Goal: Task Accomplishment & Management: Manage account settings

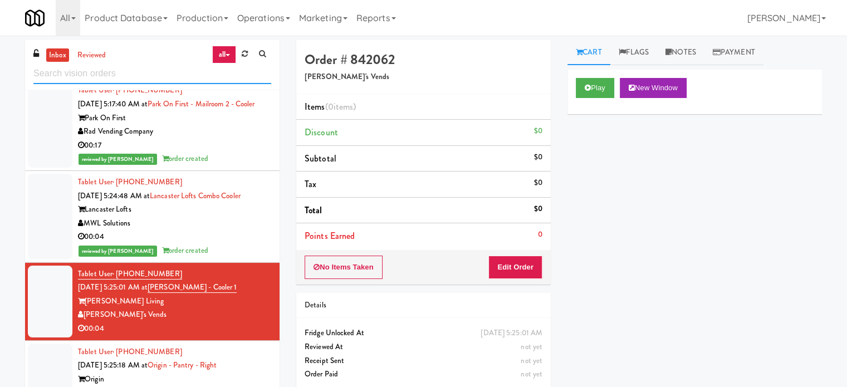
click at [171, 75] on input "text" at bounding box center [152, 73] width 238 height 21
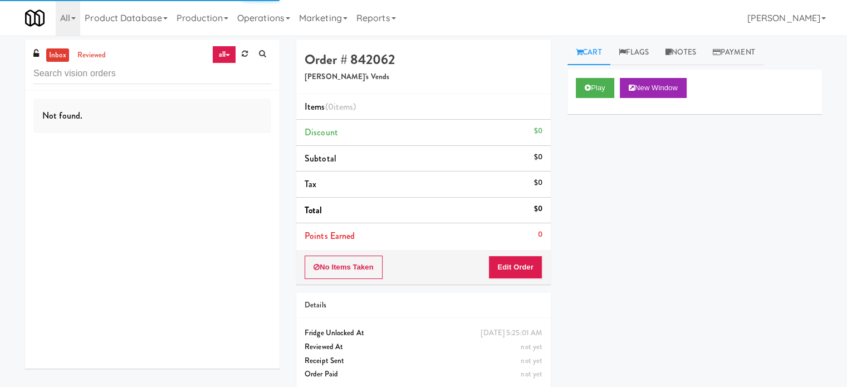
click at [744, 165] on div "Play New Window Primary Flag Clear Flag if unable to determine what was taken o…" at bounding box center [694, 278] width 254 height 417
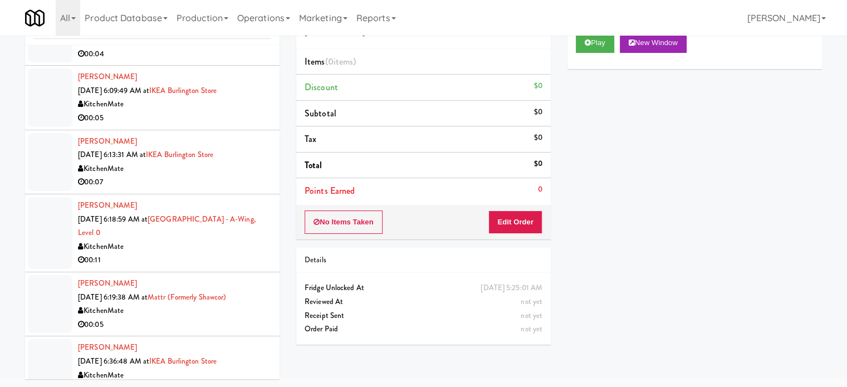
scroll to position [2965, 0]
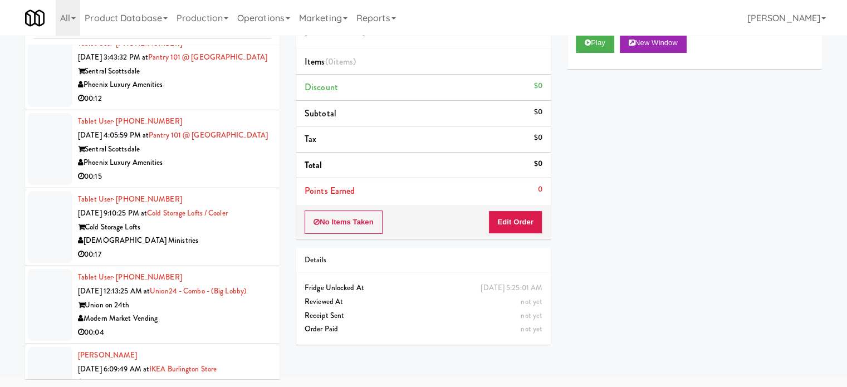
drag, startPoint x: 210, startPoint y: 337, endPoint x: 248, endPoint y: 302, distance: 51.6
click at [211, 312] on div "Union on 24th" at bounding box center [174, 305] width 193 height 14
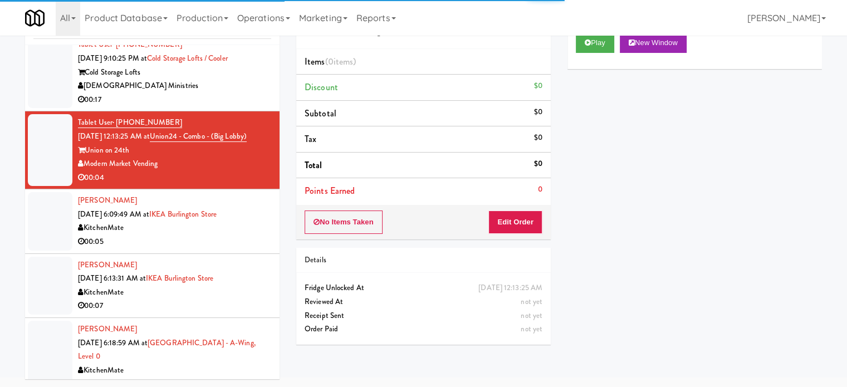
scroll to position [3132, 0]
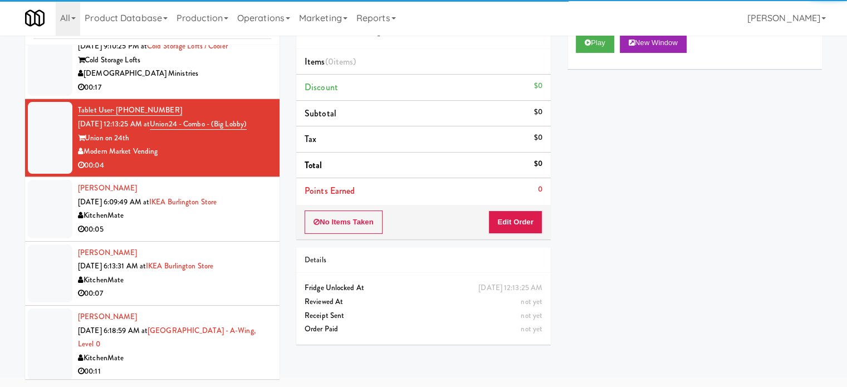
click at [230, 237] on div "00:05" at bounding box center [174, 230] width 193 height 14
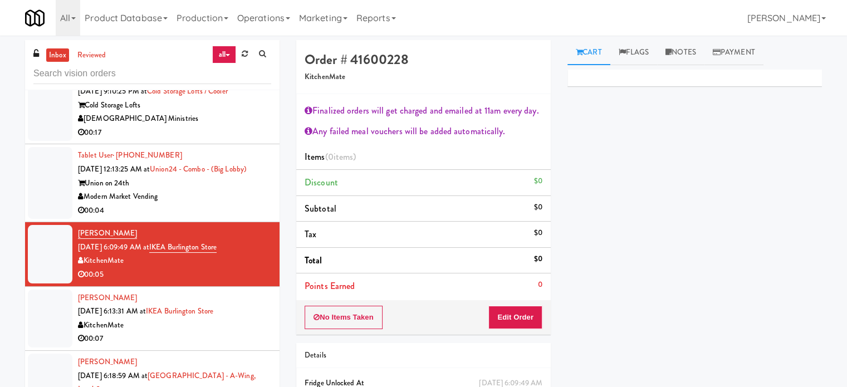
drag, startPoint x: 279, startPoint y: 332, endPoint x: 283, endPoint y: 341, distance: 9.5
click at [283, 341] on div "inbox reviewed all all unclear take inventory issue suspicious failed recent Ta…" at bounding box center [152, 236] width 271 height 392
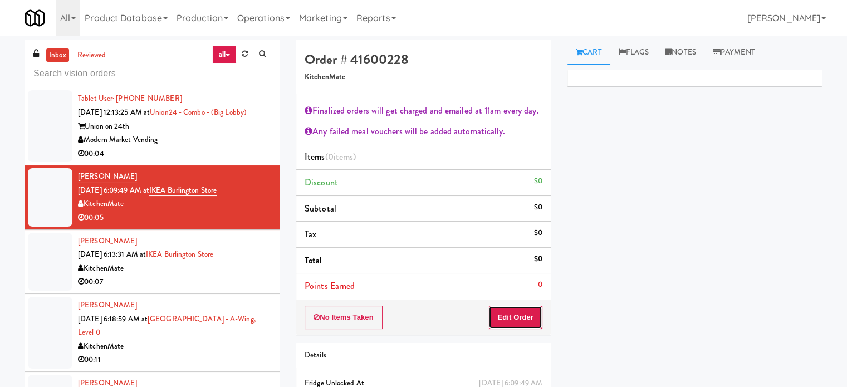
click at [510, 313] on button "Edit Order" at bounding box center [515, 317] width 54 height 23
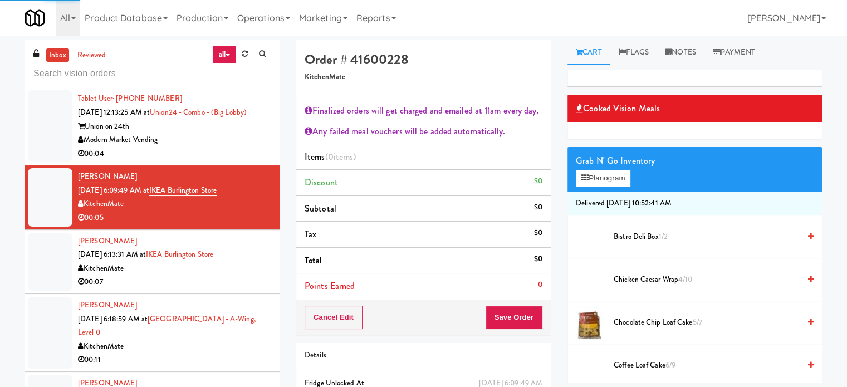
scroll to position [278, 0]
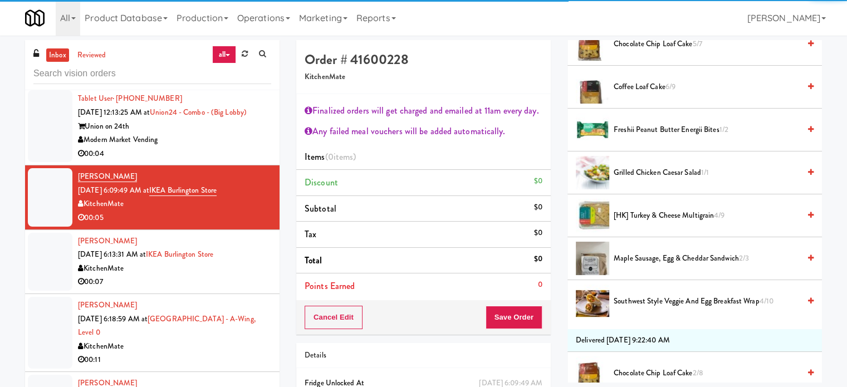
click at [632, 300] on span "Southwest Style Veggie and Egg Breakfast Wrap 4/10" at bounding box center [706, 301] width 186 height 14
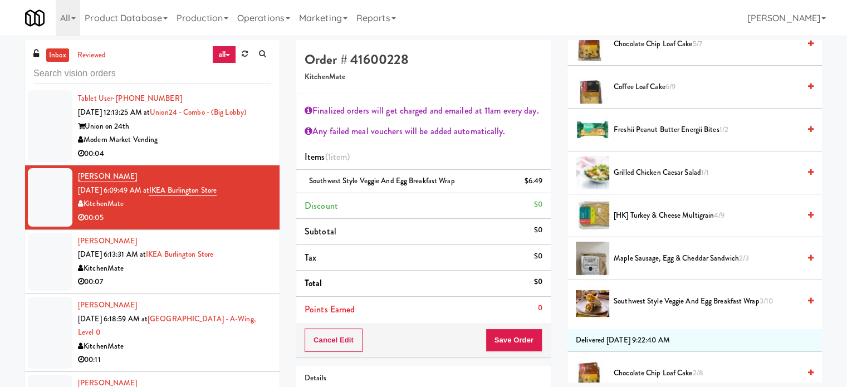
click at [632, 303] on span "Southwest Style Veggie and Egg Breakfast Wrap 3/10" at bounding box center [706, 301] width 186 height 14
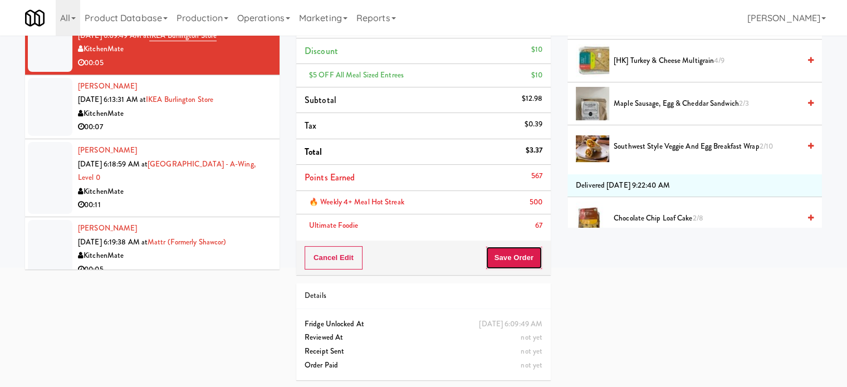
click at [501, 258] on button "Save Order" at bounding box center [513, 257] width 57 height 23
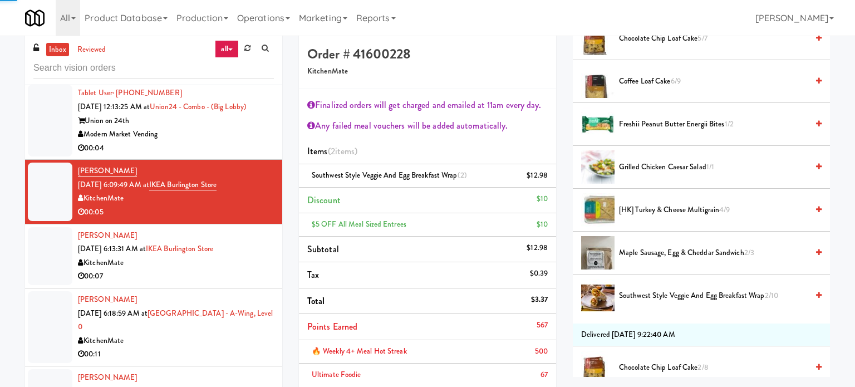
scroll to position [0, 0]
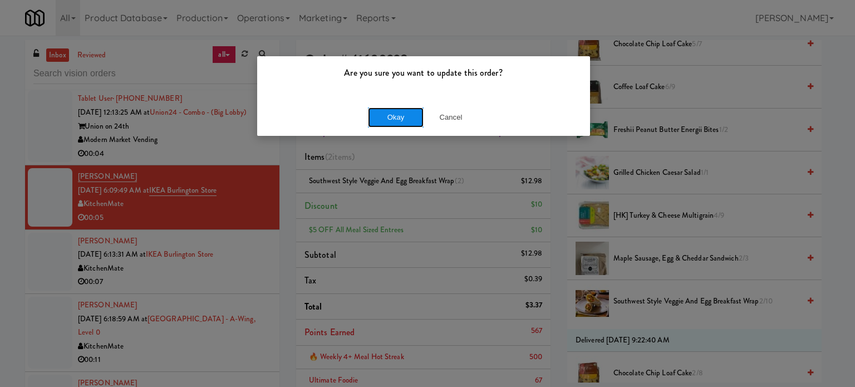
click at [401, 113] on button "Okay" at bounding box center [396, 117] width 56 height 20
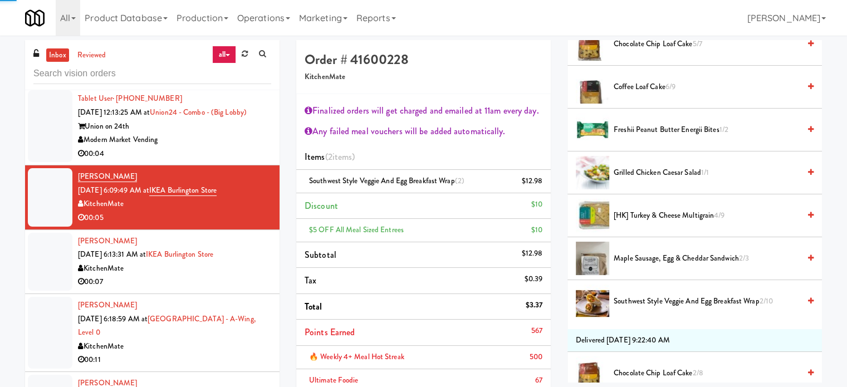
click at [229, 289] on div "00:07" at bounding box center [174, 282] width 193 height 14
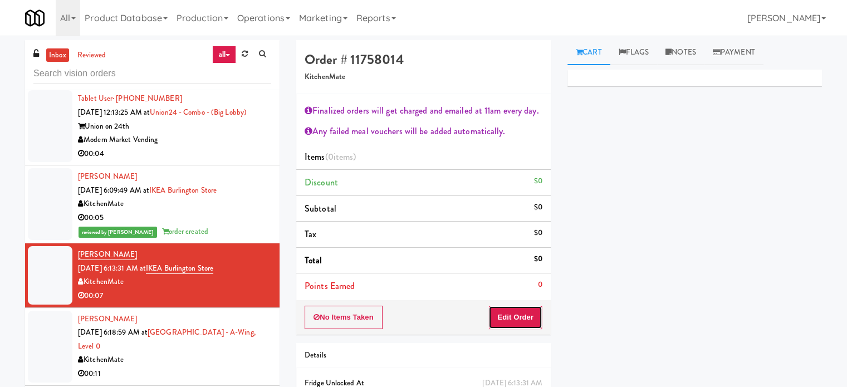
click at [516, 321] on button "Edit Order" at bounding box center [515, 317] width 54 height 23
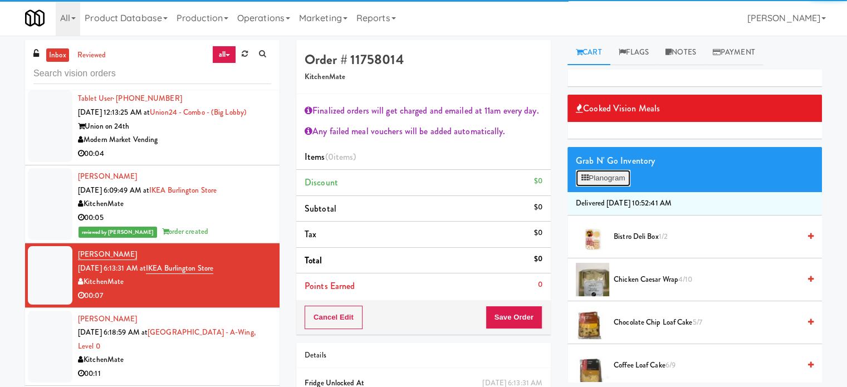
click at [608, 179] on button "Planogram" at bounding box center [602, 178] width 55 height 17
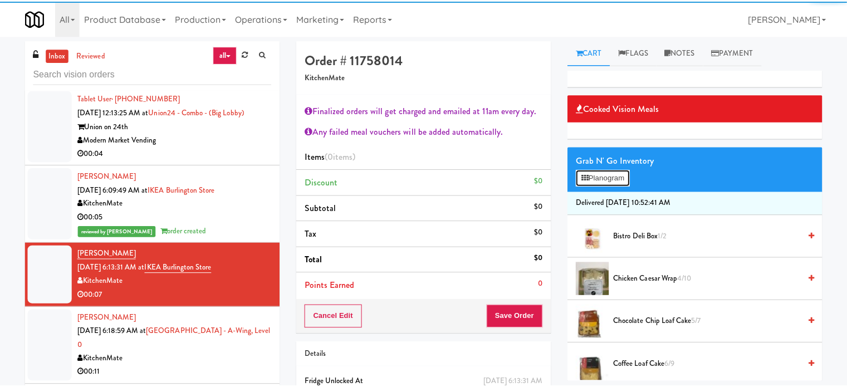
scroll to position [3161, 0]
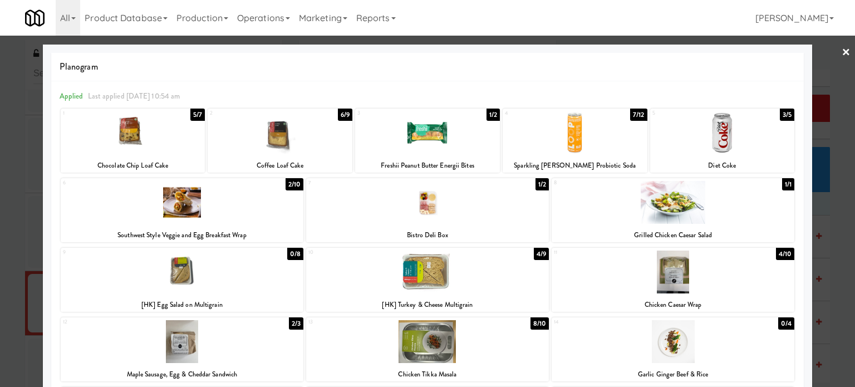
click at [340, 116] on div "6/9" at bounding box center [345, 115] width 14 height 12
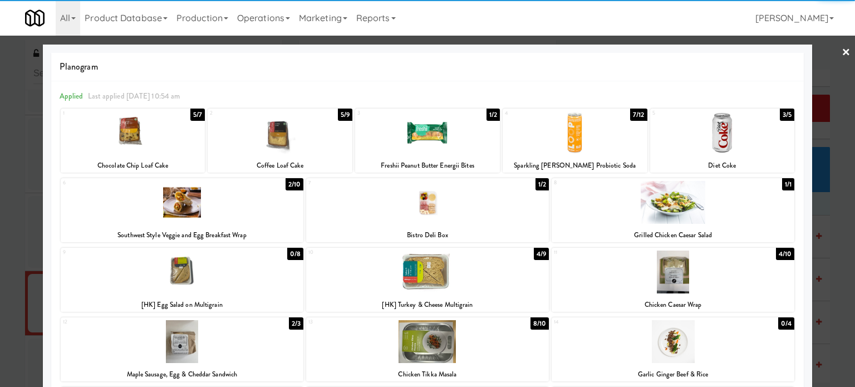
click at [835, 245] on div at bounding box center [427, 193] width 855 height 387
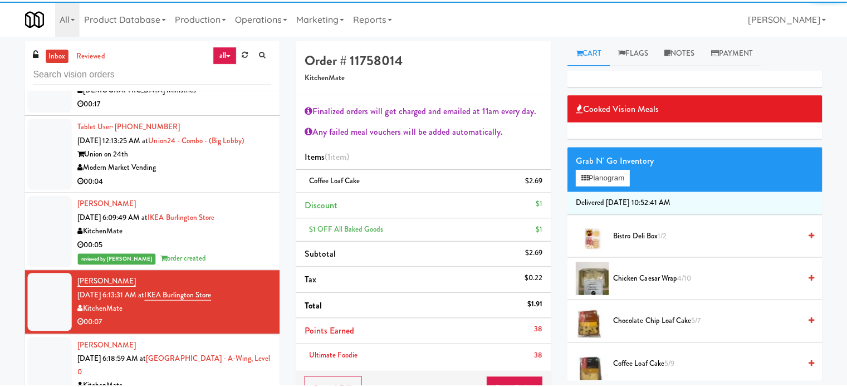
scroll to position [3189, 0]
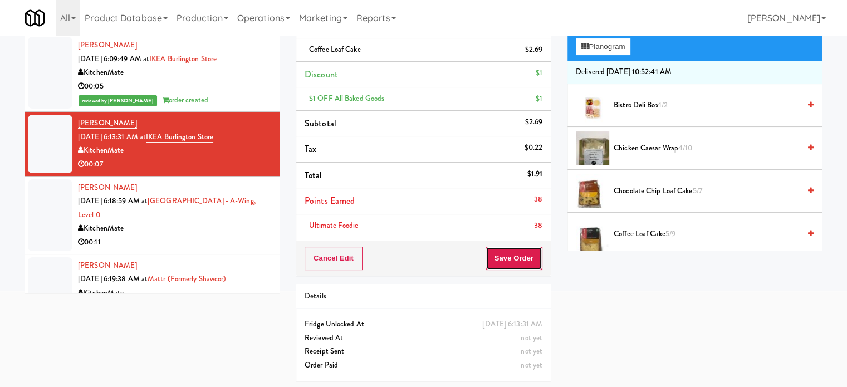
click at [512, 257] on button "Save Order" at bounding box center [513, 258] width 57 height 23
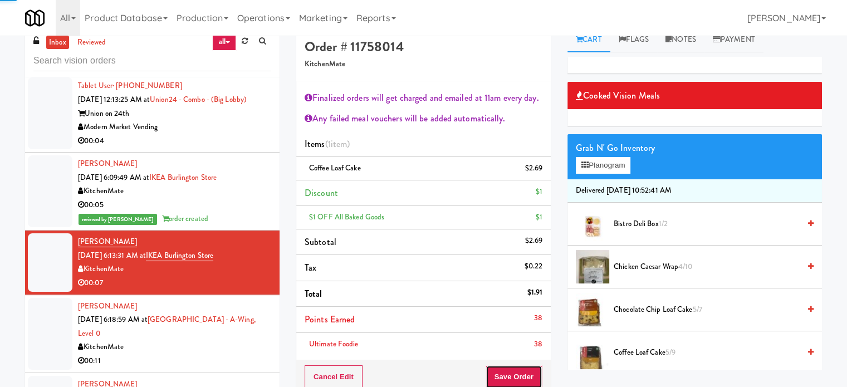
scroll to position [0, 0]
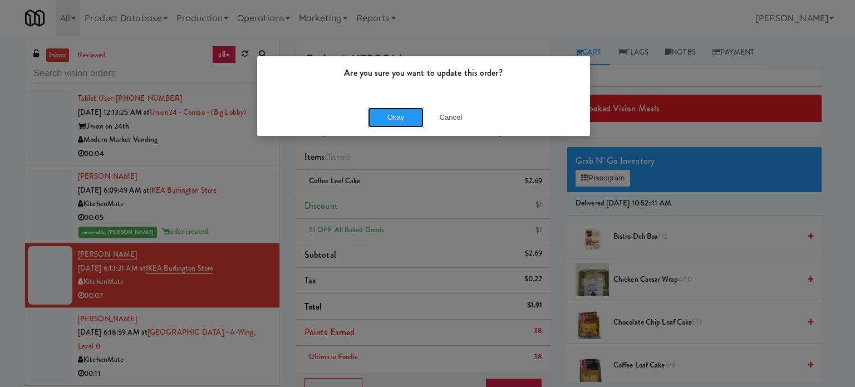
drag, startPoint x: 387, startPoint y: 117, endPoint x: 378, endPoint y: 129, distance: 14.3
click at [388, 117] on button "Okay" at bounding box center [396, 117] width 56 height 20
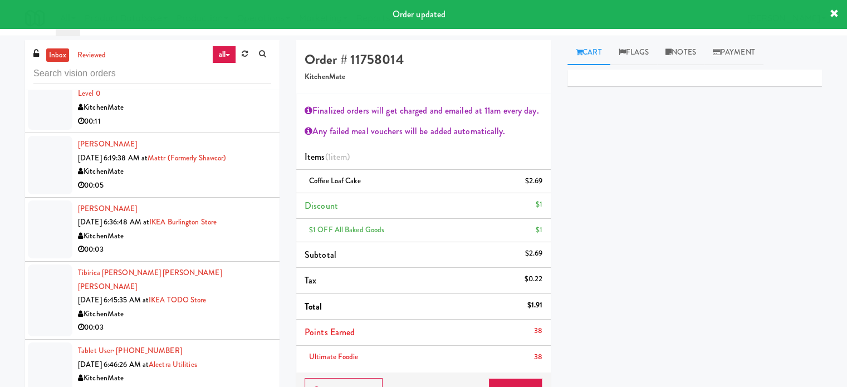
scroll to position [3461, 0]
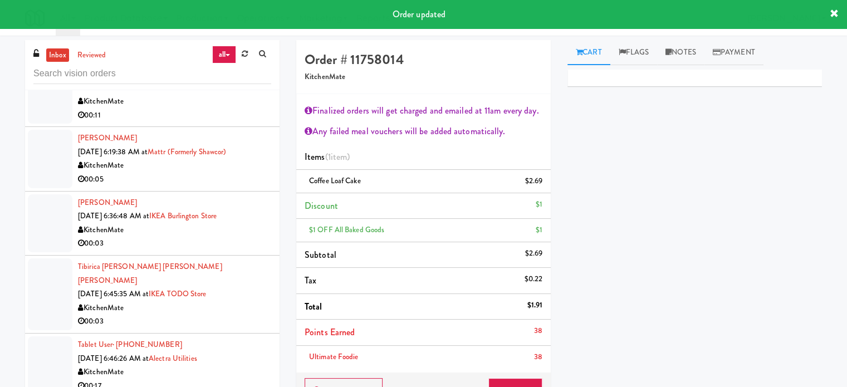
click at [235, 237] on div "KitchenMate" at bounding box center [174, 230] width 193 height 14
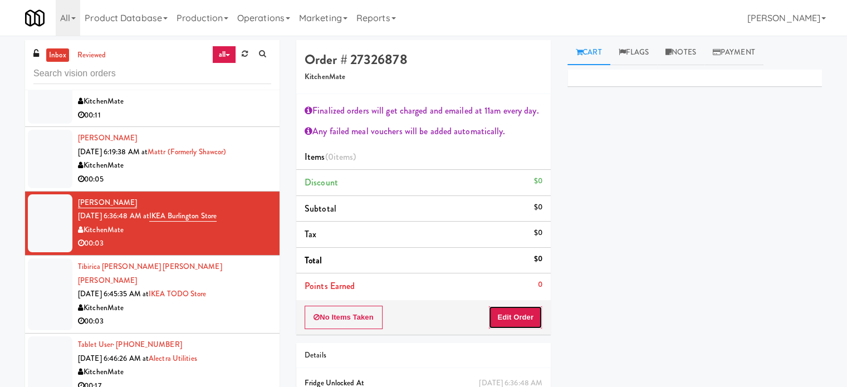
click at [529, 321] on button "Edit Order" at bounding box center [515, 317] width 54 height 23
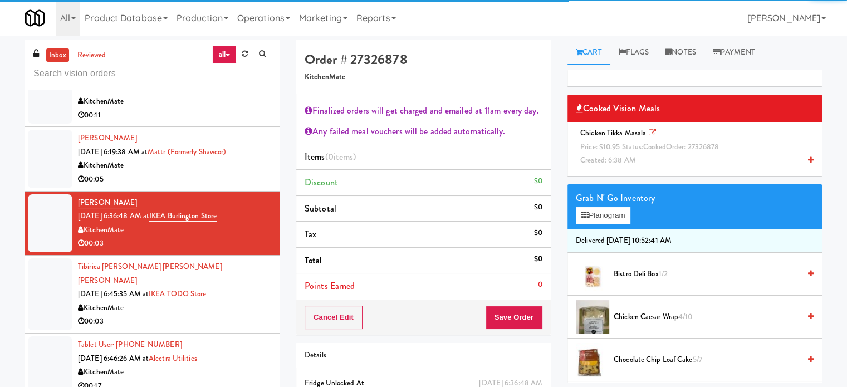
click at [612, 160] on span "Created: 6:38 AM" at bounding box center [608, 160] width 56 height 11
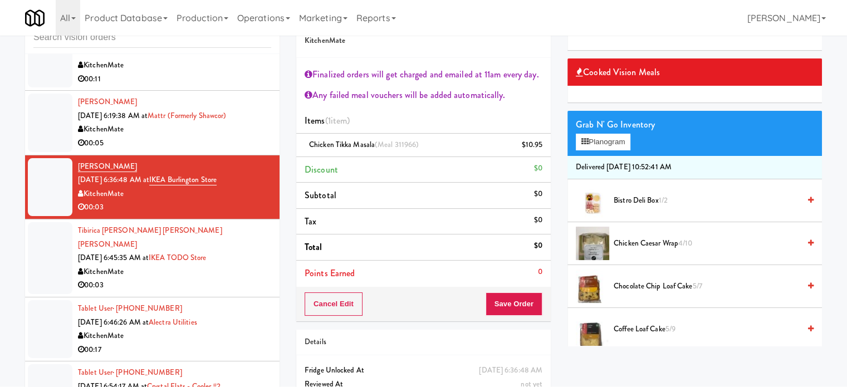
scroll to position [83, 0]
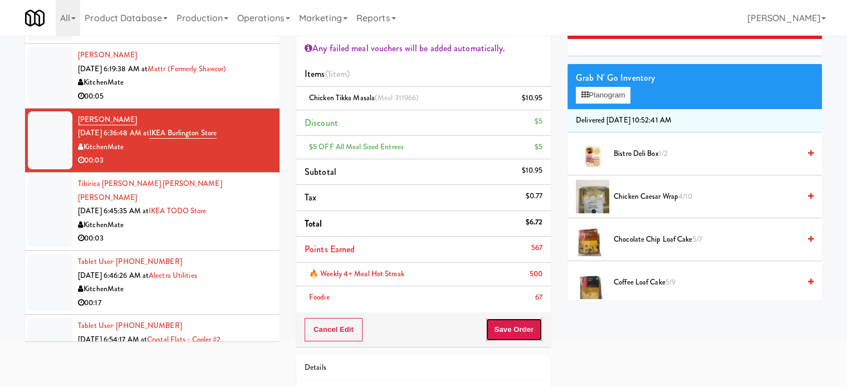
click at [513, 333] on button "Save Order" at bounding box center [513, 329] width 57 height 23
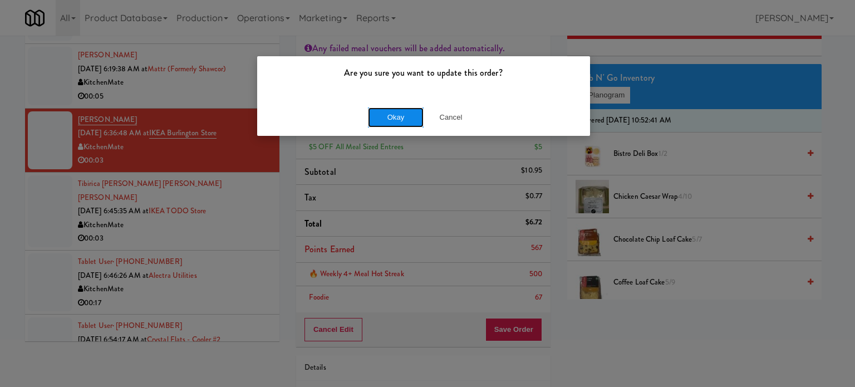
click at [383, 119] on button "Okay" at bounding box center [396, 117] width 56 height 20
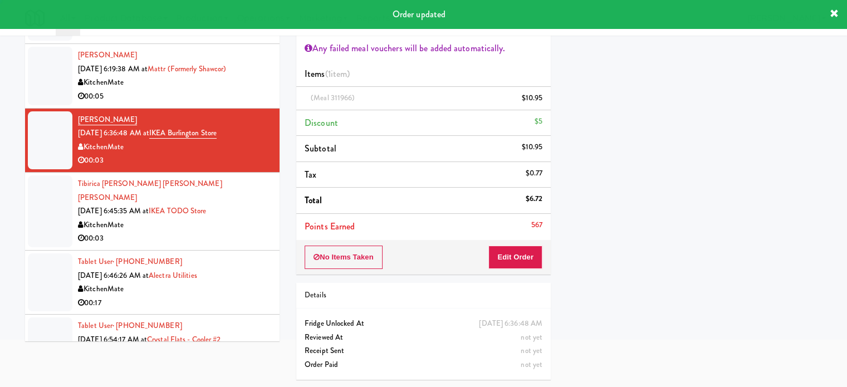
click at [253, 232] on div "KitchenMate" at bounding box center [174, 225] width 193 height 14
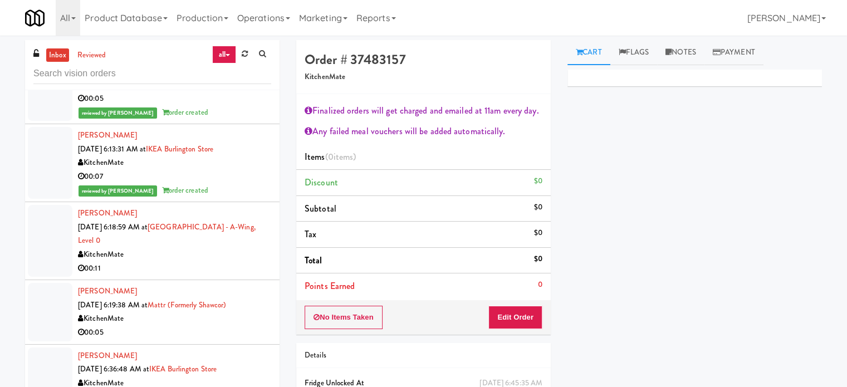
scroll to position [3345, 0]
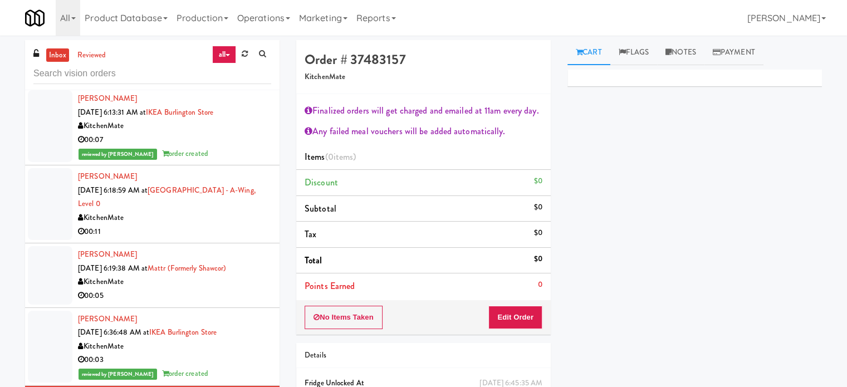
drag, startPoint x: 235, startPoint y: 254, endPoint x: 313, endPoint y: 255, distance: 77.4
click at [235, 225] on div "KitchenMate" at bounding box center [174, 218] width 193 height 14
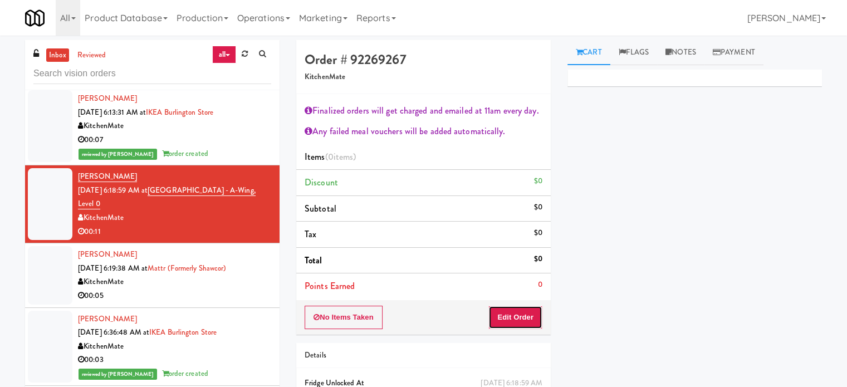
drag, startPoint x: 525, startPoint y: 320, endPoint x: 555, endPoint y: 278, distance: 51.6
click at [525, 319] on button "Edit Order" at bounding box center [515, 317] width 54 height 23
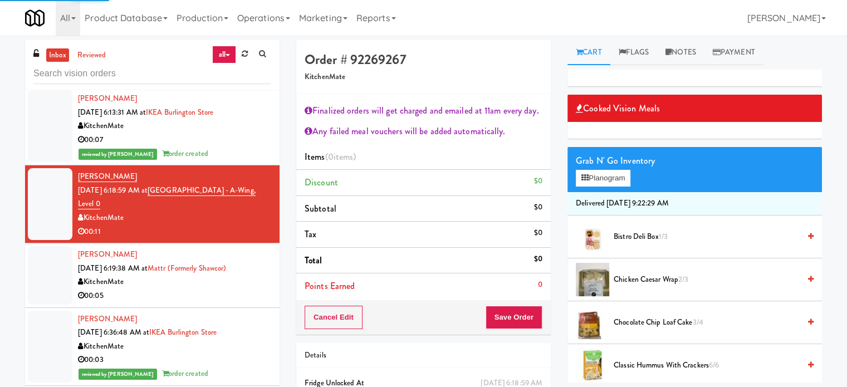
scroll to position [278, 0]
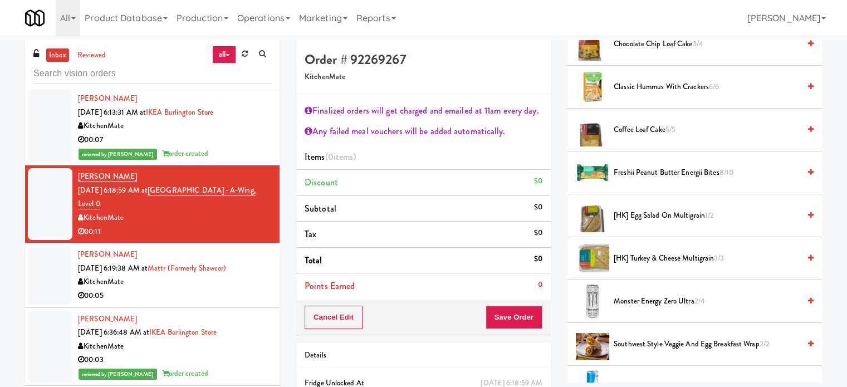
click at [649, 342] on span "Southwest Style Veggie and Egg Breakfast Wrap 2/2" at bounding box center [706, 344] width 186 height 14
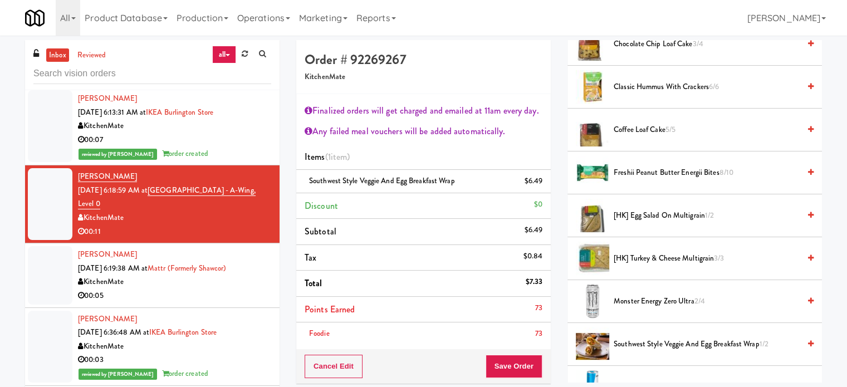
scroll to position [557, 0]
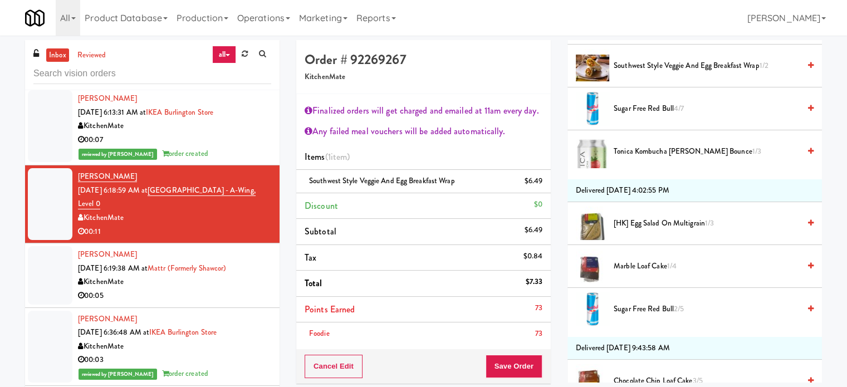
click at [646, 149] on span "Tonica Kombucha Berry Bounce 1/3" at bounding box center [706, 152] width 186 height 14
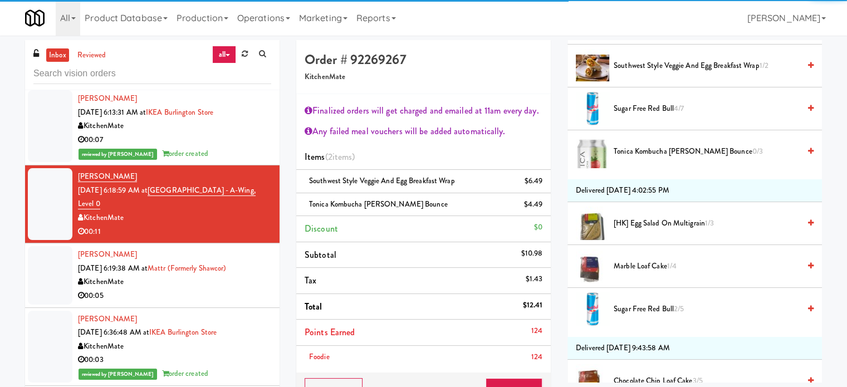
scroll to position [131, 0]
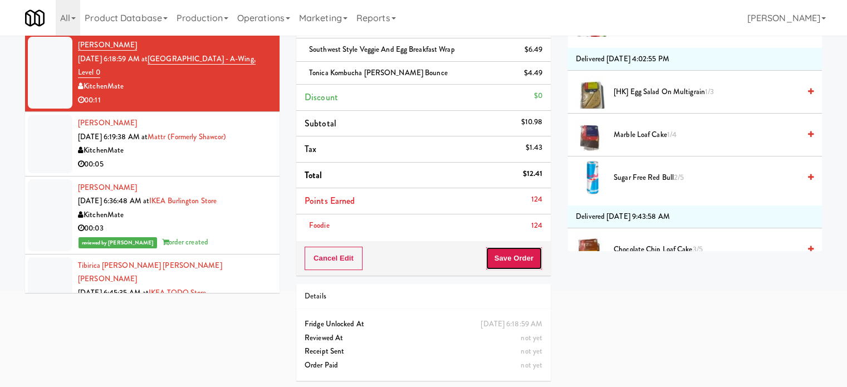
click at [512, 263] on button "Save Order" at bounding box center [513, 258] width 57 height 23
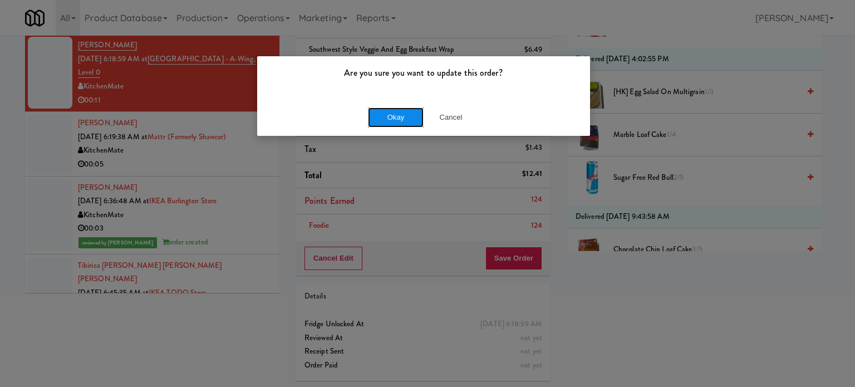
click at [396, 117] on button "Okay" at bounding box center [396, 117] width 56 height 20
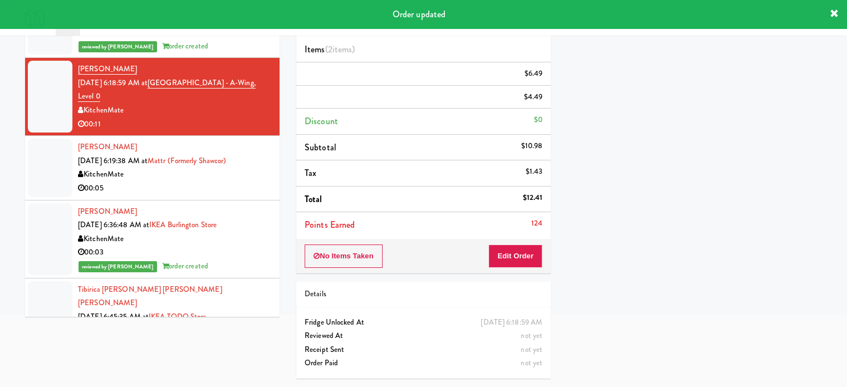
scroll to position [104, 0]
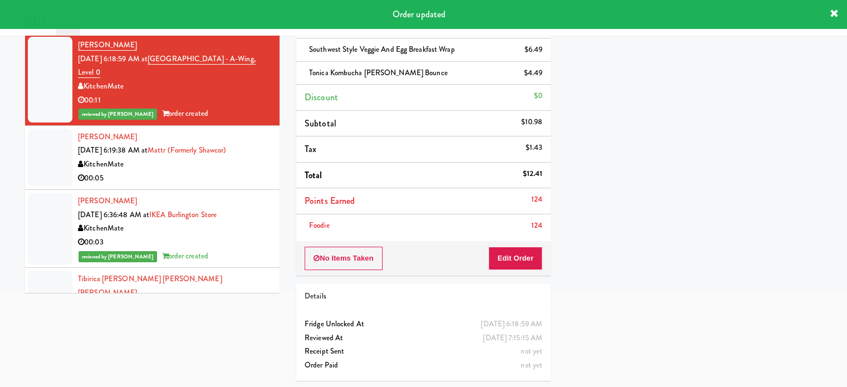
drag, startPoint x: 219, startPoint y: 210, endPoint x: 220, endPoint y: 204, distance: 5.7
click at [219, 185] on div "00:05" at bounding box center [174, 178] width 193 height 14
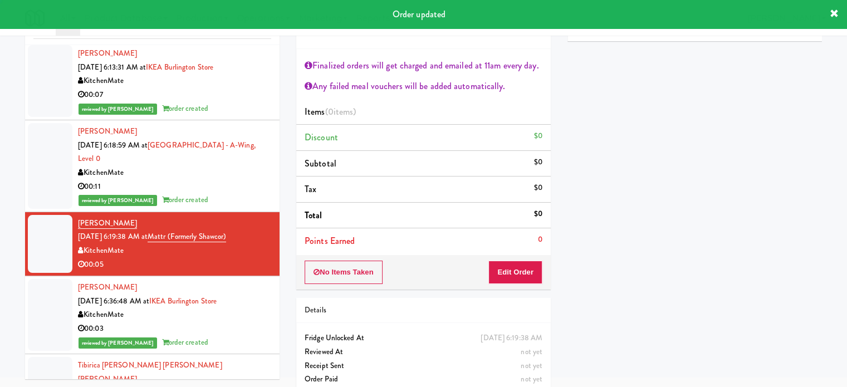
scroll to position [60, 0]
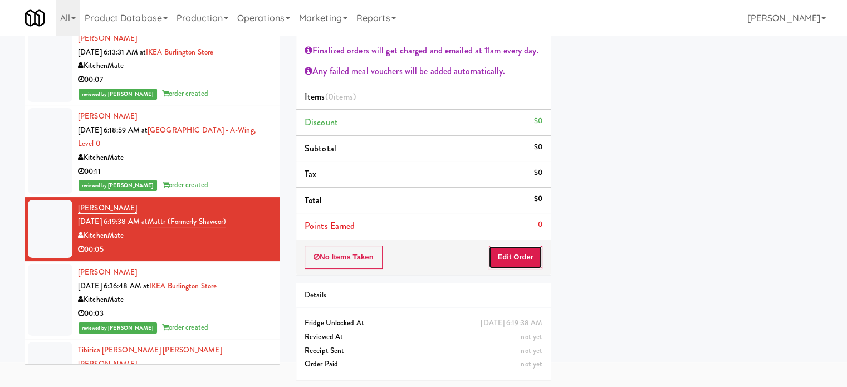
click at [509, 253] on button "Edit Order" at bounding box center [515, 256] width 54 height 23
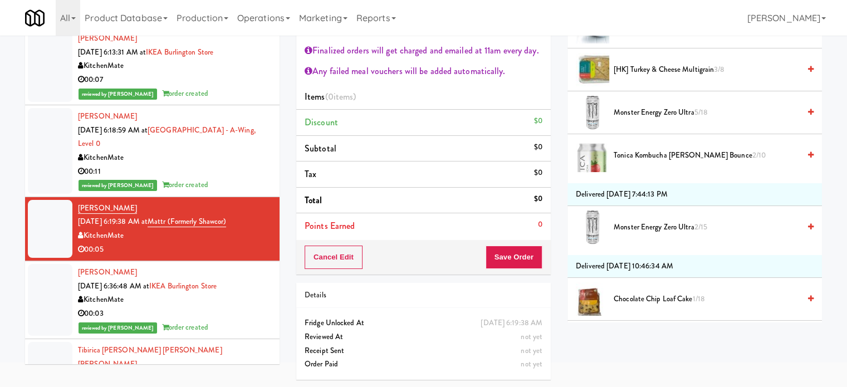
scroll to position [0, 0]
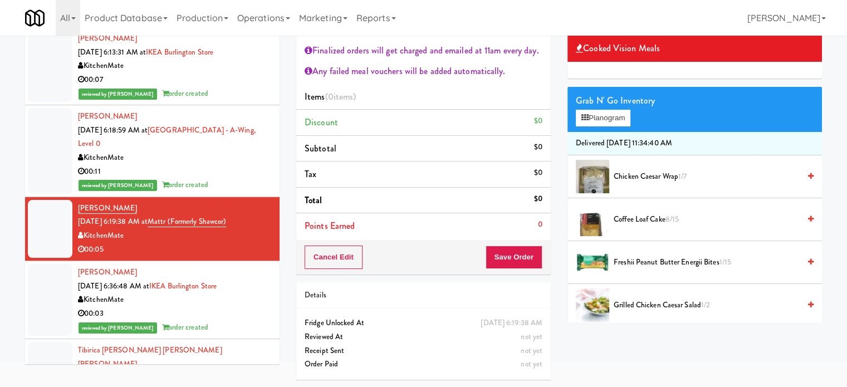
click at [636, 173] on span "Chicken Caesar Wrap 1/7" at bounding box center [706, 177] width 186 height 14
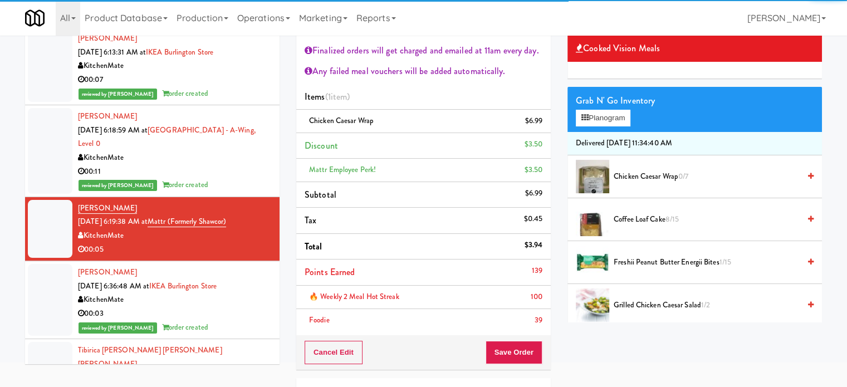
scroll to position [278, 0]
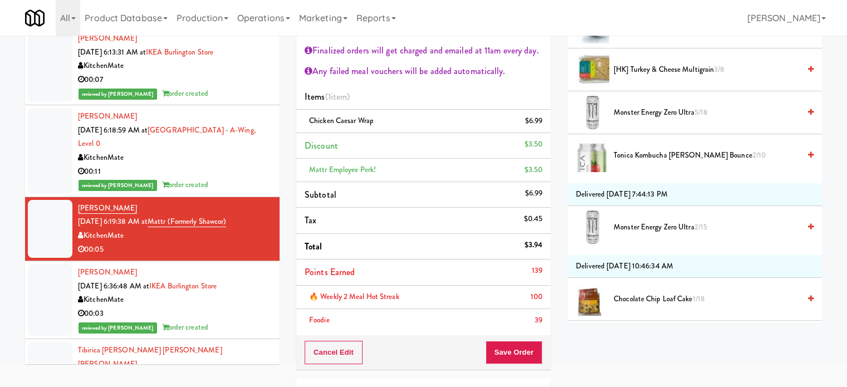
click at [643, 114] on span "Monster Energy Zero Ultra 5/18" at bounding box center [706, 113] width 186 height 14
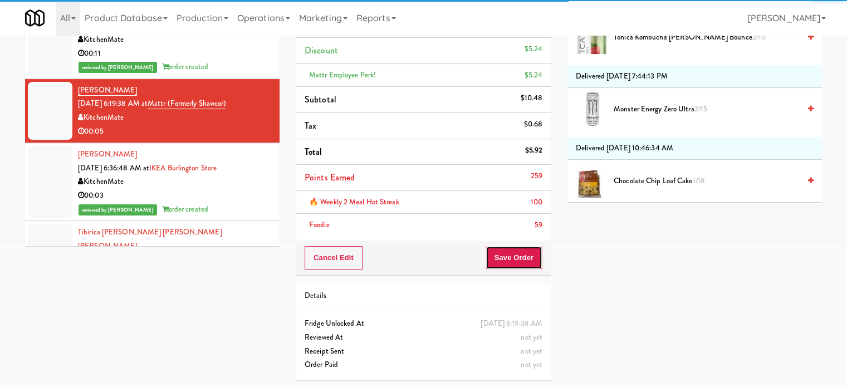
click at [496, 255] on button "Save Order" at bounding box center [513, 257] width 57 height 23
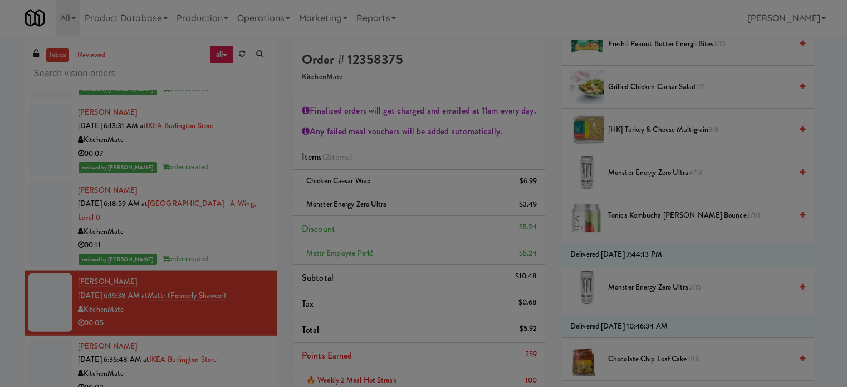
scroll to position [0, 0]
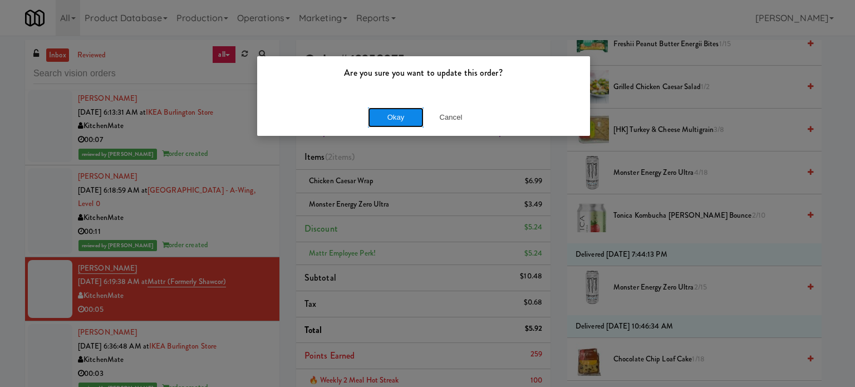
click at [393, 120] on button "Okay" at bounding box center [396, 117] width 56 height 20
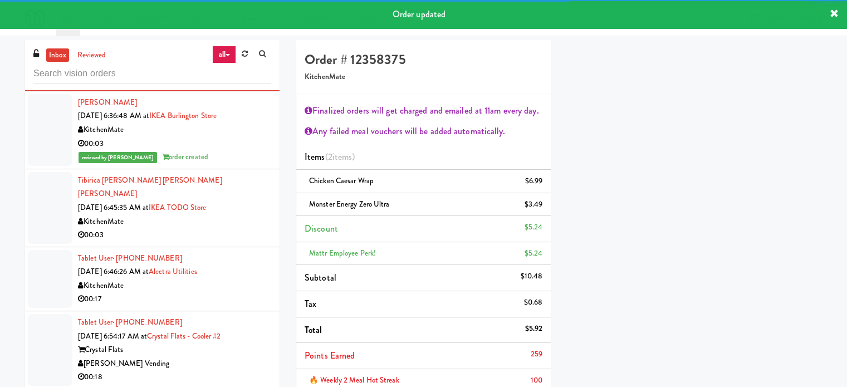
scroll to position [3608, 0]
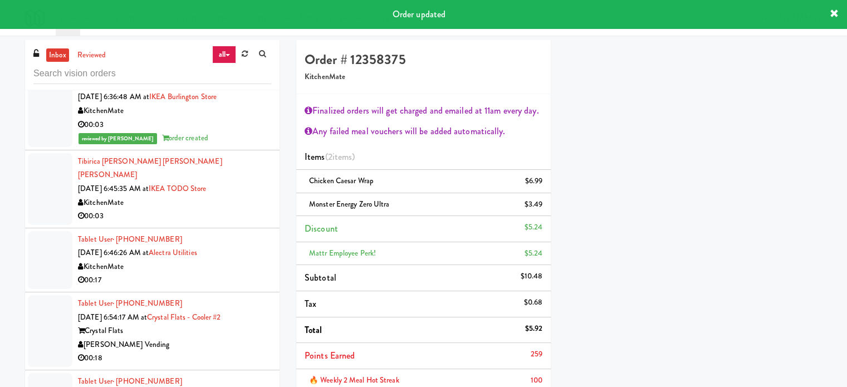
click at [249, 223] on div "00:03" at bounding box center [174, 216] width 193 height 14
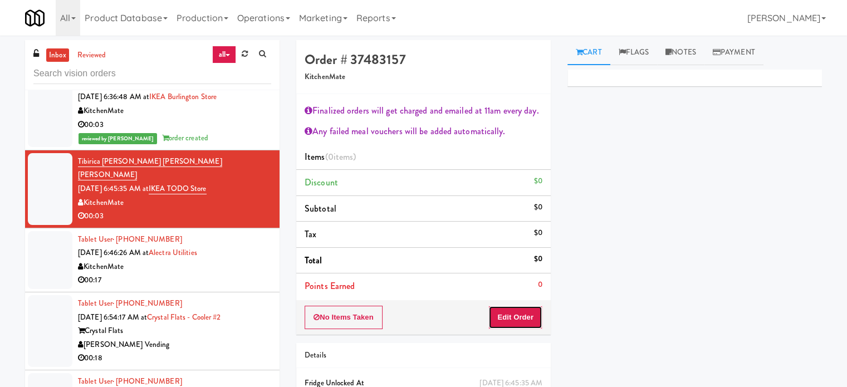
click at [525, 313] on button "Edit Order" at bounding box center [515, 317] width 54 height 23
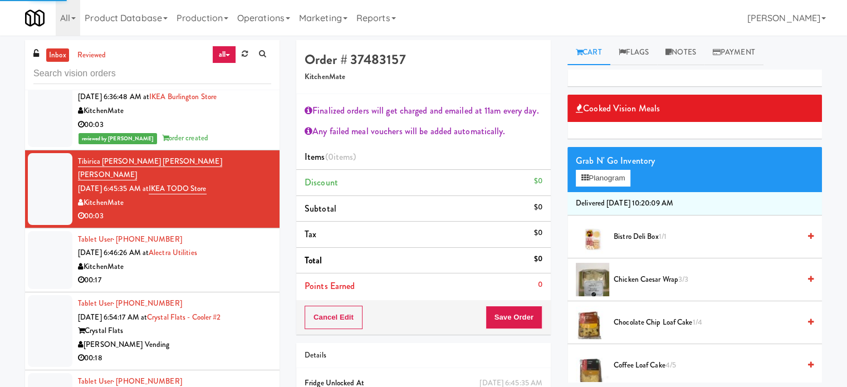
scroll to position [278, 0]
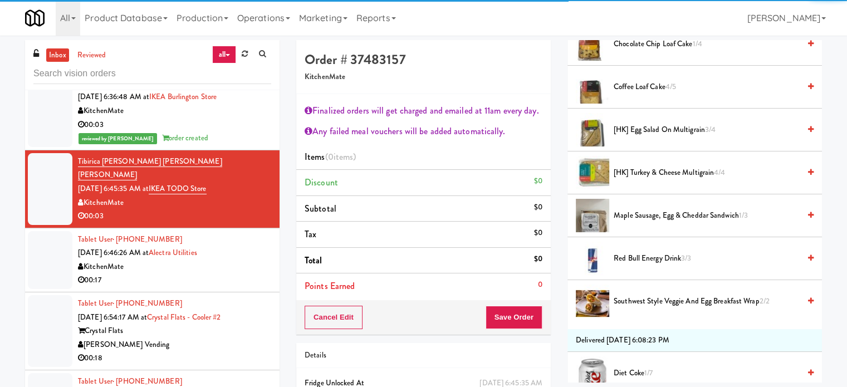
click at [622, 258] on span "Red Bull Energy Drink 3/3" at bounding box center [706, 259] width 186 height 14
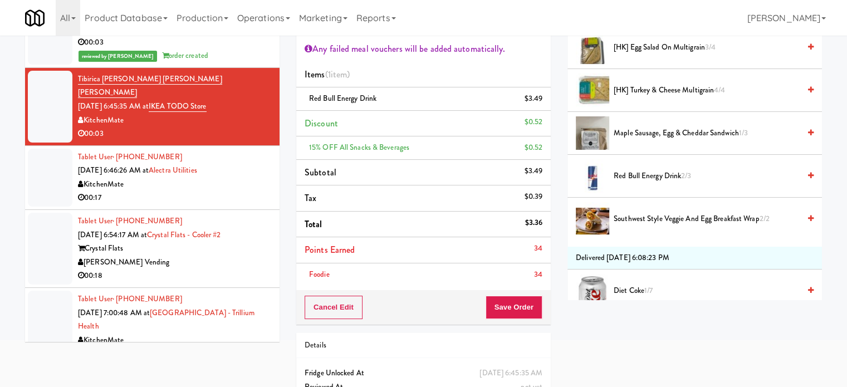
scroll to position [83, 0]
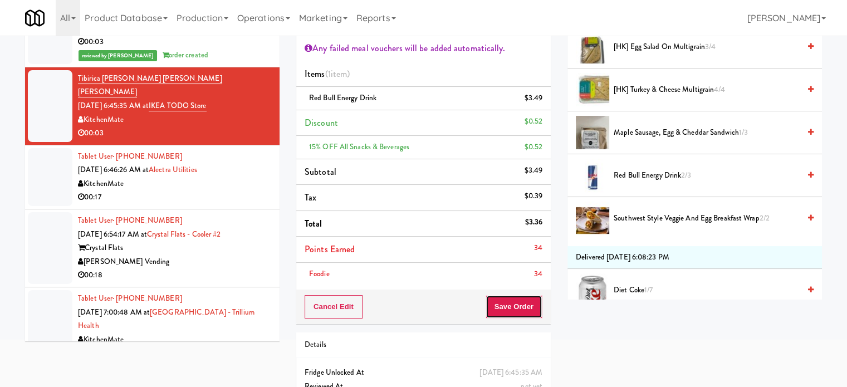
drag, startPoint x: 523, startPoint y: 301, endPoint x: 511, endPoint y: 279, distance: 24.2
click at [523, 300] on button "Save Order" at bounding box center [513, 306] width 57 height 23
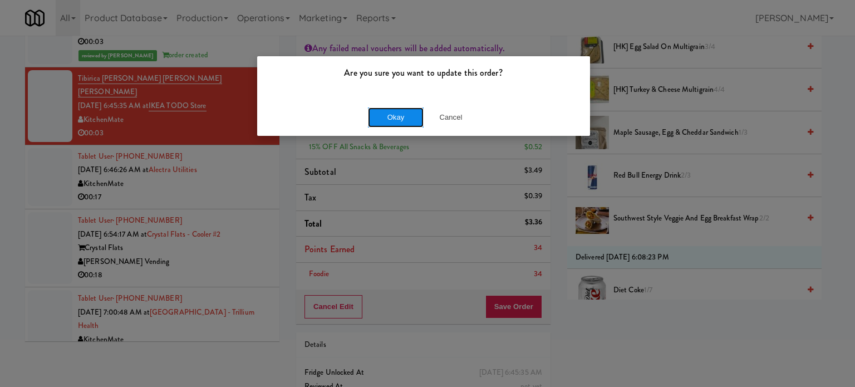
click at [382, 114] on button "Okay" at bounding box center [396, 117] width 56 height 20
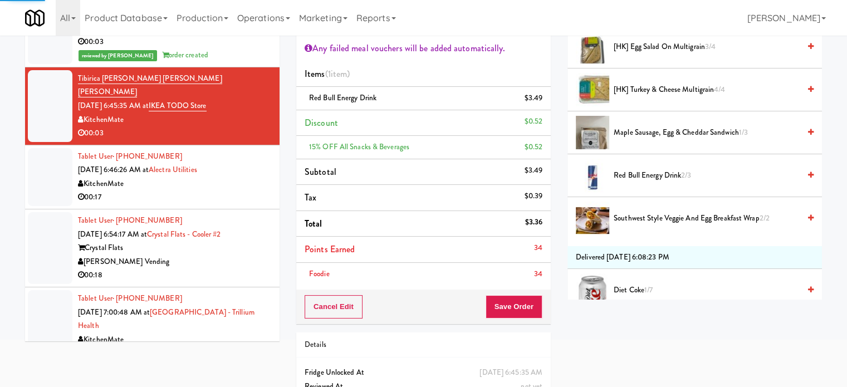
click at [249, 191] on div "KitchenMate" at bounding box center [174, 184] width 193 height 14
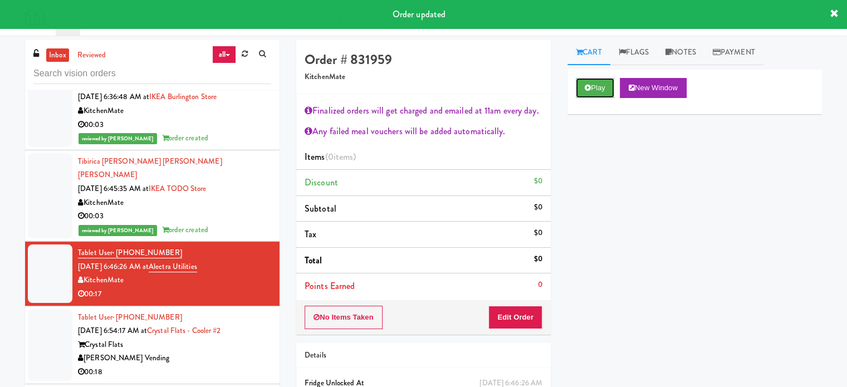
drag, startPoint x: 594, startPoint y: 89, endPoint x: 447, endPoint y: 198, distance: 182.7
click at [594, 90] on button "Play" at bounding box center [594, 88] width 38 height 20
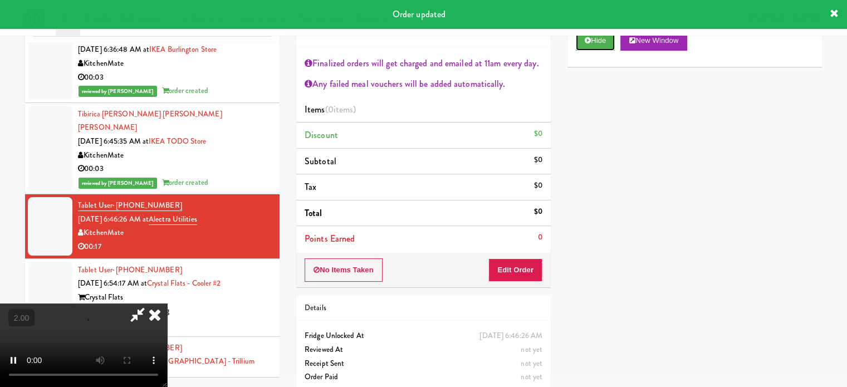
scroll to position [60, 0]
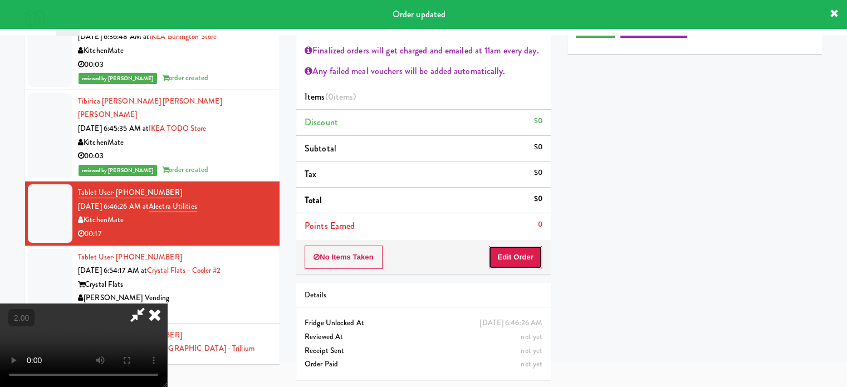
click at [514, 250] on button "Edit Order" at bounding box center [515, 256] width 54 height 23
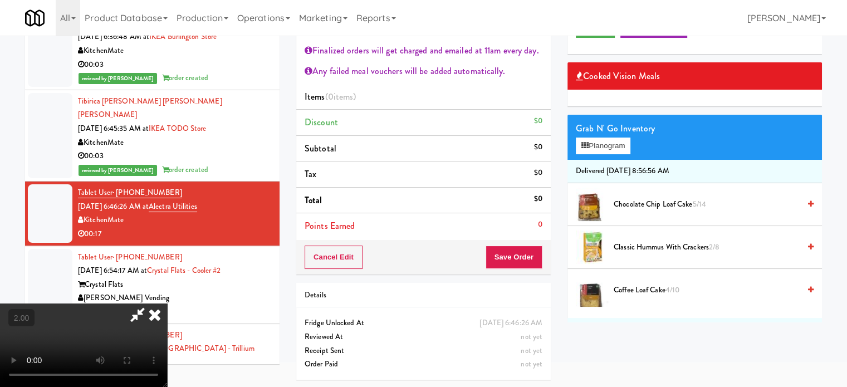
click at [167, 303] on video at bounding box center [83, 344] width 167 height 83
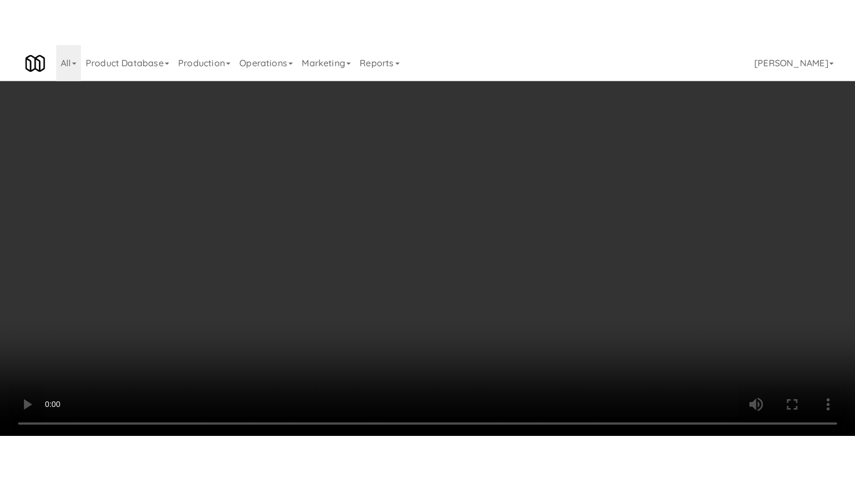
scroll to position [3566, 0]
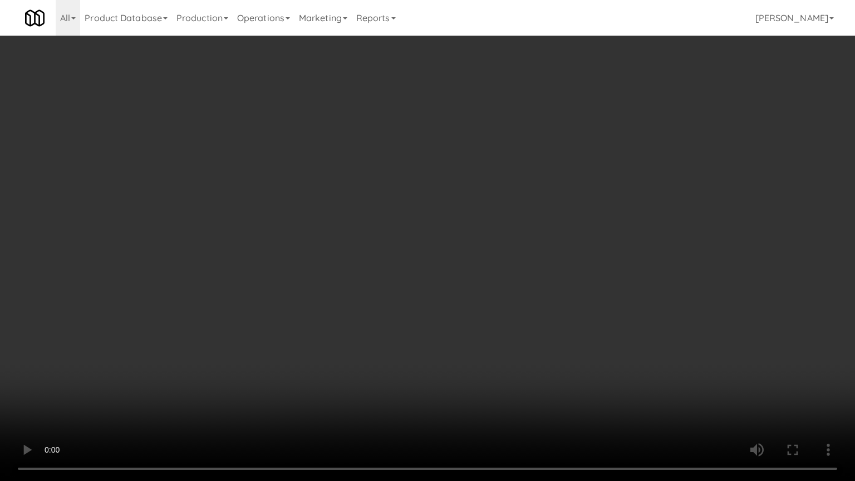
click at [347, 306] on video at bounding box center [427, 240] width 855 height 481
click at [347, 307] on video at bounding box center [427, 240] width 855 height 481
click at [407, 291] on video at bounding box center [427, 240] width 855 height 481
click at [437, 291] on video at bounding box center [427, 240] width 855 height 481
click at [400, 267] on video at bounding box center [427, 240] width 855 height 481
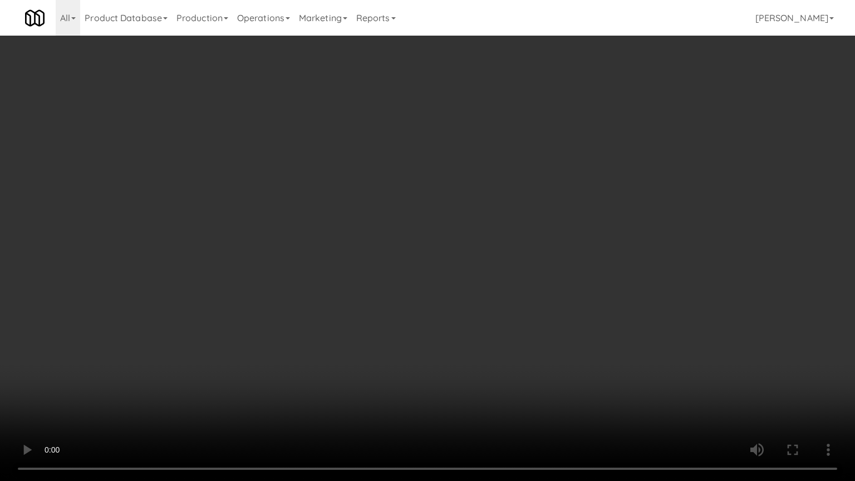
click at [403, 265] on video at bounding box center [427, 240] width 855 height 481
click at [360, 243] on video at bounding box center [427, 240] width 855 height 481
click at [366, 241] on video at bounding box center [427, 240] width 855 height 481
click at [372, 240] on video at bounding box center [427, 240] width 855 height 481
click at [373, 235] on video at bounding box center [427, 240] width 855 height 481
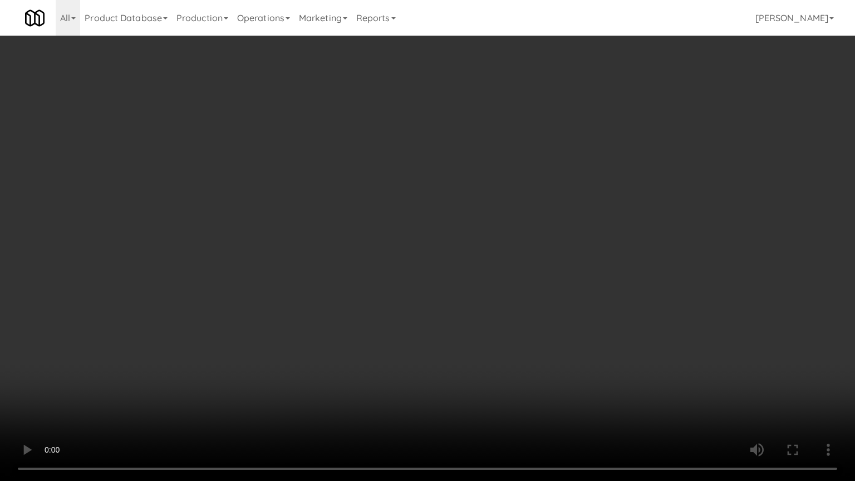
click at [374, 223] on video at bounding box center [427, 240] width 855 height 481
click at [376, 225] on video at bounding box center [427, 240] width 855 height 481
click at [392, 240] on video at bounding box center [427, 240] width 855 height 481
click at [412, 239] on video at bounding box center [427, 240] width 855 height 481
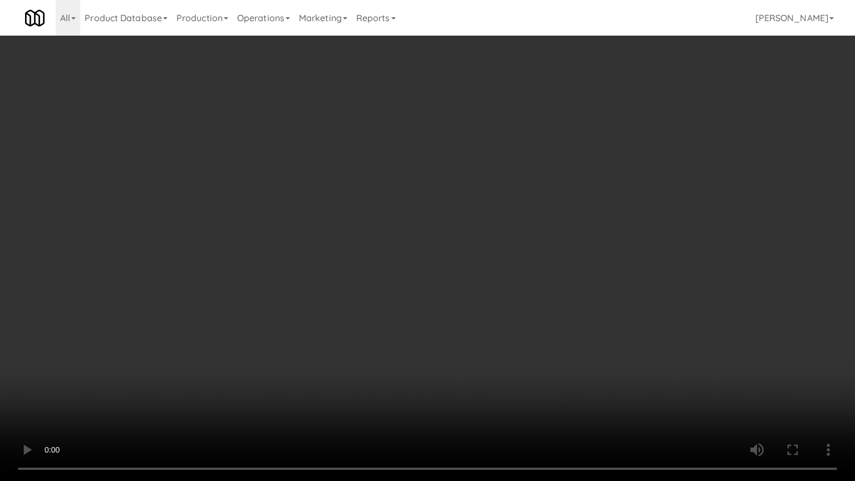
click at [390, 233] on video at bounding box center [427, 240] width 855 height 481
click at [393, 229] on video at bounding box center [427, 240] width 855 height 481
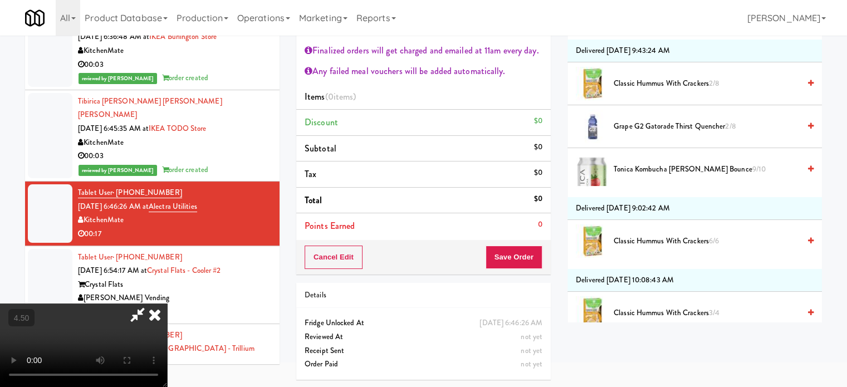
scroll to position [686, 0]
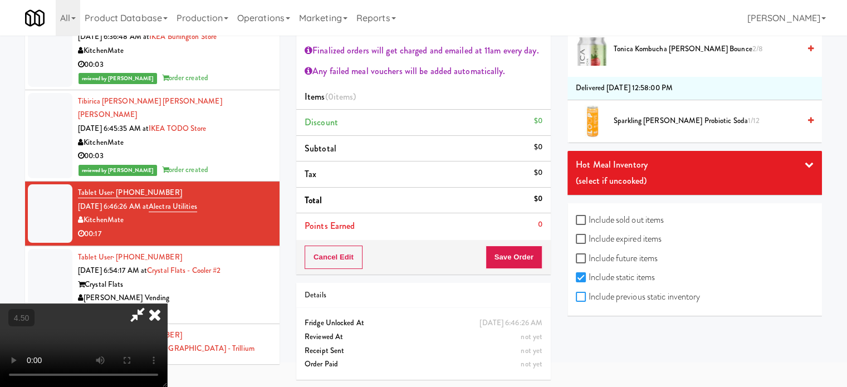
click at [580, 296] on input "Include previous static inventory" at bounding box center [581, 297] width 13 height 9
checkbox input "true"
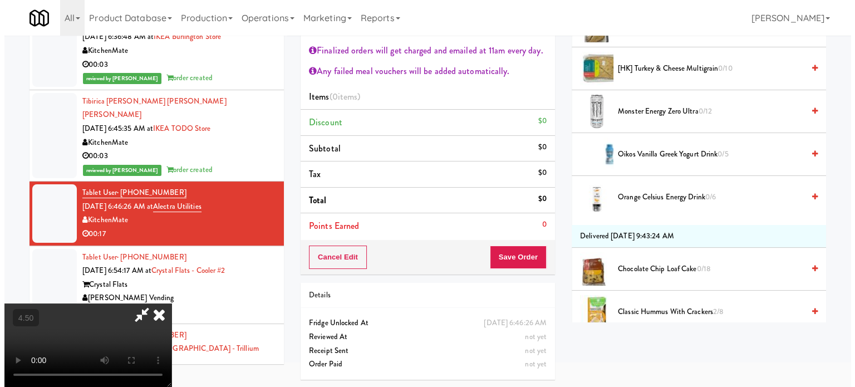
scroll to position [71, 0]
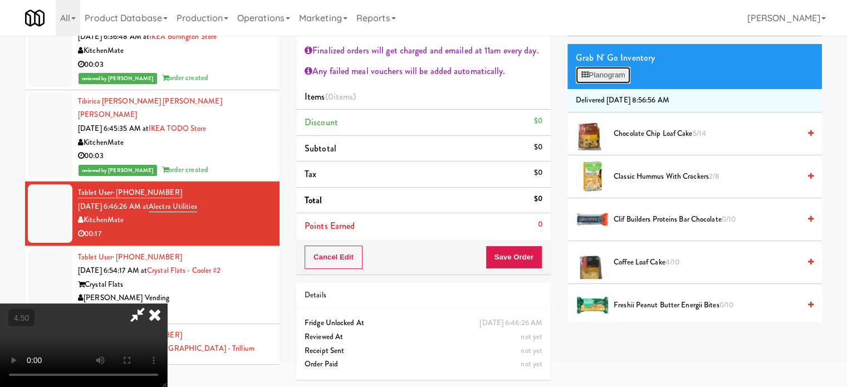
click at [603, 68] on button "Planogram" at bounding box center [602, 75] width 55 height 17
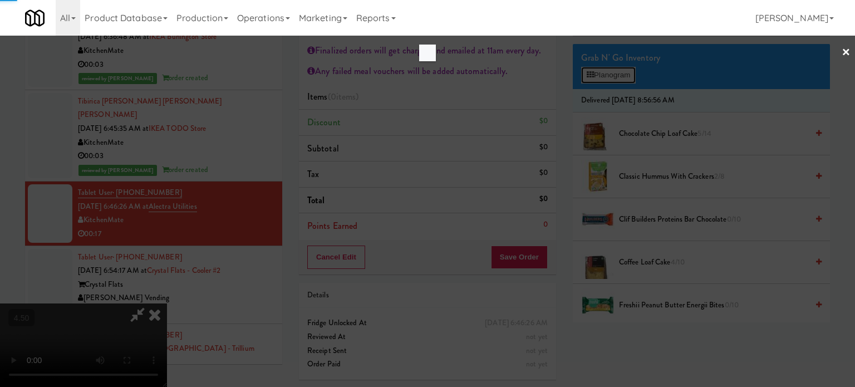
scroll to position [3566, 0]
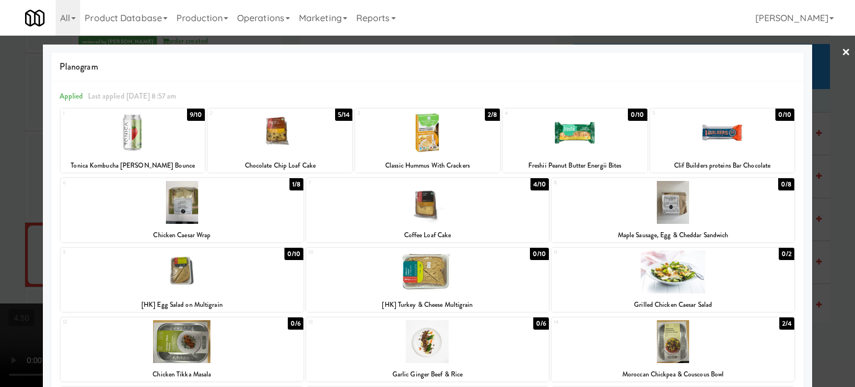
click at [292, 185] on div "1/8" at bounding box center [296, 184] width 14 height 12
click at [537, 182] on div "4/10" at bounding box center [539, 184] width 18 height 12
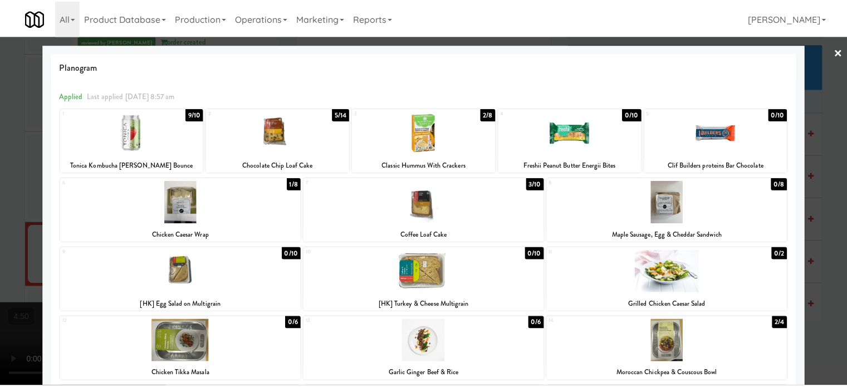
scroll to position [229, 0]
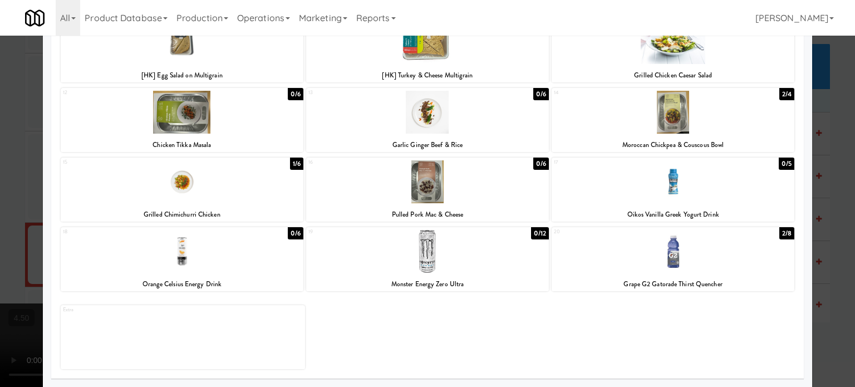
click at [779, 234] on div "2/8" at bounding box center [786, 233] width 15 height 12
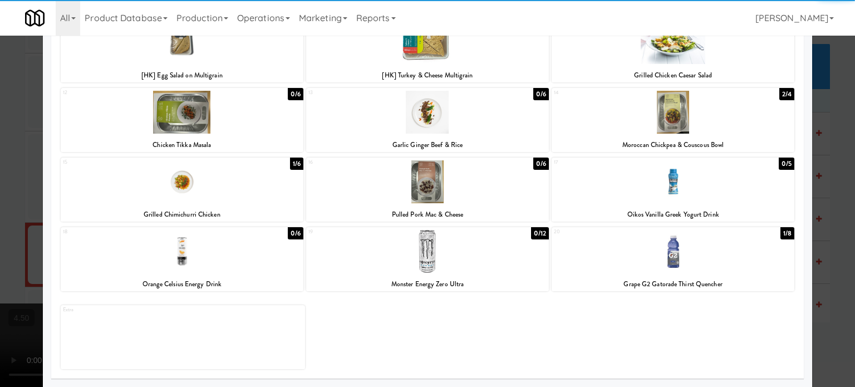
click at [836, 231] on div at bounding box center [427, 193] width 855 height 387
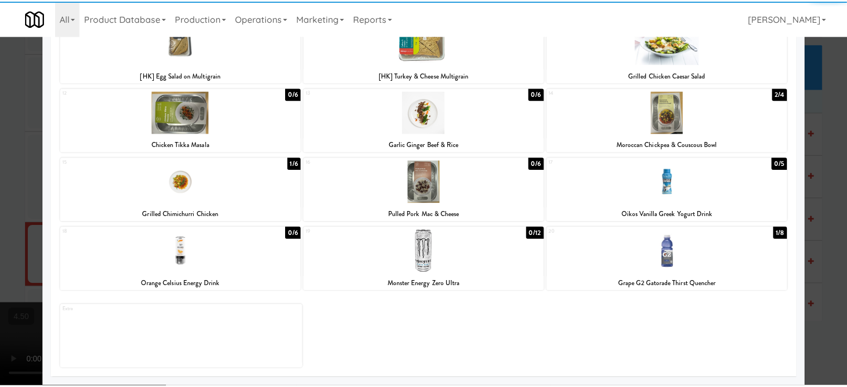
scroll to position [3608, 0]
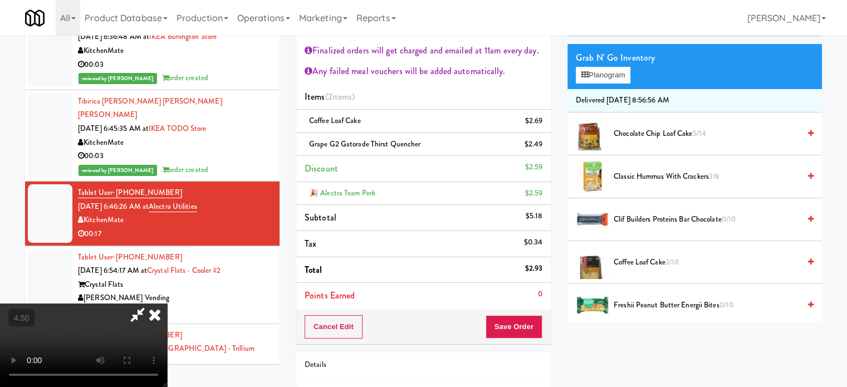
drag, startPoint x: 309, startPoint y: 253, endPoint x: 326, endPoint y: 242, distance: 20.1
click at [167, 303] on video at bounding box center [83, 344] width 167 height 83
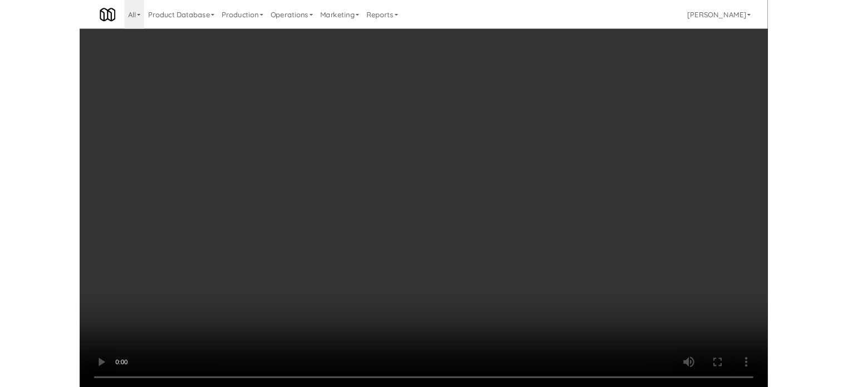
scroll to position [3566, 0]
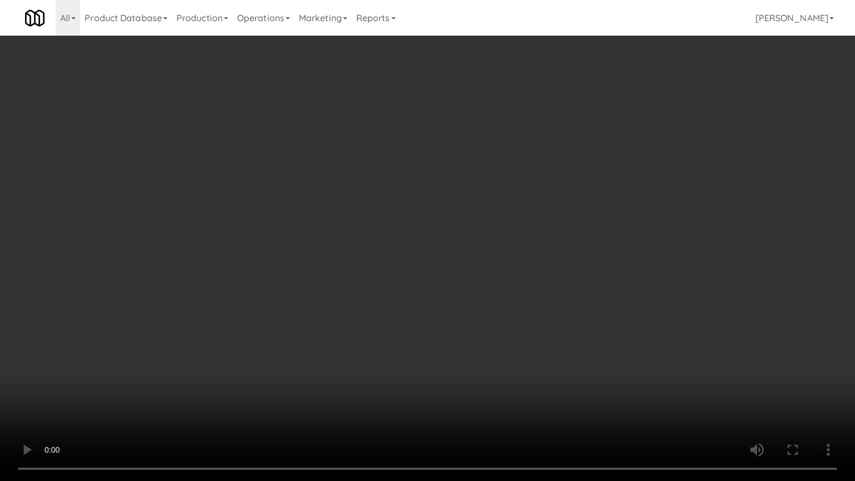
click at [220, 345] on video at bounding box center [427, 240] width 855 height 481
click at [272, 352] on video at bounding box center [427, 240] width 855 height 481
click at [317, 283] on video at bounding box center [427, 240] width 855 height 481
click at [328, 283] on video at bounding box center [427, 240] width 855 height 481
click at [421, 214] on video at bounding box center [427, 240] width 855 height 481
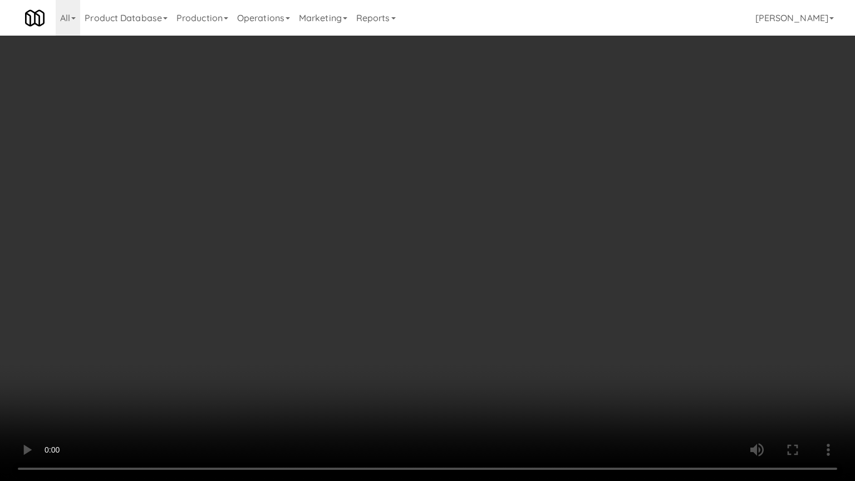
click at [430, 218] on video at bounding box center [427, 240] width 855 height 481
click at [412, 222] on video at bounding box center [427, 240] width 855 height 481
click at [461, 208] on video at bounding box center [427, 240] width 855 height 481
click at [451, 214] on video at bounding box center [427, 240] width 855 height 481
click at [403, 218] on video at bounding box center [427, 240] width 855 height 481
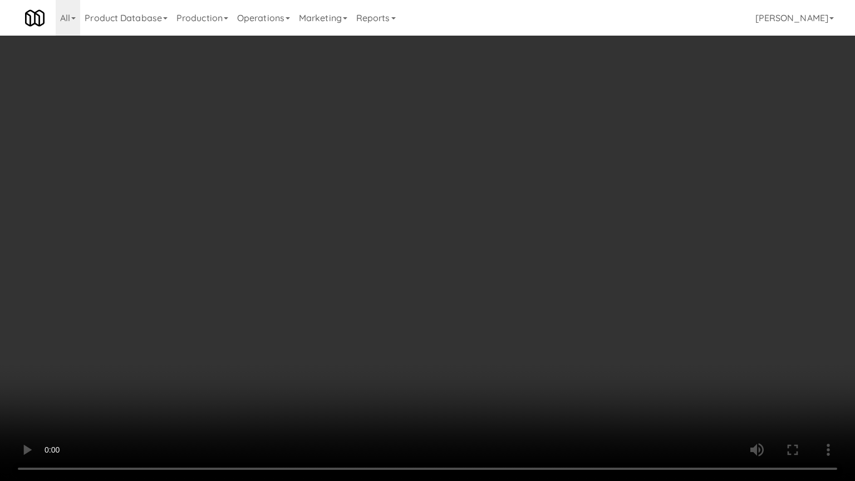
click at [416, 219] on video at bounding box center [427, 240] width 855 height 481
click at [419, 215] on video at bounding box center [427, 240] width 855 height 481
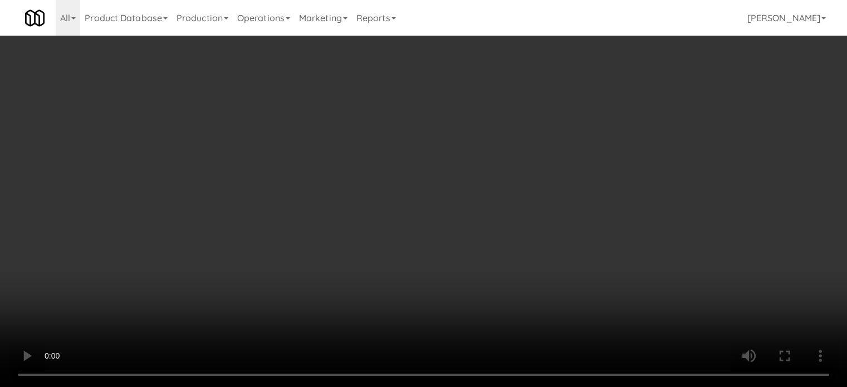
scroll to position [3608, 0]
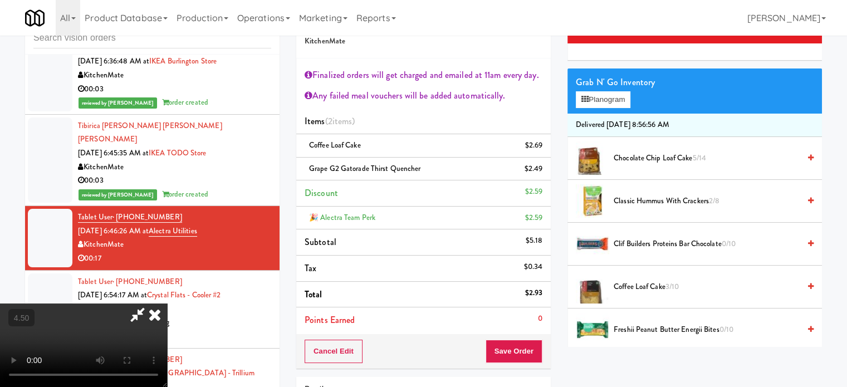
click at [167, 303] on icon at bounding box center [154, 314] width 24 height 22
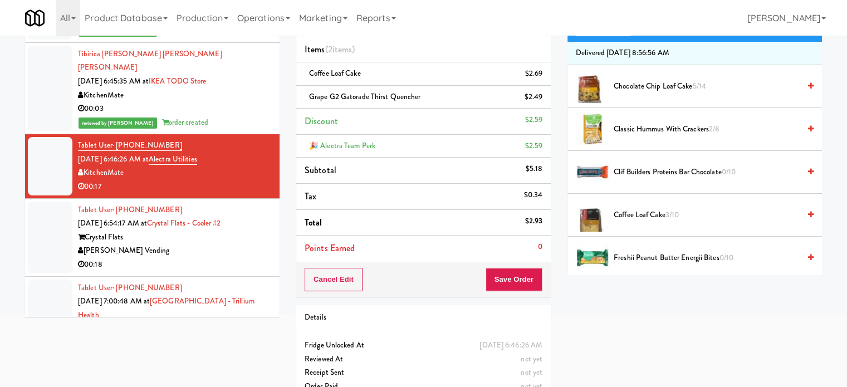
scroll to position [129, 0]
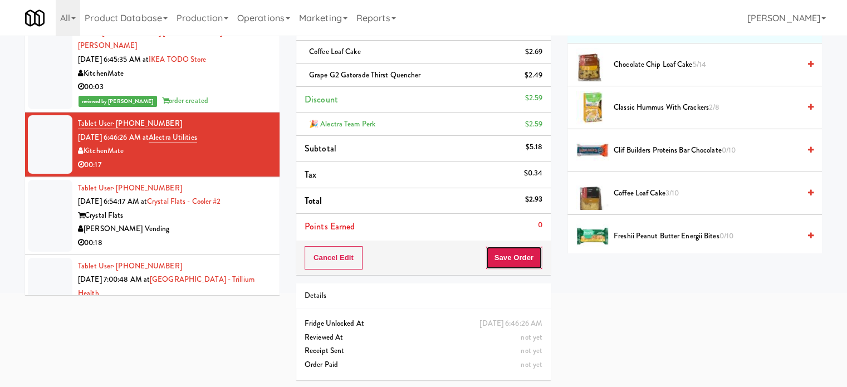
click at [514, 257] on button "Save Order" at bounding box center [513, 257] width 57 height 23
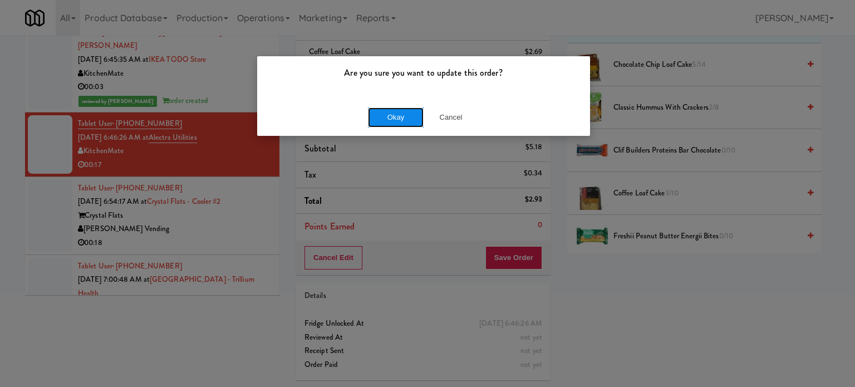
click at [398, 115] on button "Okay" at bounding box center [396, 117] width 56 height 20
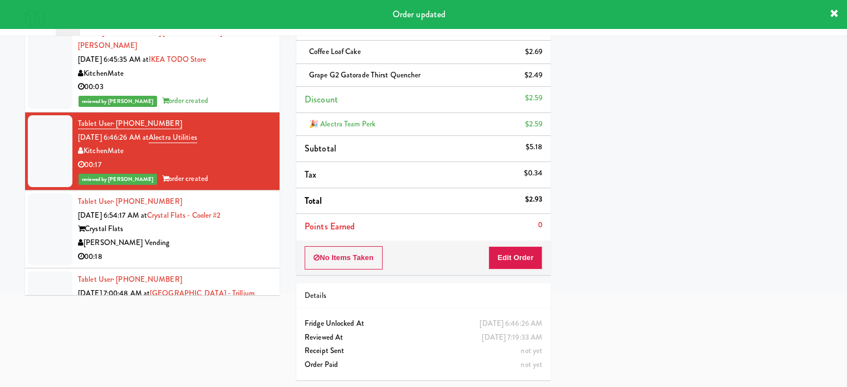
scroll to position [3665, 0]
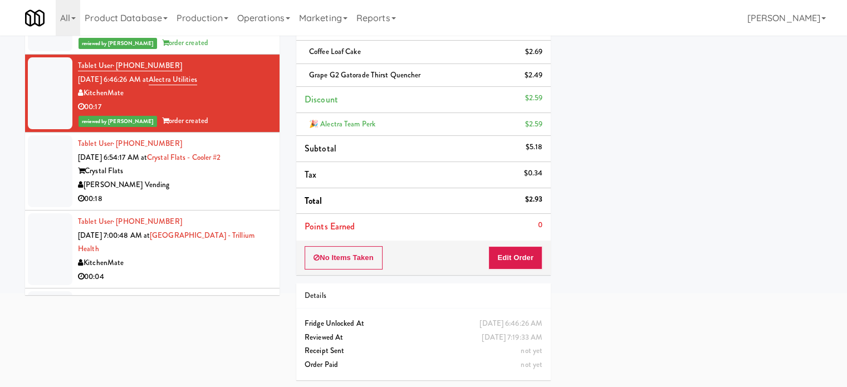
click at [219, 206] on div "00:18" at bounding box center [174, 199] width 193 height 14
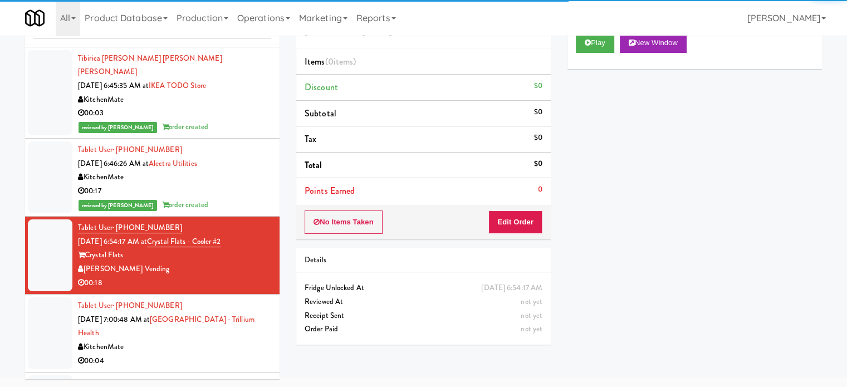
scroll to position [3754, 0]
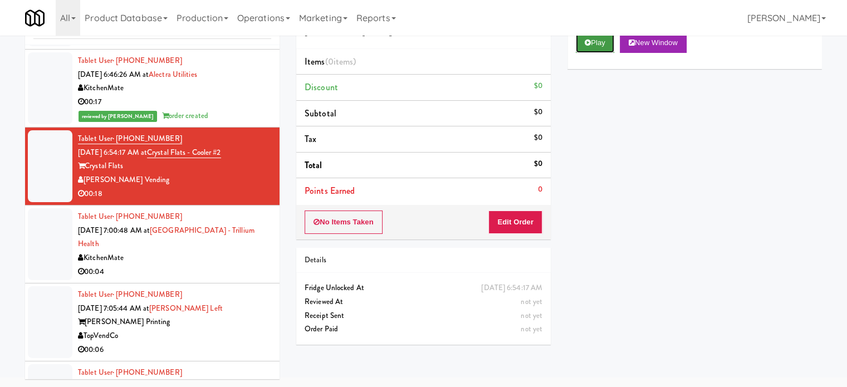
click at [599, 43] on button "Play" at bounding box center [594, 43] width 38 height 20
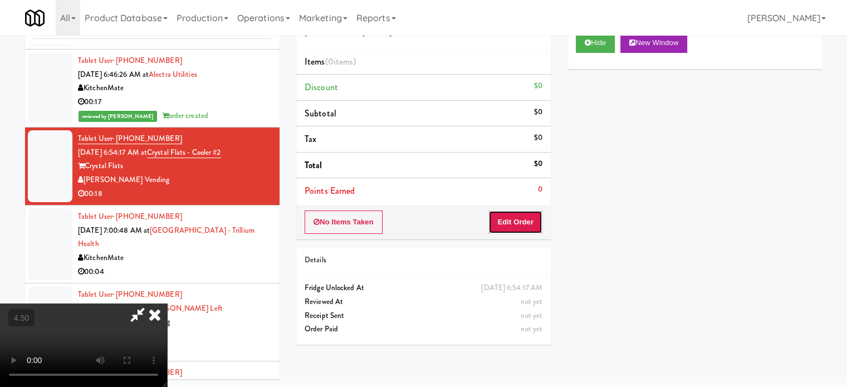
click at [524, 217] on button "Edit Order" at bounding box center [515, 221] width 54 height 23
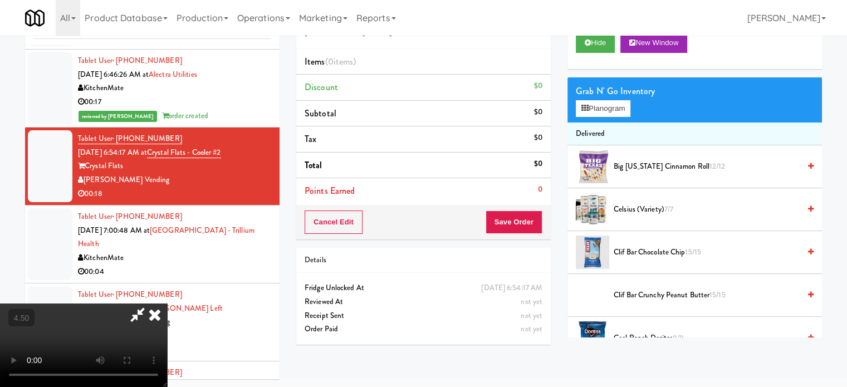
click at [167, 303] on video at bounding box center [83, 344] width 167 height 83
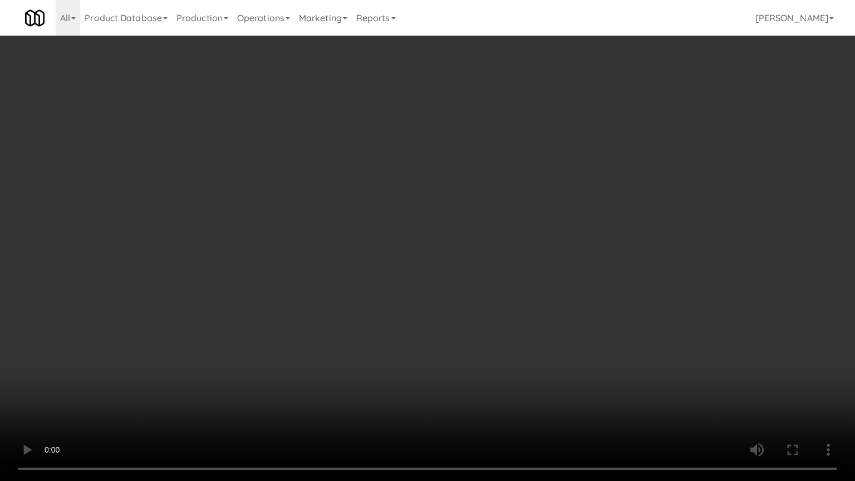
scroll to position [3713, 0]
click at [363, 302] on video at bounding box center [427, 240] width 855 height 481
click at [427, 197] on video at bounding box center [427, 240] width 855 height 481
click at [429, 194] on video at bounding box center [427, 240] width 855 height 481
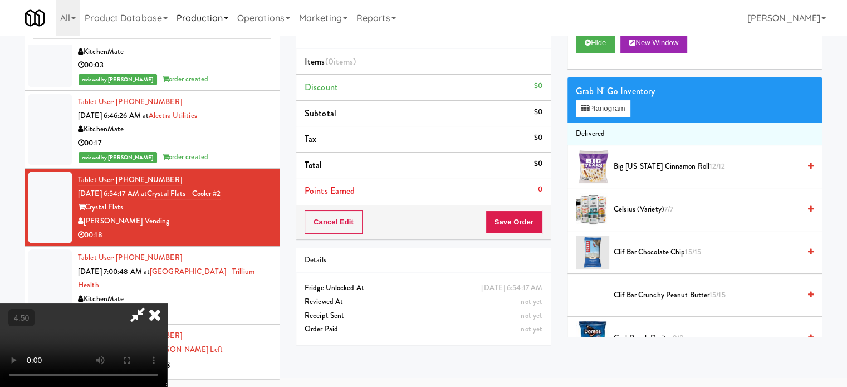
scroll to position [3754, 0]
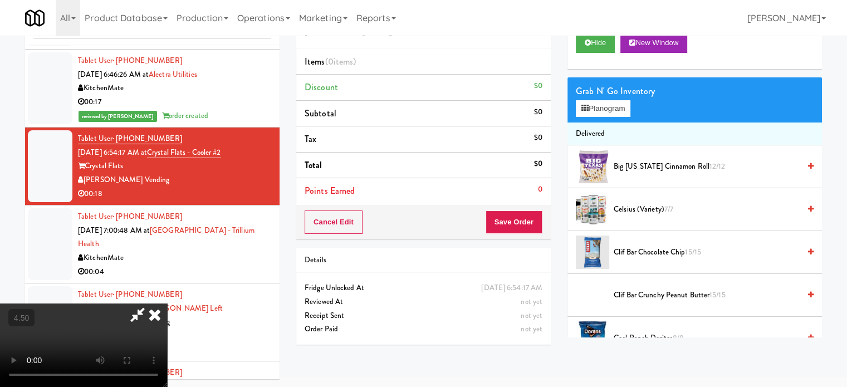
click at [167, 303] on video at bounding box center [83, 344] width 167 height 83
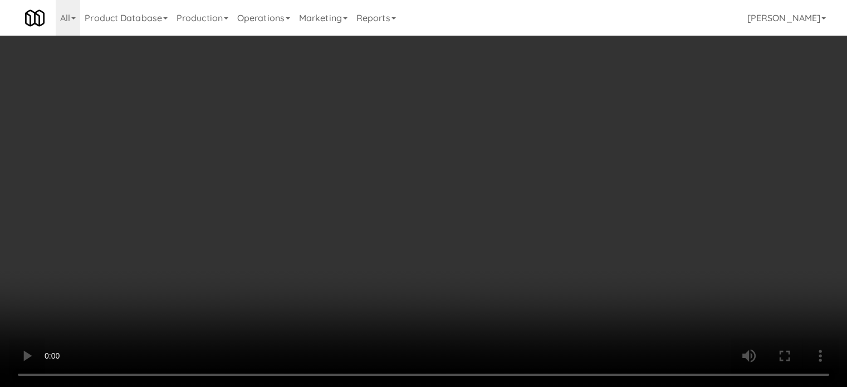
scroll to position [3713, 0]
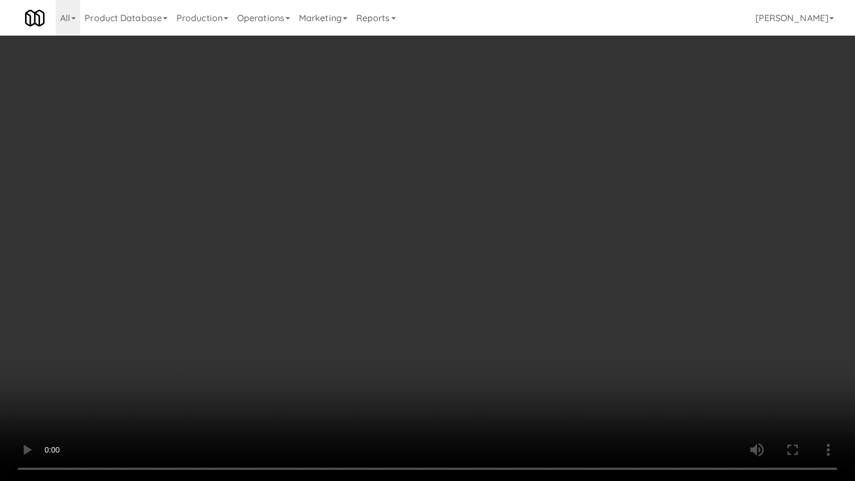
click at [250, 324] on video at bounding box center [427, 240] width 855 height 481
click at [377, 267] on video at bounding box center [427, 240] width 855 height 481
drag, startPoint x: 383, startPoint y: 255, endPoint x: 418, endPoint y: 206, distance: 59.5
click at [383, 256] on video at bounding box center [427, 240] width 855 height 481
click at [479, 243] on video at bounding box center [427, 240] width 855 height 481
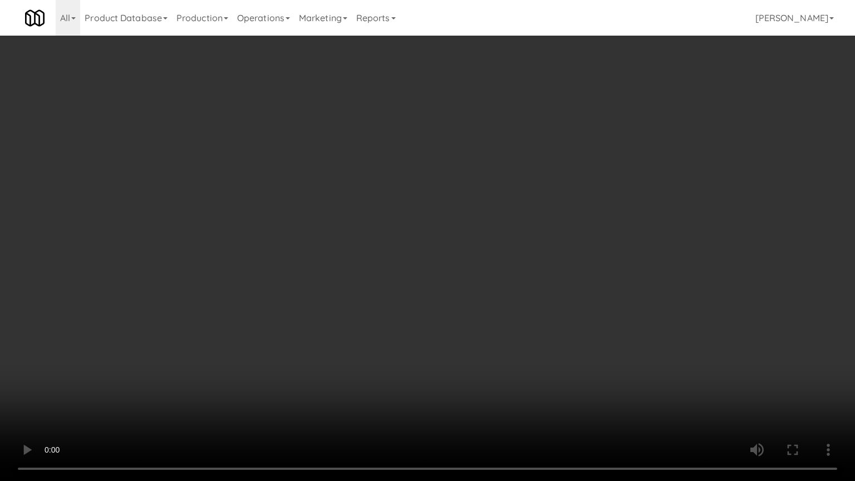
click at [455, 234] on video at bounding box center [427, 240] width 855 height 481
click at [463, 230] on video at bounding box center [427, 240] width 855 height 481
drag, startPoint x: 468, startPoint y: 244, endPoint x: 480, endPoint y: 236, distance: 14.8
click at [468, 244] on video at bounding box center [427, 240] width 855 height 481
click at [481, 235] on video at bounding box center [427, 240] width 855 height 481
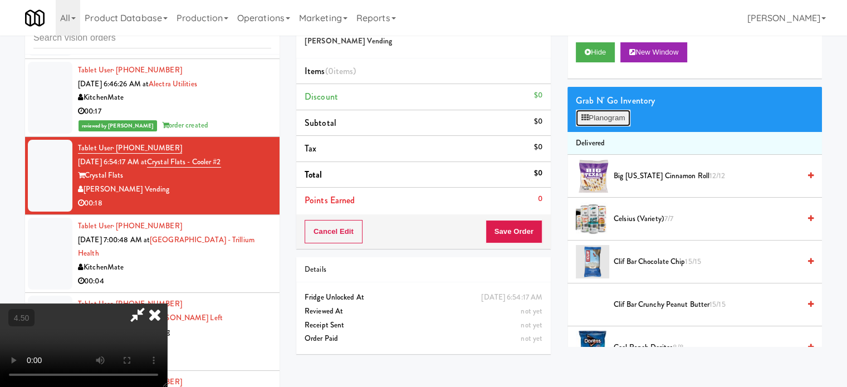
click at [626, 120] on button "Planogram" at bounding box center [602, 118] width 55 height 17
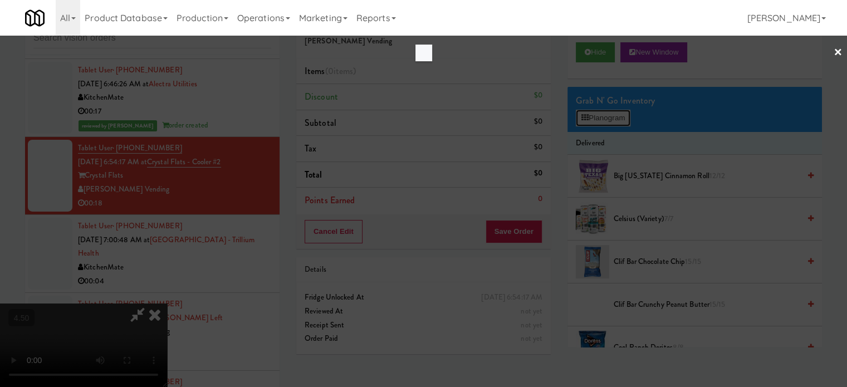
scroll to position [3713, 0]
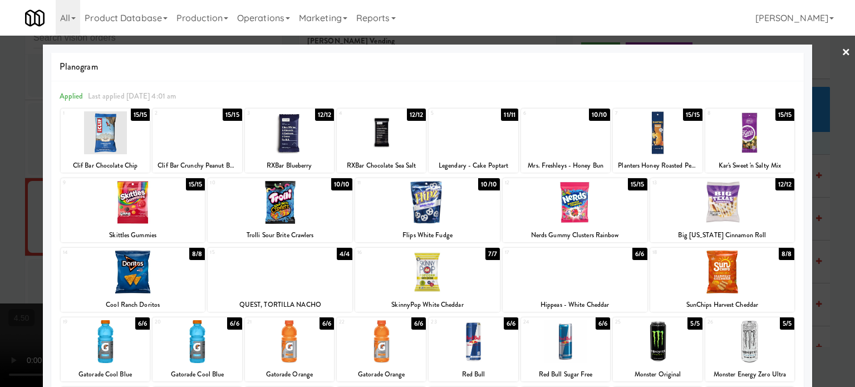
click at [599, 113] on div "10/10" at bounding box center [600, 115] width 22 height 12
click at [599, 115] on div "9/10" at bounding box center [601, 115] width 18 height 12
click at [840, 176] on div at bounding box center [427, 193] width 855 height 387
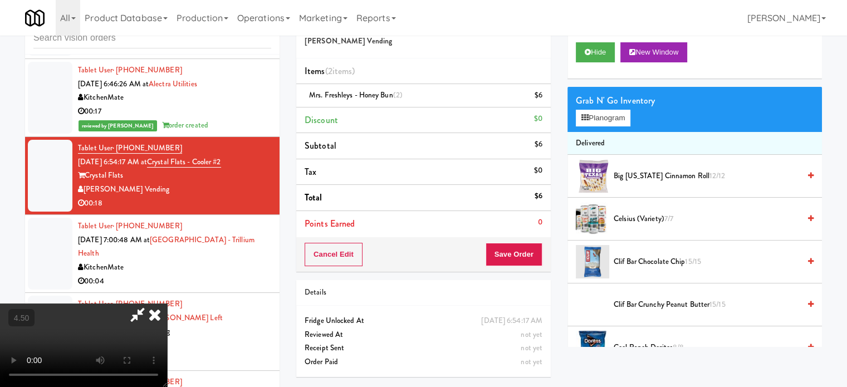
drag, startPoint x: 251, startPoint y: 190, endPoint x: 256, endPoint y: 184, distance: 7.5
click at [167, 303] on video at bounding box center [83, 344] width 167 height 83
drag, startPoint x: 256, startPoint y: 184, endPoint x: 321, endPoint y: 230, distance: 79.5
click at [167, 303] on video at bounding box center [83, 344] width 167 height 83
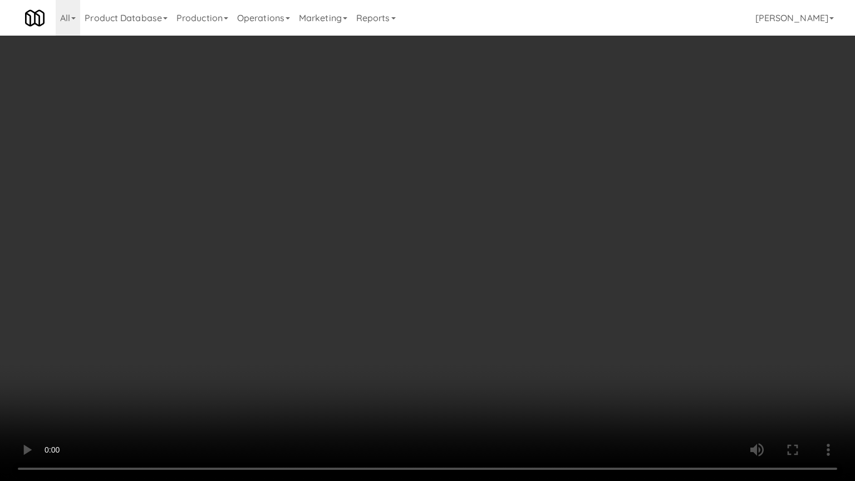
click at [321, 228] on video at bounding box center [427, 240] width 855 height 481
click at [372, 172] on video at bounding box center [427, 240] width 855 height 481
click at [378, 173] on video at bounding box center [427, 240] width 855 height 481
click at [435, 180] on video at bounding box center [427, 240] width 855 height 481
click at [389, 188] on video at bounding box center [427, 240] width 855 height 481
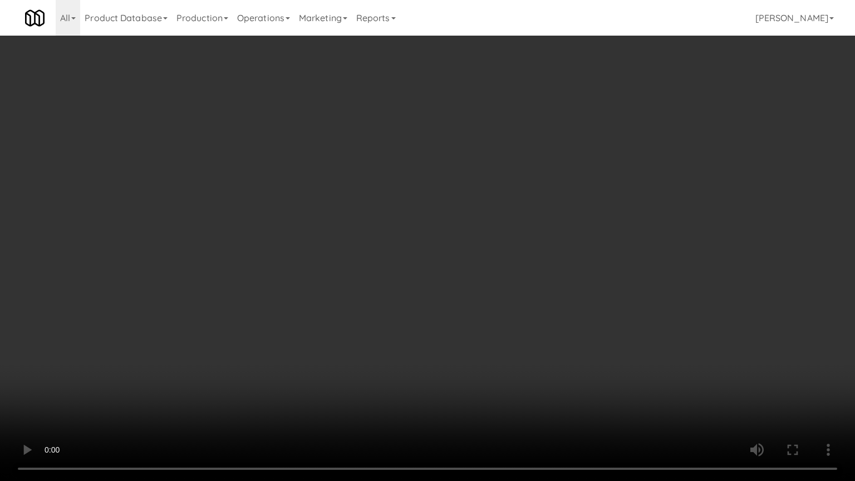
click at [416, 192] on video at bounding box center [427, 240] width 855 height 481
click at [407, 196] on video at bounding box center [427, 240] width 855 height 481
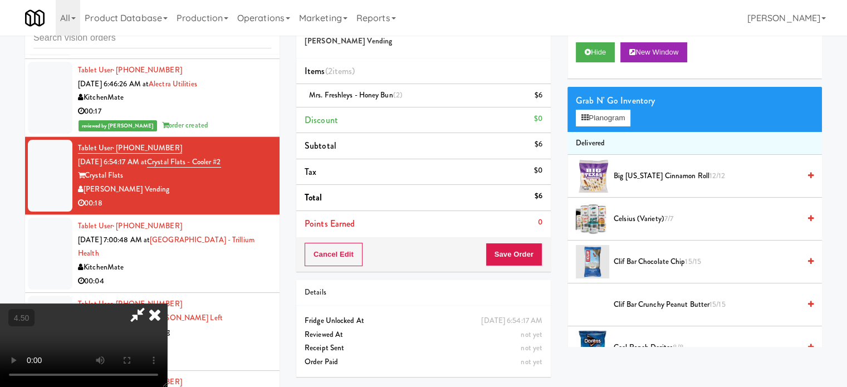
click at [167, 303] on video at bounding box center [83, 344] width 167 height 83
drag, startPoint x: 365, startPoint y: 142, endPoint x: 376, endPoint y: 194, distance: 52.8
click at [167, 303] on video at bounding box center [83, 344] width 167 height 83
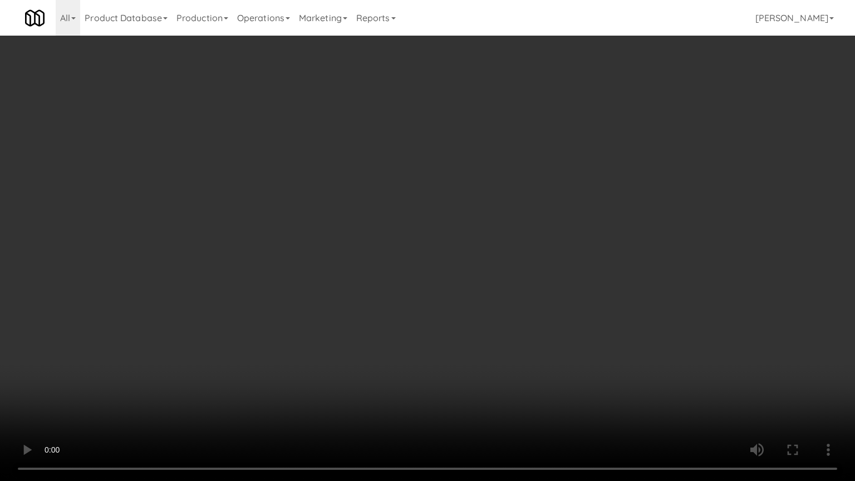
click at [377, 194] on video at bounding box center [427, 240] width 855 height 481
click at [405, 218] on video at bounding box center [427, 240] width 855 height 481
drag, startPoint x: 405, startPoint y: 218, endPoint x: 424, endPoint y: 209, distance: 20.9
click at [406, 218] on video at bounding box center [427, 240] width 855 height 481
drag, startPoint x: 424, startPoint y: 209, endPoint x: 496, endPoint y: 136, distance: 102.3
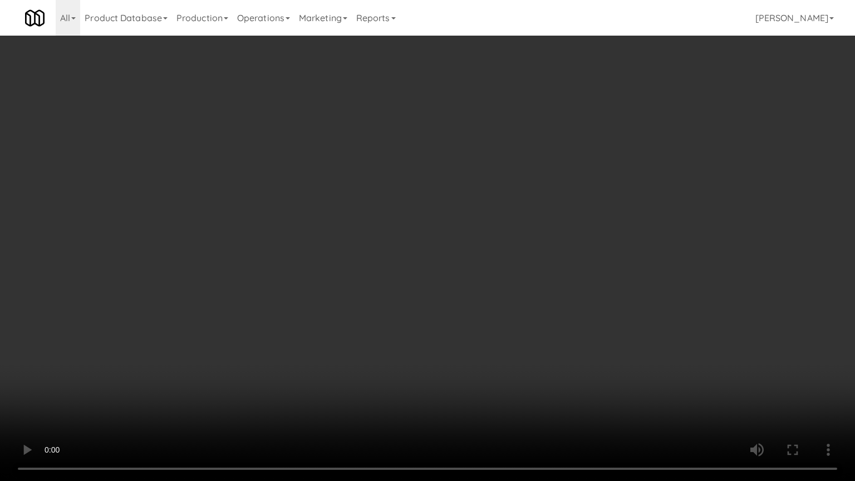
click at [425, 209] on video at bounding box center [427, 240] width 855 height 481
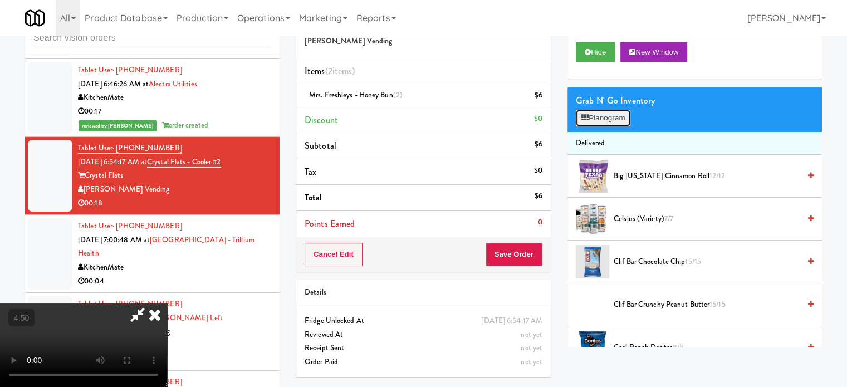
click at [603, 120] on button "Planogram" at bounding box center [602, 118] width 55 height 17
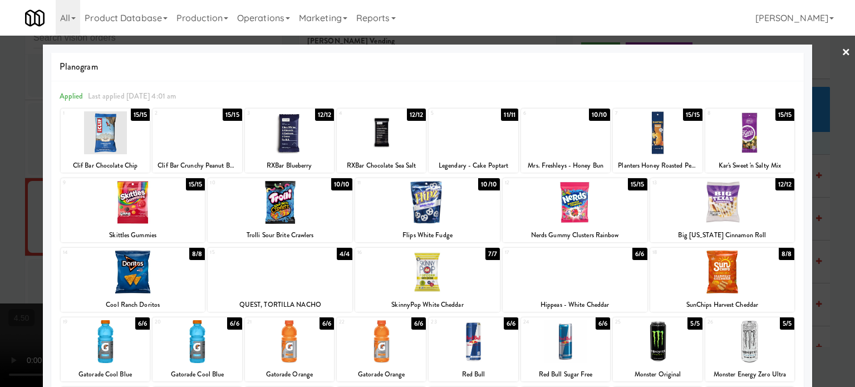
click at [485, 251] on div "7/7" at bounding box center [492, 254] width 14 height 12
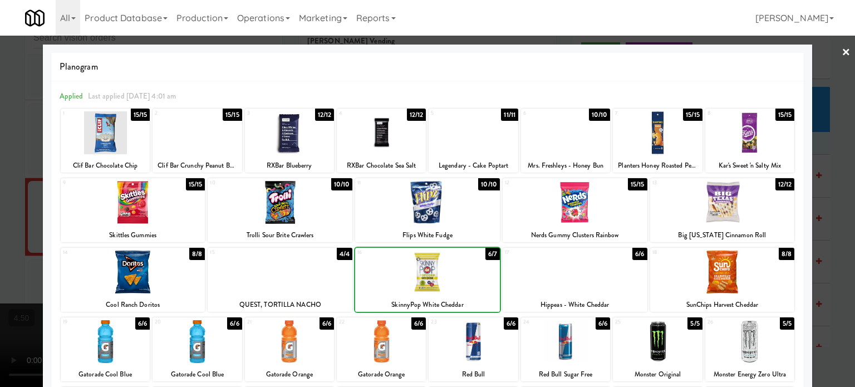
click at [486, 252] on div "6/7" at bounding box center [492, 254] width 14 height 12
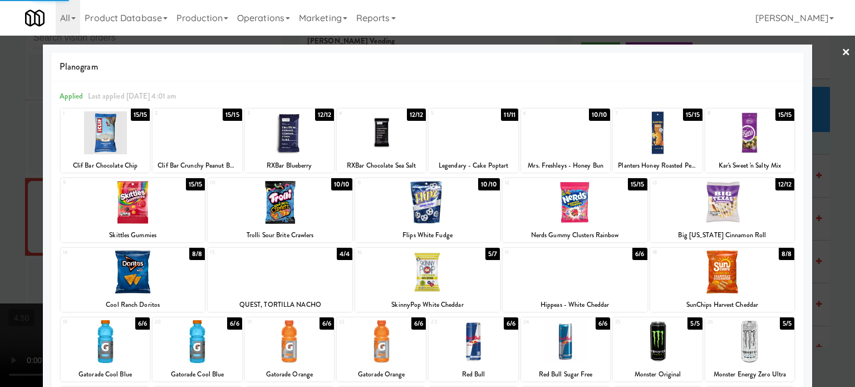
click at [829, 251] on div at bounding box center [427, 193] width 855 height 387
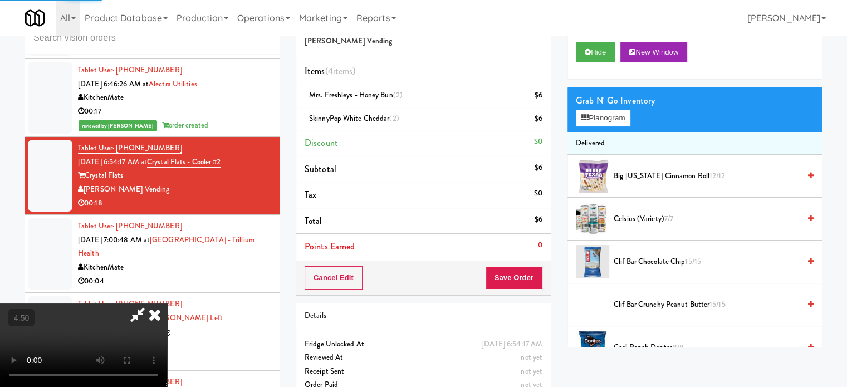
drag, startPoint x: 273, startPoint y: 253, endPoint x: 294, endPoint y: 298, distance: 49.6
click at [167, 303] on video at bounding box center [83, 344] width 167 height 83
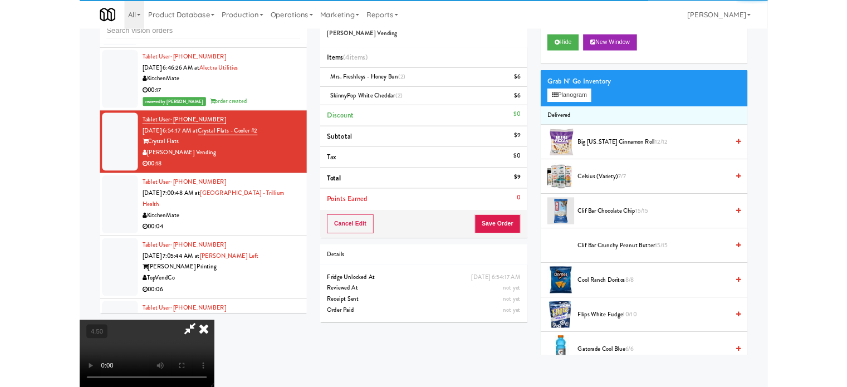
scroll to position [3713, 0]
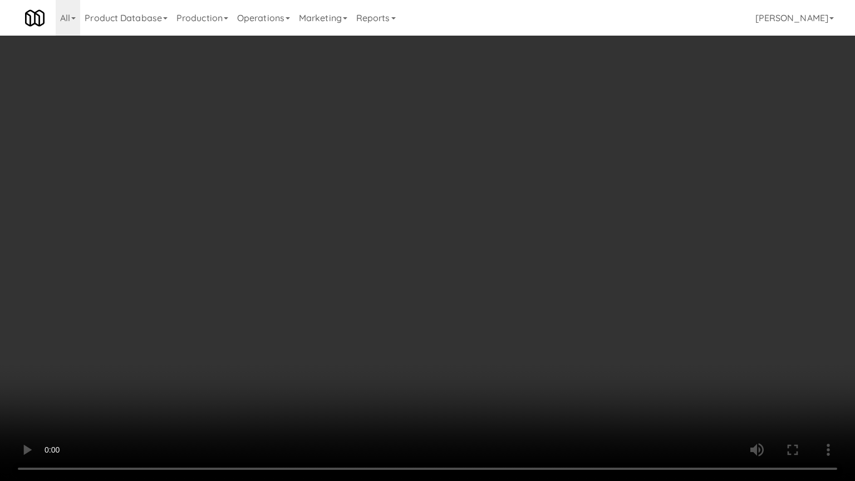
click at [353, 257] on video at bounding box center [427, 240] width 855 height 481
click at [413, 243] on video at bounding box center [427, 240] width 855 height 481
click at [415, 243] on video at bounding box center [427, 240] width 855 height 481
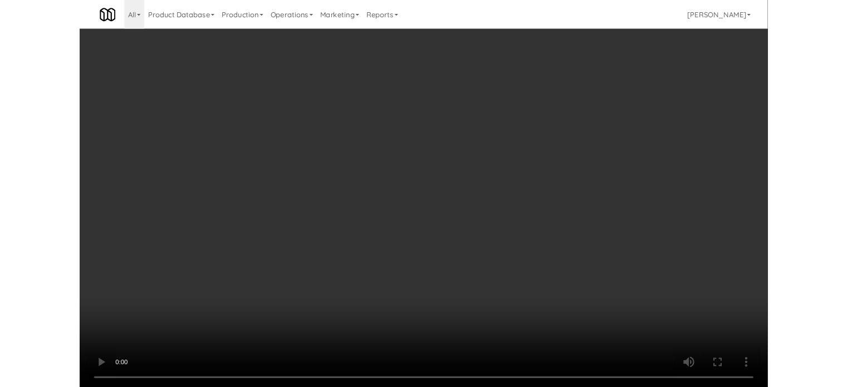
scroll to position [3754, 0]
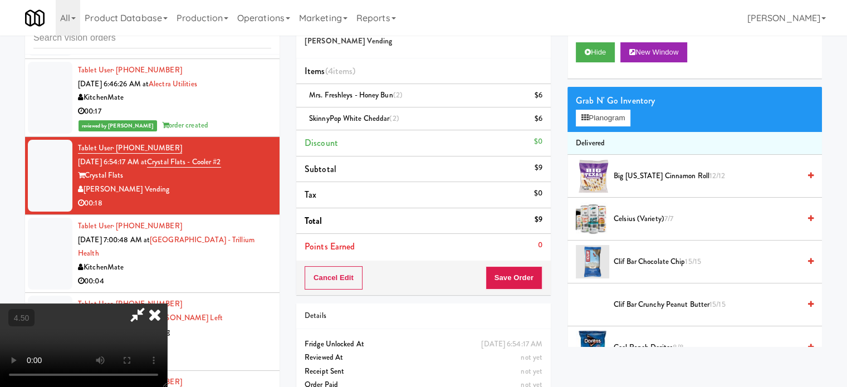
click at [167, 303] on icon at bounding box center [154, 314] width 24 height 22
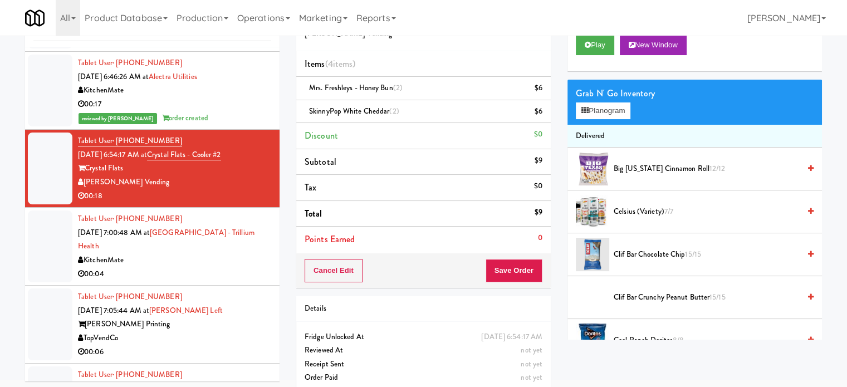
scroll to position [56, 0]
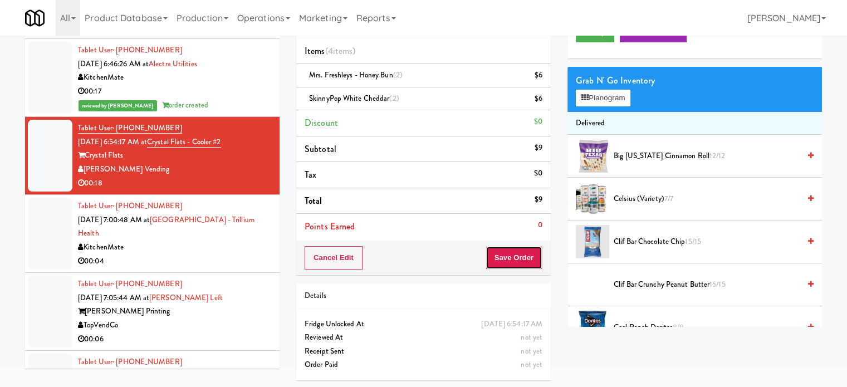
drag, startPoint x: 515, startPoint y: 260, endPoint x: 481, endPoint y: 223, distance: 49.6
click at [515, 260] on button "Save Order" at bounding box center [513, 257] width 57 height 23
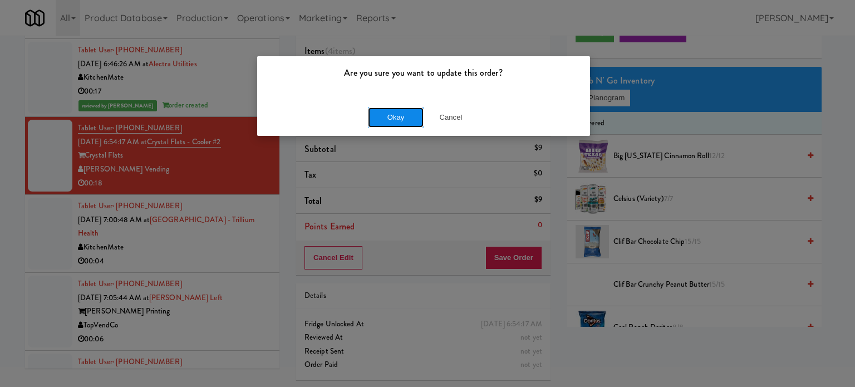
click at [397, 120] on button "Okay" at bounding box center [396, 117] width 56 height 20
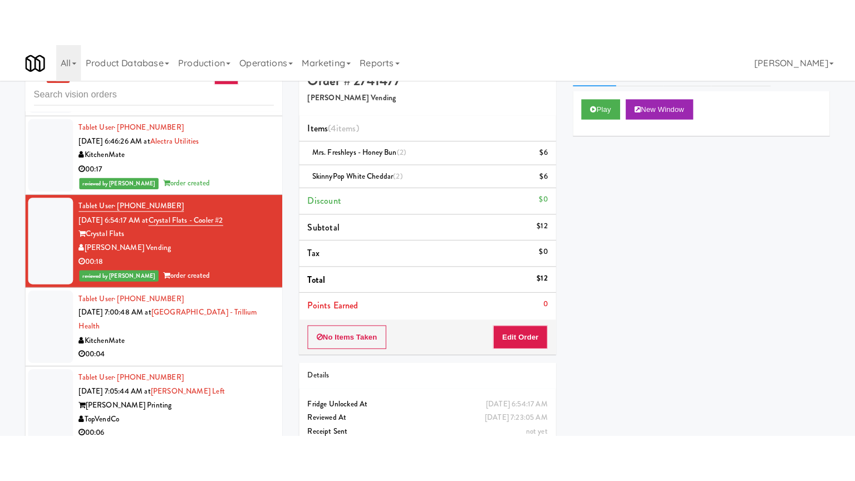
scroll to position [0, 0]
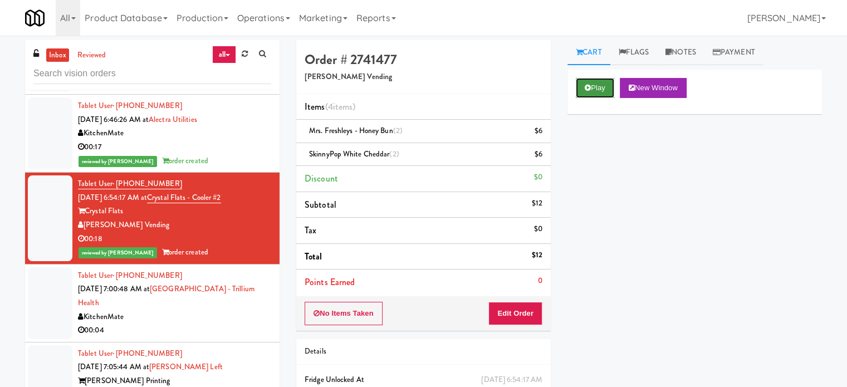
click at [593, 89] on button "Play" at bounding box center [594, 88] width 38 height 20
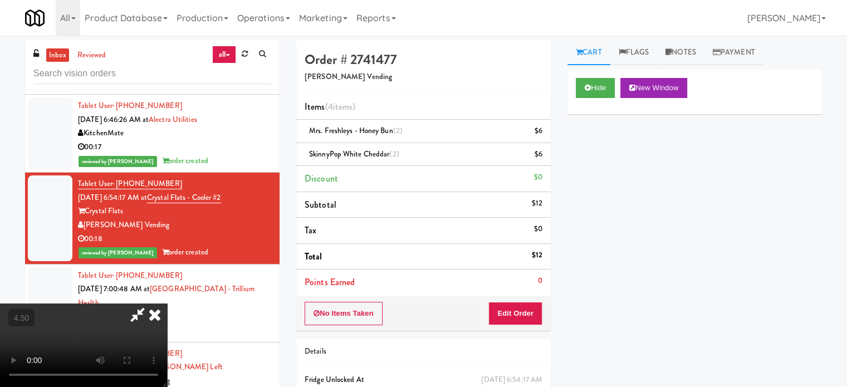
click at [167, 303] on video at bounding box center [83, 344] width 167 height 83
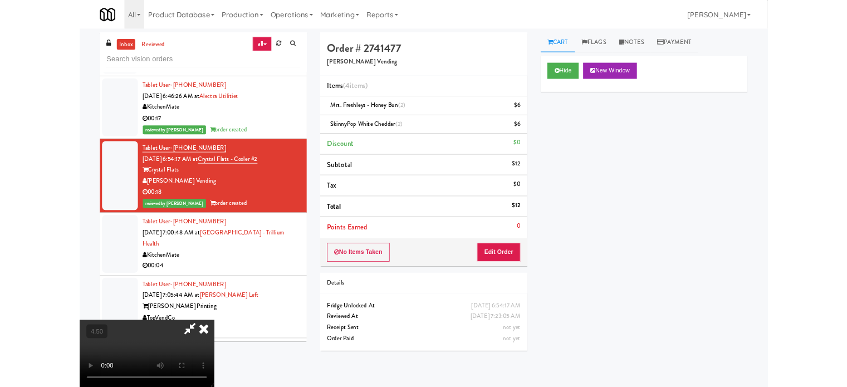
scroll to position [3713, 0]
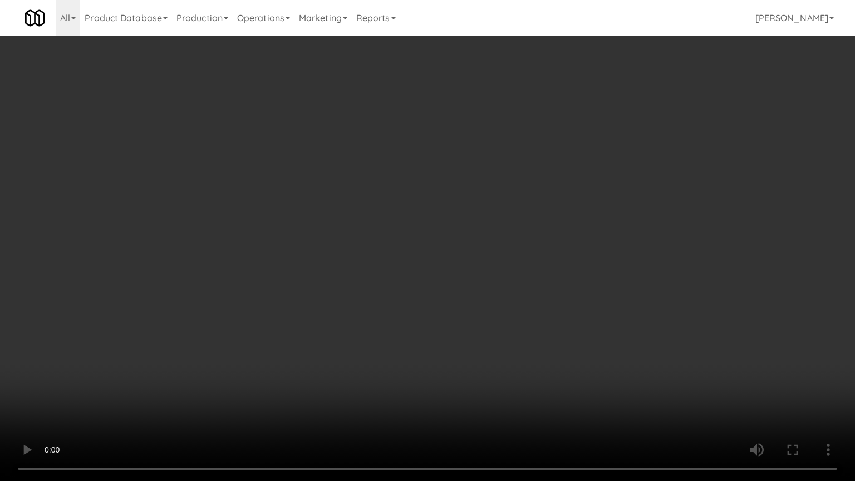
click at [430, 244] on video at bounding box center [427, 240] width 855 height 481
click at [439, 242] on video at bounding box center [427, 240] width 855 height 481
click at [430, 258] on video at bounding box center [427, 240] width 855 height 481
click at [435, 254] on video at bounding box center [427, 240] width 855 height 481
click at [461, 243] on video at bounding box center [427, 240] width 855 height 481
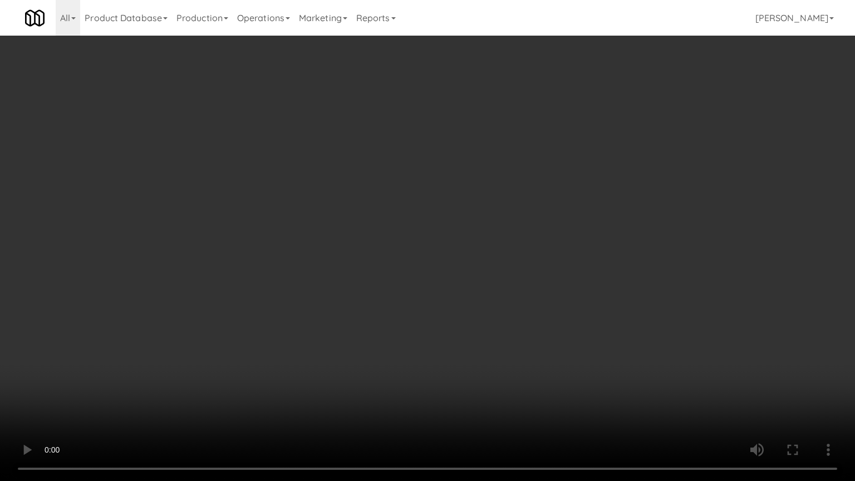
click at [417, 243] on video at bounding box center [427, 240] width 855 height 481
click at [472, 253] on video at bounding box center [427, 240] width 855 height 481
click at [410, 251] on video at bounding box center [427, 240] width 855 height 481
click at [539, 232] on video at bounding box center [427, 240] width 855 height 481
drag, startPoint x: 452, startPoint y: 242, endPoint x: 459, endPoint y: 240, distance: 7.3
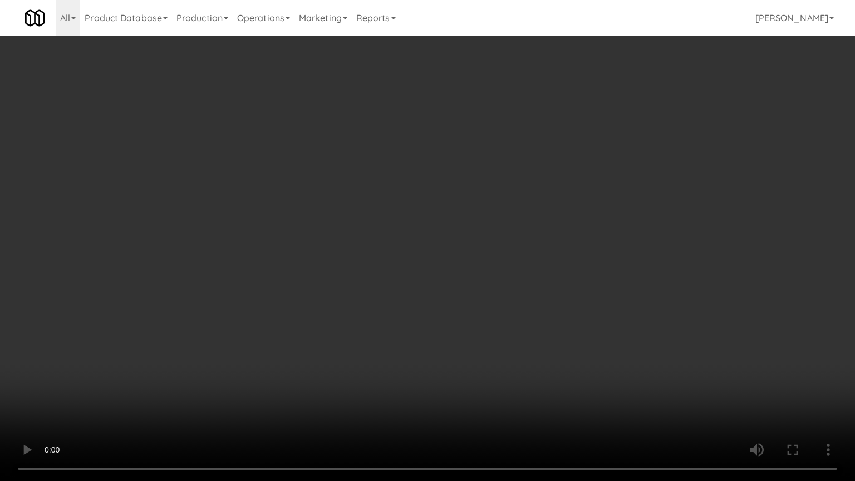
click at [454, 242] on video at bounding box center [427, 240] width 855 height 481
click at [539, 238] on video at bounding box center [427, 240] width 855 height 481
click at [441, 278] on video at bounding box center [427, 240] width 855 height 481
click at [450, 271] on video at bounding box center [427, 240] width 855 height 481
click at [458, 280] on video at bounding box center [427, 240] width 855 height 481
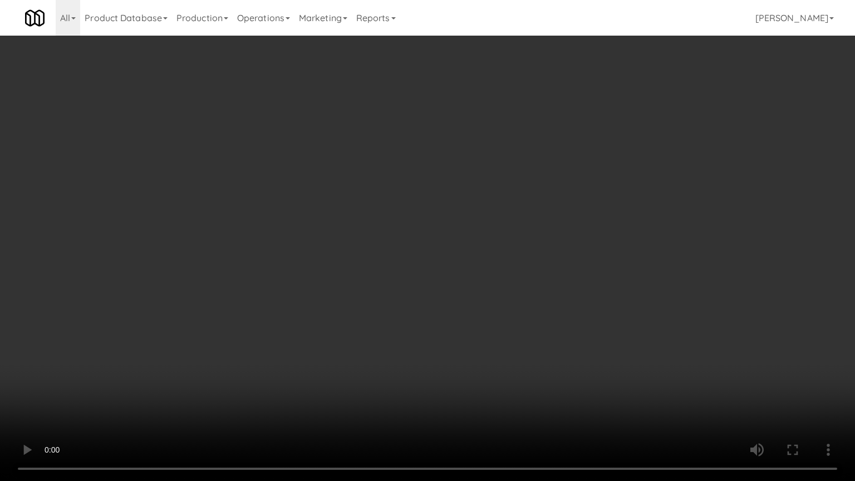
click at [523, 269] on video at bounding box center [427, 240] width 855 height 481
click at [479, 281] on video at bounding box center [427, 240] width 855 height 481
click at [534, 283] on video at bounding box center [427, 240] width 855 height 481
click at [455, 287] on video at bounding box center [427, 240] width 855 height 481
click at [496, 286] on video at bounding box center [427, 240] width 855 height 481
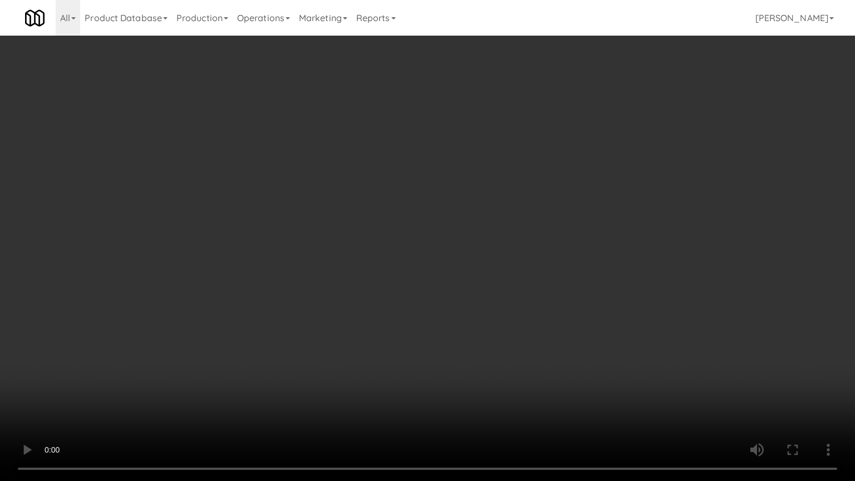
click at [418, 280] on video at bounding box center [427, 240] width 855 height 481
click at [505, 287] on video at bounding box center [427, 240] width 855 height 481
click at [436, 280] on video at bounding box center [427, 240] width 855 height 481
click at [430, 263] on video at bounding box center [427, 240] width 855 height 481
click at [412, 265] on video at bounding box center [427, 240] width 855 height 481
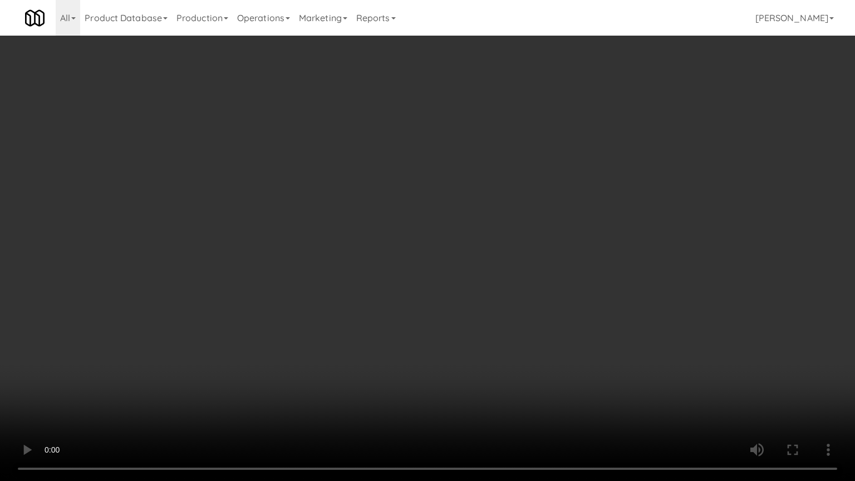
click at [412, 263] on video at bounding box center [427, 240] width 855 height 481
click at [415, 262] on video at bounding box center [427, 240] width 855 height 481
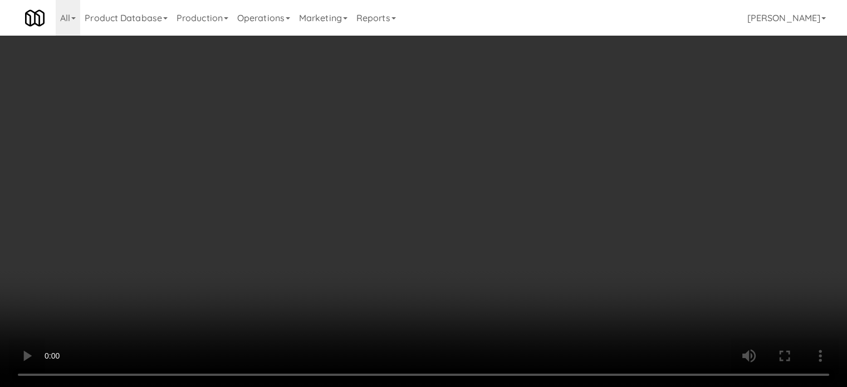
scroll to position [3754, 0]
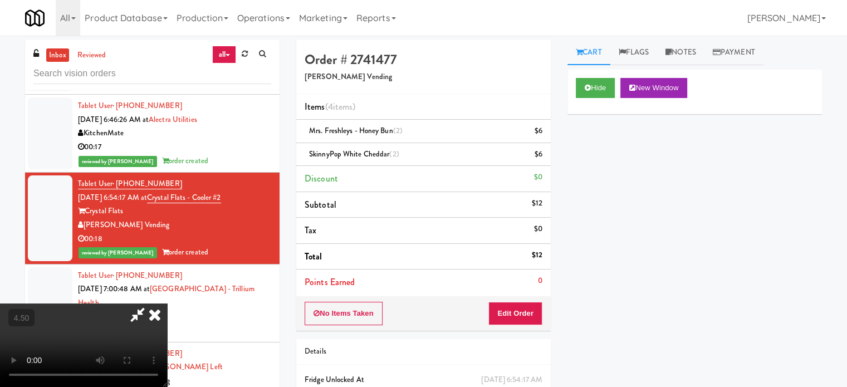
click at [167, 303] on icon at bounding box center [154, 314] width 24 height 22
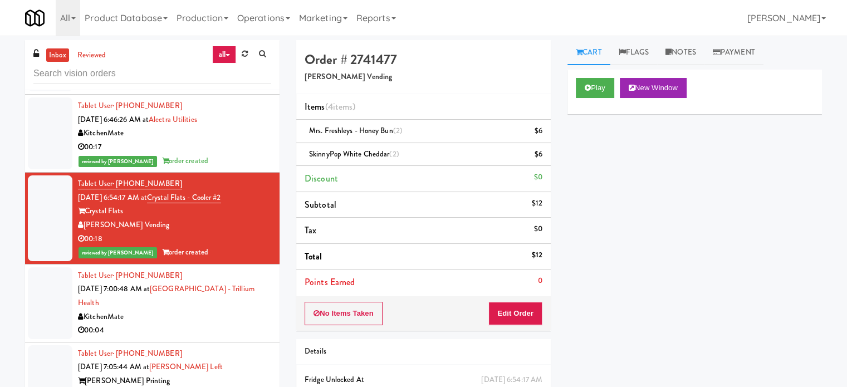
click at [233, 324] on div "KitchenMate" at bounding box center [174, 317] width 193 height 14
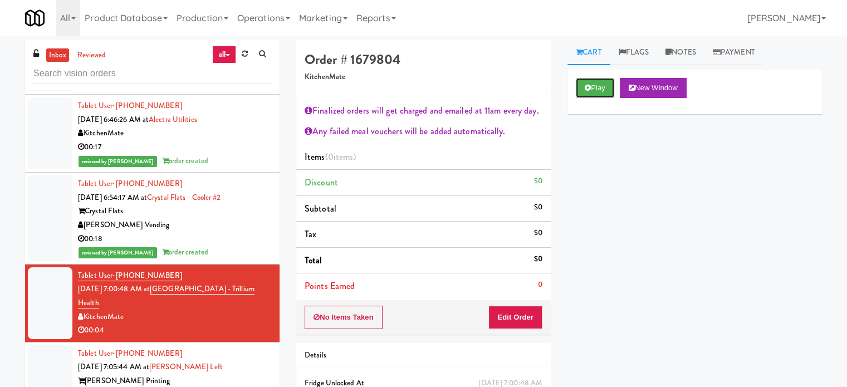
drag, startPoint x: 599, startPoint y: 84, endPoint x: 557, endPoint y: 94, distance: 43.5
click at [599, 84] on button "Play" at bounding box center [594, 88] width 38 height 20
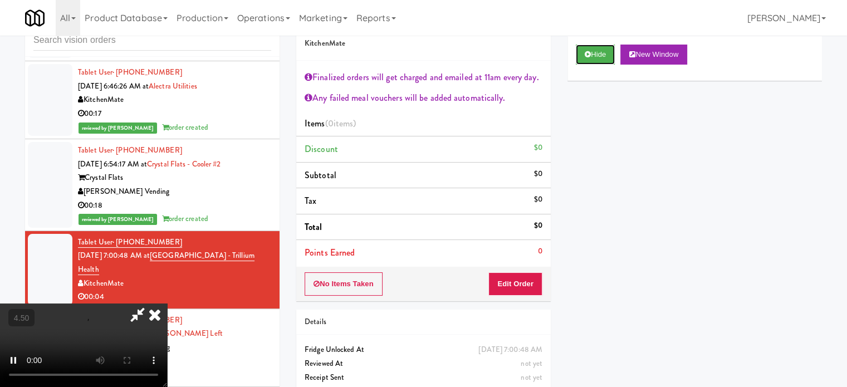
scroll to position [60, 0]
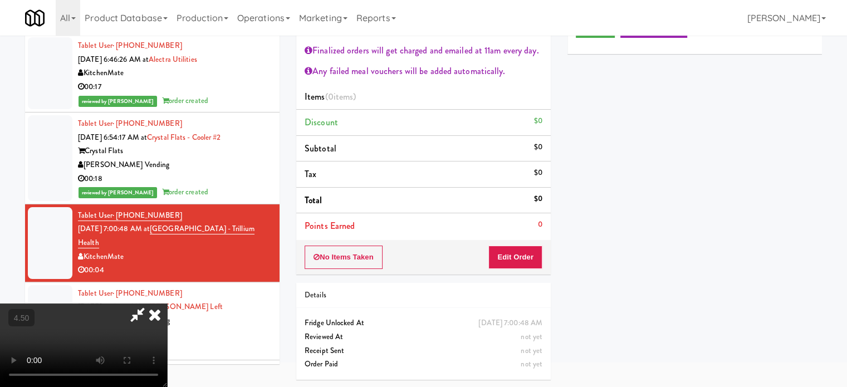
click at [167, 303] on video at bounding box center [83, 344] width 167 height 83
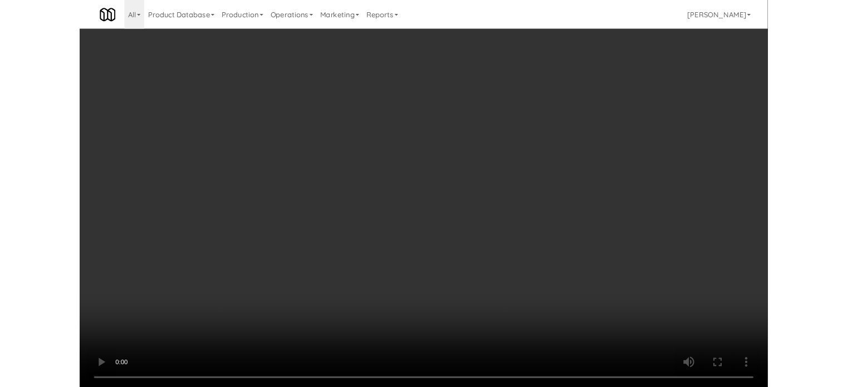
scroll to position [3713, 0]
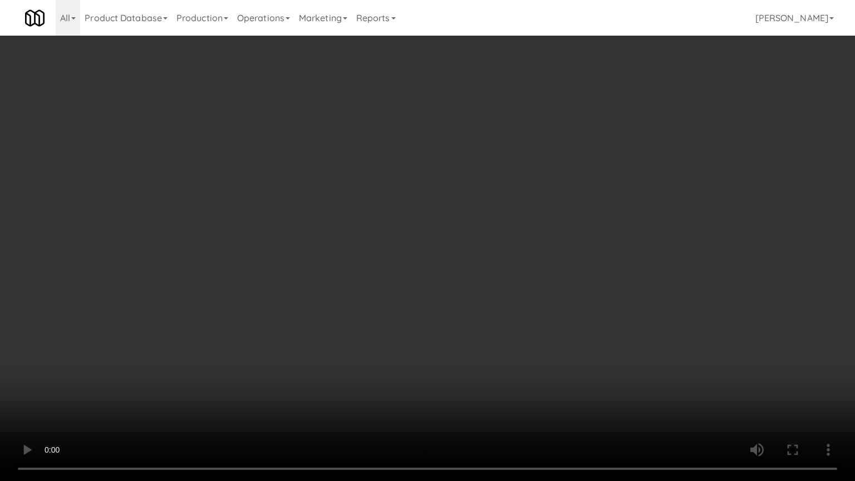
click at [255, 366] on video at bounding box center [427, 240] width 855 height 481
click at [421, 258] on video at bounding box center [427, 240] width 855 height 481
click at [371, 298] on video at bounding box center [427, 240] width 855 height 481
click at [387, 343] on video at bounding box center [427, 240] width 855 height 481
click at [456, 275] on video at bounding box center [427, 240] width 855 height 481
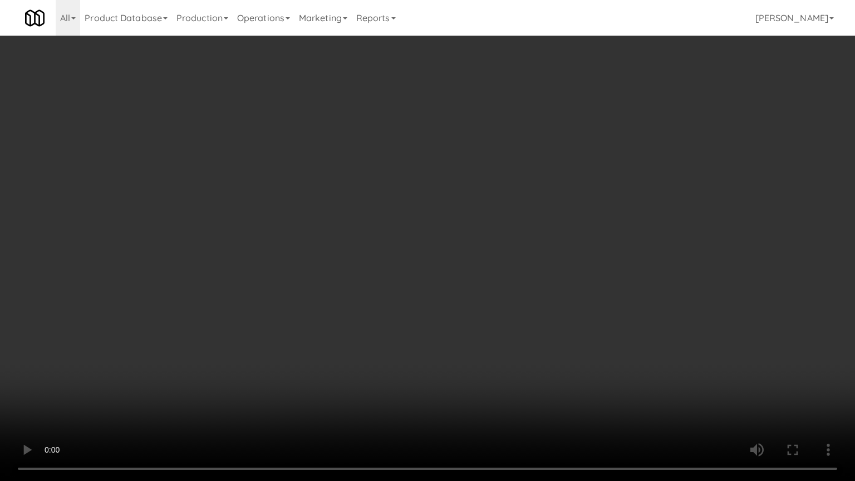
drag, startPoint x: 454, startPoint y: 278, endPoint x: 465, endPoint y: 240, distance: 39.4
click at [455, 278] on video at bounding box center [427, 240] width 855 height 481
click at [431, 261] on video at bounding box center [427, 240] width 855 height 481
click at [433, 259] on video at bounding box center [427, 240] width 855 height 481
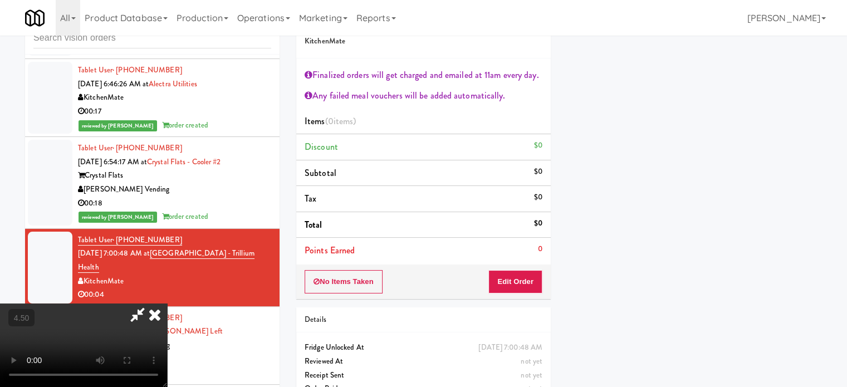
scroll to position [104, 0]
click at [514, 278] on button "Edit Order" at bounding box center [515, 281] width 54 height 23
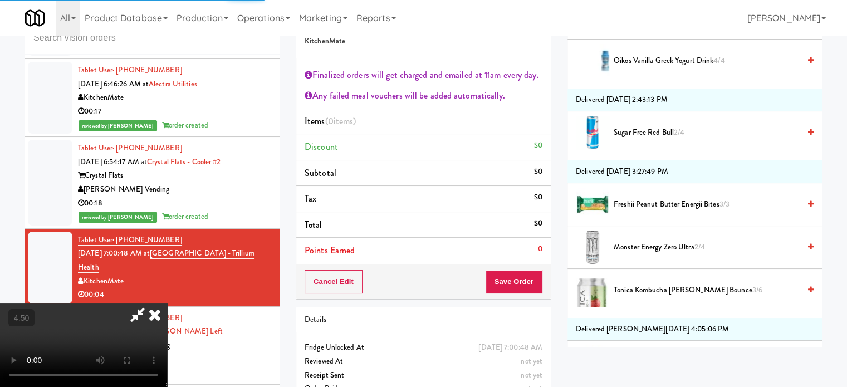
scroll to position [661, 0]
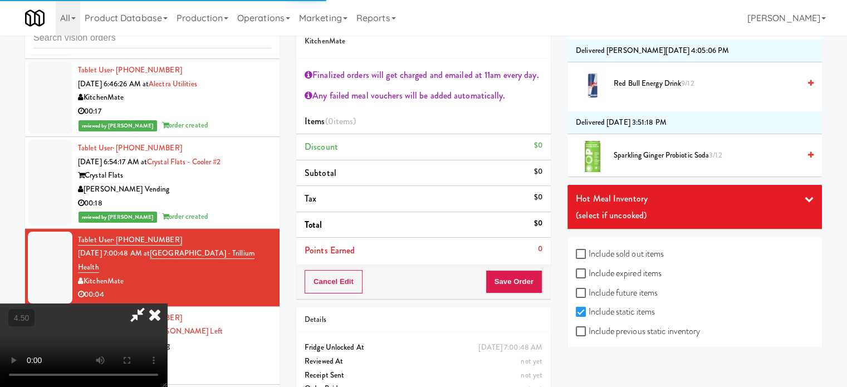
click at [661, 82] on span "Red Bull Energy Drink 9/12" at bounding box center [706, 84] width 186 height 14
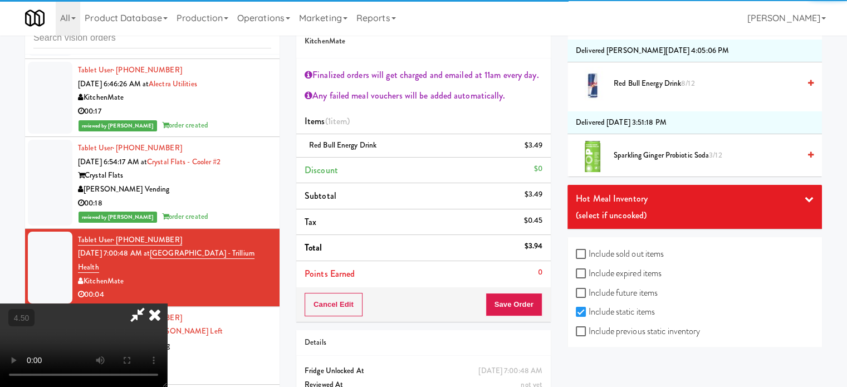
click at [167, 303] on div at bounding box center [83, 344] width 167 height 83
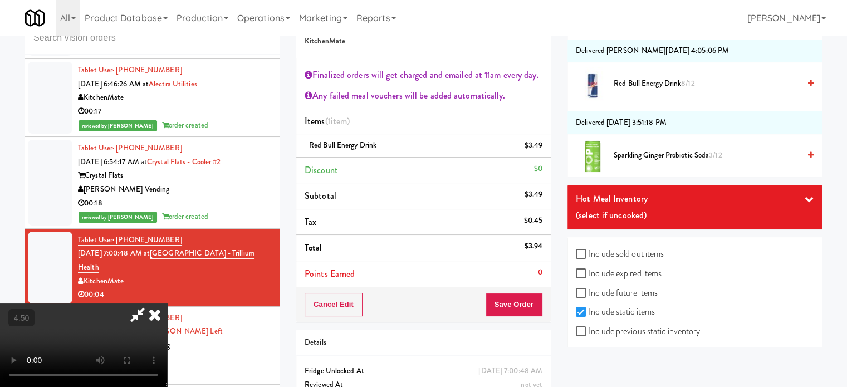
click at [167, 303] on icon at bounding box center [154, 314] width 24 height 22
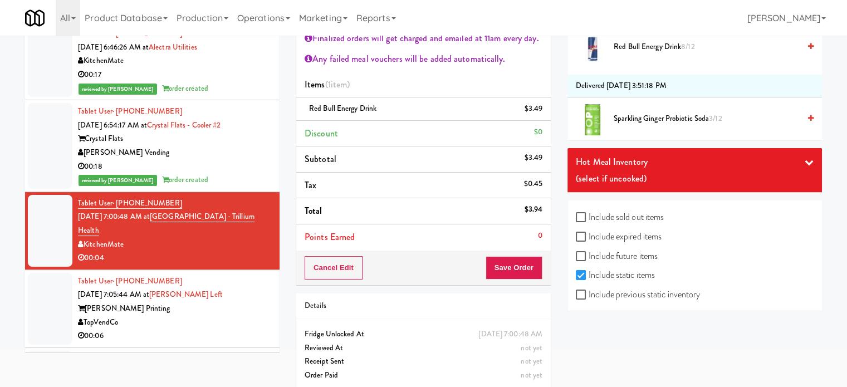
scroll to position [83, 0]
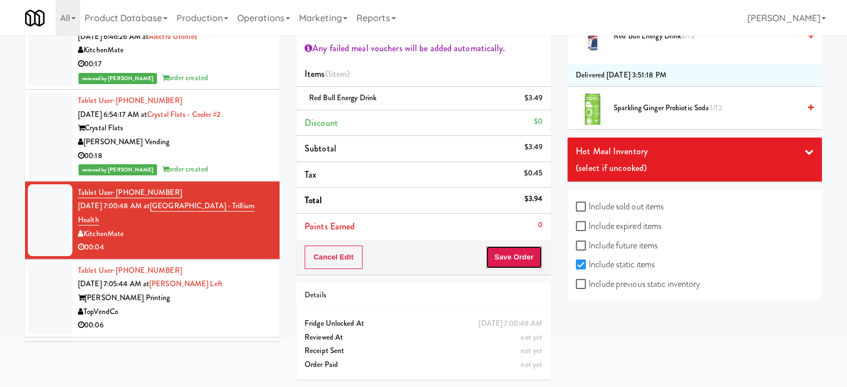
click at [499, 258] on button "Save Order" at bounding box center [513, 256] width 57 height 23
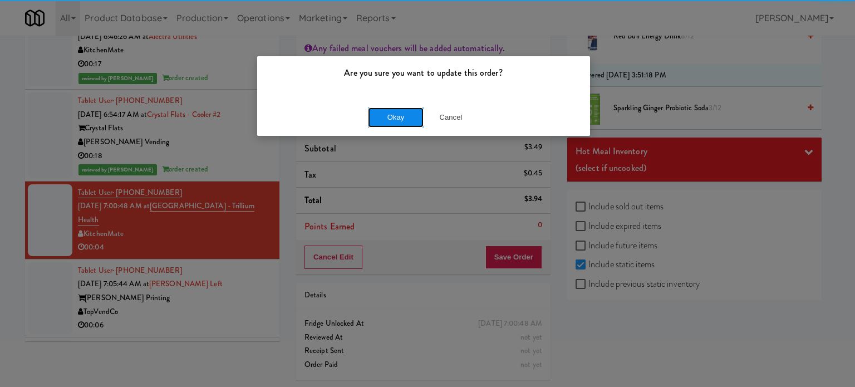
click at [392, 121] on button "Okay" at bounding box center [396, 117] width 56 height 20
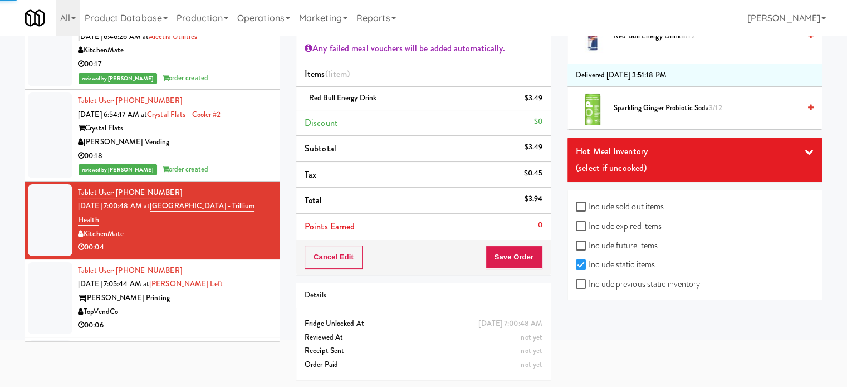
click at [229, 306] on div "Tablet User · (678) 887-9896 Aug 30, 2025 7:05:44 AM at Taylor Left Taylor Prin…" at bounding box center [174, 298] width 193 height 68
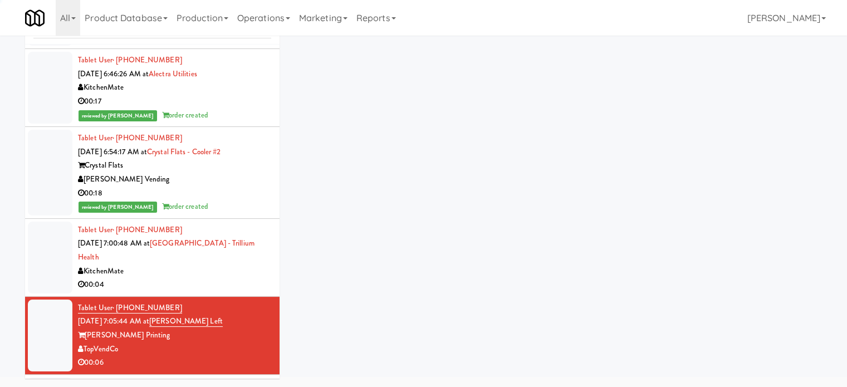
scroll to position [45, 0]
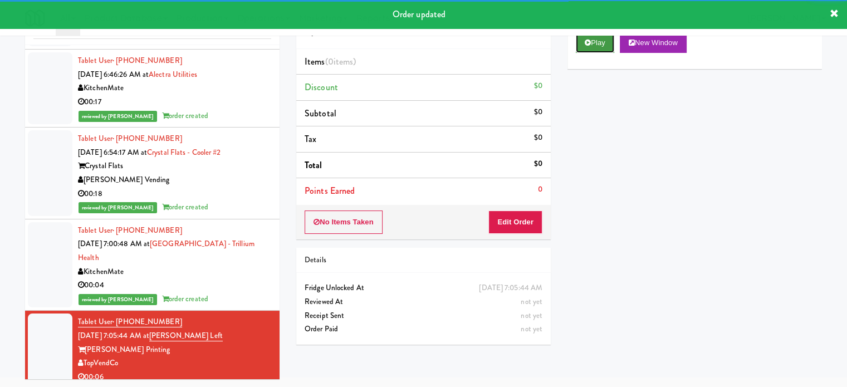
click at [603, 46] on button "Play" at bounding box center [594, 43] width 38 height 20
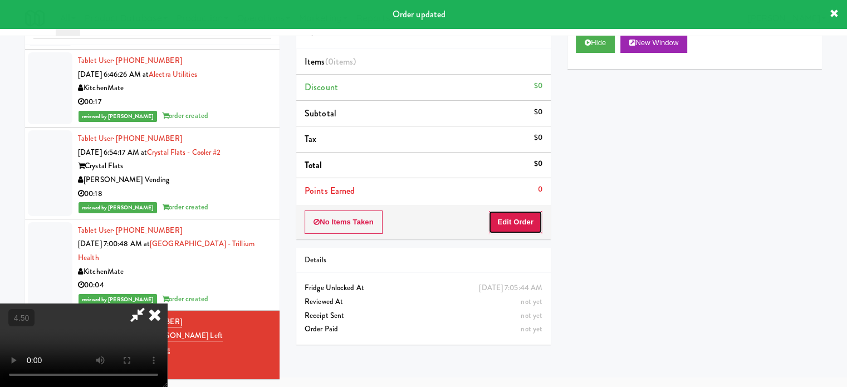
click at [505, 214] on button "Edit Order" at bounding box center [515, 221] width 54 height 23
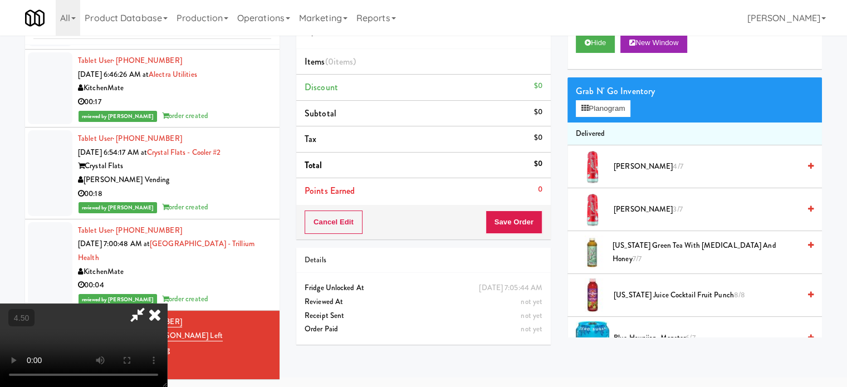
click at [167, 303] on video at bounding box center [83, 344] width 167 height 83
click at [167, 316] on video at bounding box center [83, 344] width 167 height 83
click at [167, 312] on video at bounding box center [83, 344] width 167 height 83
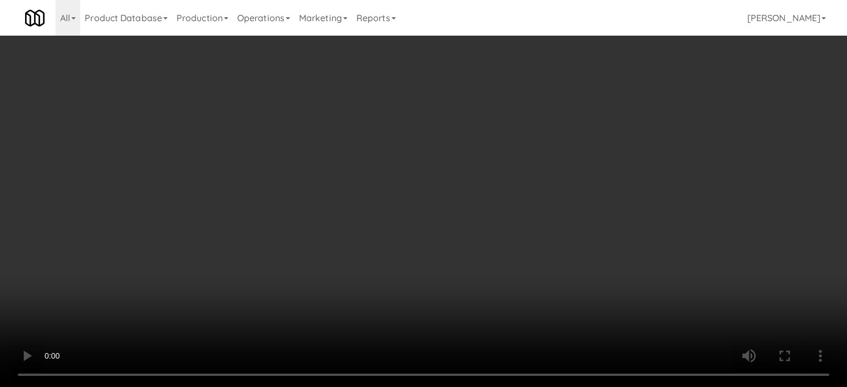
scroll to position [3713, 0]
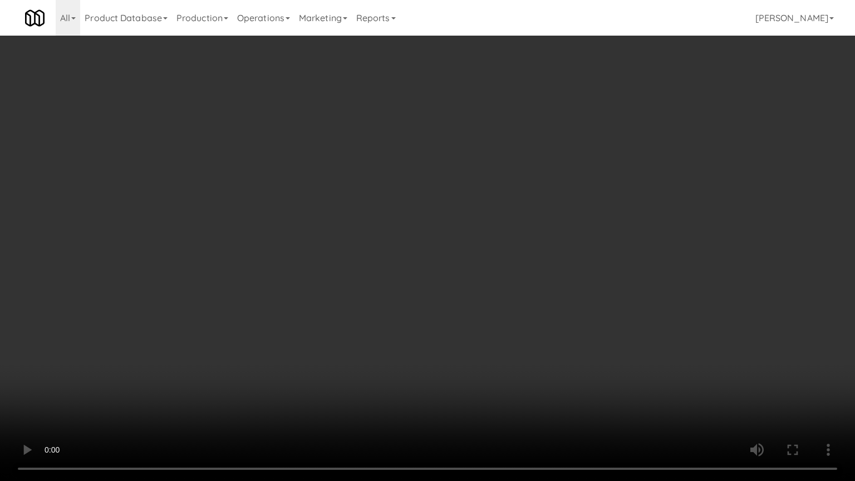
click at [374, 286] on video at bounding box center [427, 240] width 855 height 481
drag, startPoint x: 383, startPoint y: 239, endPoint x: 437, endPoint y: 230, distance: 55.2
click at [383, 240] on video at bounding box center [427, 240] width 855 height 481
click at [436, 229] on video at bounding box center [427, 240] width 855 height 481
click at [435, 224] on video at bounding box center [427, 240] width 855 height 481
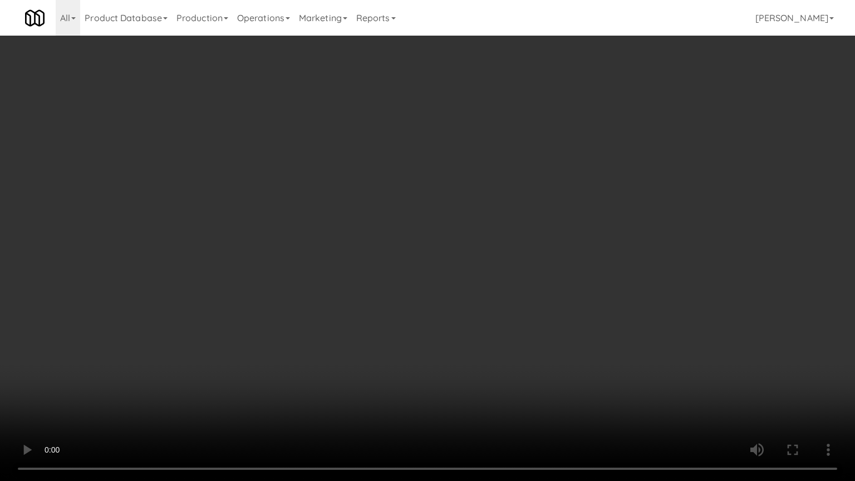
click at [435, 225] on video at bounding box center [427, 240] width 855 height 481
click at [455, 226] on video at bounding box center [427, 240] width 855 height 481
click at [456, 229] on video at bounding box center [427, 240] width 855 height 481
click at [504, 236] on video at bounding box center [427, 240] width 855 height 481
click at [503, 233] on video at bounding box center [427, 240] width 855 height 481
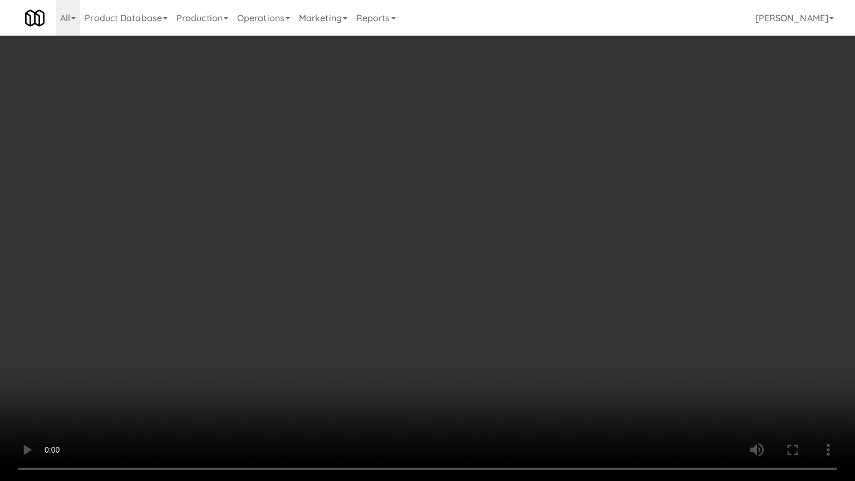
click at [507, 224] on video at bounding box center [427, 240] width 855 height 481
click at [513, 215] on video at bounding box center [427, 240] width 855 height 481
click at [518, 210] on video at bounding box center [427, 240] width 855 height 481
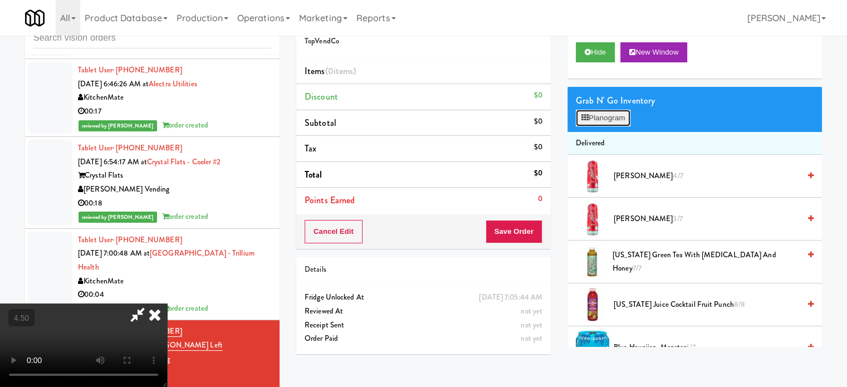
click at [617, 120] on button "Planogram" at bounding box center [602, 118] width 55 height 17
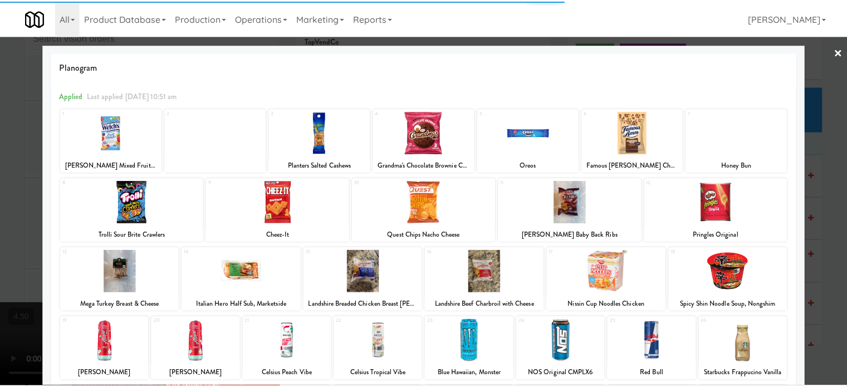
scroll to position [159, 0]
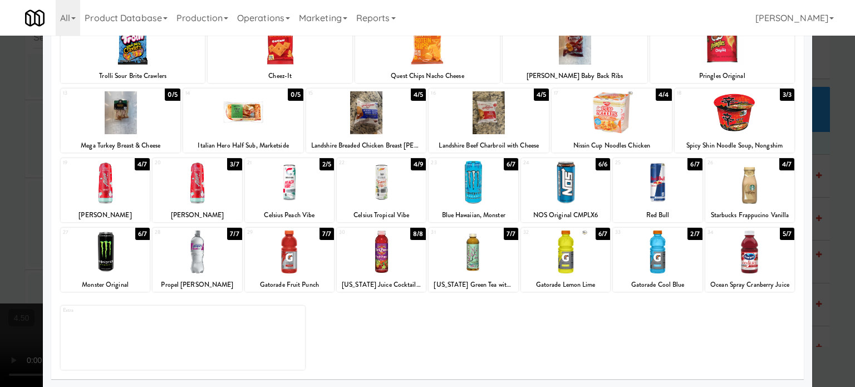
click at [779, 164] on div "4/7" at bounding box center [786, 164] width 15 height 12
click at [780, 168] on div "3/7" at bounding box center [787, 164] width 14 height 12
click at [829, 151] on div at bounding box center [427, 193] width 855 height 387
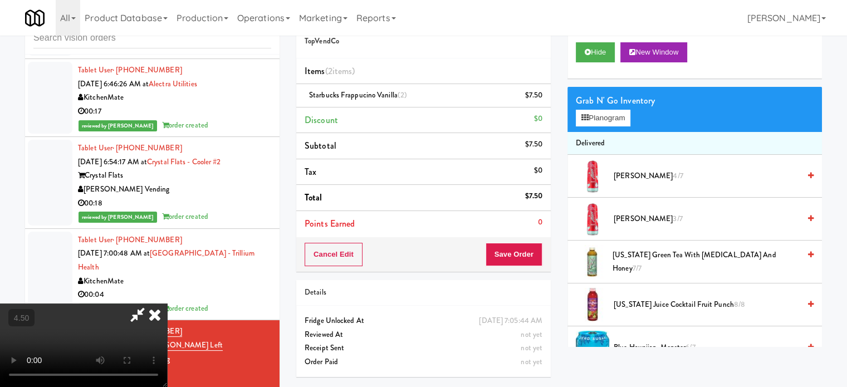
click at [167, 303] on video at bounding box center [83, 344] width 167 height 83
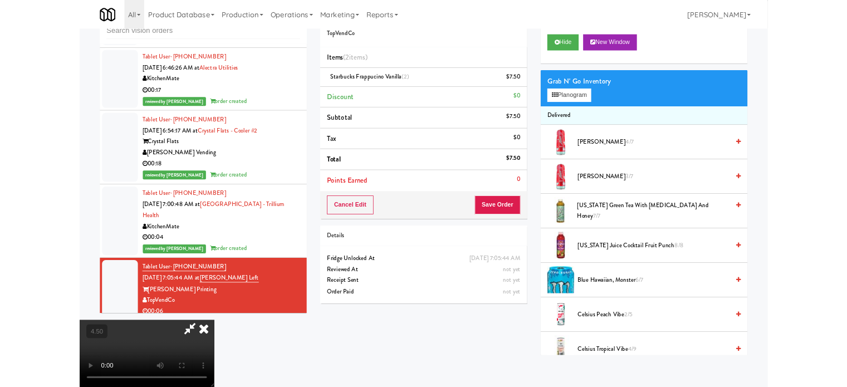
scroll to position [3713, 0]
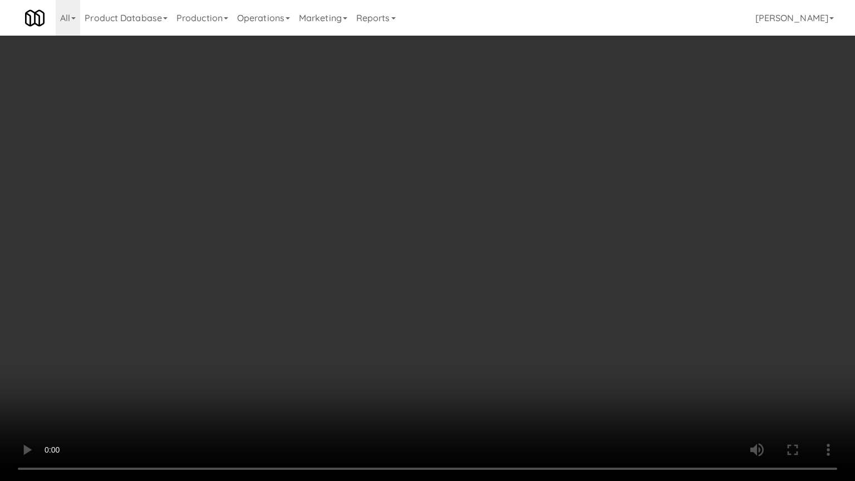
drag, startPoint x: 278, startPoint y: 317, endPoint x: 352, endPoint y: 247, distance: 102.0
click at [283, 316] on video at bounding box center [427, 240] width 855 height 481
click at [334, 337] on video at bounding box center [427, 240] width 855 height 481
click at [333, 346] on video at bounding box center [427, 240] width 855 height 481
click at [398, 376] on video at bounding box center [427, 240] width 855 height 481
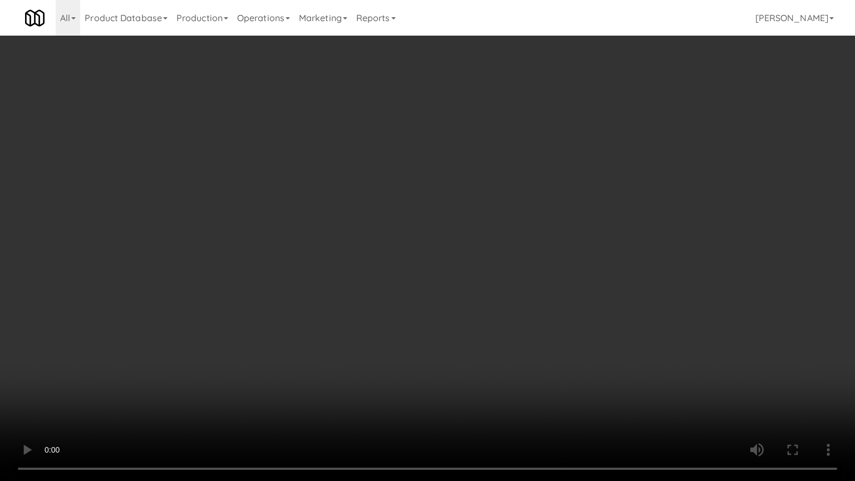
click at [399, 356] on video at bounding box center [427, 240] width 855 height 481
drag, startPoint x: 401, startPoint y: 351, endPoint x: 405, endPoint y: 347, distance: 5.9
click at [401, 350] on video at bounding box center [427, 240] width 855 height 481
click at [412, 342] on video at bounding box center [427, 240] width 855 height 481
click at [441, 274] on video at bounding box center [427, 240] width 855 height 481
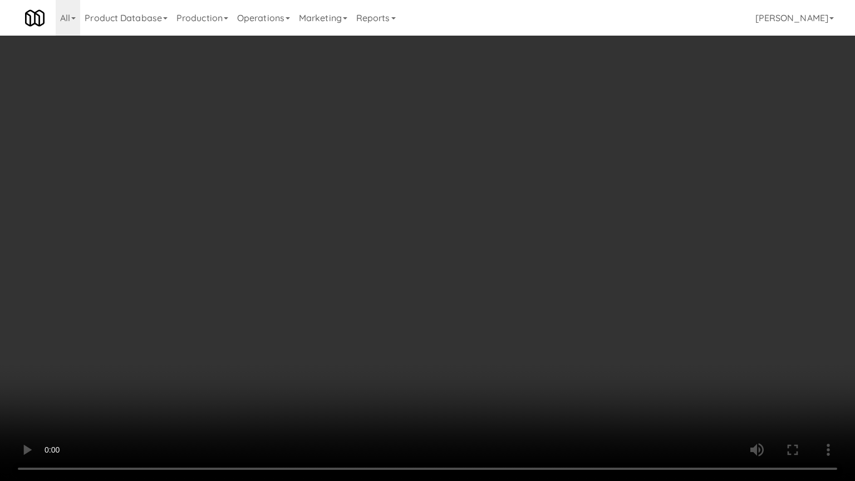
drag, startPoint x: 442, startPoint y: 270, endPoint x: 445, endPoint y: 144, distance: 125.8
click at [442, 267] on video at bounding box center [427, 240] width 855 height 481
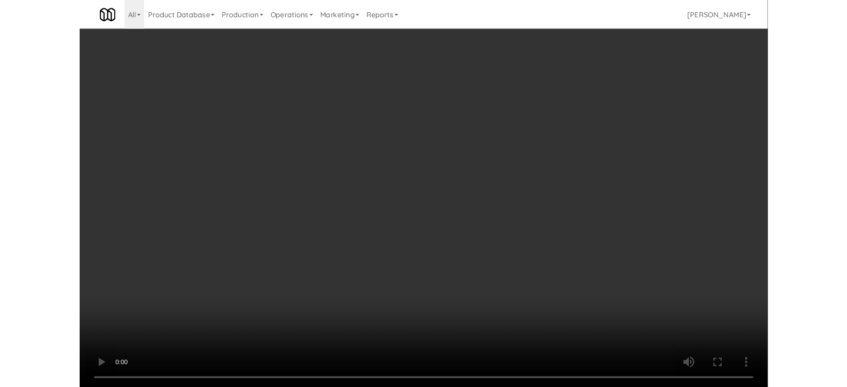
scroll to position [3754, 0]
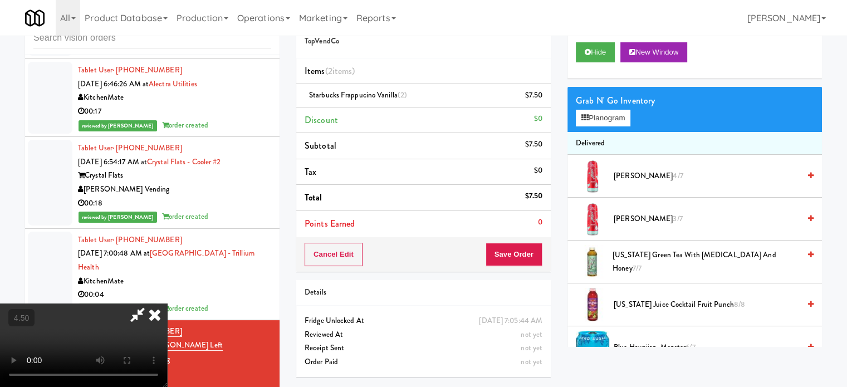
click at [167, 303] on icon at bounding box center [154, 314] width 24 height 22
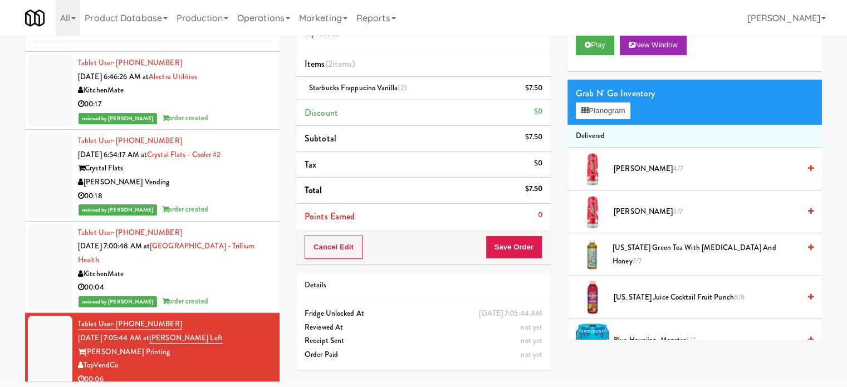
scroll to position [45, 0]
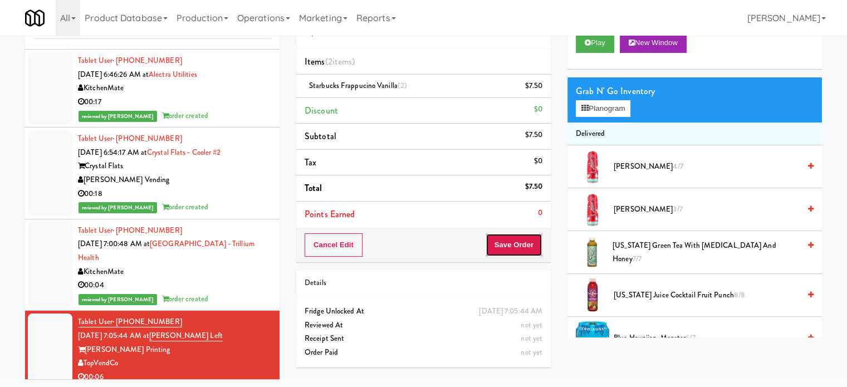
click at [503, 236] on button "Save Order" at bounding box center [513, 244] width 57 height 23
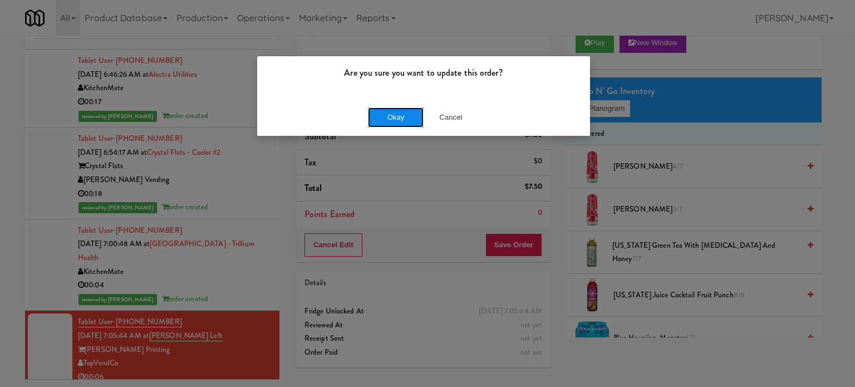
click at [387, 115] on button "Okay" at bounding box center [396, 117] width 56 height 20
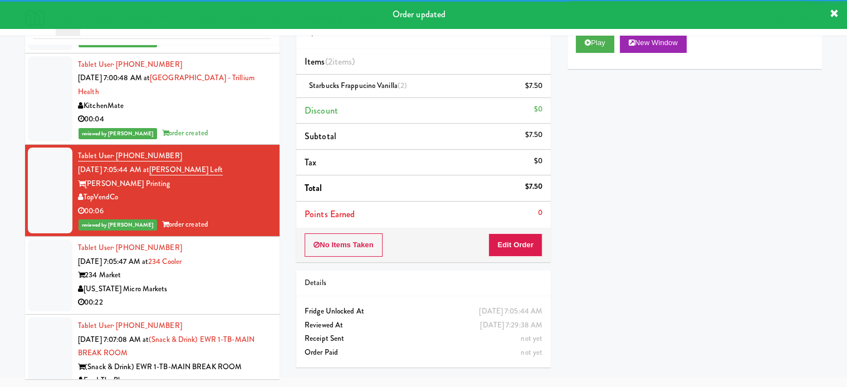
scroll to position [3984, 0]
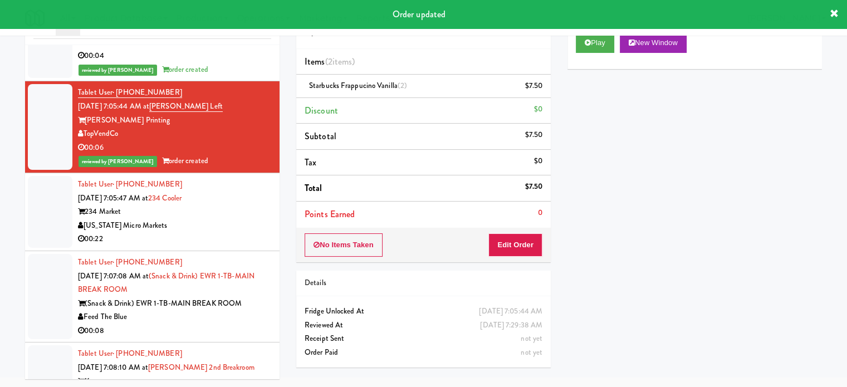
drag, startPoint x: 238, startPoint y: 252, endPoint x: 623, endPoint y: 161, distance: 395.0
click at [242, 233] on div "[US_STATE] Micro Markets" at bounding box center [174, 226] width 193 height 14
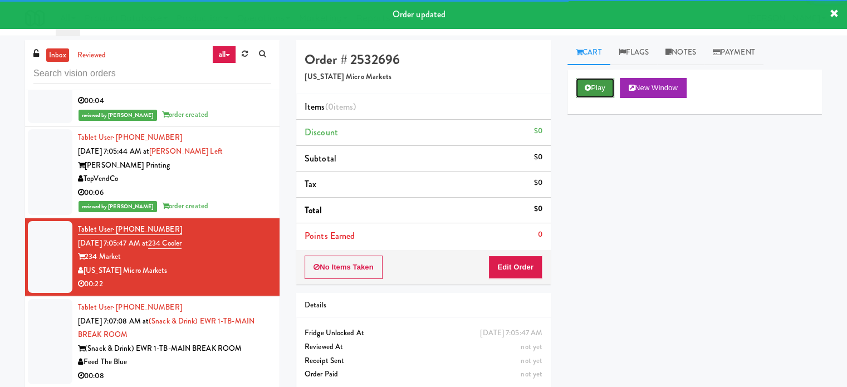
click at [597, 86] on button "Play" at bounding box center [594, 88] width 38 height 20
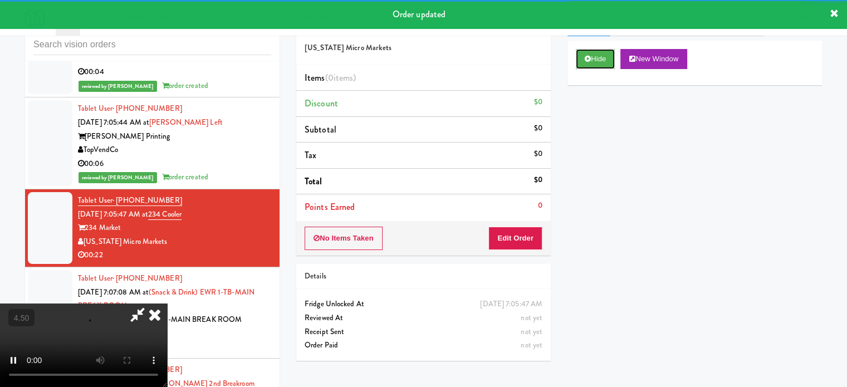
scroll to position [45, 0]
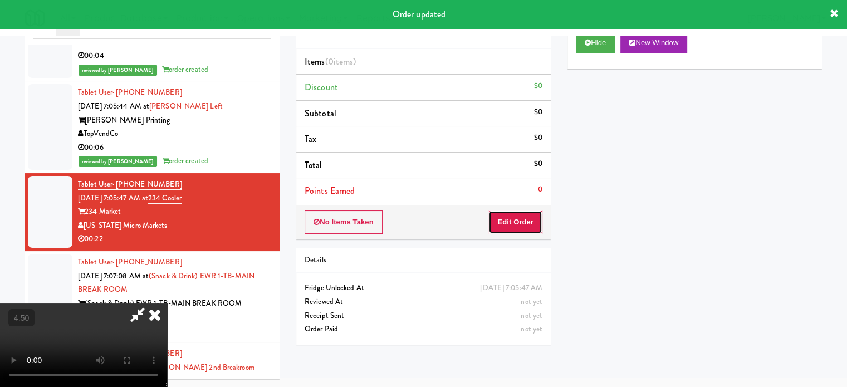
click at [519, 222] on button "Edit Order" at bounding box center [515, 221] width 54 height 23
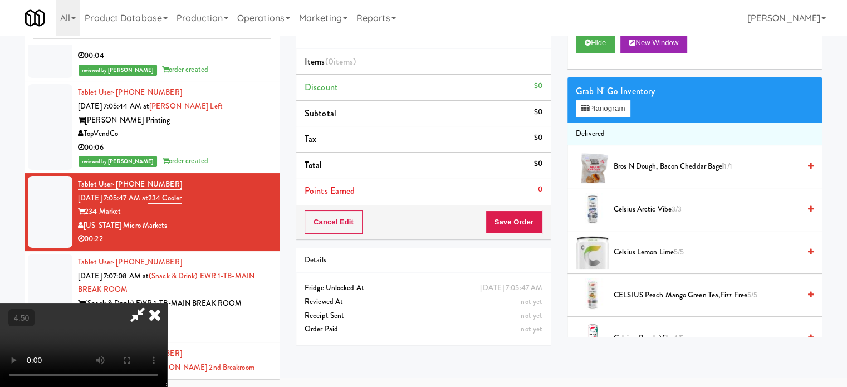
click at [167, 303] on video at bounding box center [83, 344] width 167 height 83
drag, startPoint x: 397, startPoint y: 267, endPoint x: 474, endPoint y: 139, distance: 149.6
click at [167, 303] on video at bounding box center [83, 344] width 167 height 83
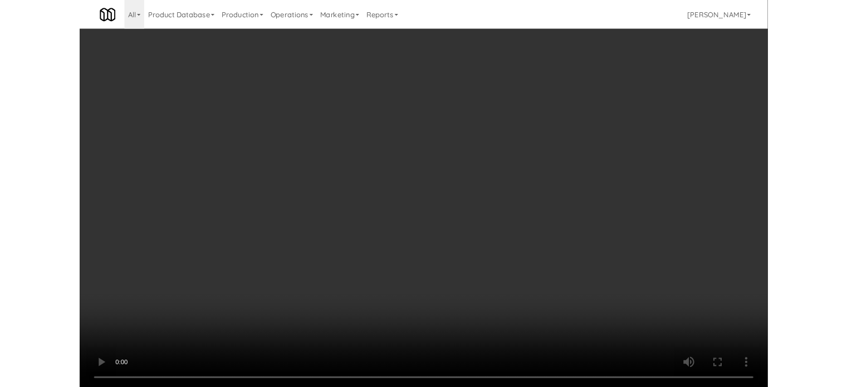
scroll to position [3943, 0]
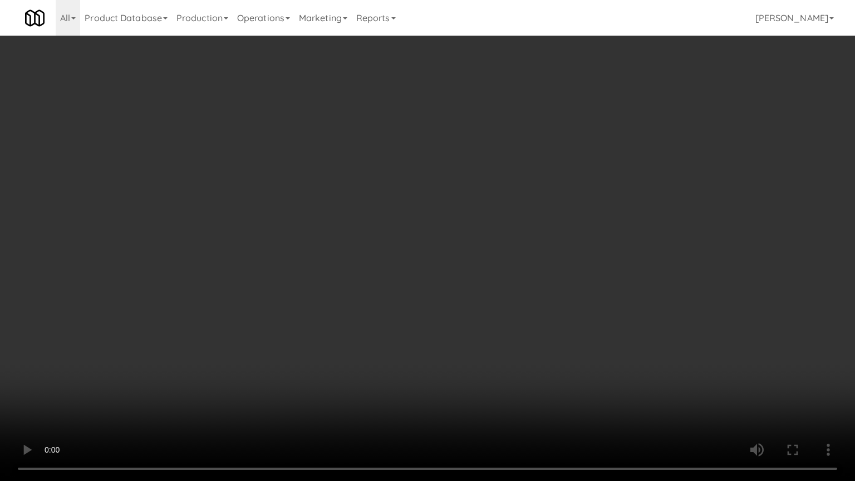
click at [363, 254] on video at bounding box center [427, 240] width 855 height 481
click at [367, 254] on video at bounding box center [427, 240] width 855 height 481
click at [368, 253] on video at bounding box center [427, 240] width 855 height 481
click at [368, 252] on video at bounding box center [427, 240] width 855 height 481
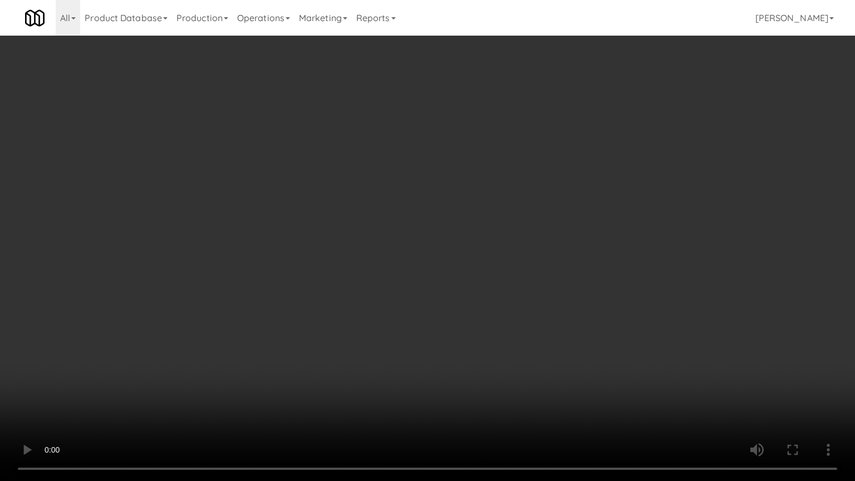
click at [369, 252] on video at bounding box center [427, 240] width 855 height 481
click at [370, 252] on video at bounding box center [427, 240] width 855 height 481
click at [373, 252] on video at bounding box center [427, 240] width 855 height 481
click at [374, 249] on video at bounding box center [427, 240] width 855 height 481
click at [518, 386] on video at bounding box center [427, 240] width 855 height 481
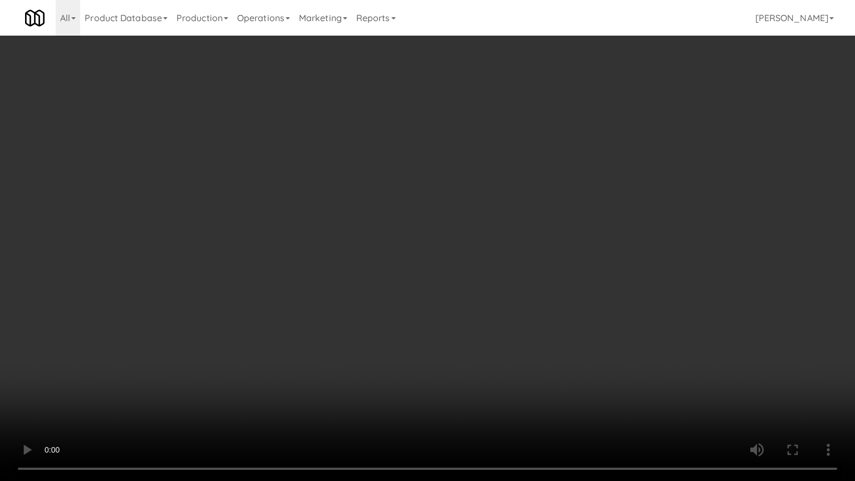
click at [494, 352] on video at bounding box center [427, 240] width 855 height 481
drag, startPoint x: 496, startPoint y: 352, endPoint x: 510, endPoint y: 329, distance: 26.4
click at [498, 352] on video at bounding box center [427, 240] width 855 height 481
click at [504, 331] on video at bounding box center [427, 240] width 855 height 481
click at [504, 332] on video at bounding box center [427, 240] width 855 height 481
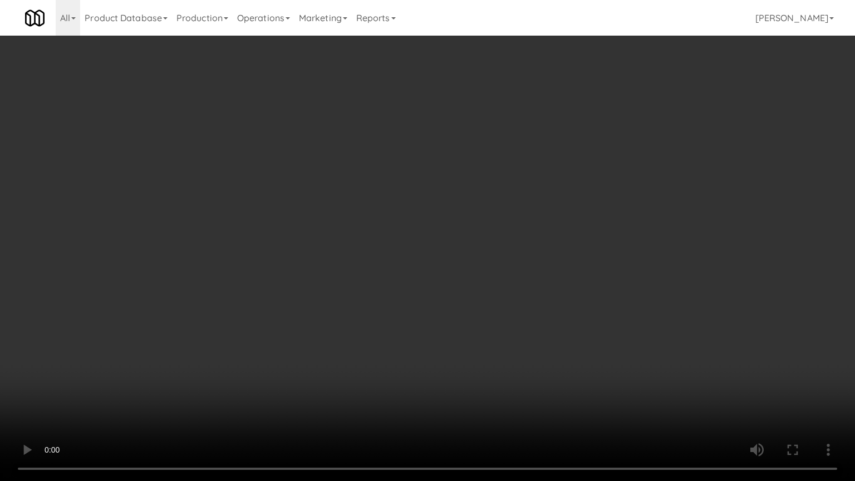
click at [504, 332] on video at bounding box center [427, 240] width 855 height 481
click at [503, 324] on video at bounding box center [427, 240] width 855 height 481
drag, startPoint x: 503, startPoint y: 324, endPoint x: 563, endPoint y: 208, distance: 130.4
click at [508, 319] on video at bounding box center [427, 240] width 855 height 481
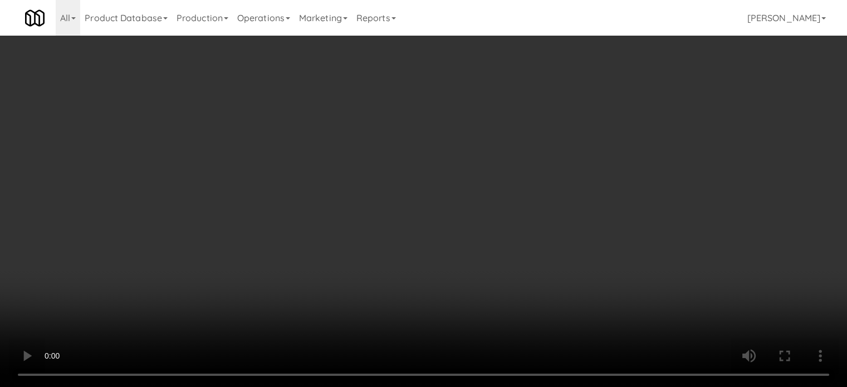
scroll to position [3984, 0]
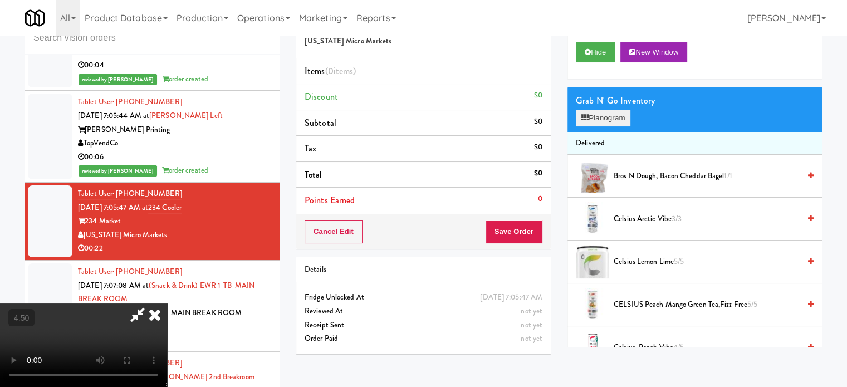
drag, startPoint x: 594, startPoint y: 126, endPoint x: 601, endPoint y: 119, distance: 9.8
click at [596, 125] on div "Grab N' Go Inventory Planogram" at bounding box center [694, 109] width 254 height 45
click at [602, 116] on button "Planogram" at bounding box center [602, 118] width 55 height 17
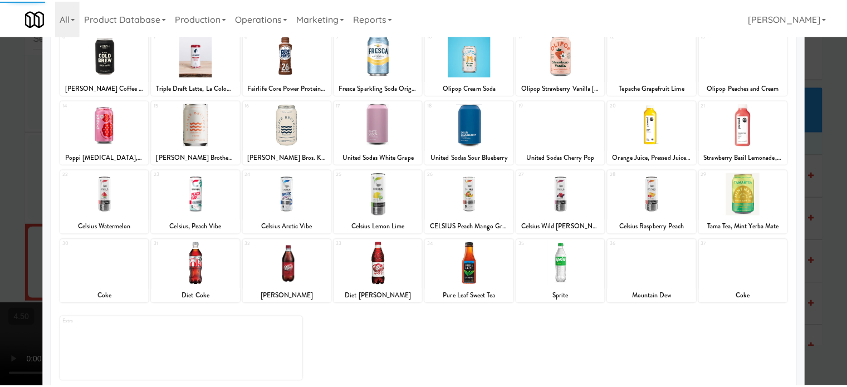
scroll to position [159, 0]
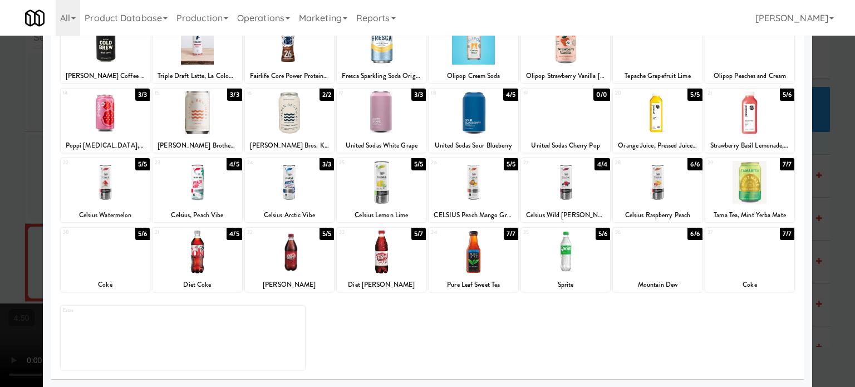
click at [594, 164] on div "4/4" at bounding box center [602, 164] width 16 height 12
drag, startPoint x: 321, startPoint y: 164, endPoint x: 699, endPoint y: 191, distance: 378.9
click at [323, 164] on div "3/3" at bounding box center [326, 164] width 14 height 12
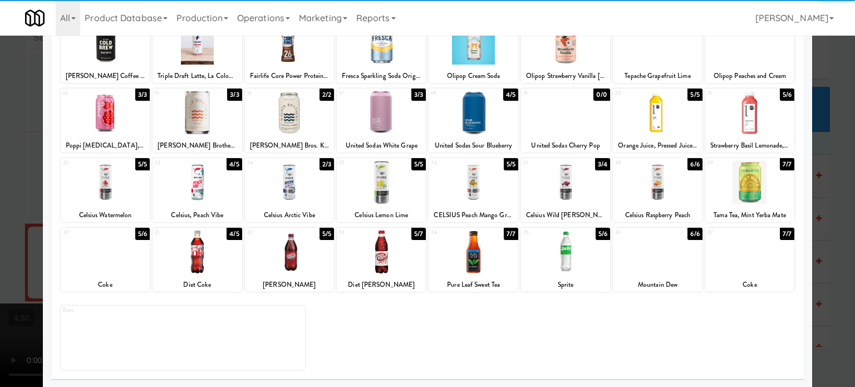
click at [839, 246] on div at bounding box center [427, 193] width 855 height 387
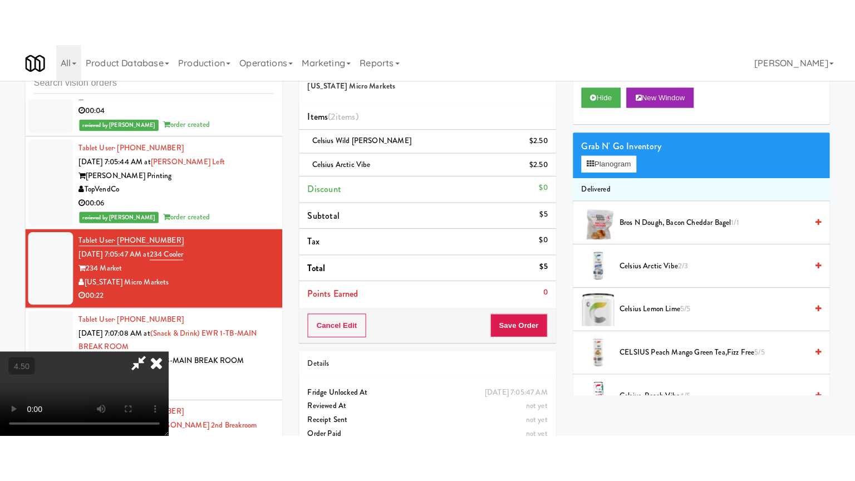
scroll to position [299, 0]
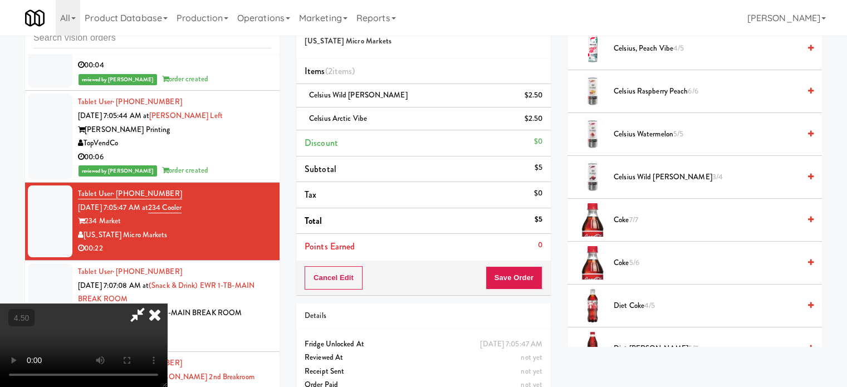
click at [167, 303] on video at bounding box center [83, 344] width 167 height 83
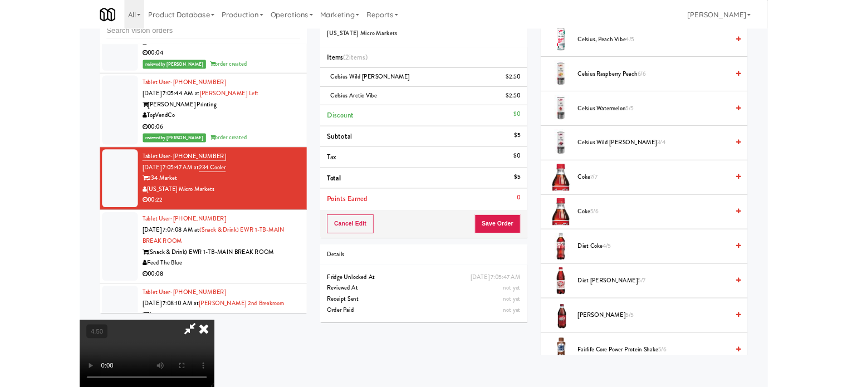
scroll to position [3943, 0]
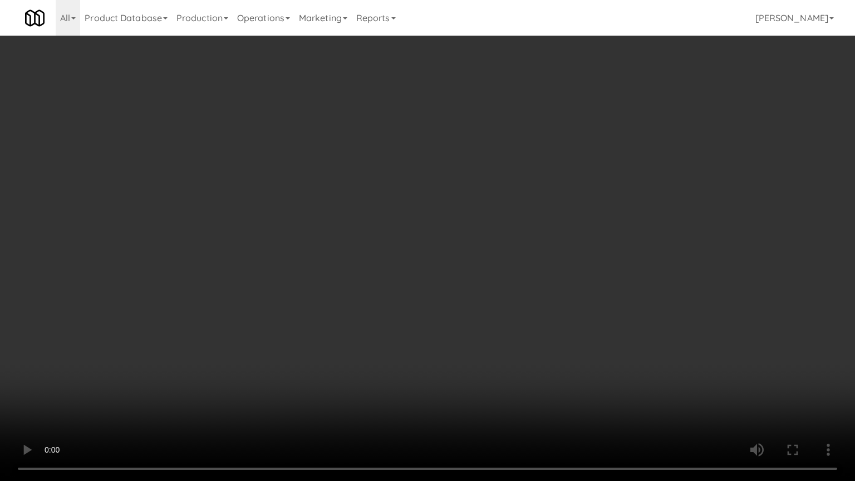
drag, startPoint x: 294, startPoint y: 364, endPoint x: 300, endPoint y: 358, distance: 8.3
click at [297, 361] on video at bounding box center [427, 240] width 855 height 481
click at [341, 295] on video at bounding box center [427, 240] width 855 height 481
click at [347, 292] on video at bounding box center [427, 240] width 855 height 481
click at [350, 294] on video at bounding box center [427, 240] width 855 height 481
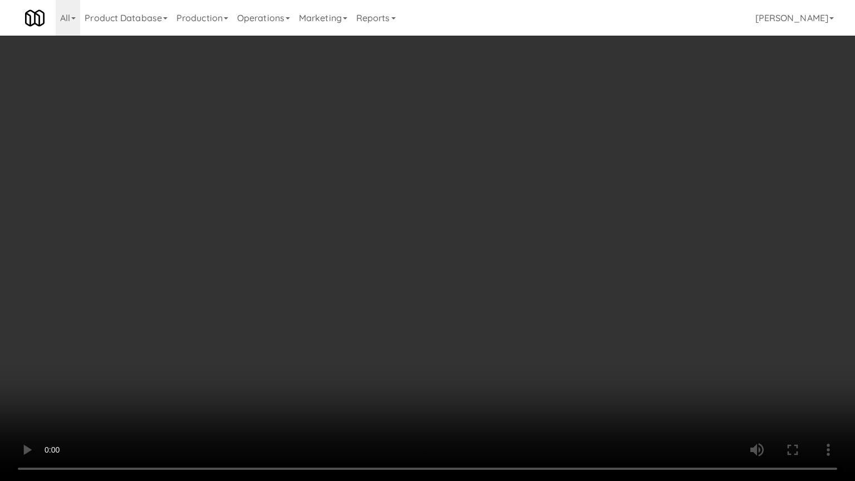
drag, startPoint x: 352, startPoint y: 293, endPoint x: 410, endPoint y: 161, distance: 144.3
click at [369, 277] on video at bounding box center [427, 240] width 855 height 481
drag, startPoint x: 410, startPoint y: 161, endPoint x: 443, endPoint y: 95, distance: 73.4
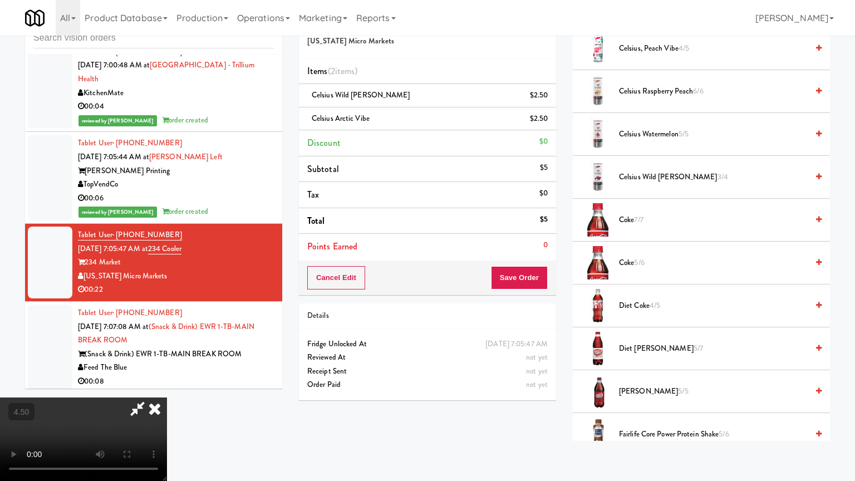
click at [167, 386] on video at bounding box center [83, 438] width 167 height 83
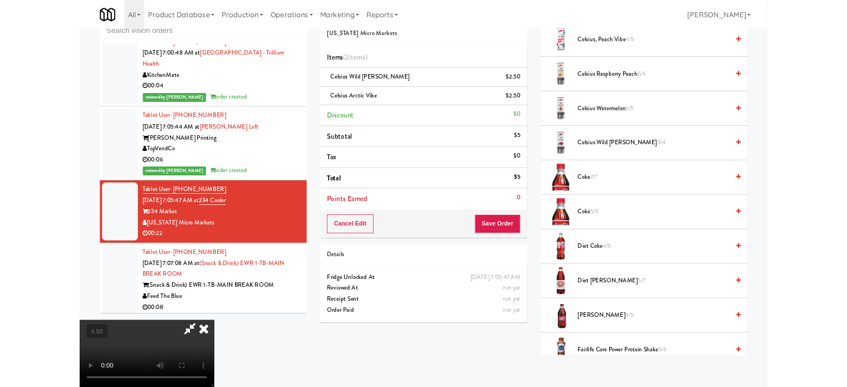
scroll to position [3984, 0]
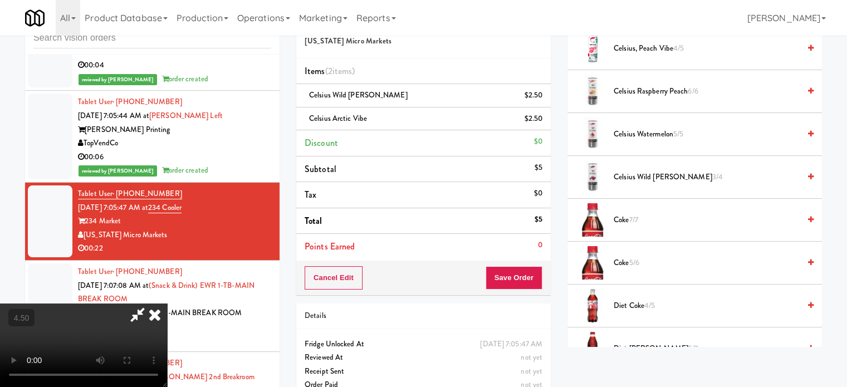
click at [167, 303] on icon at bounding box center [154, 314] width 24 height 22
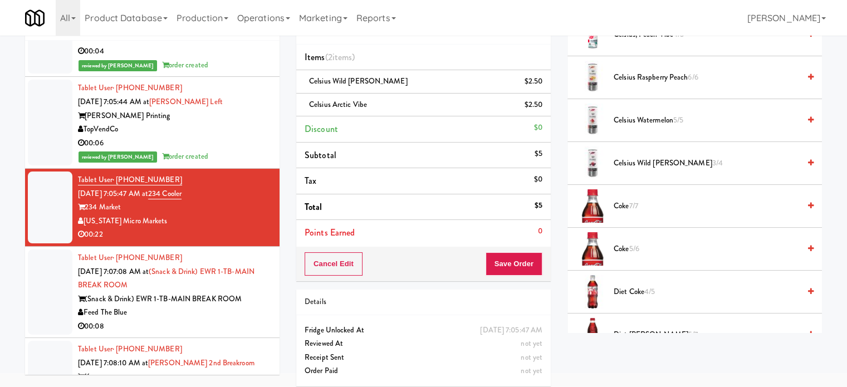
scroll to position [56, 0]
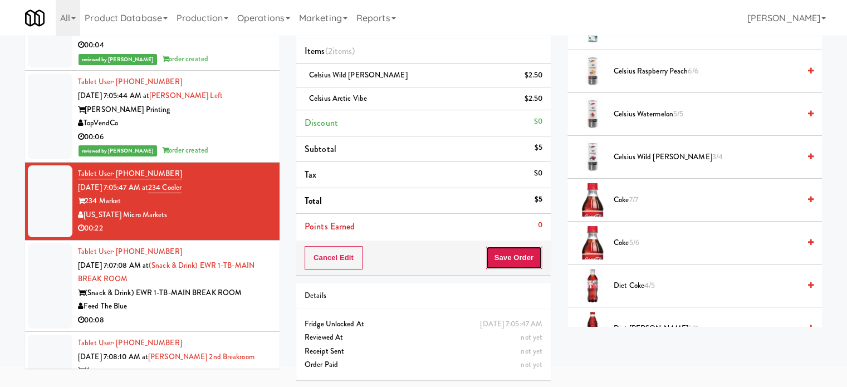
click at [524, 262] on button "Save Order" at bounding box center [513, 257] width 57 height 23
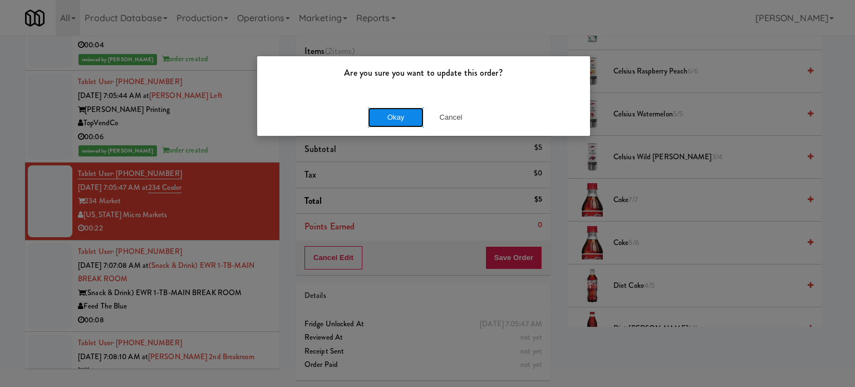
click at [393, 117] on button "Okay" at bounding box center [396, 117] width 56 height 20
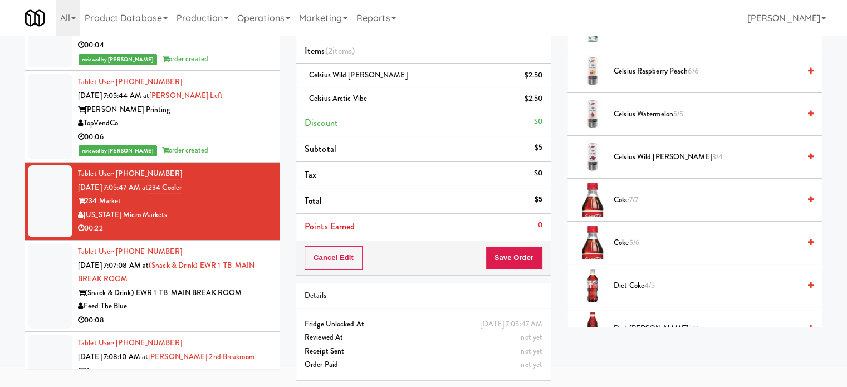
drag, startPoint x: 223, startPoint y: 347, endPoint x: 492, endPoint y: 224, distance: 295.6
click at [234, 327] on div "00:08" at bounding box center [174, 320] width 193 height 14
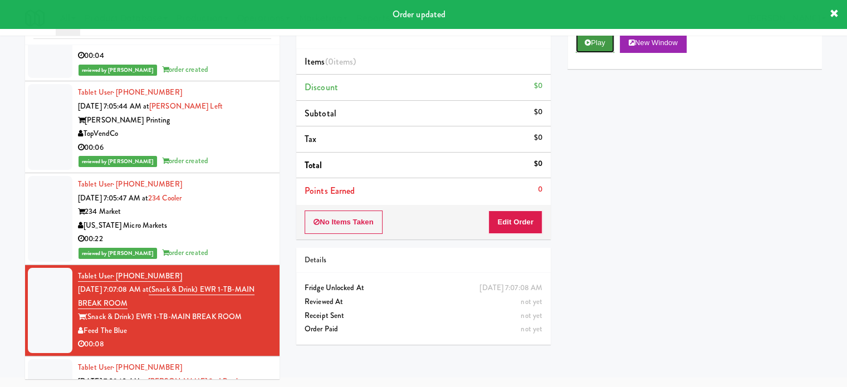
click at [593, 41] on button "Play" at bounding box center [594, 43] width 38 height 20
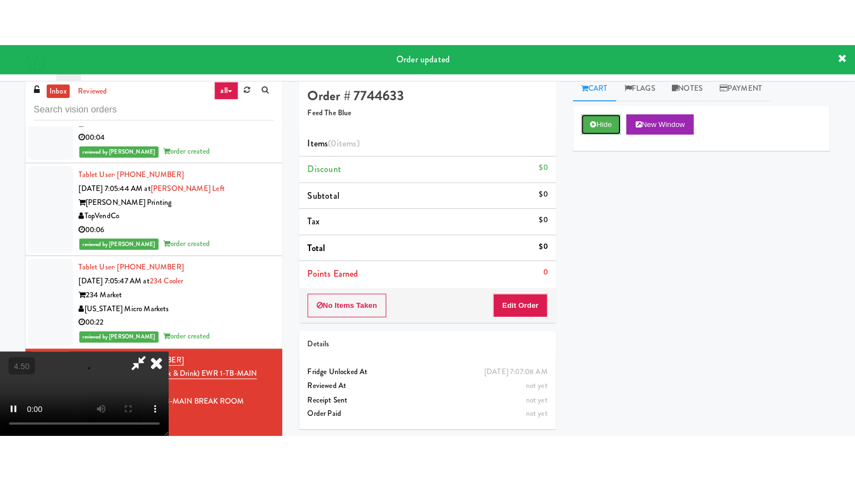
scroll to position [0, 0]
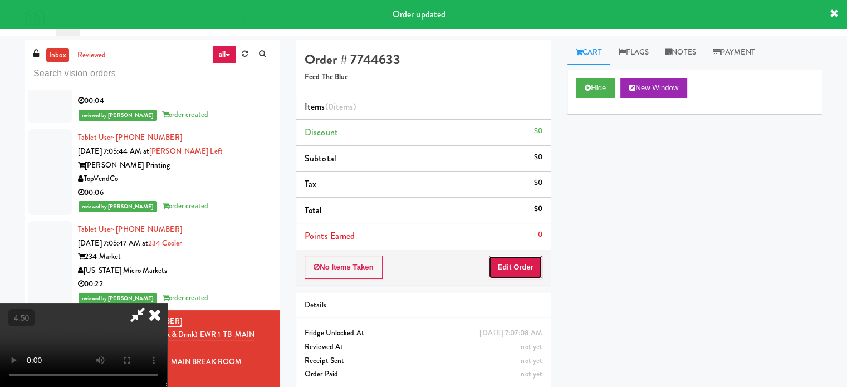
click at [514, 264] on button "Edit Order" at bounding box center [515, 266] width 54 height 23
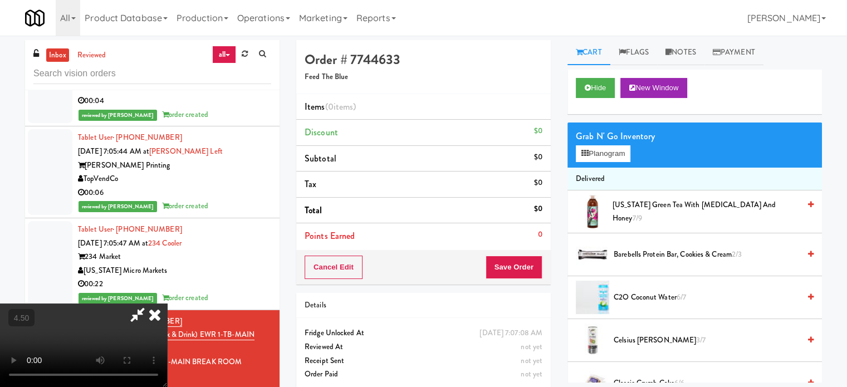
click at [167, 303] on video at bounding box center [83, 344] width 167 height 83
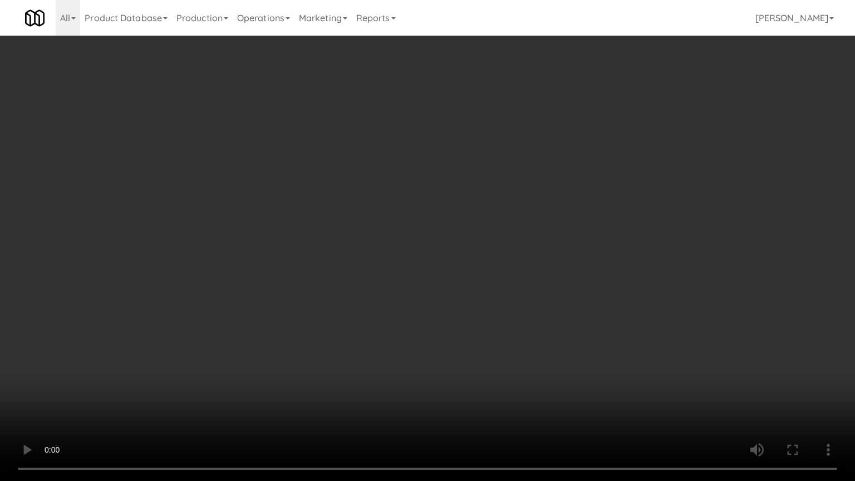
click at [225, 303] on video at bounding box center [427, 240] width 855 height 481
click at [505, 159] on video at bounding box center [427, 240] width 855 height 481
click at [508, 156] on video at bounding box center [427, 240] width 855 height 481
click at [538, 147] on video at bounding box center [427, 240] width 855 height 481
click at [576, 150] on video at bounding box center [427, 240] width 855 height 481
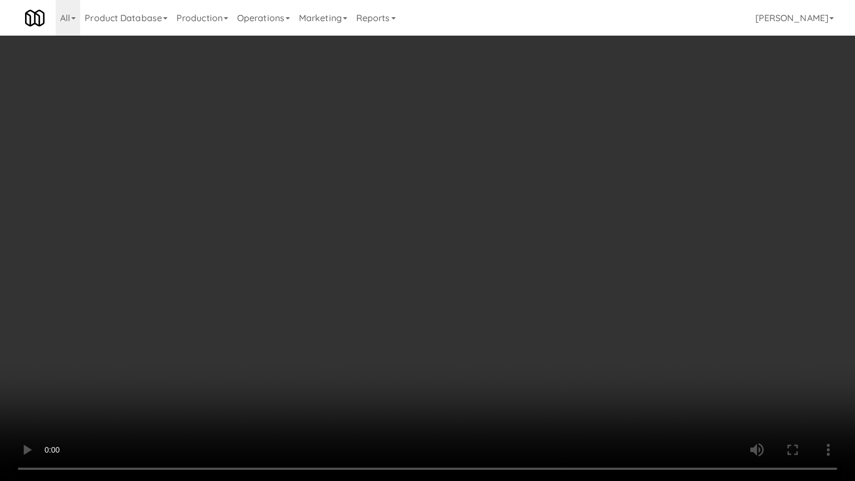
click at [597, 141] on video at bounding box center [427, 240] width 855 height 481
click at [597, 152] on video at bounding box center [427, 240] width 855 height 481
click at [598, 151] on video at bounding box center [427, 240] width 855 height 481
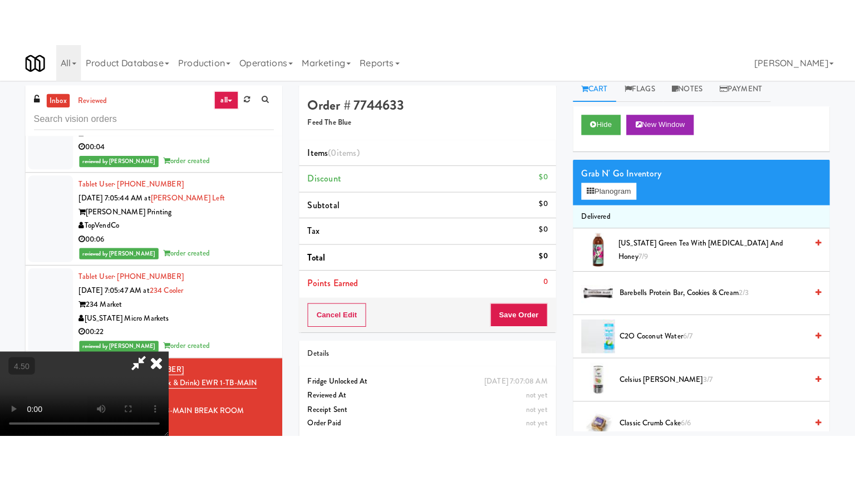
scroll to position [0, 0]
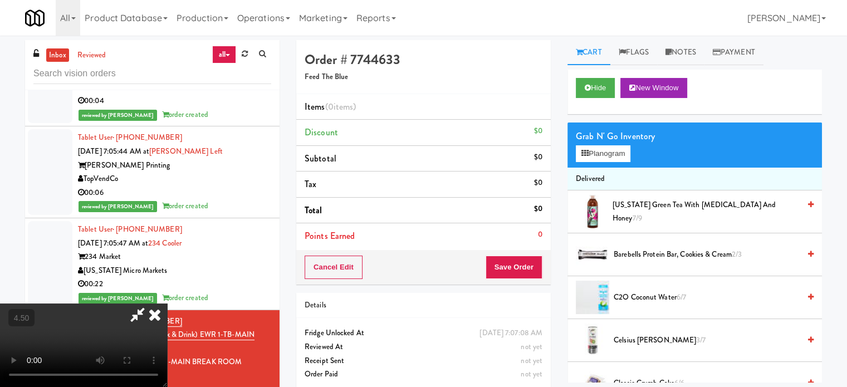
click at [167, 303] on video at bounding box center [83, 344] width 167 height 83
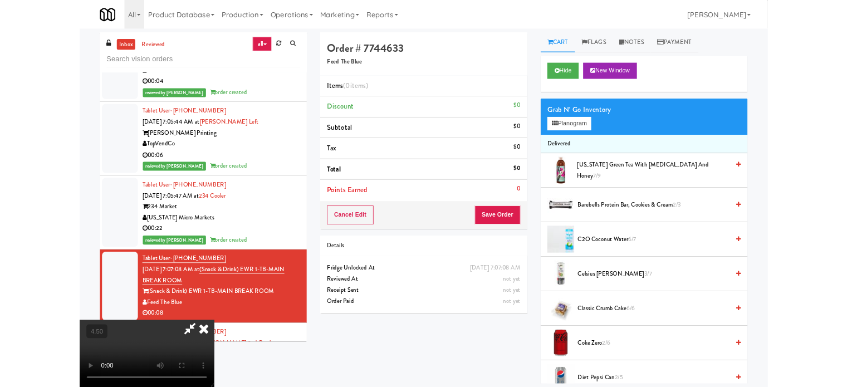
scroll to position [3943, 0]
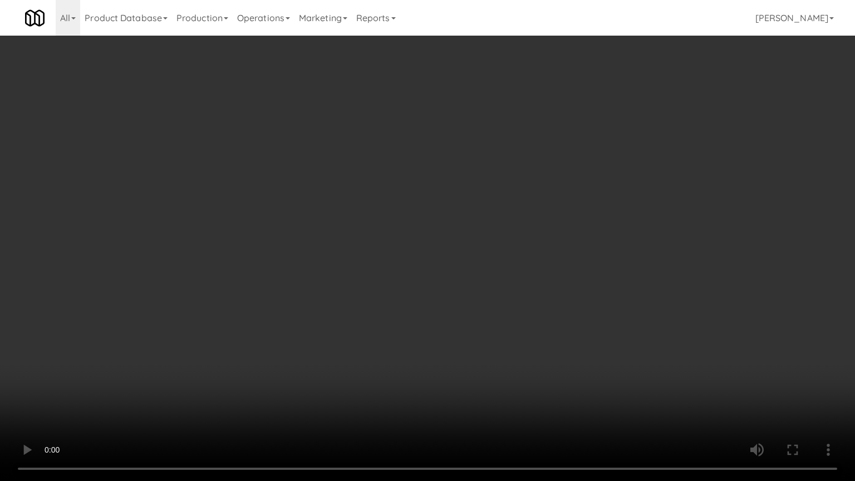
click at [393, 258] on video at bounding box center [427, 240] width 855 height 481
click at [403, 249] on video at bounding box center [427, 240] width 855 height 481
click at [407, 248] on video at bounding box center [427, 240] width 855 height 481
click at [414, 242] on video at bounding box center [427, 240] width 855 height 481
click at [459, 249] on video at bounding box center [427, 240] width 855 height 481
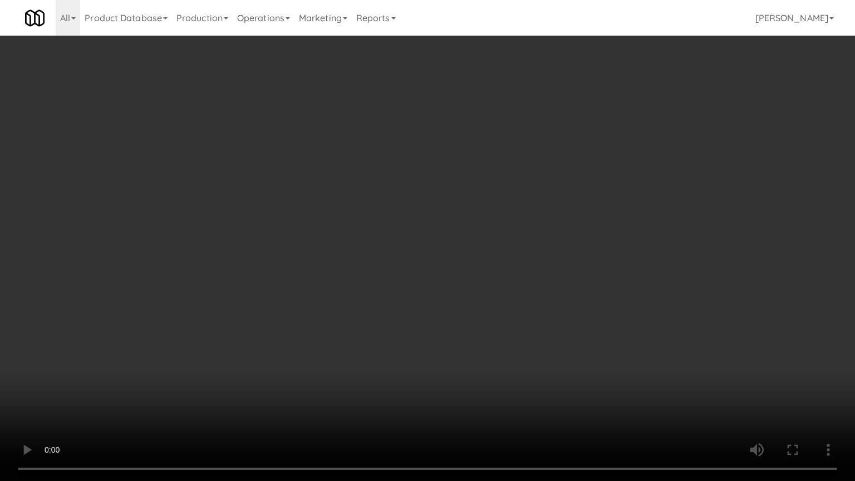
click at [459, 248] on video at bounding box center [427, 240] width 855 height 481
click at [468, 248] on video at bounding box center [427, 240] width 855 height 481
drag, startPoint x: 476, startPoint y: 245, endPoint x: 603, endPoint y: 122, distance: 176.7
click at [483, 239] on video at bounding box center [427, 240] width 855 height 481
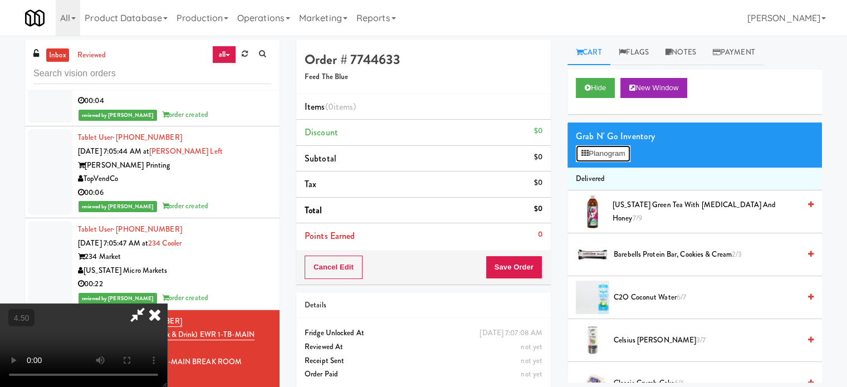
click at [610, 150] on button "Planogram" at bounding box center [602, 153] width 55 height 17
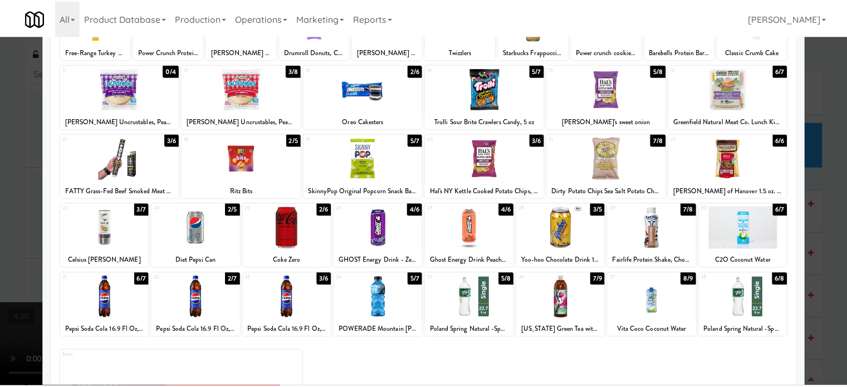
scroll to position [159, 0]
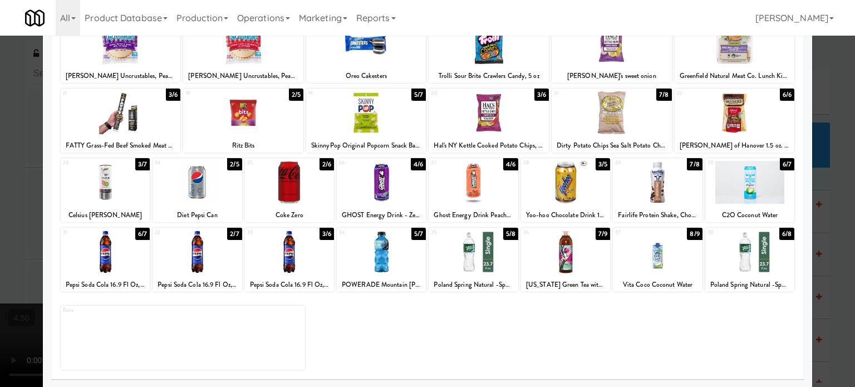
click at [230, 236] on div "2/7" at bounding box center [234, 234] width 14 height 12
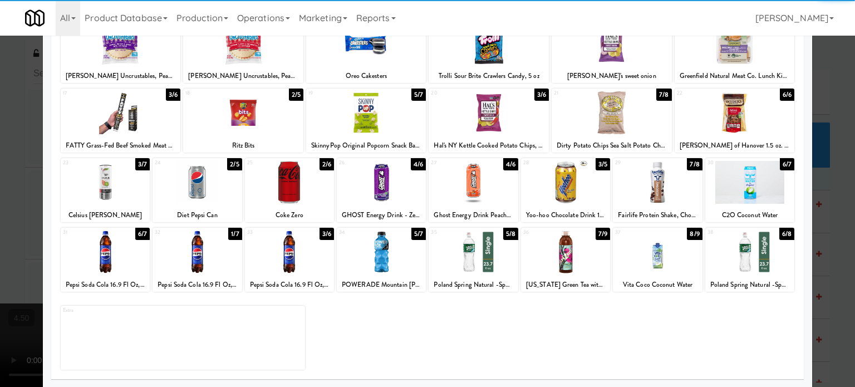
click at [842, 246] on div at bounding box center [427, 193] width 855 height 387
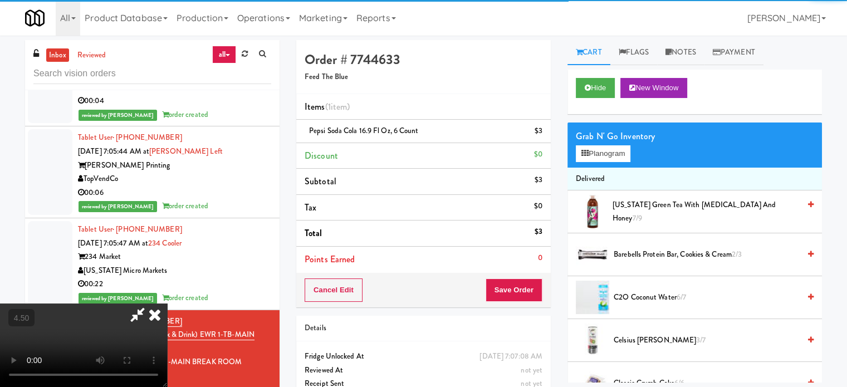
click at [167, 303] on video at bounding box center [83, 344] width 167 height 83
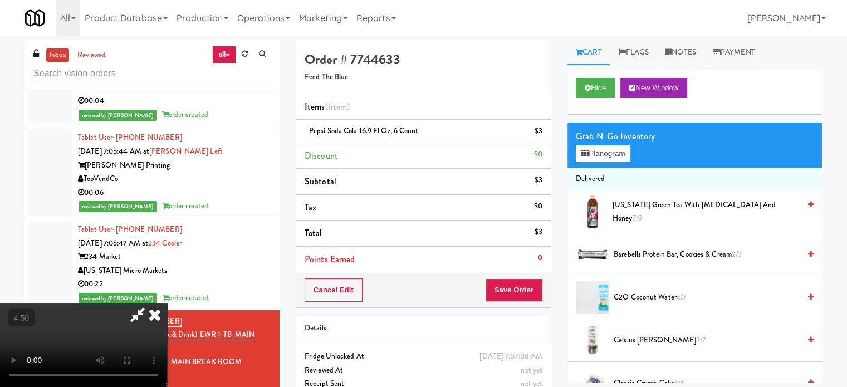
click at [167, 303] on video at bounding box center [83, 344] width 167 height 83
drag, startPoint x: 327, startPoint y: 295, endPoint x: 338, endPoint y: 278, distance: 20.1
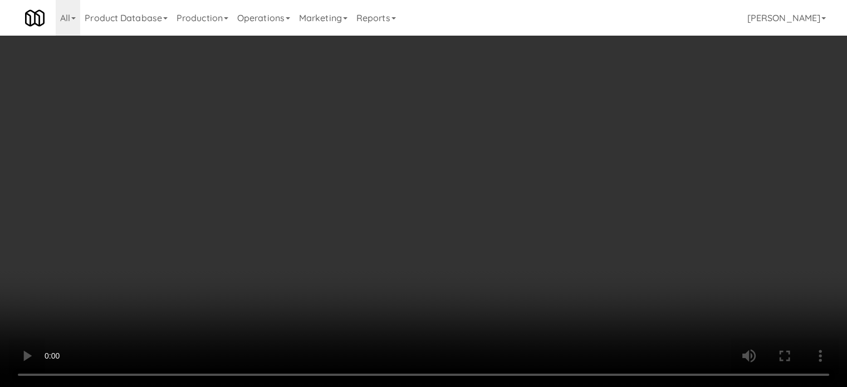
click at [327, 295] on video at bounding box center [423, 193] width 847 height 387
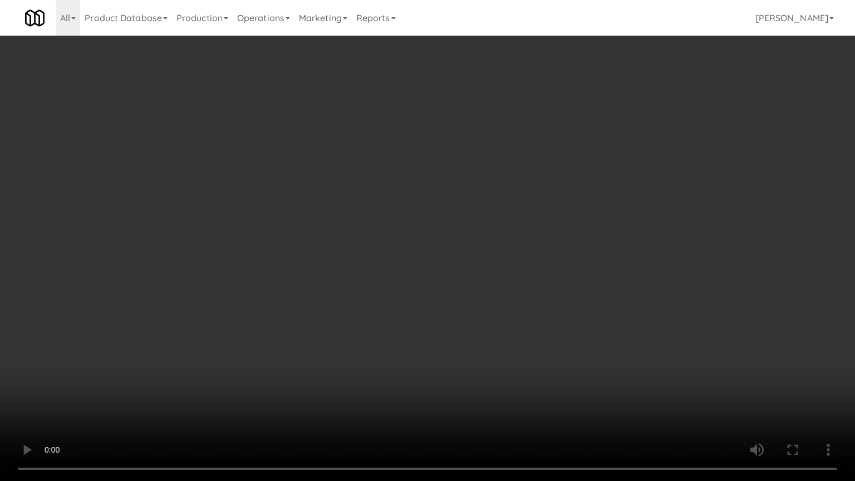
click at [365, 265] on video at bounding box center [427, 240] width 855 height 481
click at [384, 265] on video at bounding box center [427, 240] width 855 height 481
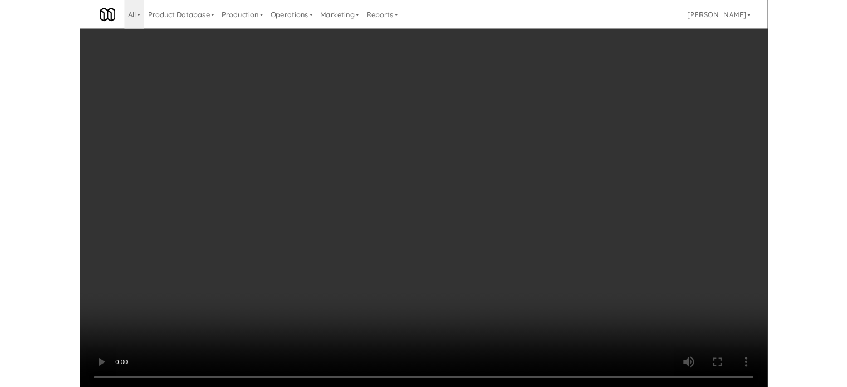
scroll to position [3984, 0]
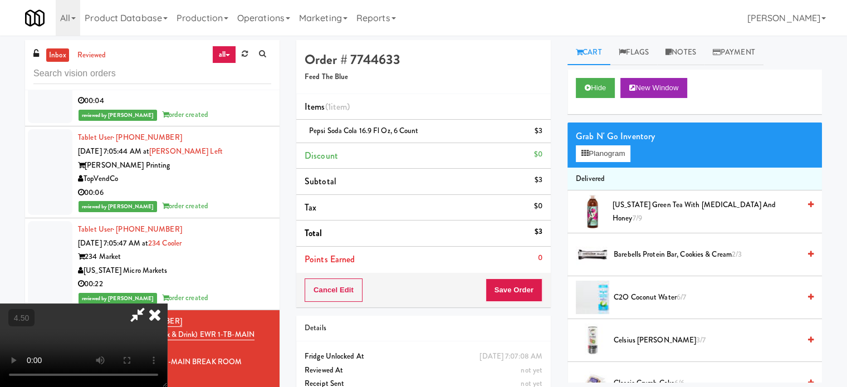
click at [167, 303] on icon at bounding box center [154, 314] width 24 height 22
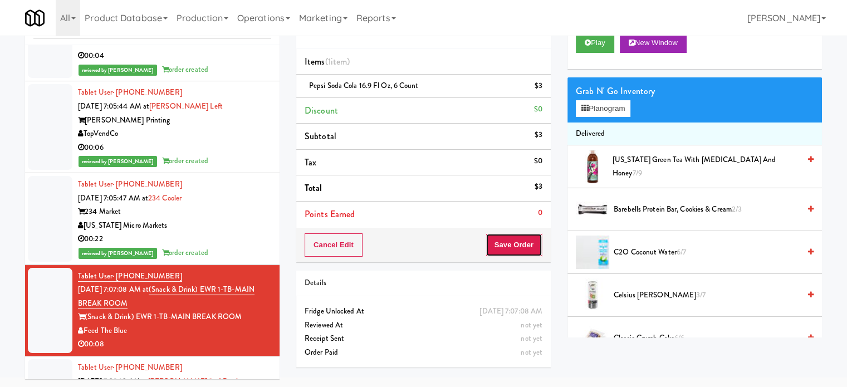
click at [524, 242] on button "Save Order" at bounding box center [513, 244] width 57 height 23
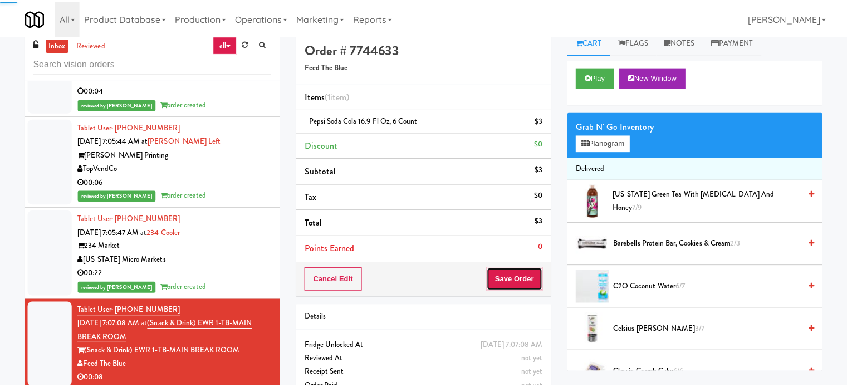
scroll to position [0, 0]
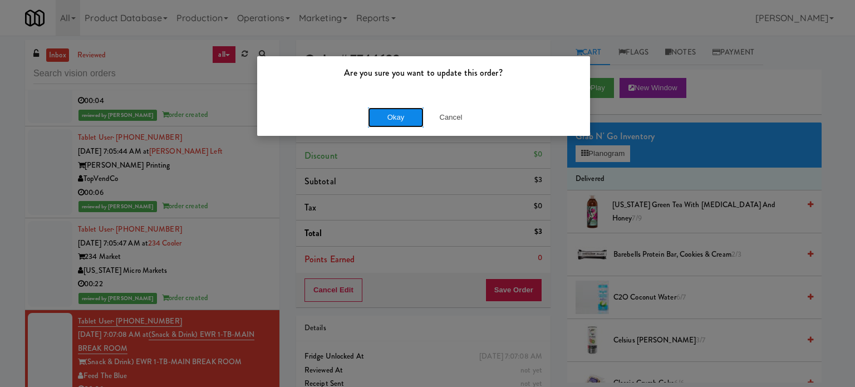
click at [383, 113] on button "Okay" at bounding box center [396, 117] width 56 height 20
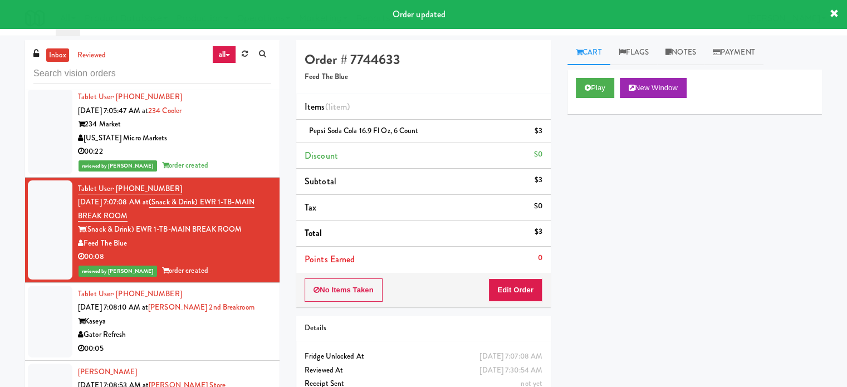
scroll to position [4140, 0]
drag, startPoint x: 223, startPoint y: 356, endPoint x: 229, endPoint y: 348, distance: 10.3
click at [225, 353] on li "Tablet User · (321) 333-2566 Aug 30, 2025 7:08:10 AM at Kaseya 2nd Breakroom Ka…" at bounding box center [152, 322] width 254 height 78
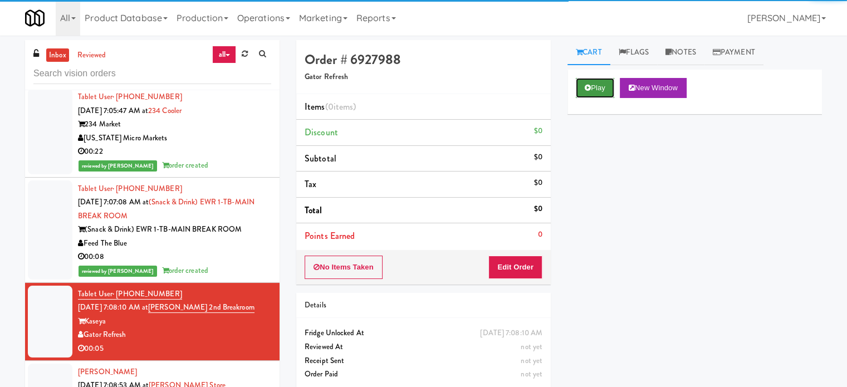
click at [594, 79] on button "Play" at bounding box center [594, 88] width 38 height 20
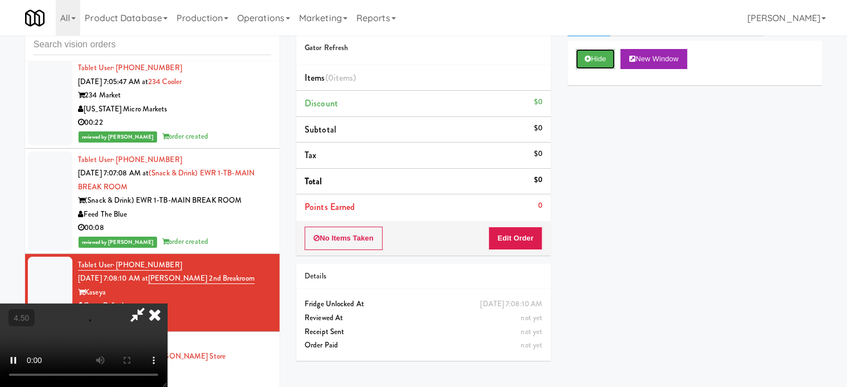
scroll to position [45, 0]
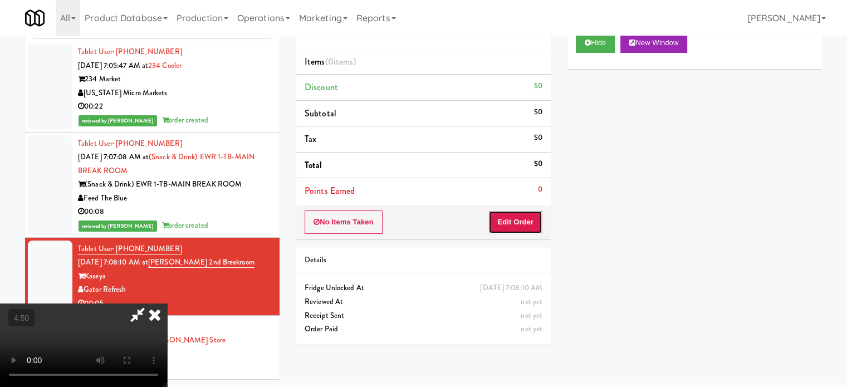
click at [521, 229] on button "Edit Order" at bounding box center [515, 221] width 54 height 23
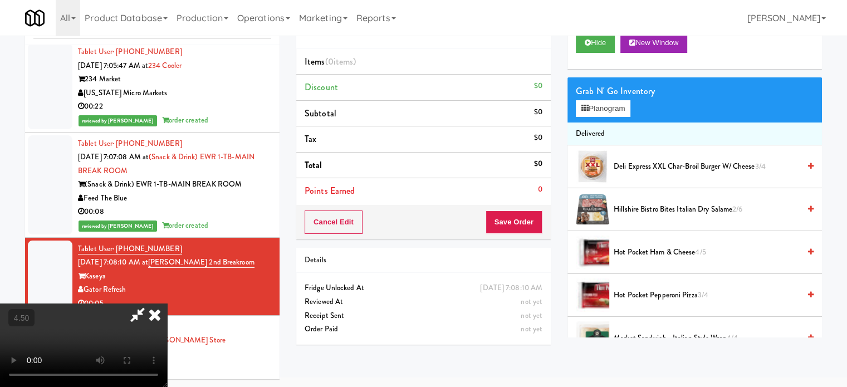
click at [167, 303] on video at bounding box center [83, 344] width 167 height 83
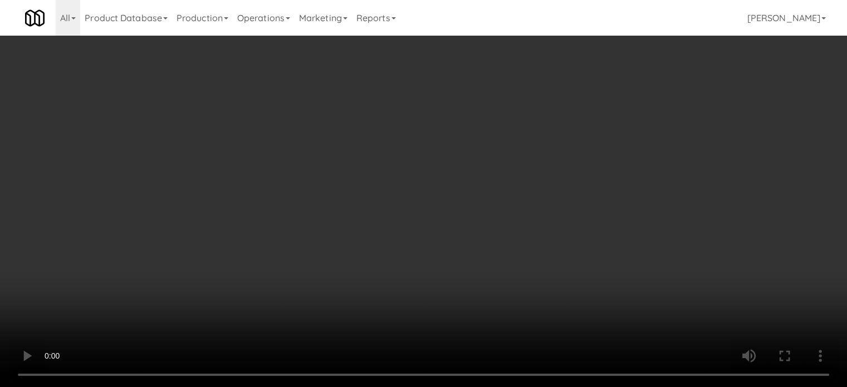
scroll to position [4098, 0]
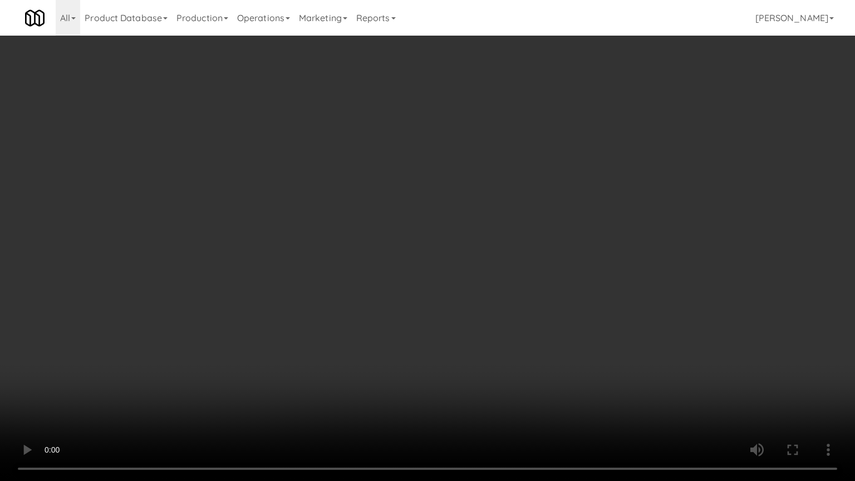
click at [329, 261] on video at bounding box center [427, 240] width 855 height 481
drag, startPoint x: 118, startPoint y: 387, endPoint x: 265, endPoint y: 288, distance: 177.7
click at [122, 385] on video at bounding box center [427, 240] width 855 height 481
click at [263, 277] on video at bounding box center [427, 240] width 855 height 481
click at [265, 281] on video at bounding box center [427, 240] width 855 height 481
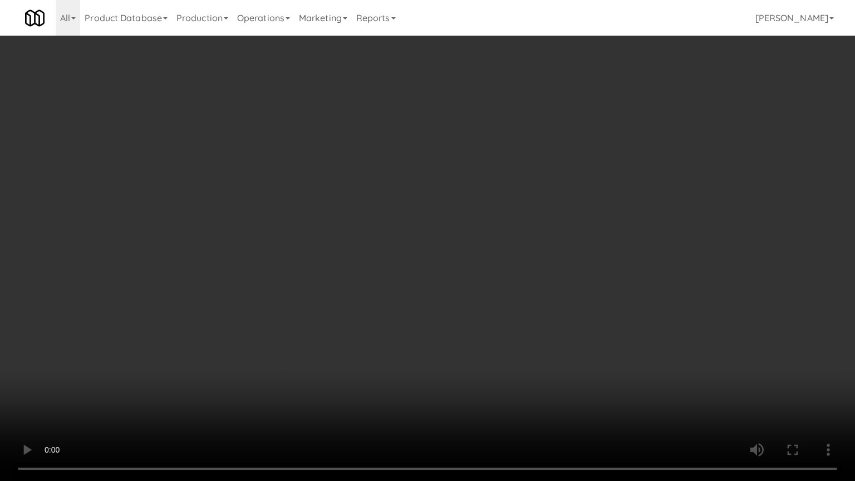
click at [308, 282] on video at bounding box center [427, 240] width 855 height 481
click at [294, 284] on video at bounding box center [427, 240] width 855 height 481
click at [425, 281] on video at bounding box center [427, 240] width 855 height 481
click at [371, 288] on video at bounding box center [427, 240] width 855 height 481
click at [386, 283] on video at bounding box center [427, 240] width 855 height 481
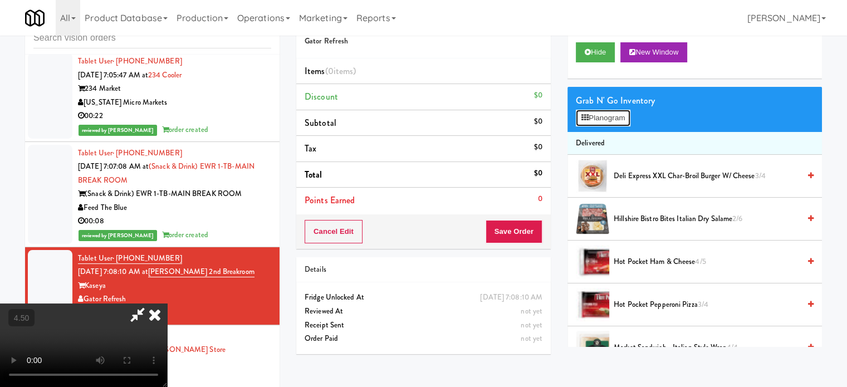
click at [628, 113] on button "Planogram" at bounding box center [602, 118] width 55 height 17
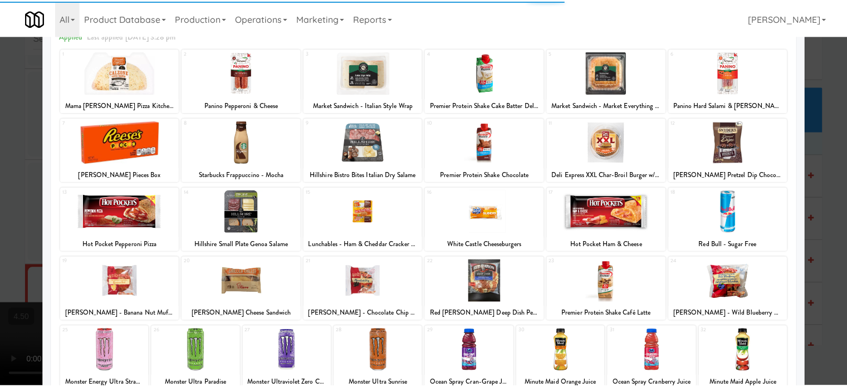
scroll to position [159, 0]
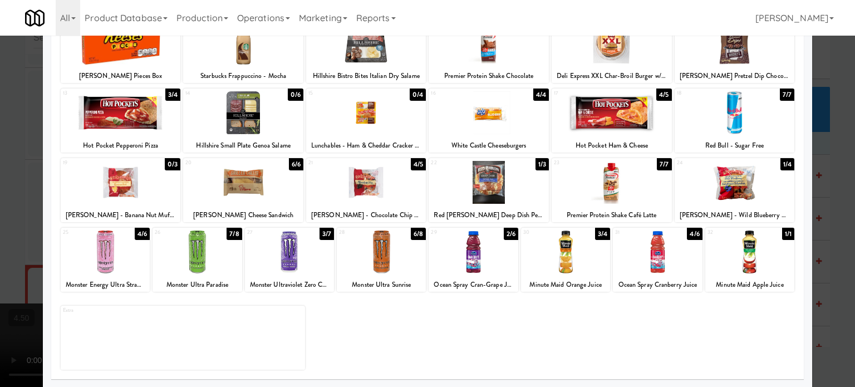
click at [541, 163] on div "1/3" at bounding box center [541, 164] width 13 height 12
click at [833, 212] on div at bounding box center [427, 193] width 855 height 387
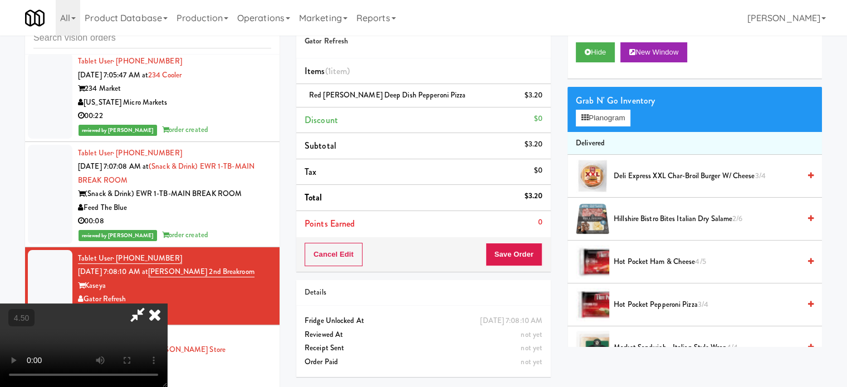
click at [167, 303] on video at bounding box center [83, 344] width 167 height 83
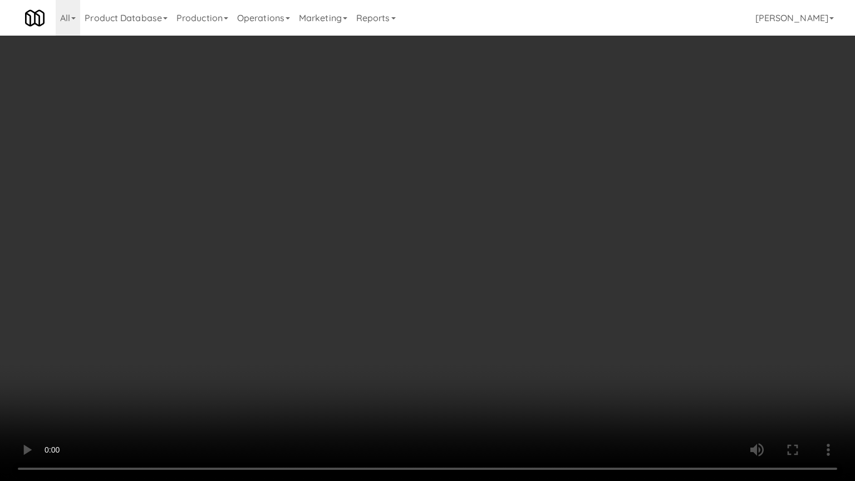
click at [394, 234] on video at bounding box center [427, 240] width 855 height 481
drag, startPoint x: 320, startPoint y: 358, endPoint x: 324, endPoint y: 341, distance: 17.7
click at [321, 350] on video at bounding box center [427, 240] width 855 height 481
click at [341, 301] on video at bounding box center [427, 240] width 855 height 481
click at [362, 293] on video at bounding box center [427, 240] width 855 height 481
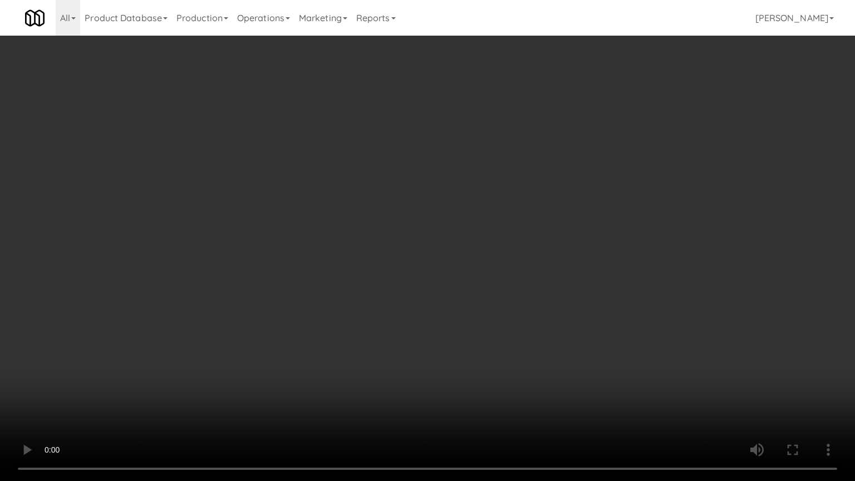
click at [286, 322] on video at bounding box center [427, 240] width 855 height 481
click at [269, 298] on video at bounding box center [427, 240] width 855 height 481
click at [358, 211] on video at bounding box center [427, 240] width 855 height 481
click at [287, 314] on video at bounding box center [427, 240] width 855 height 481
click at [325, 284] on video at bounding box center [427, 240] width 855 height 481
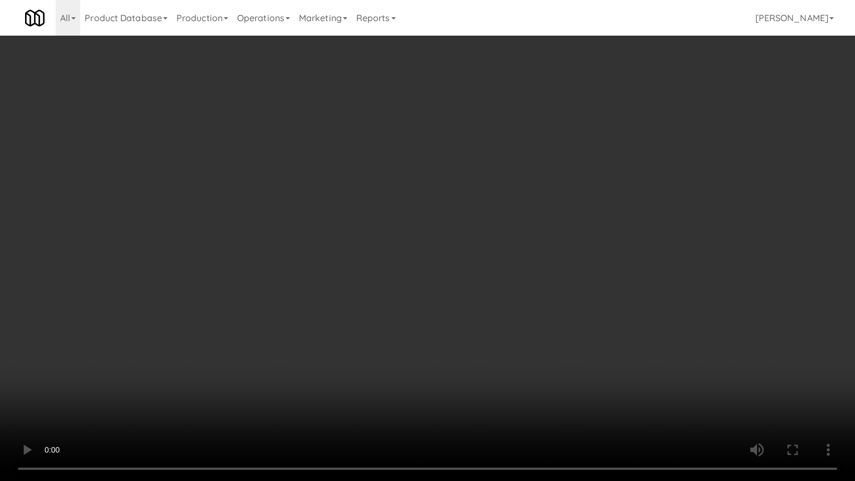
click at [348, 274] on video at bounding box center [427, 240] width 855 height 481
click at [225, 356] on video at bounding box center [427, 240] width 855 height 481
click at [278, 308] on video at bounding box center [427, 240] width 855 height 481
click at [266, 277] on video at bounding box center [427, 240] width 855 height 481
click at [268, 269] on video at bounding box center [427, 240] width 855 height 481
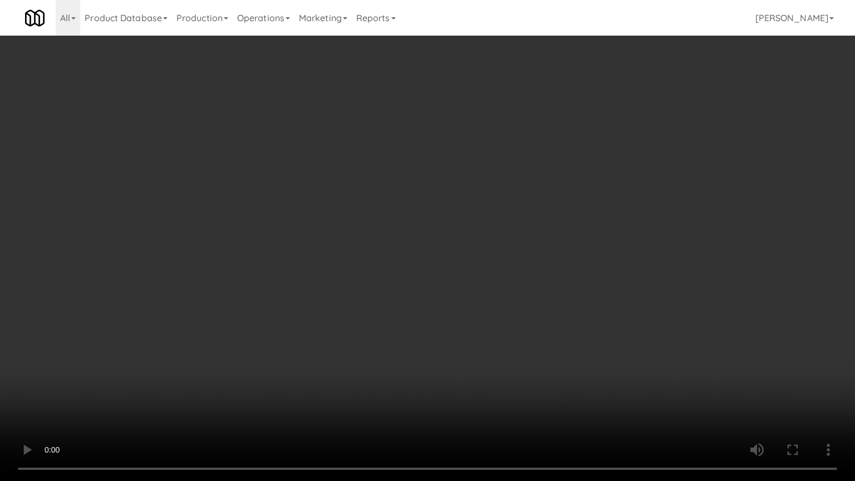
drag, startPoint x: 277, startPoint y: 263, endPoint x: 287, endPoint y: 242, distance: 23.9
click at [278, 258] on video at bounding box center [427, 240] width 855 height 481
drag, startPoint x: 308, startPoint y: 269, endPoint x: 313, endPoint y: 265, distance: 6.0
click at [310, 267] on video at bounding box center [427, 240] width 855 height 481
click at [316, 262] on video at bounding box center [427, 240] width 855 height 481
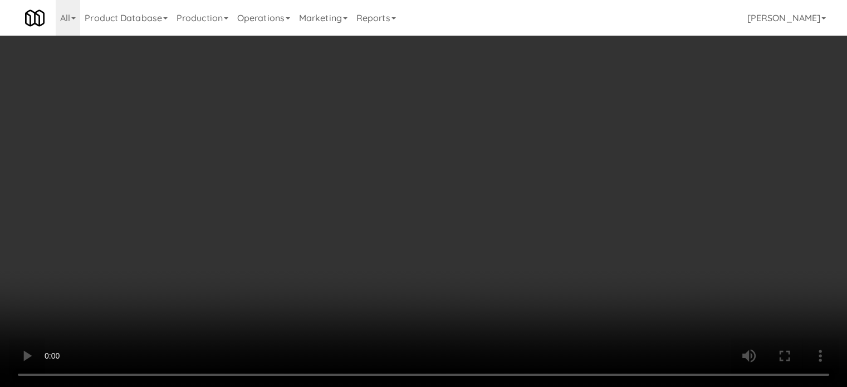
scroll to position [4140, 0]
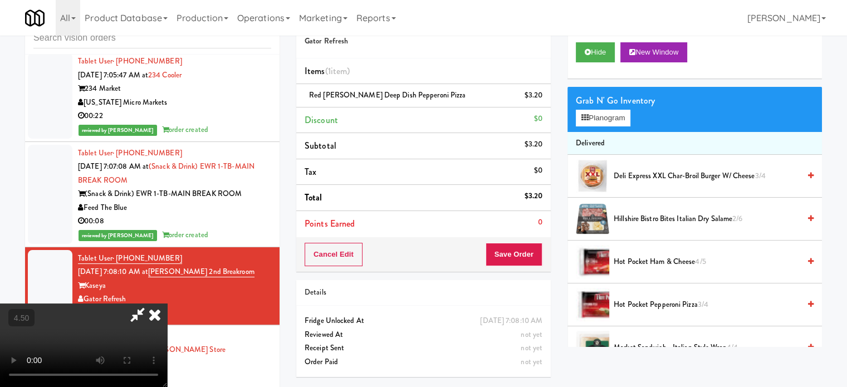
click at [167, 303] on icon at bounding box center [154, 314] width 24 height 22
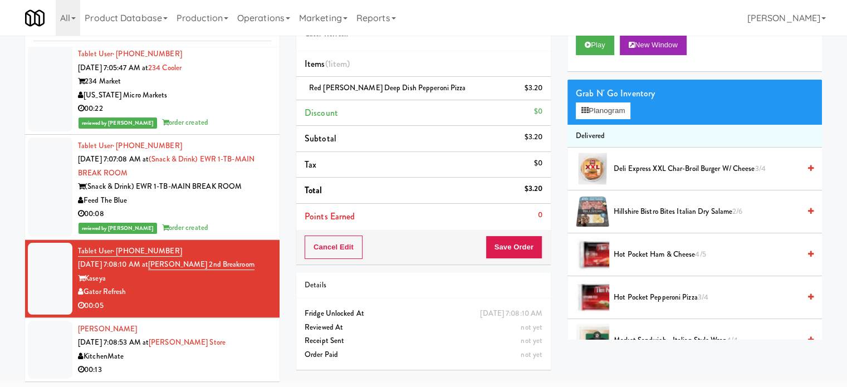
scroll to position [45, 0]
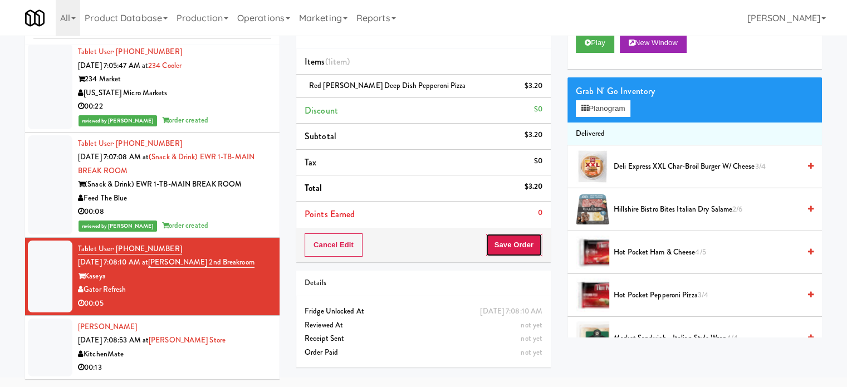
click at [504, 245] on button "Save Order" at bounding box center [513, 244] width 57 height 23
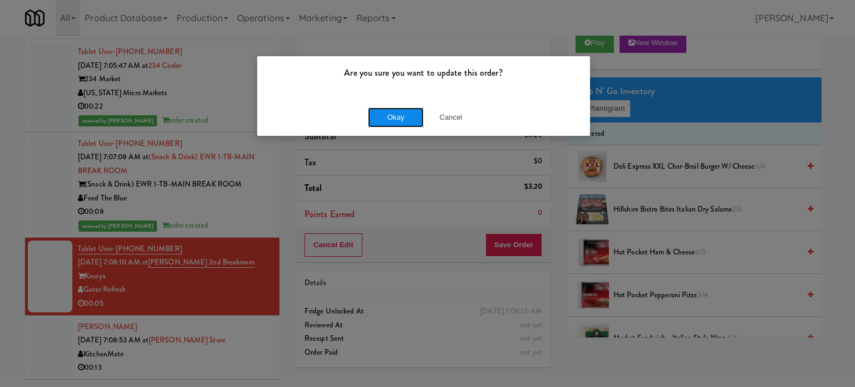
click at [390, 112] on button "Okay" at bounding box center [396, 117] width 56 height 20
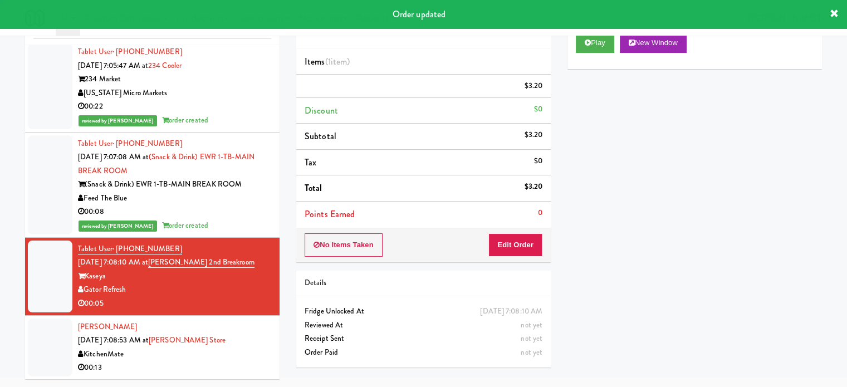
click at [260, 352] on div "KitchenMate" at bounding box center [174, 354] width 193 height 14
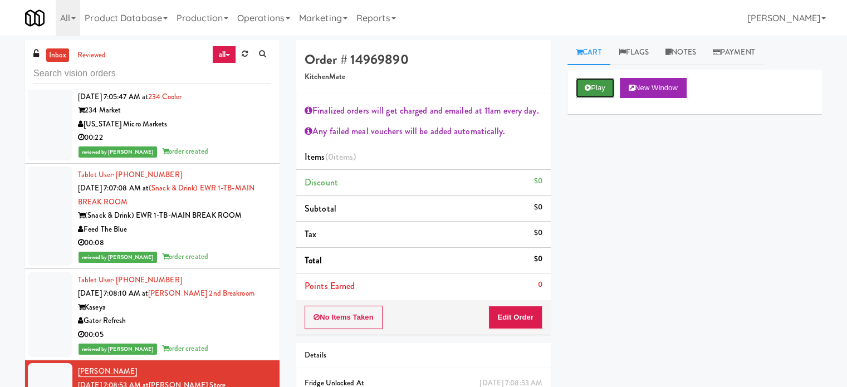
click at [600, 90] on button "Play" at bounding box center [594, 88] width 38 height 20
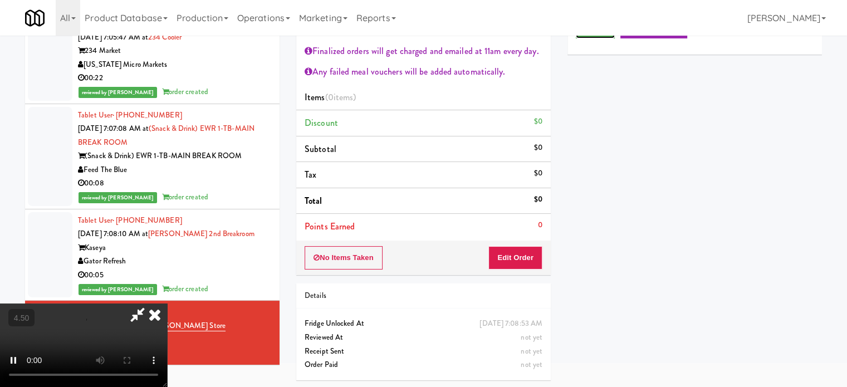
scroll to position [60, 0]
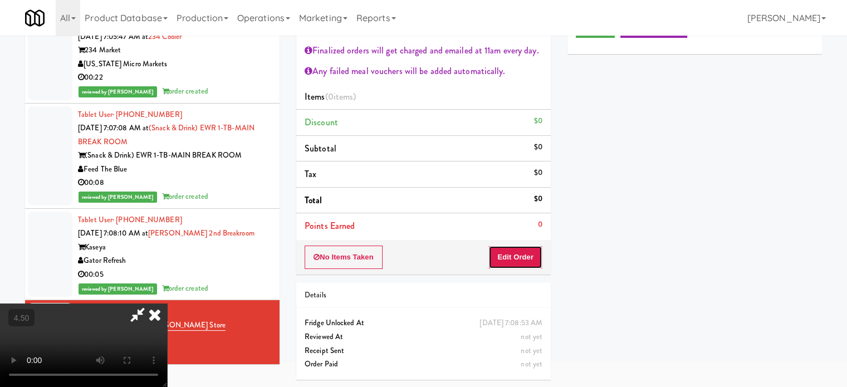
click at [526, 262] on button "Edit Order" at bounding box center [515, 256] width 54 height 23
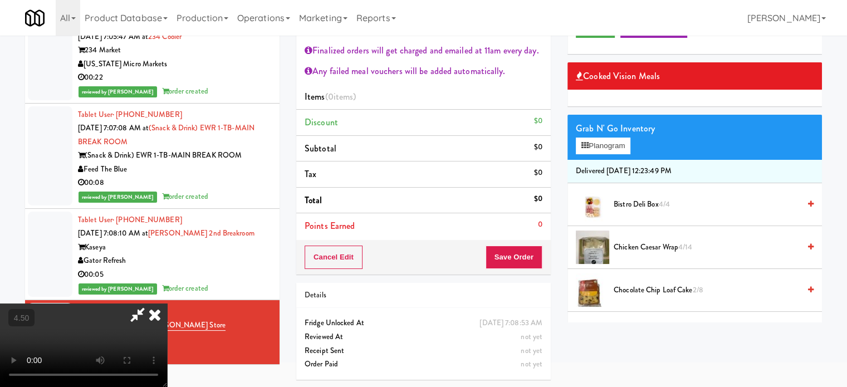
click at [167, 303] on video at bounding box center [83, 344] width 167 height 83
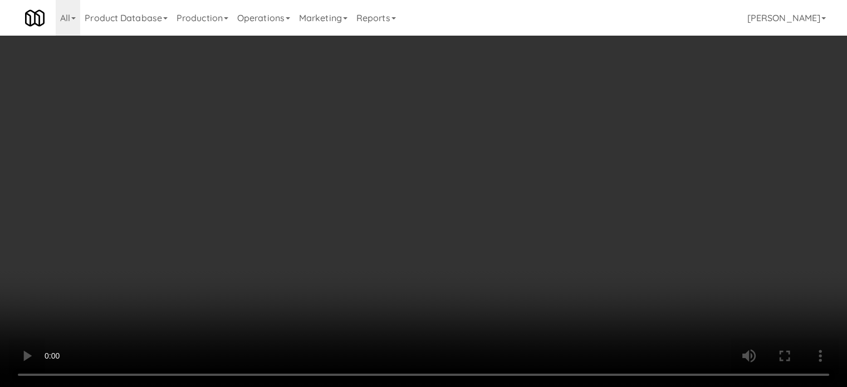
scroll to position [4112, 0]
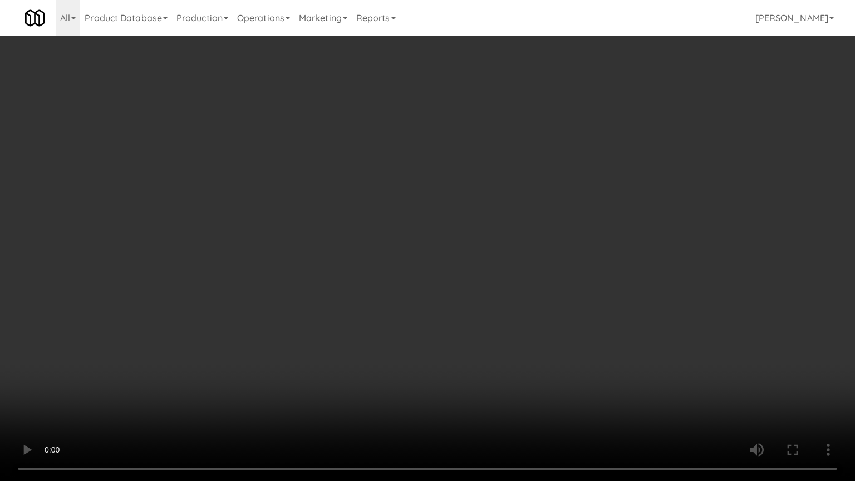
drag, startPoint x: 259, startPoint y: 332, endPoint x: 321, endPoint y: 245, distance: 106.6
click at [267, 316] on video at bounding box center [427, 240] width 855 height 481
click at [344, 222] on video at bounding box center [427, 240] width 855 height 481
click at [348, 221] on video at bounding box center [427, 240] width 855 height 481
click at [357, 216] on video at bounding box center [427, 240] width 855 height 481
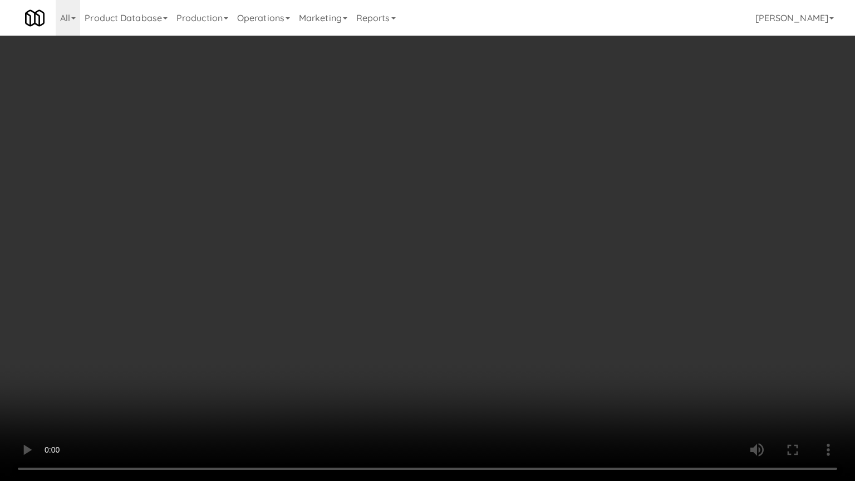
click at [368, 217] on video at bounding box center [427, 240] width 855 height 481
click at [464, 229] on video at bounding box center [427, 240] width 855 height 481
click at [505, 216] on video at bounding box center [427, 240] width 855 height 481
click at [479, 220] on video at bounding box center [427, 240] width 855 height 481
click at [488, 211] on video at bounding box center [427, 240] width 855 height 481
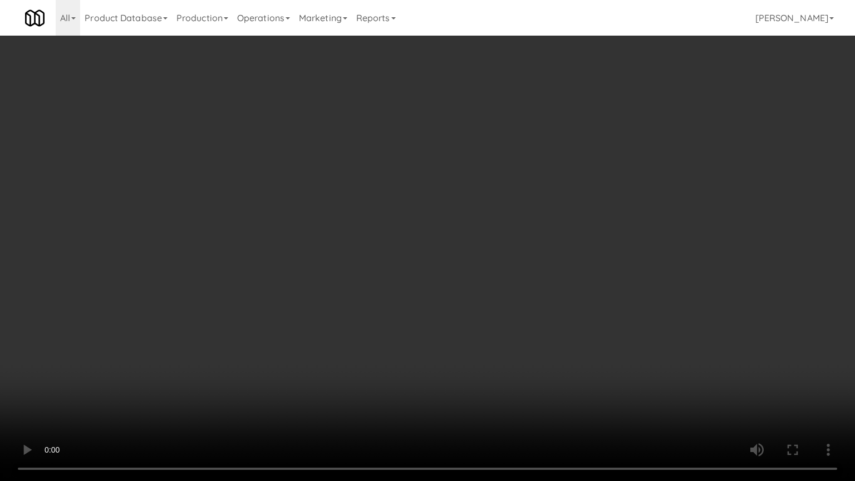
click at [524, 211] on video at bounding box center [427, 240] width 855 height 481
click at [454, 211] on video at bounding box center [427, 240] width 855 height 481
click at [528, 209] on video at bounding box center [427, 240] width 855 height 481
click at [490, 210] on video at bounding box center [427, 240] width 855 height 481
click at [549, 203] on video at bounding box center [427, 240] width 855 height 481
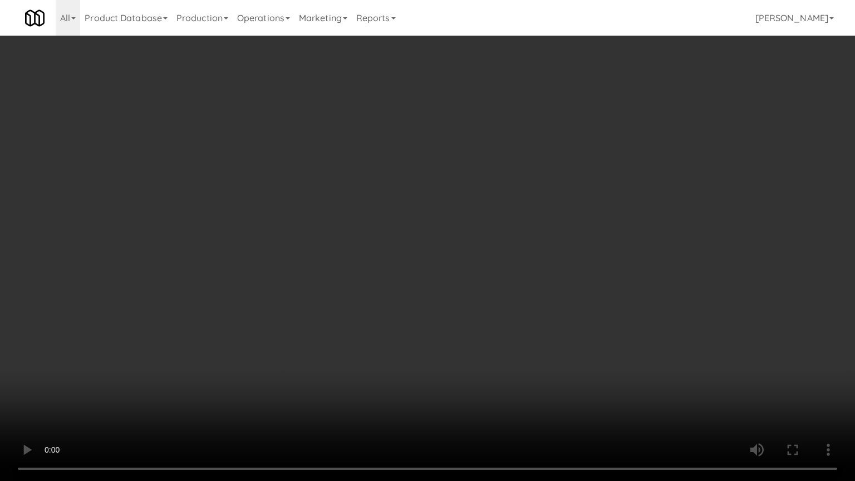
click at [501, 205] on video at bounding box center [427, 240] width 855 height 481
click at [496, 189] on video at bounding box center [427, 240] width 855 height 481
click at [499, 188] on video at bounding box center [427, 240] width 855 height 481
click at [513, 175] on video at bounding box center [427, 240] width 855 height 481
click at [515, 171] on video at bounding box center [427, 240] width 855 height 481
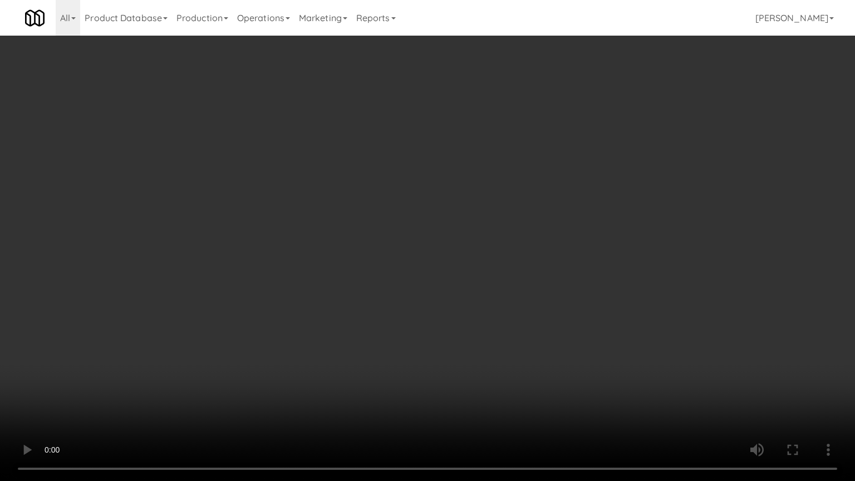
click at [459, 181] on video at bounding box center [427, 240] width 855 height 481
click at [459, 180] on video at bounding box center [427, 240] width 855 height 481
drag, startPoint x: 444, startPoint y: 205, endPoint x: 445, endPoint y: 198, distance: 6.9
click at [444, 204] on video at bounding box center [427, 240] width 855 height 481
click at [459, 199] on video at bounding box center [427, 240] width 855 height 481
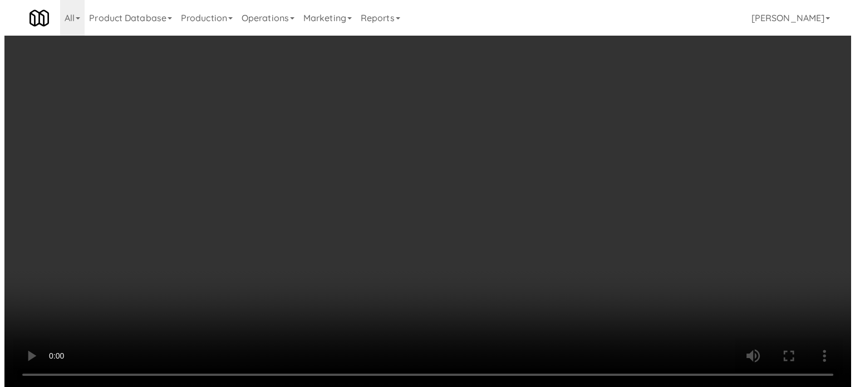
scroll to position [4154, 0]
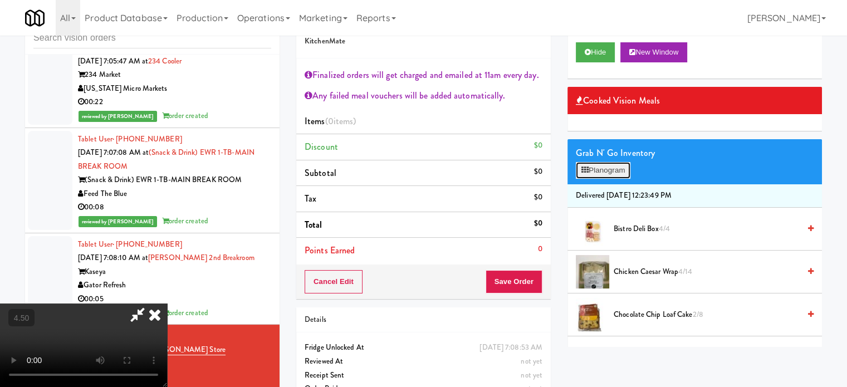
drag, startPoint x: 608, startPoint y: 175, endPoint x: 610, endPoint y: 169, distance: 7.0
click at [608, 175] on button "Planogram" at bounding box center [602, 170] width 55 height 17
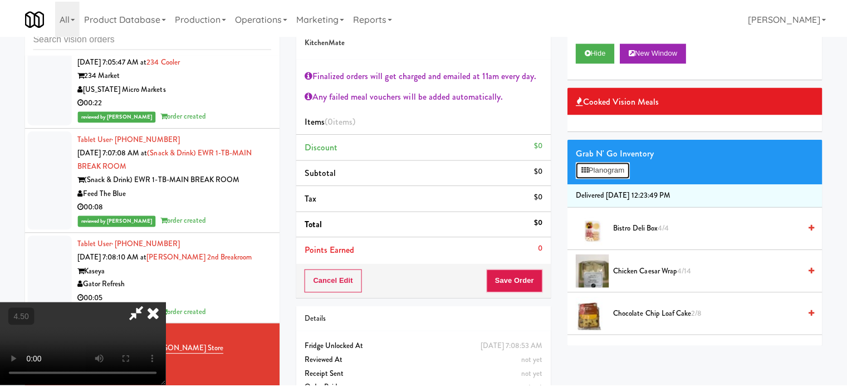
scroll to position [4112, 0]
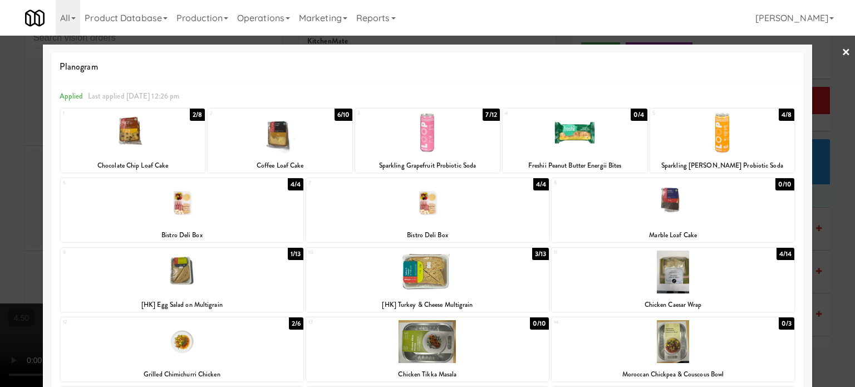
click at [194, 114] on div "2/8" at bounding box center [197, 115] width 15 height 12
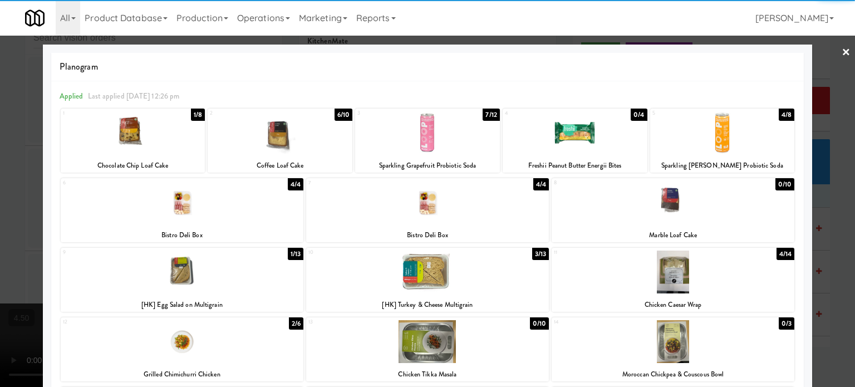
drag, startPoint x: 347, startPoint y: 113, endPoint x: 382, endPoint y: 115, distance: 35.7
click at [347, 114] on div "6/10" at bounding box center [343, 115] width 18 height 12
click at [822, 227] on div at bounding box center [427, 193] width 855 height 387
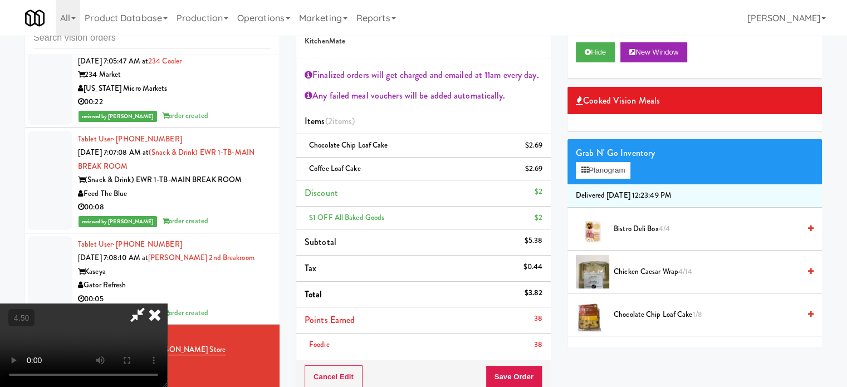
click at [167, 303] on video at bounding box center [83, 344] width 167 height 83
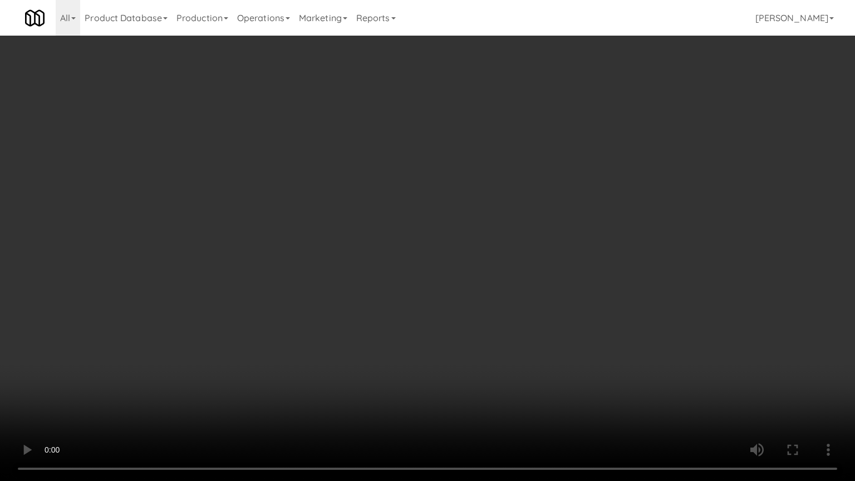
click at [292, 268] on video at bounding box center [427, 240] width 855 height 481
click at [420, 175] on video at bounding box center [427, 240] width 855 height 481
click at [444, 171] on video at bounding box center [427, 240] width 855 height 481
click at [447, 170] on video at bounding box center [427, 240] width 855 height 481
click at [447, 181] on video at bounding box center [427, 240] width 855 height 481
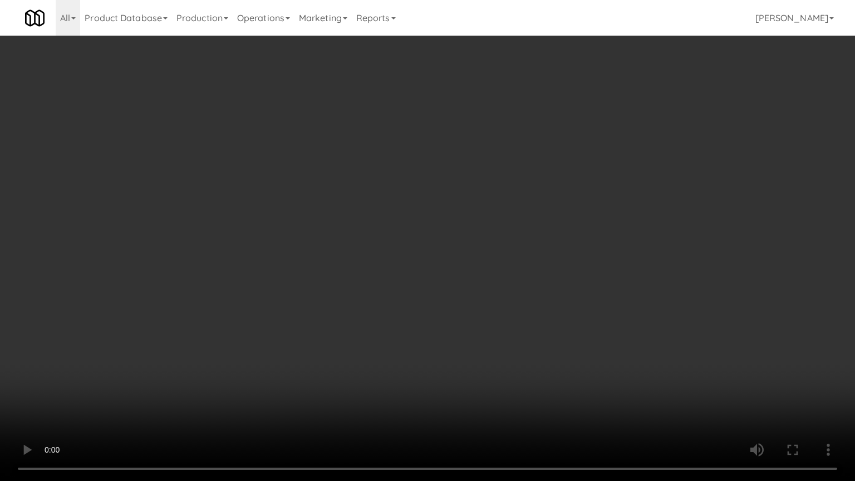
click at [411, 171] on video at bounding box center [427, 240] width 855 height 481
click at [411, 169] on video at bounding box center [427, 240] width 855 height 481
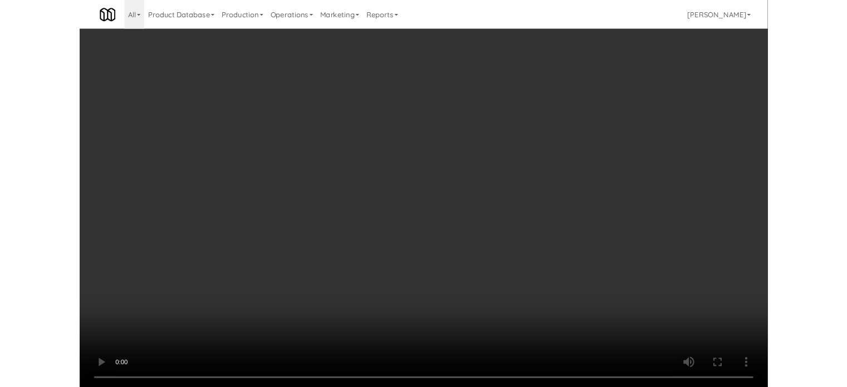
scroll to position [4154, 0]
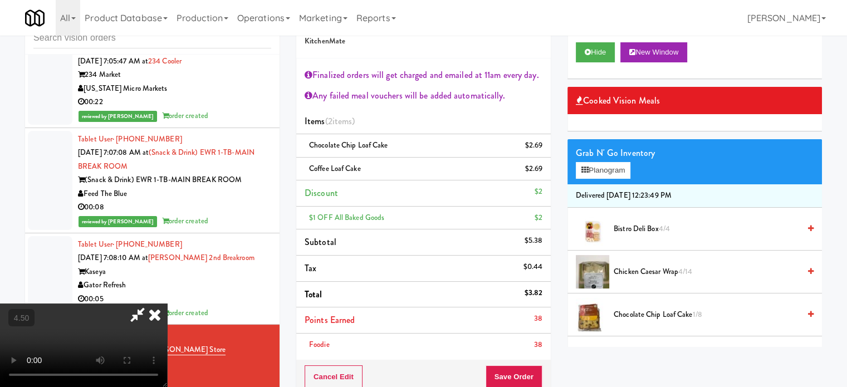
click at [167, 303] on icon at bounding box center [154, 314] width 24 height 22
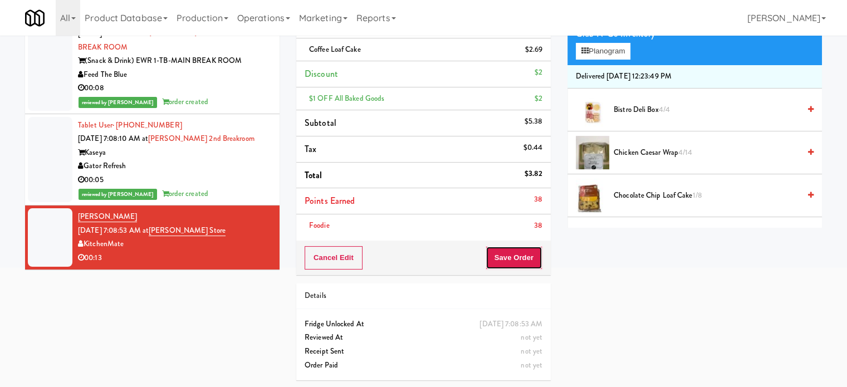
click at [506, 255] on button "Save Order" at bounding box center [513, 257] width 57 height 23
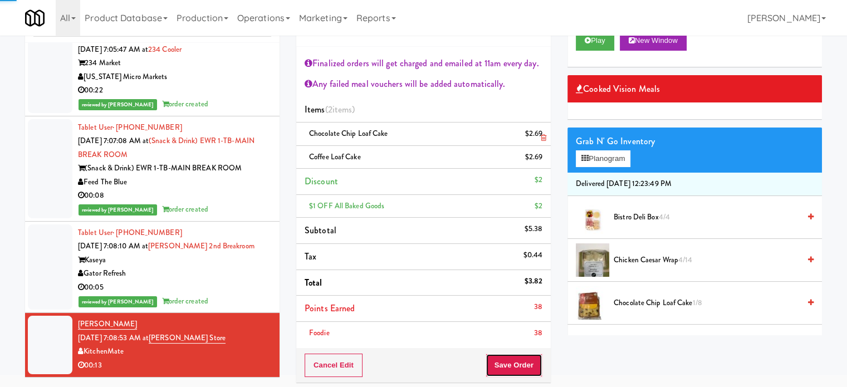
scroll to position [0, 0]
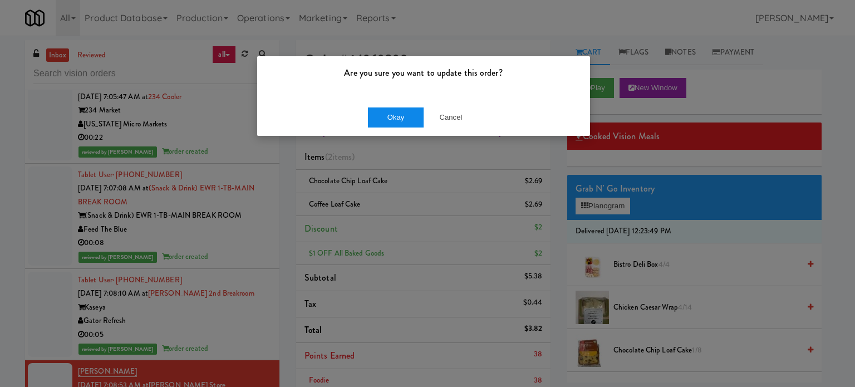
click at [385, 106] on div "Okay Cancel" at bounding box center [423, 117] width 333 height 37
click at [390, 124] on button "Okay" at bounding box center [396, 117] width 56 height 20
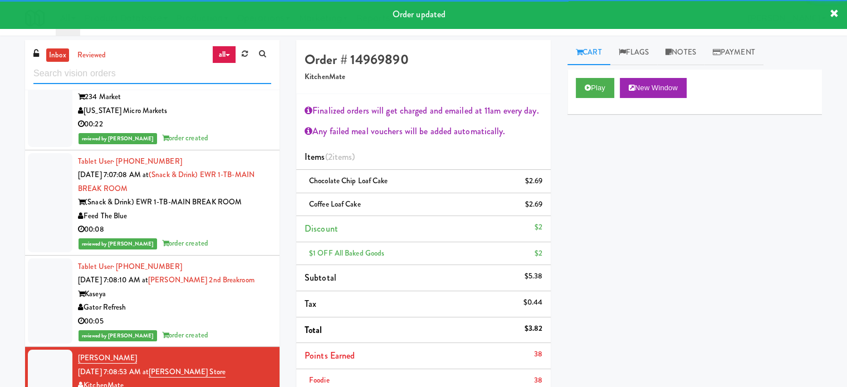
click at [156, 71] on input "text" at bounding box center [152, 73] width 238 height 21
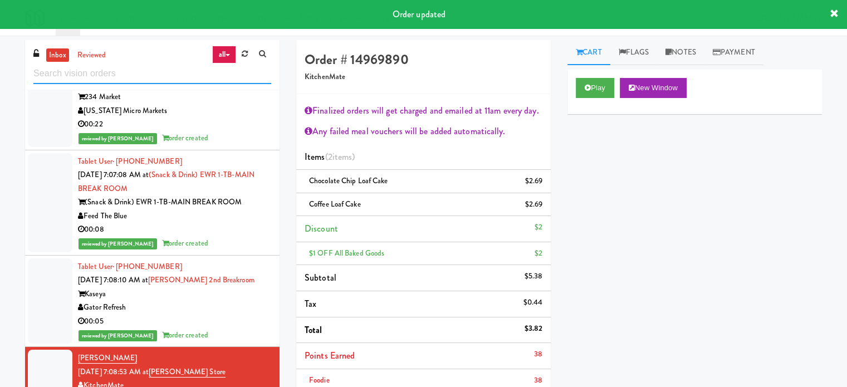
click at [156, 71] on input "text" at bounding box center [152, 73] width 238 height 21
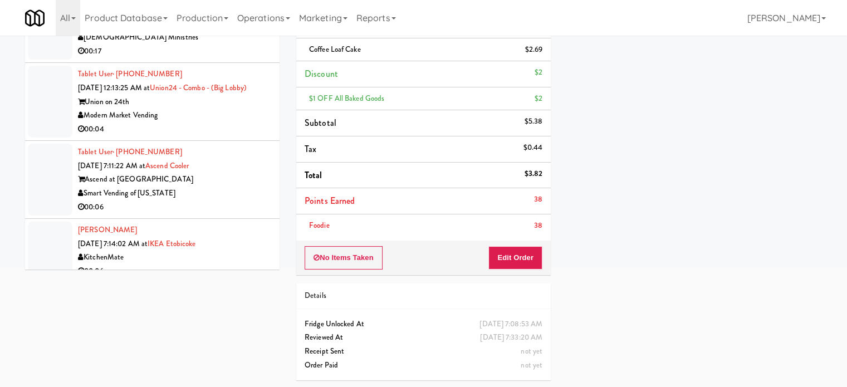
scroll to position [3074, 0]
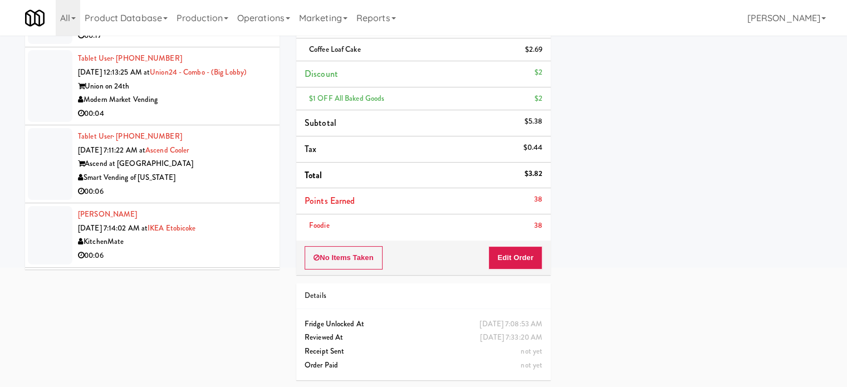
drag, startPoint x: 212, startPoint y: 227, endPoint x: 281, endPoint y: 179, distance: 83.5
click at [213, 199] on div "00:06" at bounding box center [174, 192] width 193 height 14
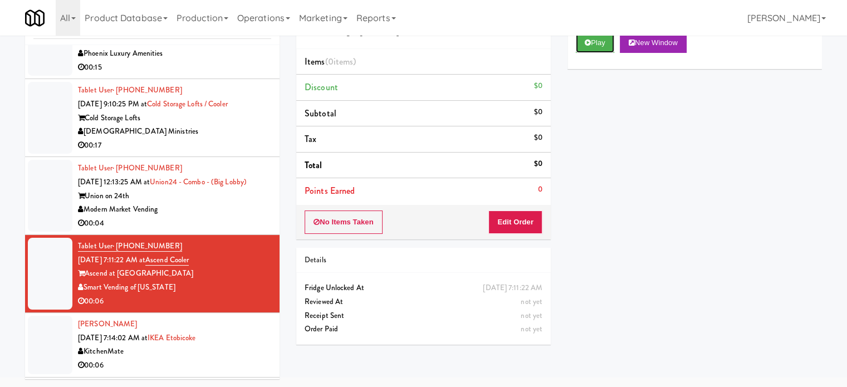
drag, startPoint x: 602, startPoint y: 44, endPoint x: 540, endPoint y: 65, distance: 65.8
click at [602, 45] on button "Play" at bounding box center [594, 43] width 38 height 20
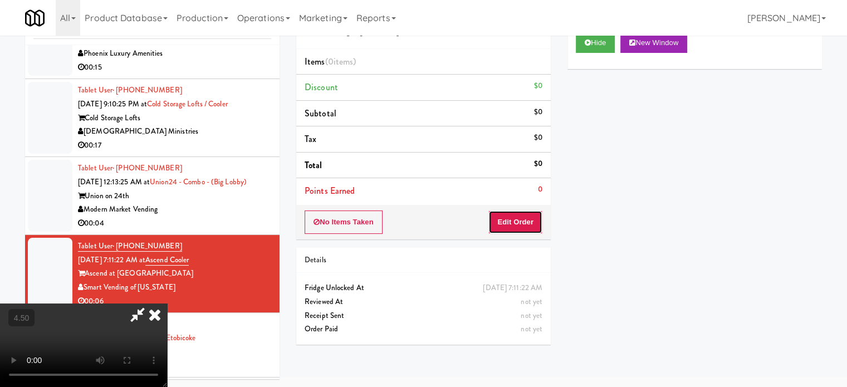
click at [509, 214] on button "Edit Order" at bounding box center [515, 221] width 54 height 23
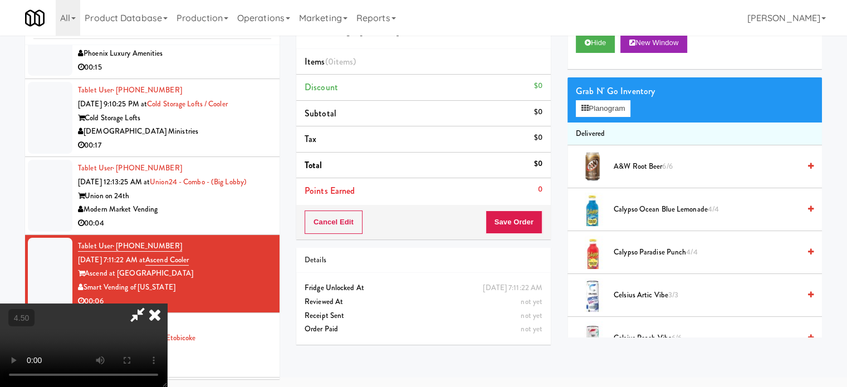
click at [167, 303] on video at bounding box center [83, 344] width 167 height 83
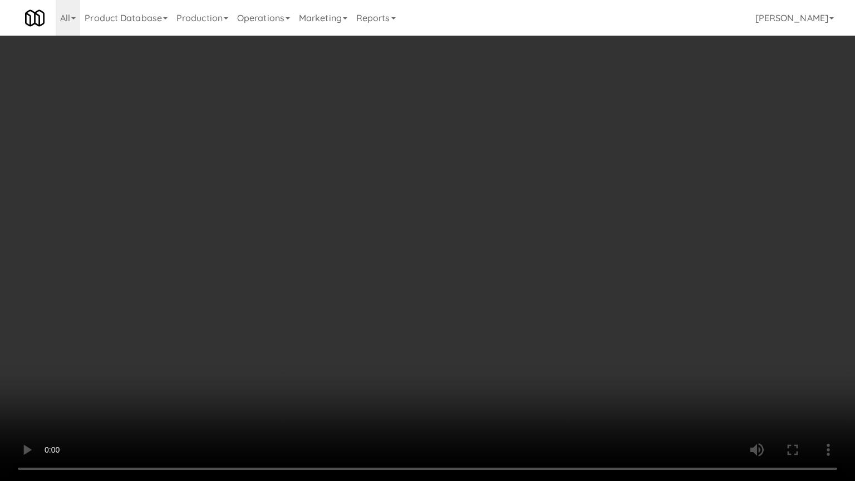
scroll to position [3060, 0]
click at [432, 215] on video at bounding box center [427, 240] width 855 height 481
click at [433, 216] on video at bounding box center [427, 240] width 855 height 481
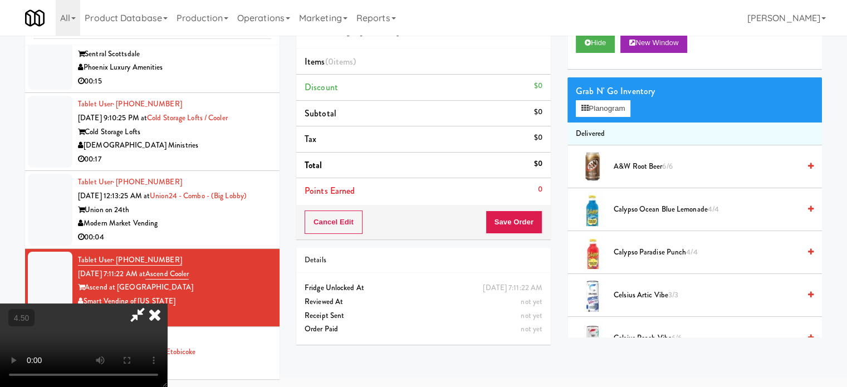
scroll to position [3074, 0]
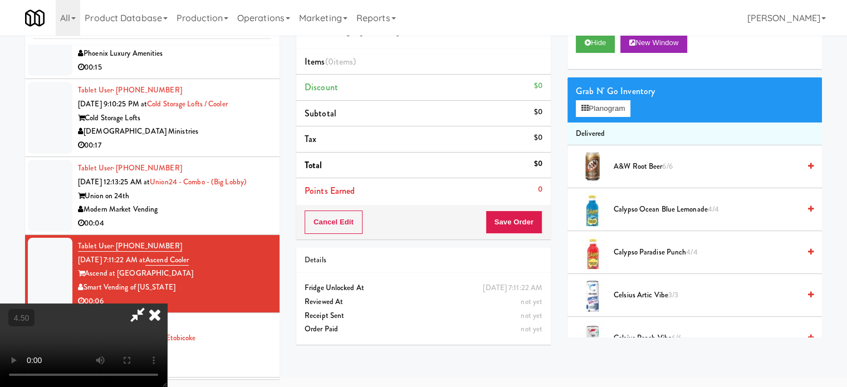
click at [167, 303] on video at bounding box center [83, 344] width 167 height 83
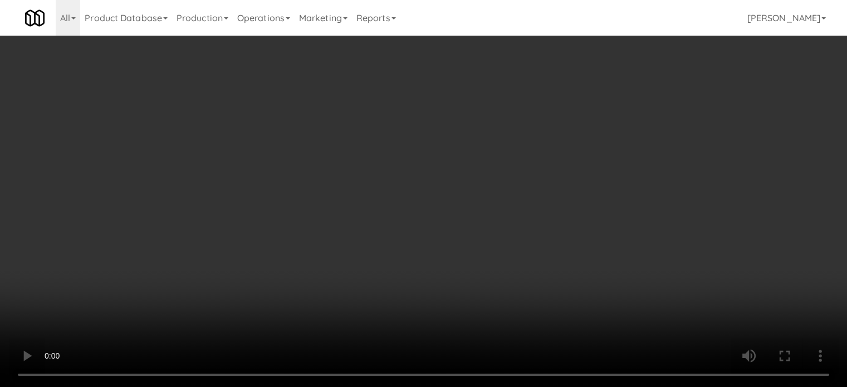
scroll to position [3060, 0]
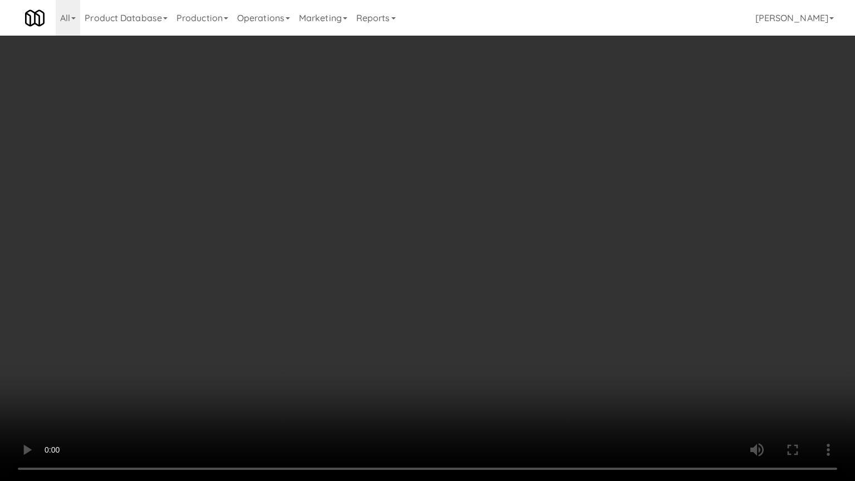
click at [307, 312] on video at bounding box center [427, 240] width 855 height 481
click at [381, 220] on video at bounding box center [427, 240] width 855 height 481
click at [383, 213] on video at bounding box center [427, 240] width 855 height 481
click at [386, 207] on video at bounding box center [427, 240] width 855 height 481
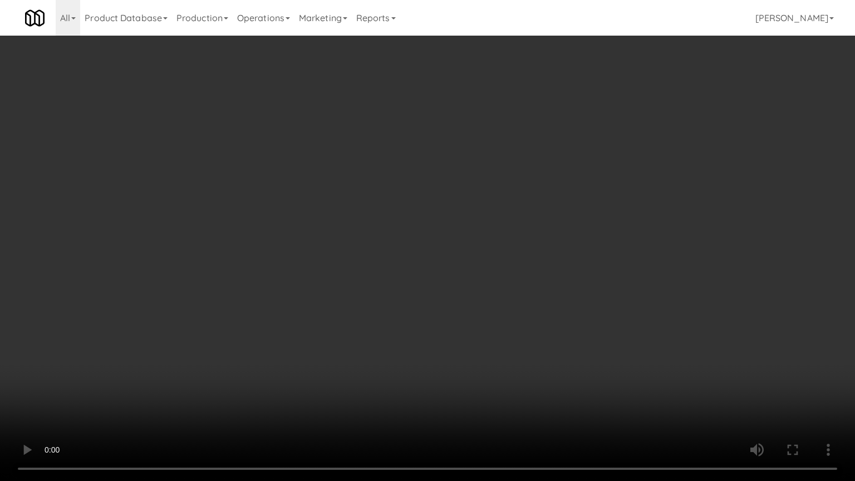
click at [427, 207] on video at bounding box center [427, 240] width 855 height 481
click at [423, 233] on video at bounding box center [427, 240] width 855 height 481
click at [488, 190] on video at bounding box center [427, 240] width 855 height 481
click at [534, 191] on video at bounding box center [427, 240] width 855 height 481
click at [539, 189] on video at bounding box center [427, 240] width 855 height 481
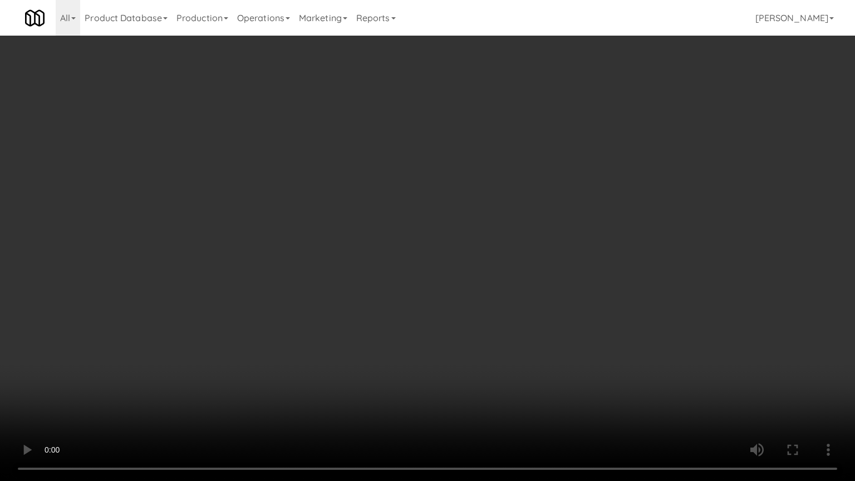
click at [542, 188] on video at bounding box center [427, 240] width 855 height 481
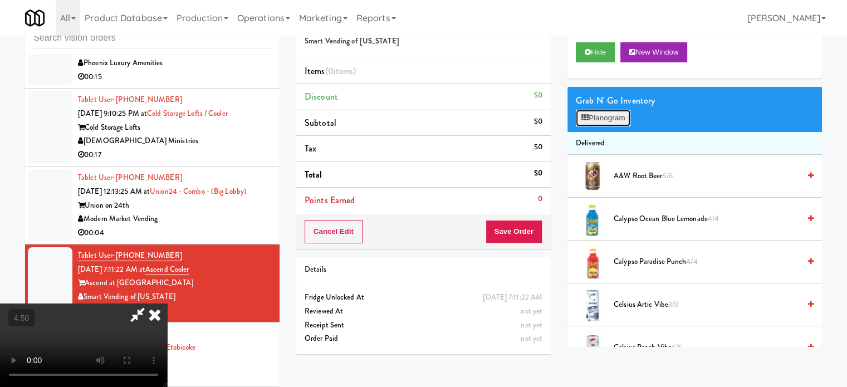
click at [623, 121] on button "Planogram" at bounding box center [602, 118] width 55 height 17
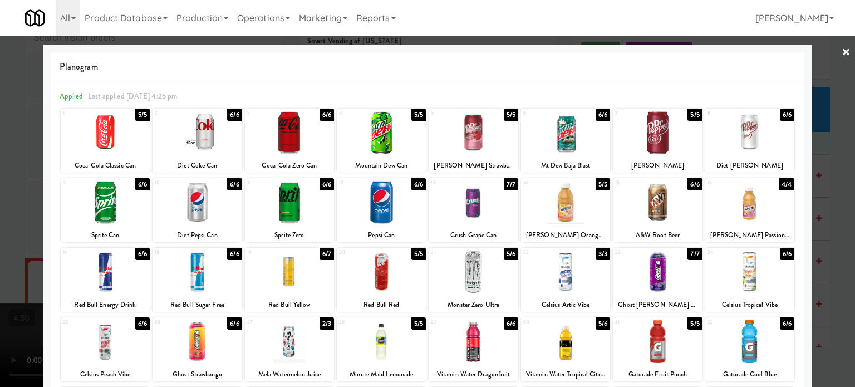
click at [690, 252] on div "7/7" at bounding box center [694, 254] width 14 height 12
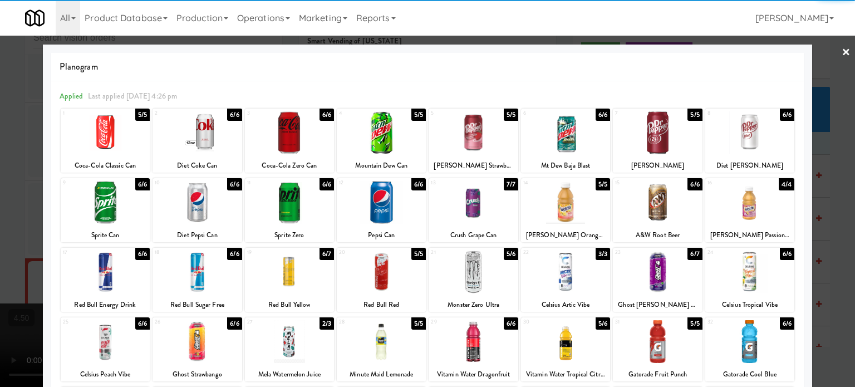
click at [821, 246] on div at bounding box center [427, 193] width 855 height 387
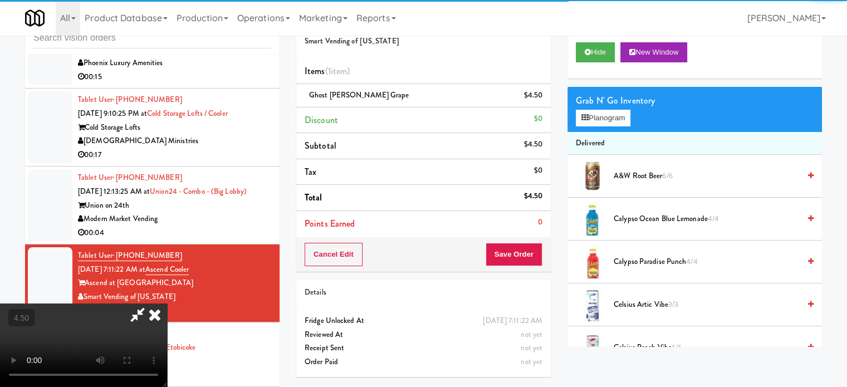
click at [167, 303] on video at bounding box center [83, 344] width 167 height 83
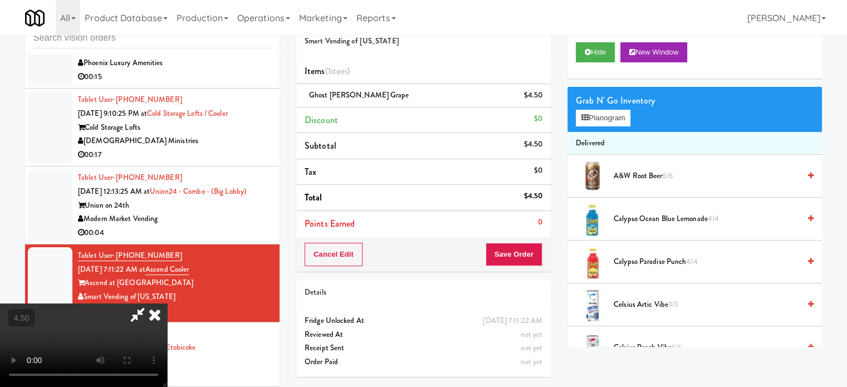
click at [167, 303] on video at bounding box center [83, 344] width 167 height 83
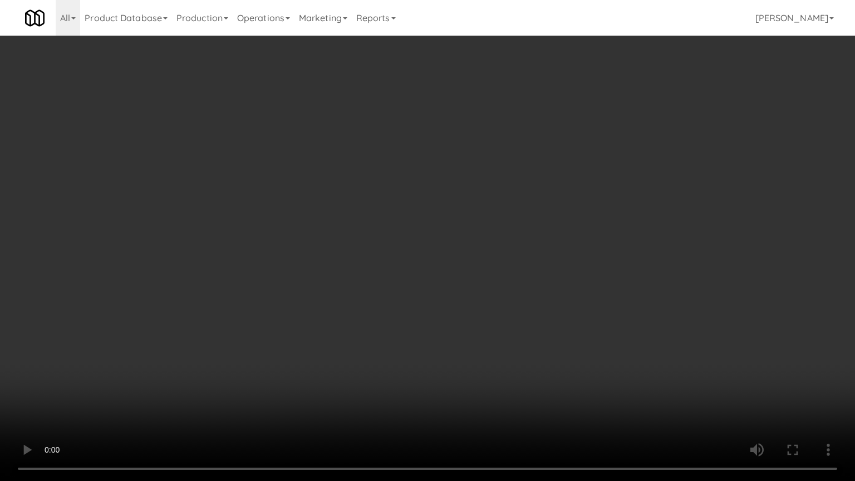
drag, startPoint x: 361, startPoint y: 270, endPoint x: 441, endPoint y: 219, distance: 94.9
click at [365, 267] on video at bounding box center [427, 240] width 855 height 481
click at [505, 168] on video at bounding box center [427, 240] width 855 height 481
click at [341, 292] on video at bounding box center [427, 240] width 855 height 481
click at [452, 212] on video at bounding box center [427, 240] width 855 height 481
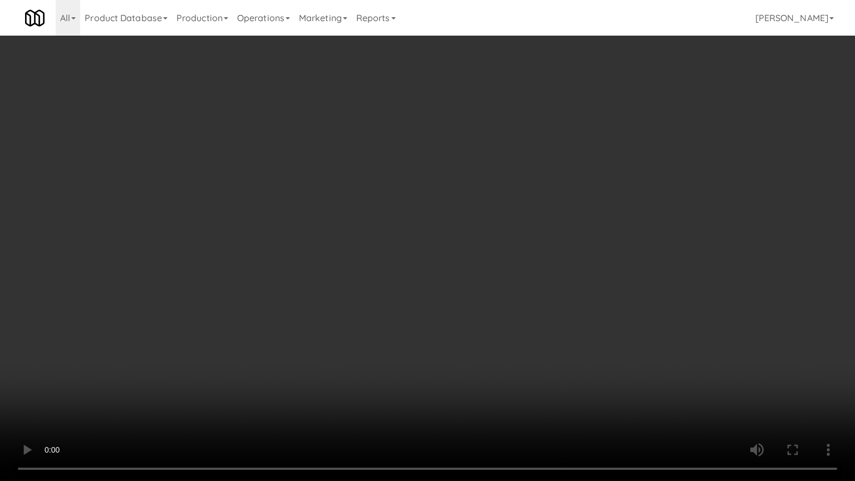
drag, startPoint x: 452, startPoint y: 212, endPoint x: 481, endPoint y: 207, distance: 28.8
click at [454, 213] on video at bounding box center [427, 240] width 855 height 481
click at [516, 188] on video at bounding box center [427, 240] width 855 height 481
click at [532, 174] on video at bounding box center [427, 240] width 855 height 481
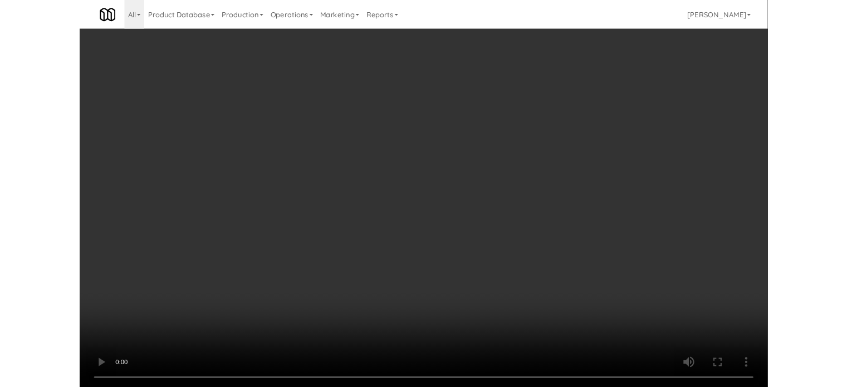
scroll to position [3074, 0]
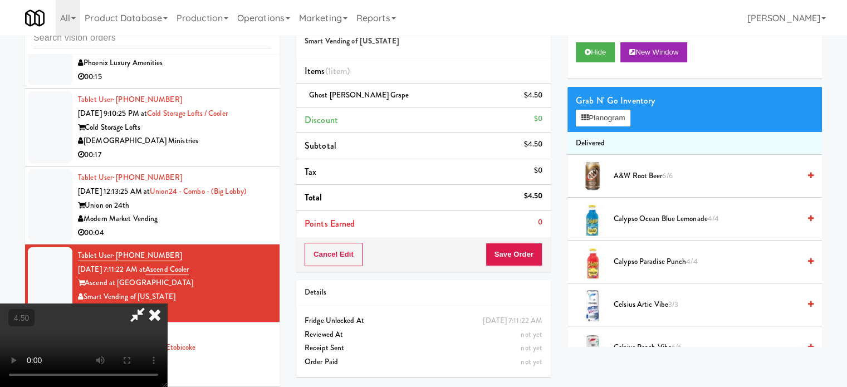
click at [167, 303] on icon at bounding box center [154, 314] width 24 height 22
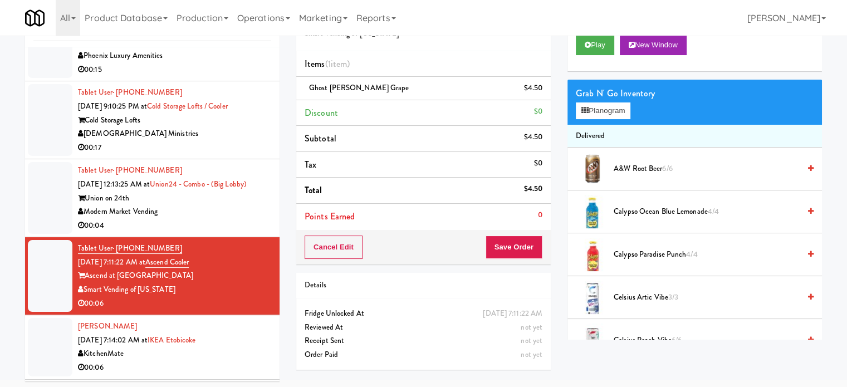
scroll to position [45, 0]
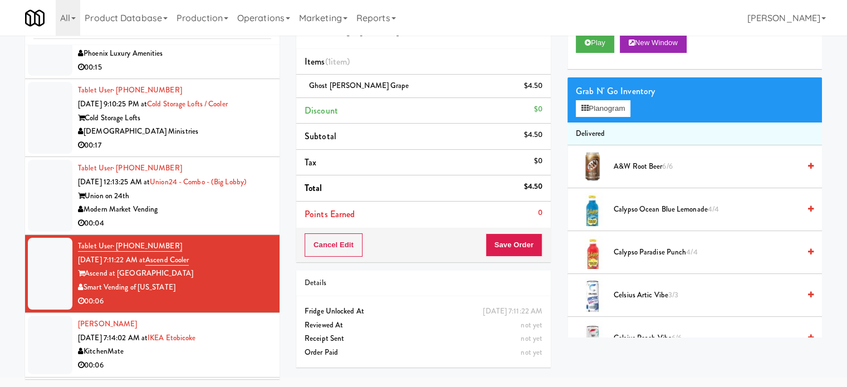
drag, startPoint x: 499, startPoint y: 259, endPoint x: 506, endPoint y: 243, distance: 17.7
click at [499, 258] on div "Cancel Edit Save Order" at bounding box center [423, 245] width 254 height 35
click at [506, 243] on button "Save Order" at bounding box center [513, 244] width 57 height 23
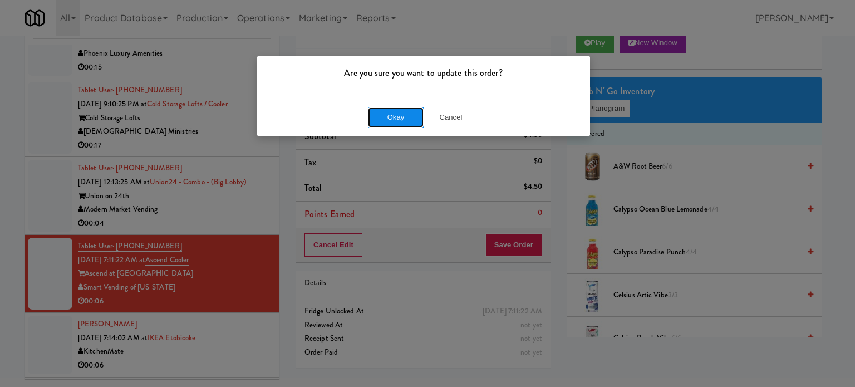
click at [390, 112] on button "Okay" at bounding box center [396, 117] width 56 height 20
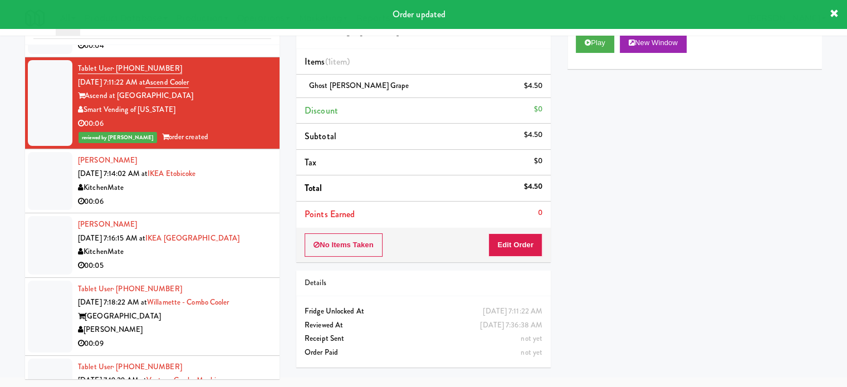
scroll to position [3259, 0]
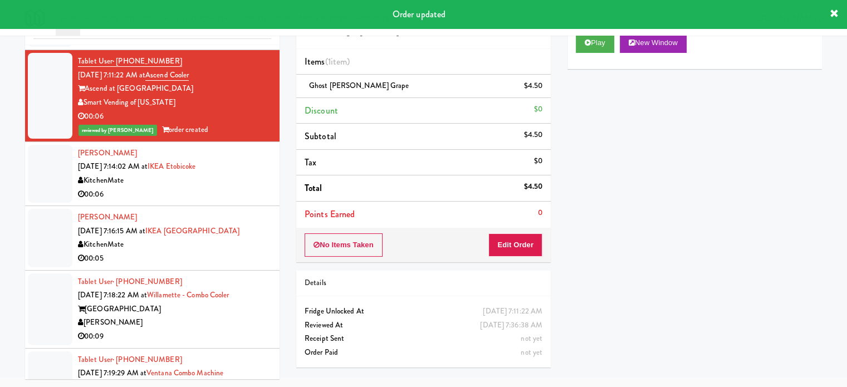
click at [238, 201] on div "00:06" at bounding box center [174, 195] width 193 height 14
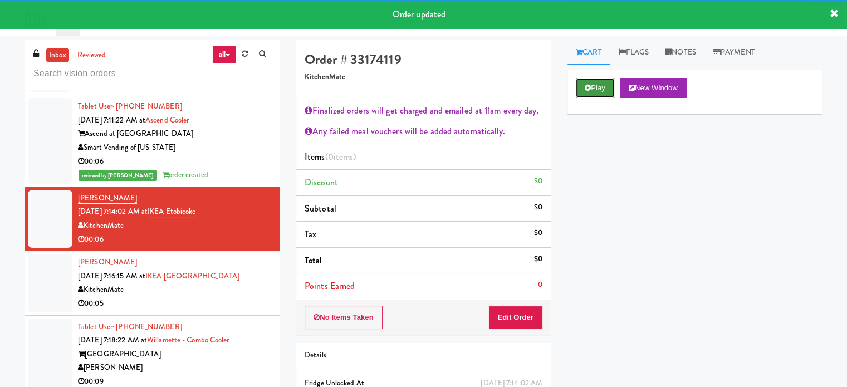
click at [589, 89] on icon at bounding box center [587, 87] width 6 height 7
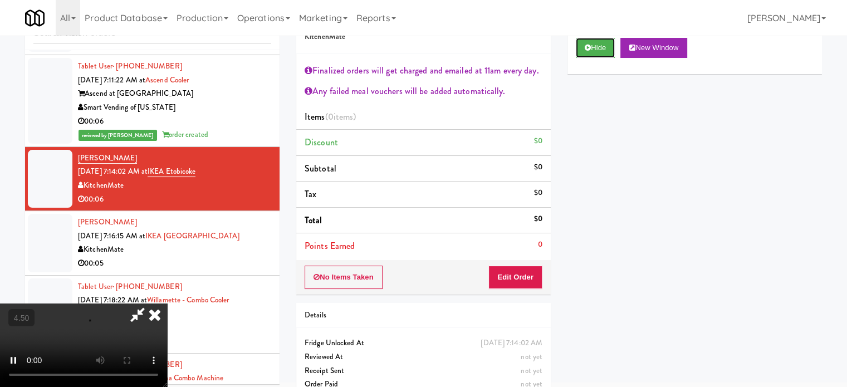
scroll to position [60, 0]
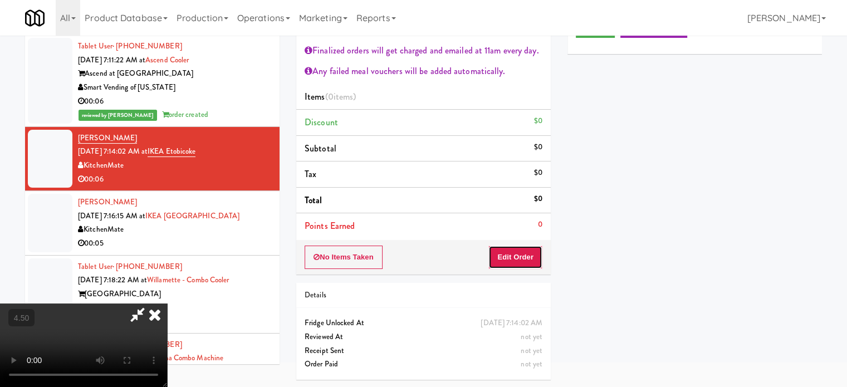
click at [516, 262] on button "Edit Order" at bounding box center [515, 256] width 54 height 23
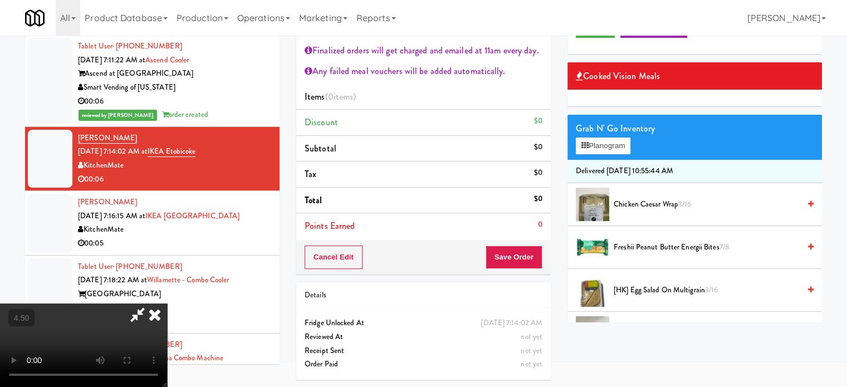
click at [167, 303] on video at bounding box center [83, 344] width 167 height 83
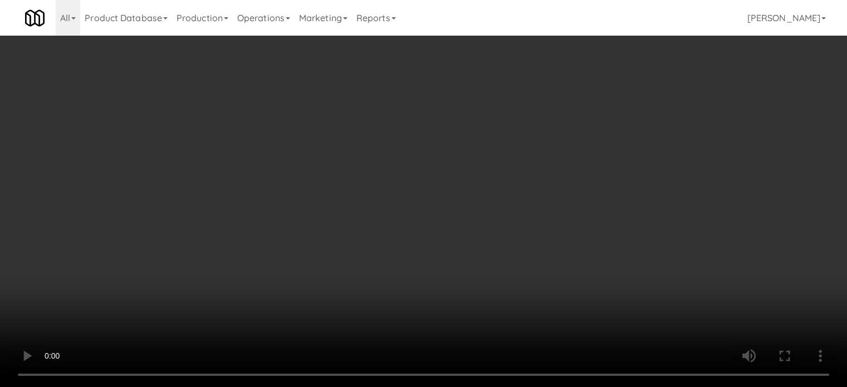
scroll to position [3218, 0]
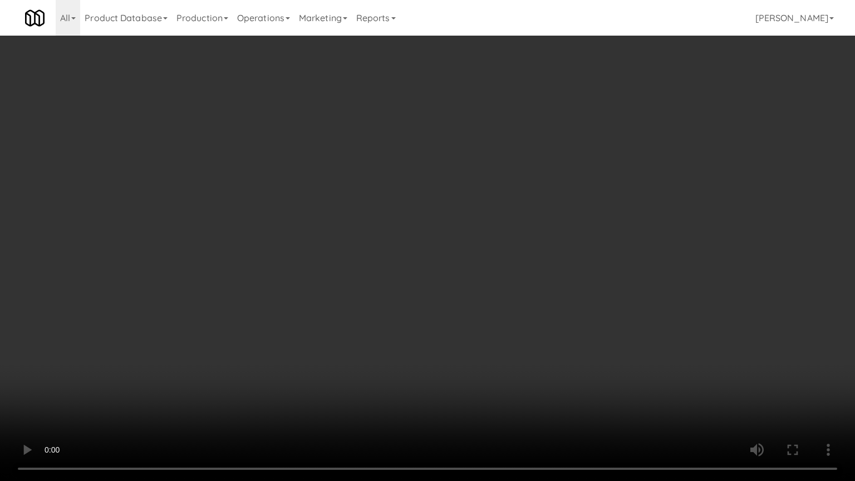
click at [398, 276] on video at bounding box center [427, 240] width 855 height 481
drag, startPoint x: 142, startPoint y: 318, endPoint x: 403, endPoint y: 207, distance: 283.3
click at [145, 318] on video at bounding box center [427, 240] width 855 height 481
click at [411, 206] on video at bounding box center [427, 240] width 855 height 481
click at [421, 204] on video at bounding box center [427, 240] width 855 height 481
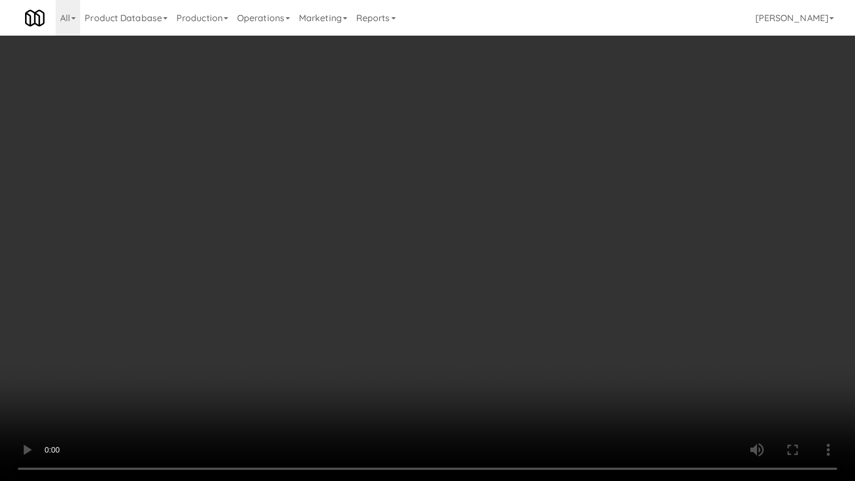
click at [453, 201] on video at bounding box center [427, 240] width 855 height 481
click at [445, 200] on video at bounding box center [427, 240] width 855 height 481
click at [459, 207] on video at bounding box center [427, 240] width 855 height 481
click at [455, 218] on video at bounding box center [427, 240] width 855 height 481
click at [459, 223] on video at bounding box center [427, 240] width 855 height 481
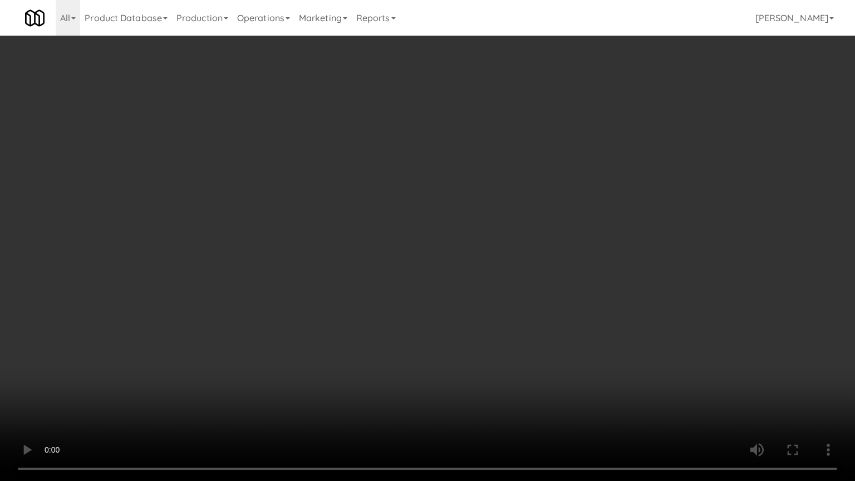
click at [453, 233] on video at bounding box center [427, 240] width 855 height 481
click at [455, 233] on video at bounding box center [427, 240] width 855 height 481
click at [455, 232] on video at bounding box center [427, 240] width 855 height 481
click at [472, 254] on video at bounding box center [427, 240] width 855 height 481
click at [471, 254] on video at bounding box center [427, 240] width 855 height 481
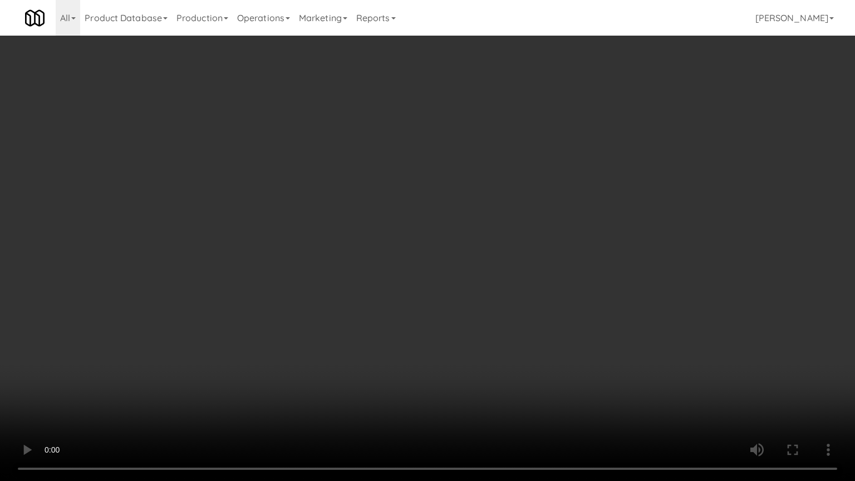
click at [504, 267] on video at bounding box center [427, 240] width 855 height 481
drag, startPoint x: 503, startPoint y: 265, endPoint x: 534, endPoint y: 259, distance: 32.2
click at [503, 265] on video at bounding box center [427, 240] width 855 height 481
click at [570, 257] on video at bounding box center [427, 240] width 855 height 481
click at [515, 253] on video at bounding box center [427, 240] width 855 height 481
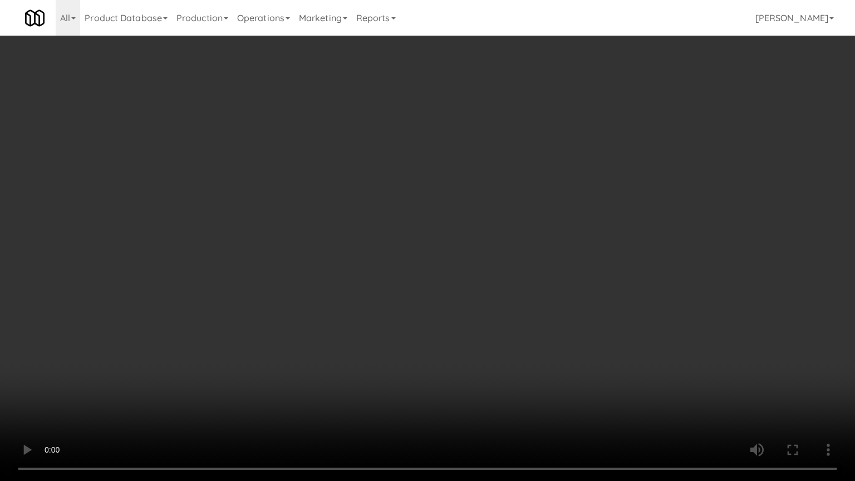
drag, startPoint x: 519, startPoint y: 252, endPoint x: 610, endPoint y: 112, distance: 167.3
click at [520, 251] on video at bounding box center [427, 240] width 855 height 481
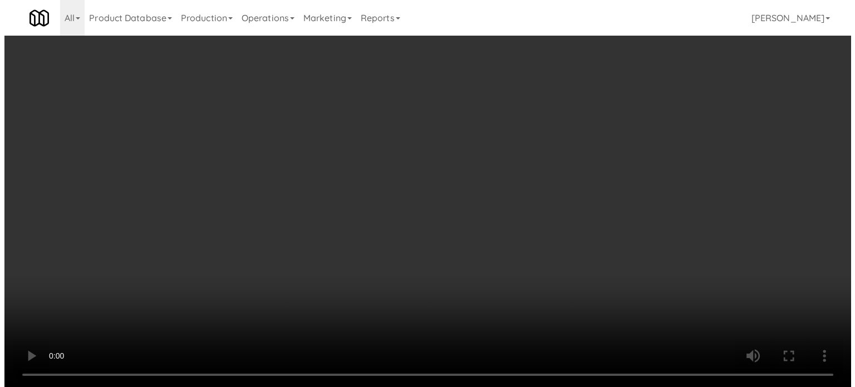
scroll to position [3259, 0]
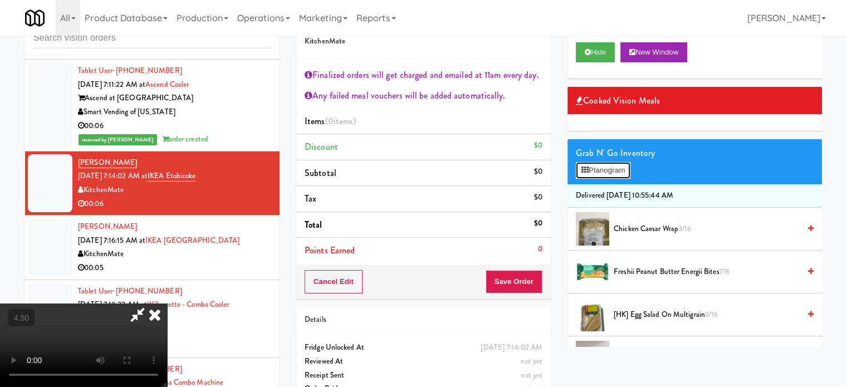
click at [627, 168] on button "Planogram" at bounding box center [602, 170] width 55 height 17
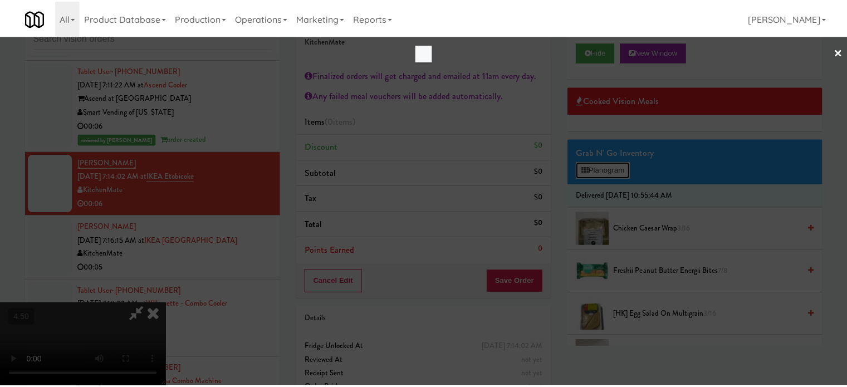
scroll to position [3218, 0]
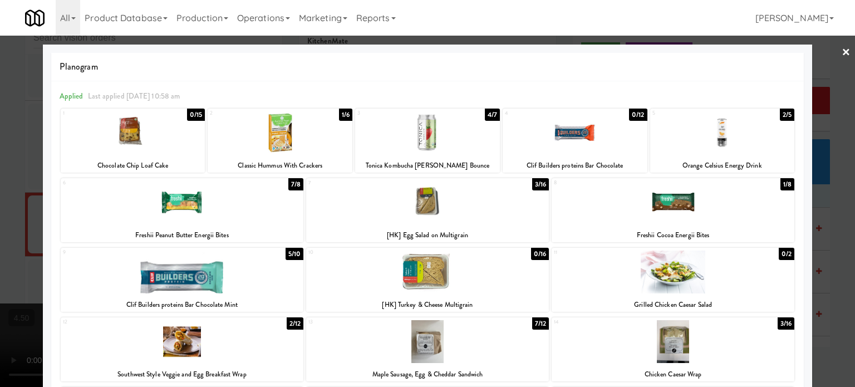
click at [289, 250] on div "5/10" at bounding box center [295, 254] width 18 height 12
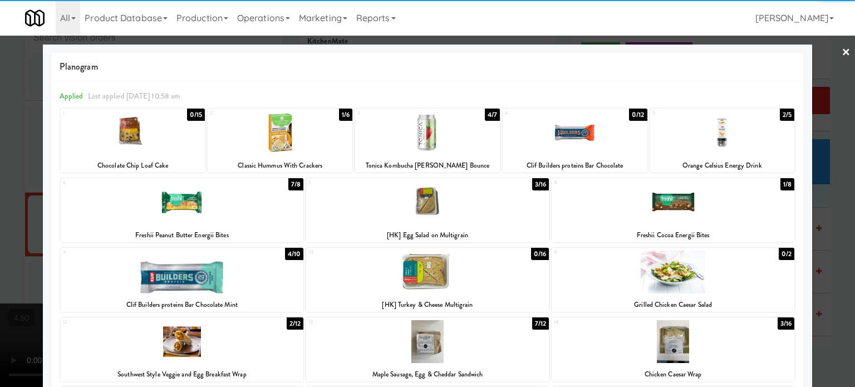
click at [289, 184] on div "7/8" at bounding box center [295, 184] width 15 height 12
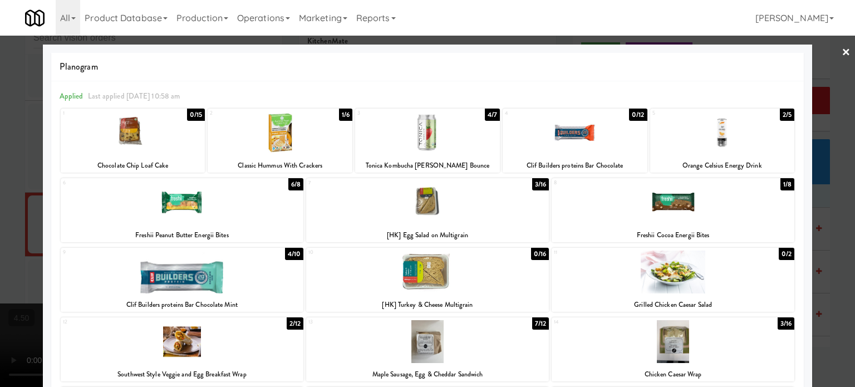
click at [826, 251] on div at bounding box center [427, 193] width 855 height 387
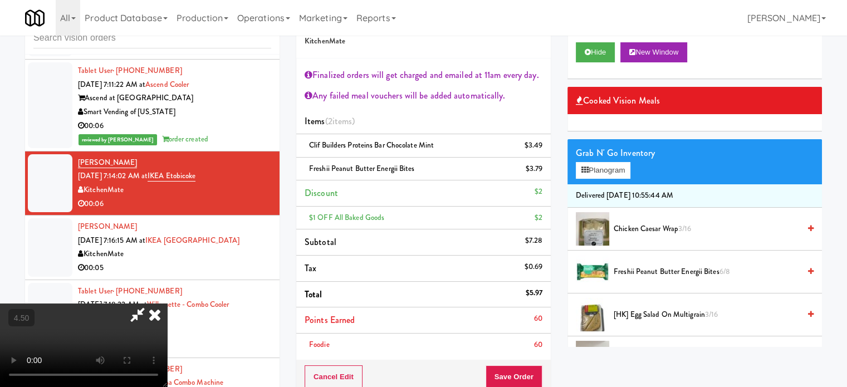
click at [167, 303] on video at bounding box center [83, 344] width 167 height 83
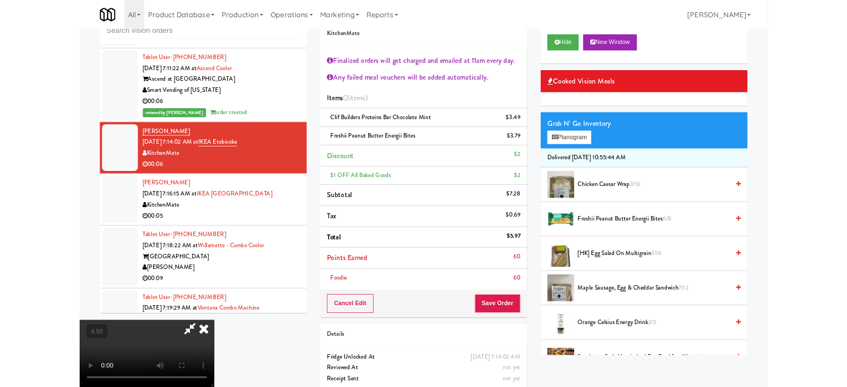
scroll to position [3218, 0]
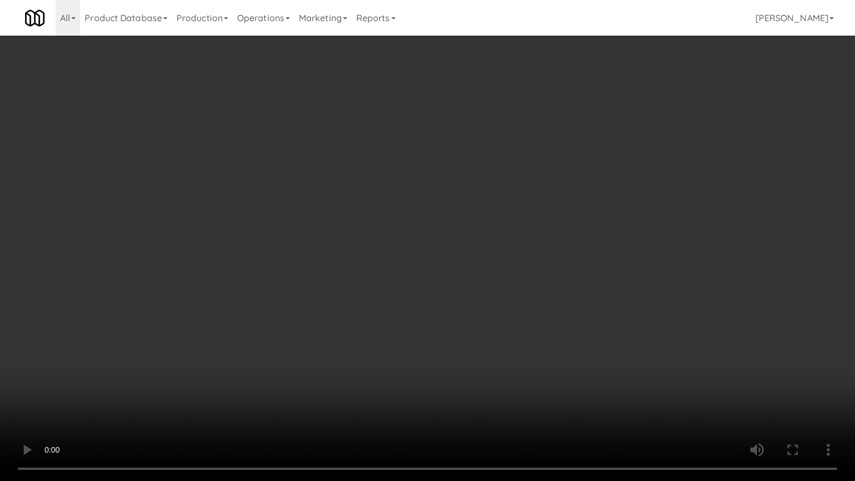
click at [398, 215] on video at bounding box center [427, 240] width 855 height 481
click at [420, 200] on video at bounding box center [427, 240] width 855 height 481
click at [421, 200] on video at bounding box center [427, 240] width 855 height 481
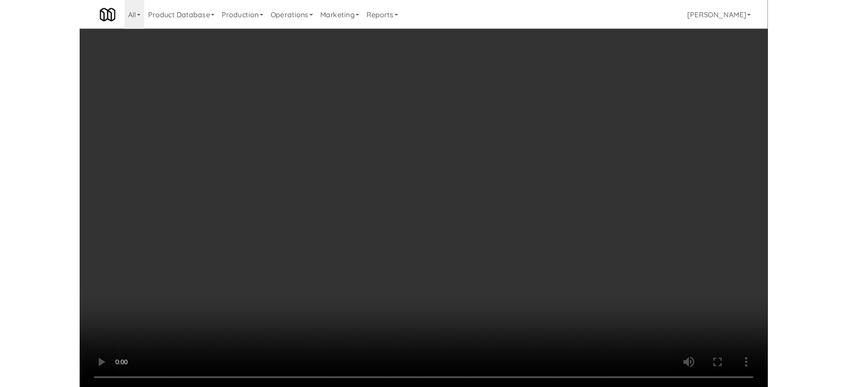
scroll to position [3259, 0]
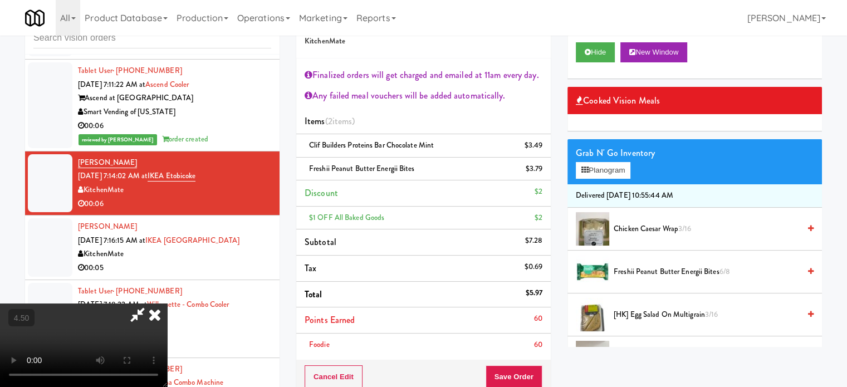
click at [167, 303] on icon at bounding box center [154, 314] width 24 height 22
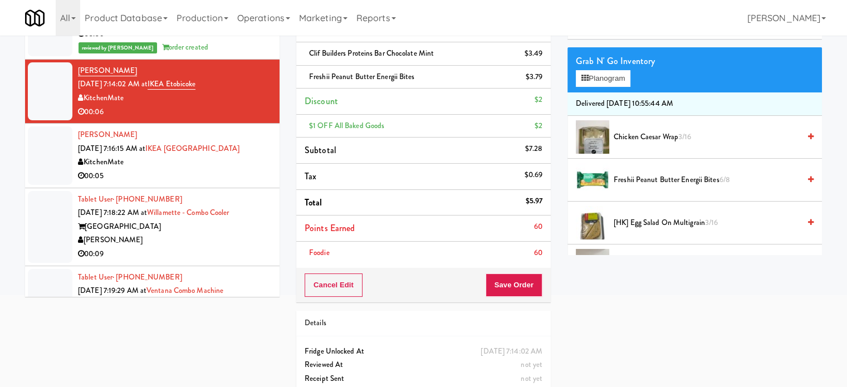
scroll to position [155, 0]
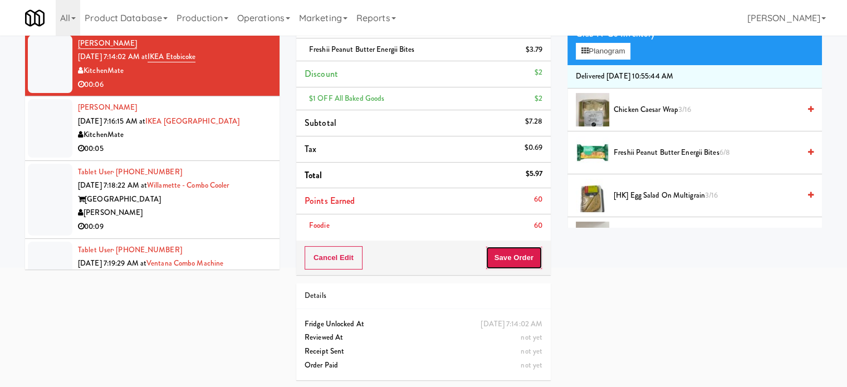
click at [515, 253] on button "Save Order" at bounding box center [513, 257] width 57 height 23
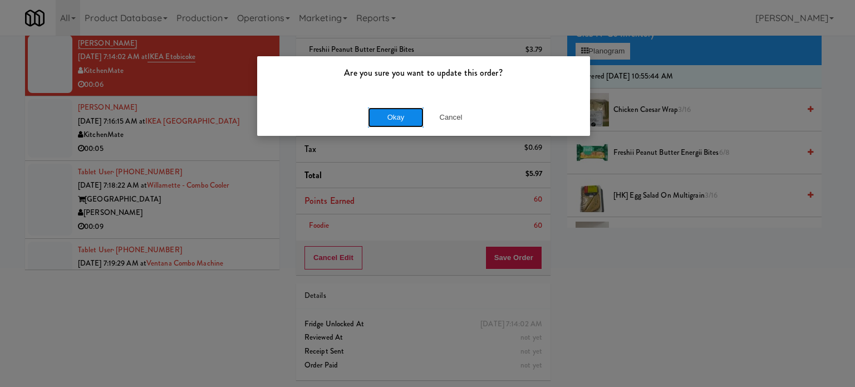
click at [405, 119] on button "Okay" at bounding box center [396, 117] width 56 height 20
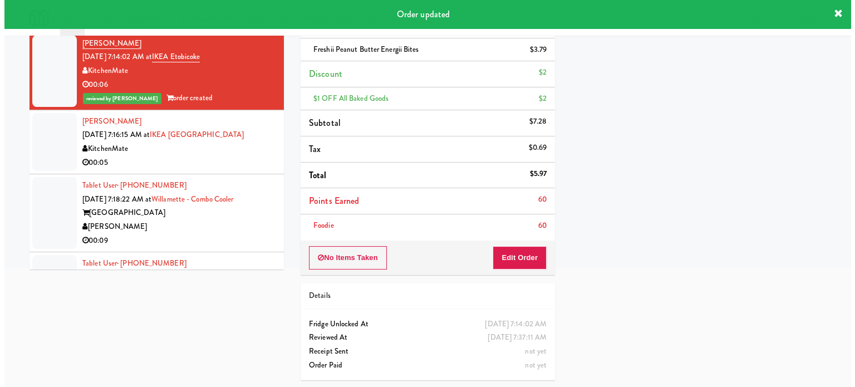
scroll to position [0, 0]
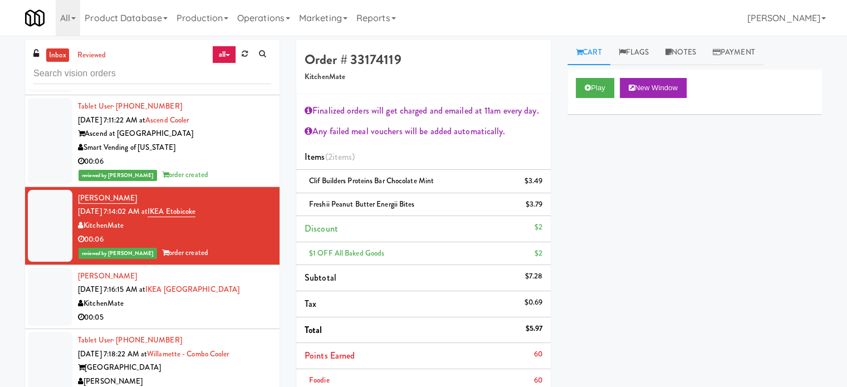
click at [223, 324] on div "00:05" at bounding box center [174, 318] width 193 height 14
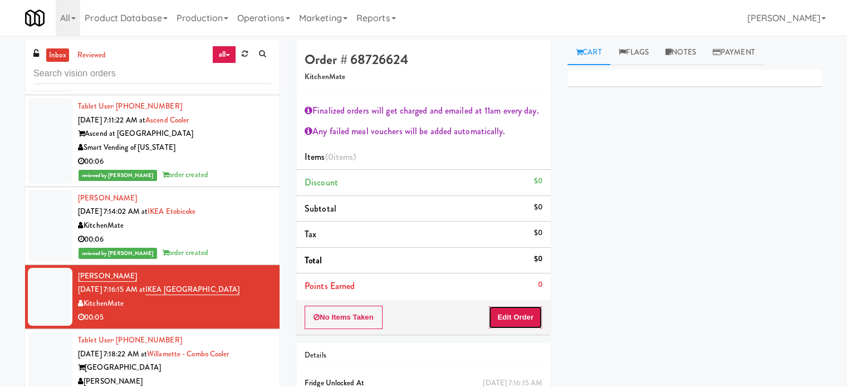
click at [511, 311] on button "Edit Order" at bounding box center [515, 317] width 54 height 23
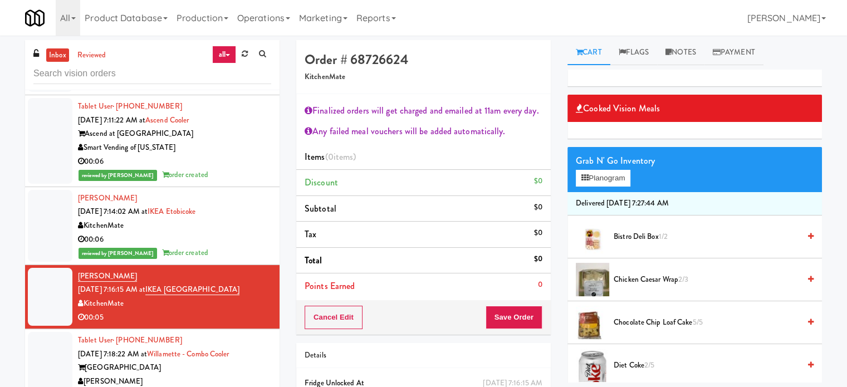
click at [640, 282] on span "Chicken Caesar Wrap 2/3" at bounding box center [706, 280] width 186 height 14
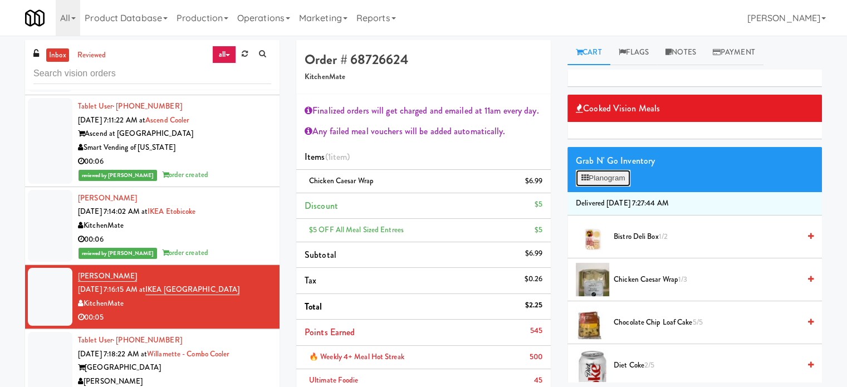
click at [592, 177] on button "Planogram" at bounding box center [602, 178] width 55 height 17
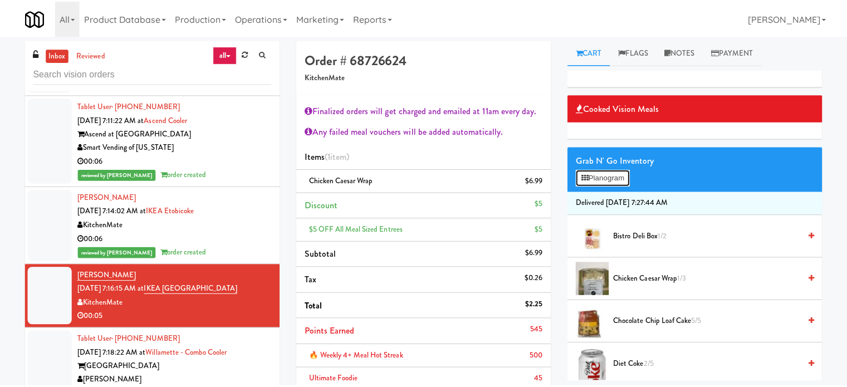
scroll to position [3218, 0]
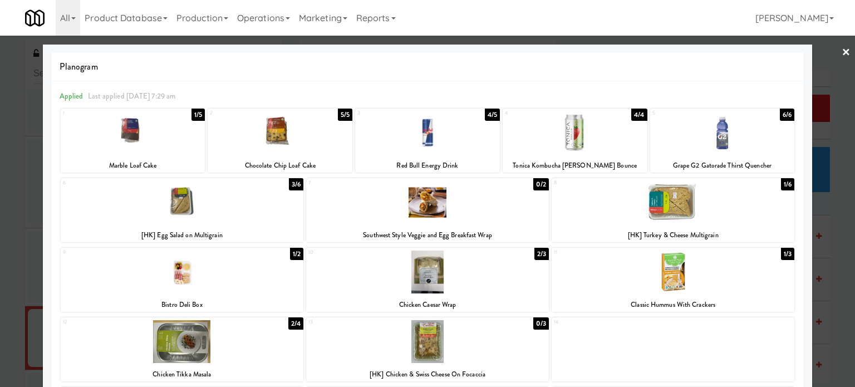
click at [198, 113] on div "1/5" at bounding box center [197, 115] width 13 height 12
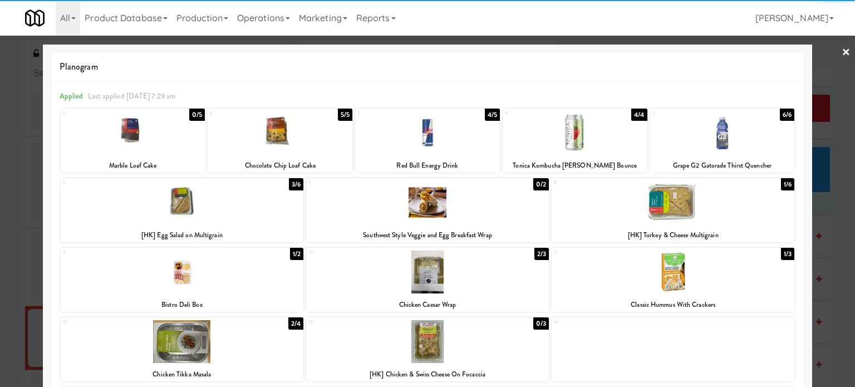
click at [835, 219] on div at bounding box center [427, 193] width 855 height 387
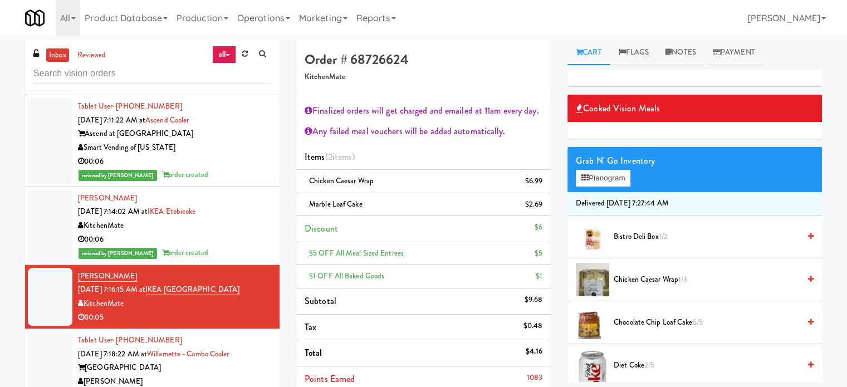
scroll to position [201, 0]
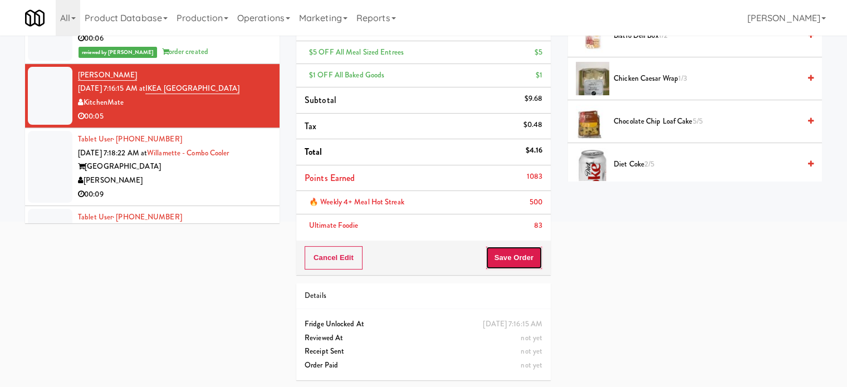
drag, startPoint x: 511, startPoint y: 260, endPoint x: 291, endPoint y: 170, distance: 238.3
click at [511, 262] on button "Save Order" at bounding box center [513, 257] width 57 height 23
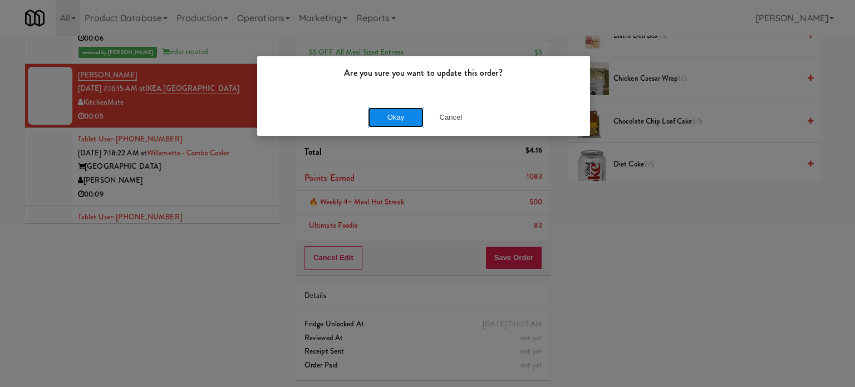
click at [397, 115] on button "Okay" at bounding box center [396, 117] width 56 height 20
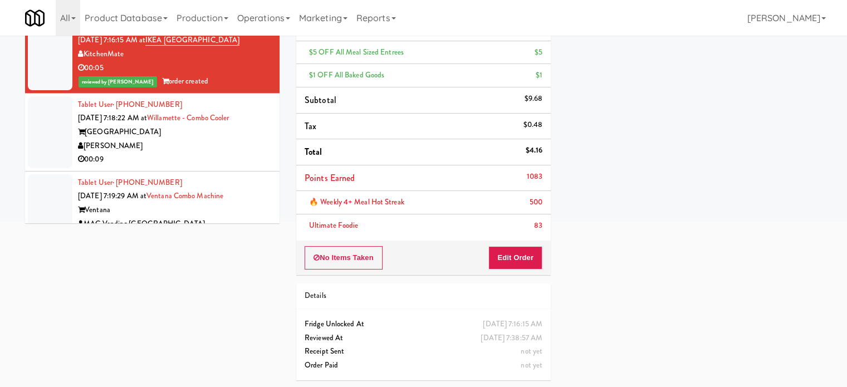
scroll to position [3399, 0]
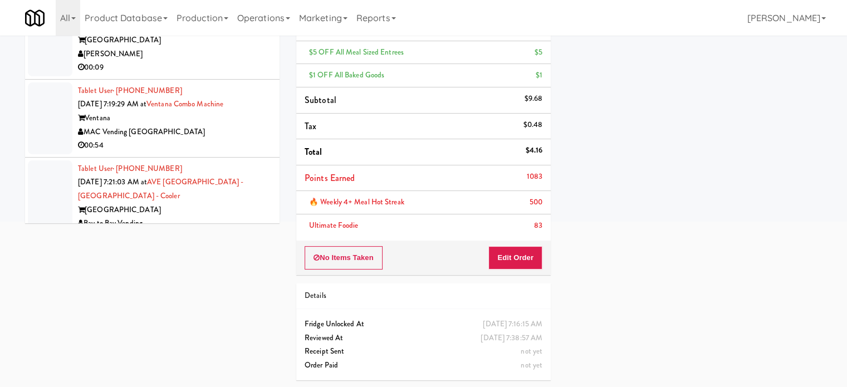
click at [211, 75] on div "00:09" at bounding box center [174, 68] width 193 height 14
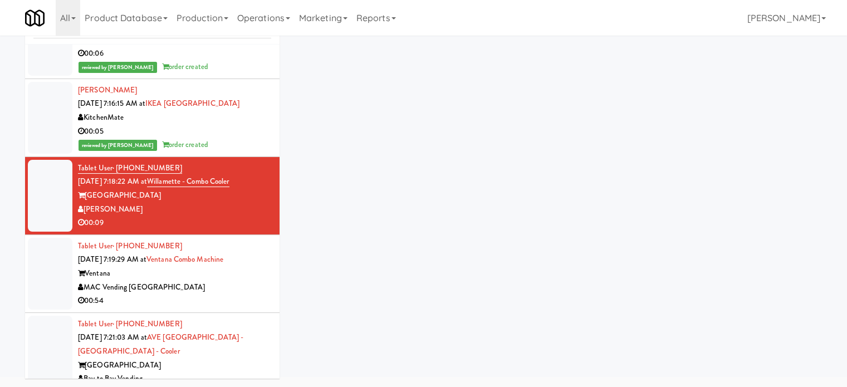
scroll to position [45, 0]
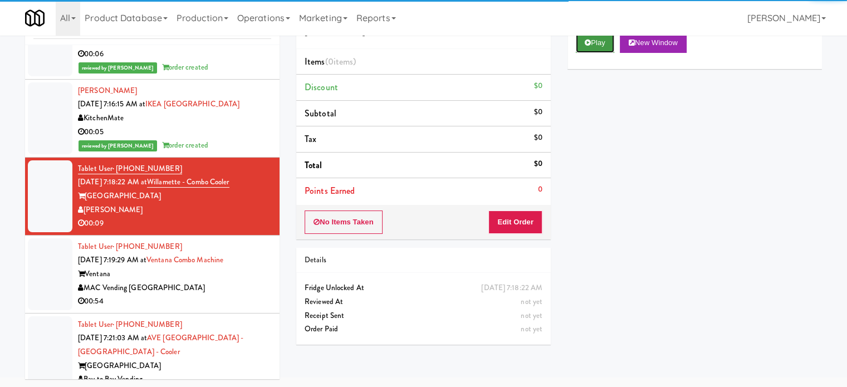
click at [602, 44] on button "Play" at bounding box center [594, 43] width 38 height 20
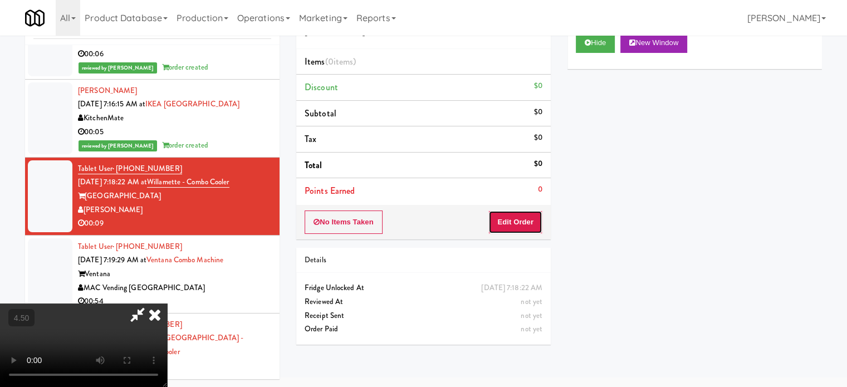
click at [516, 227] on button "Edit Order" at bounding box center [515, 221] width 54 height 23
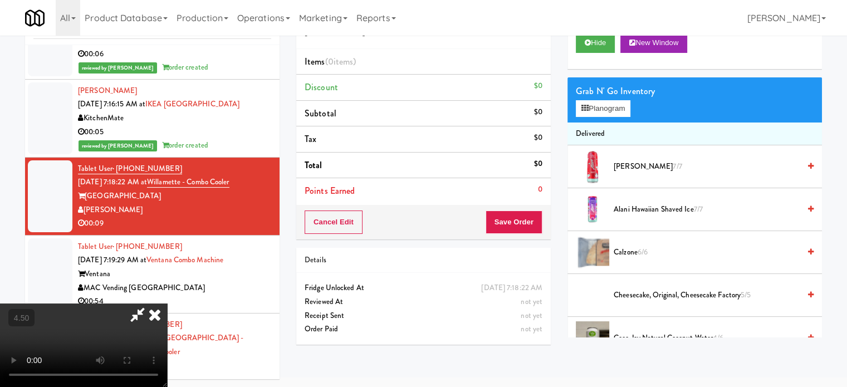
drag, startPoint x: 308, startPoint y: 279, endPoint x: 311, endPoint y: 271, distance: 9.0
click at [167, 303] on video at bounding box center [83, 344] width 167 height 83
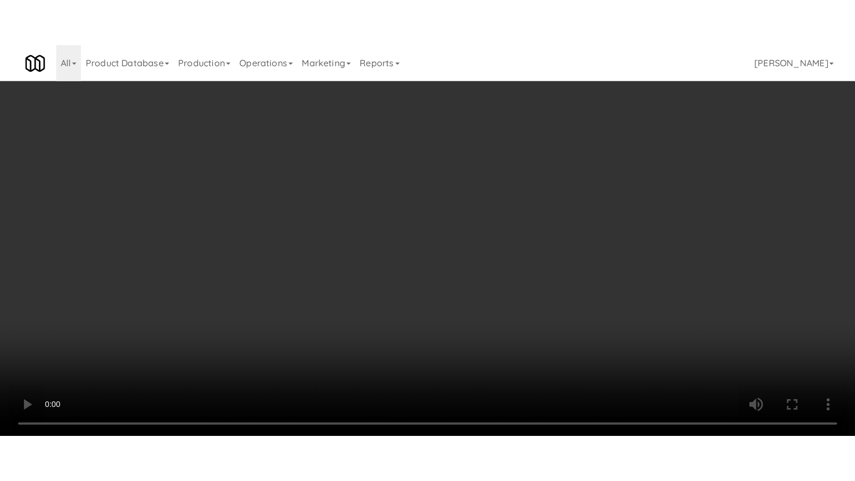
scroll to position [3358, 0]
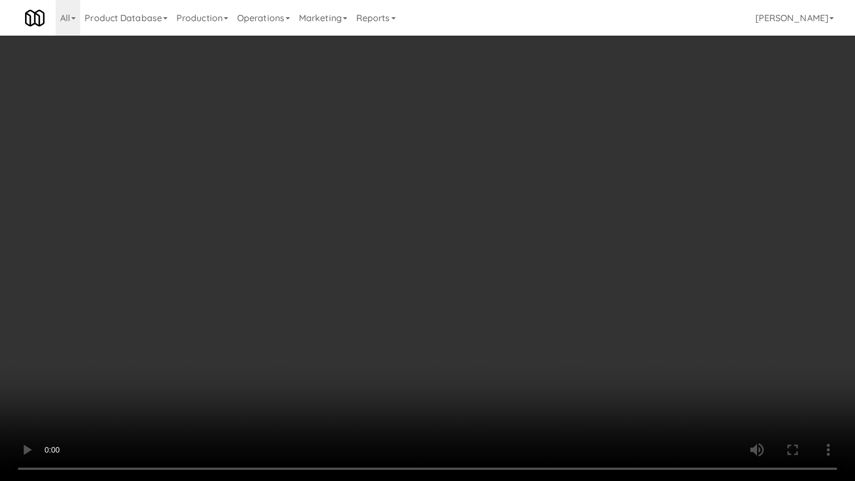
click at [392, 217] on video at bounding box center [427, 240] width 855 height 481
click at [400, 216] on video at bounding box center [427, 240] width 855 height 481
click at [406, 214] on video at bounding box center [427, 240] width 855 height 481
click at [444, 240] on video at bounding box center [427, 240] width 855 height 481
click at [419, 224] on video at bounding box center [427, 240] width 855 height 481
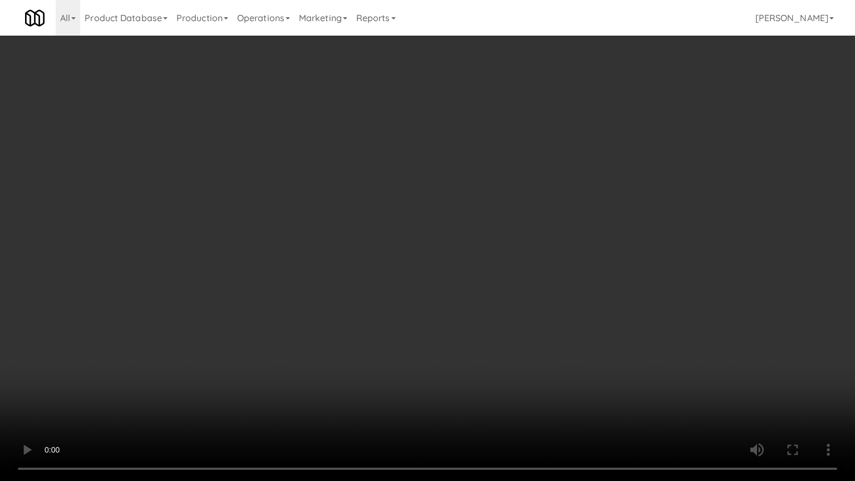
click at [433, 230] on video at bounding box center [427, 240] width 855 height 481
click at [542, 247] on video at bounding box center [427, 240] width 855 height 481
click at [451, 243] on video at bounding box center [427, 240] width 855 height 481
click at [541, 246] on video at bounding box center [427, 240] width 855 height 481
click at [484, 243] on video at bounding box center [427, 240] width 855 height 481
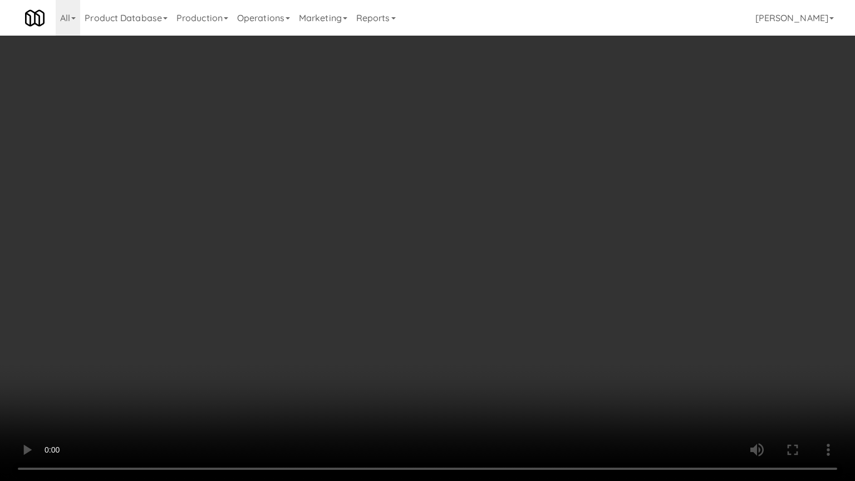
click at [565, 249] on video at bounding box center [427, 240] width 855 height 481
click at [326, 240] on video at bounding box center [427, 240] width 855 height 481
click at [356, 247] on video at bounding box center [427, 240] width 855 height 481
click at [388, 242] on video at bounding box center [427, 240] width 855 height 481
click at [477, 246] on video at bounding box center [427, 240] width 855 height 481
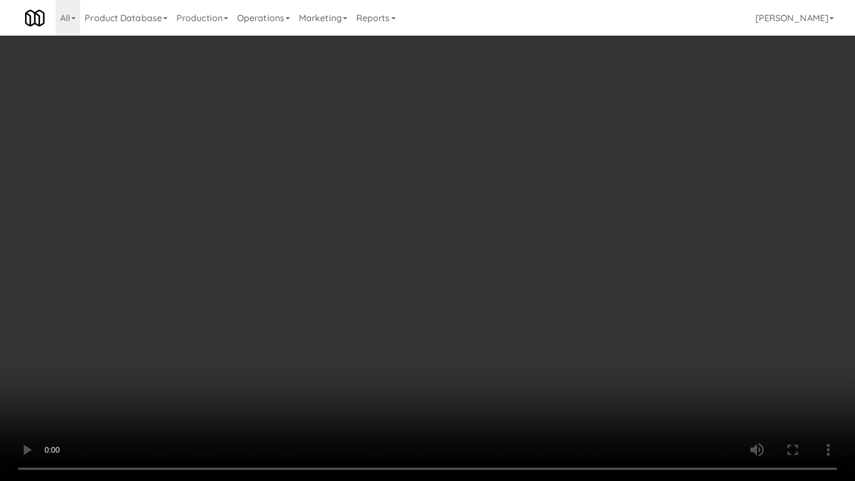
click at [410, 246] on video at bounding box center [427, 240] width 855 height 481
click at [410, 248] on video at bounding box center [427, 240] width 855 height 481
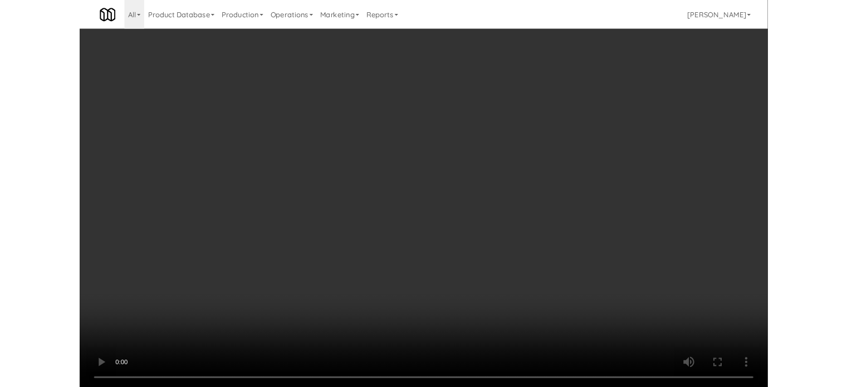
scroll to position [45, 0]
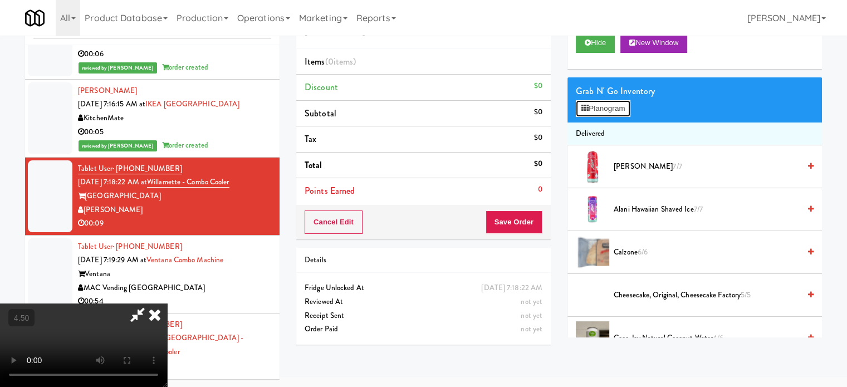
drag, startPoint x: 605, startPoint y: 110, endPoint x: 643, endPoint y: 117, distance: 38.4
click at [606, 115] on button "Planogram" at bounding box center [602, 108] width 55 height 17
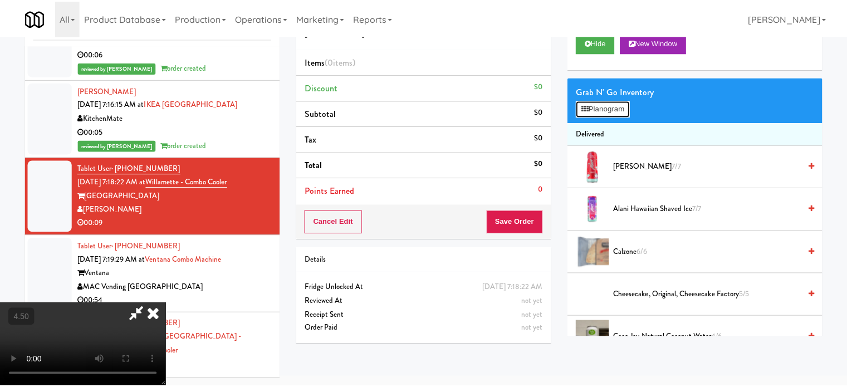
scroll to position [3358, 0]
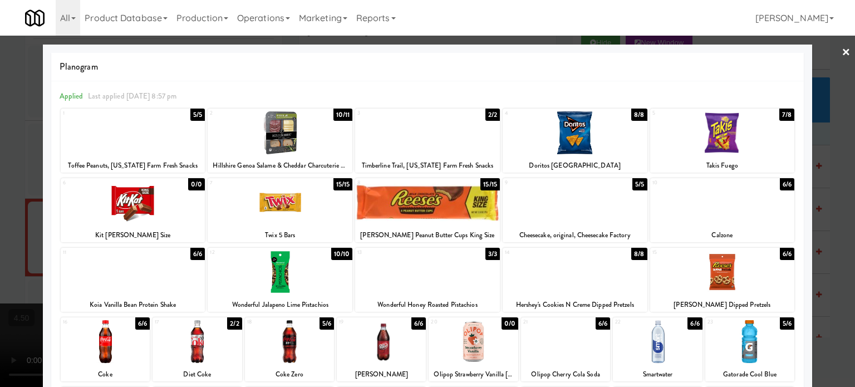
click at [641, 248] on div "11 6/6 Koia Vanilla Bean Protein Shake 12 10/10 Wonderful Jalapeno Lime Pistach…" at bounding box center [428, 280] width 734 height 64
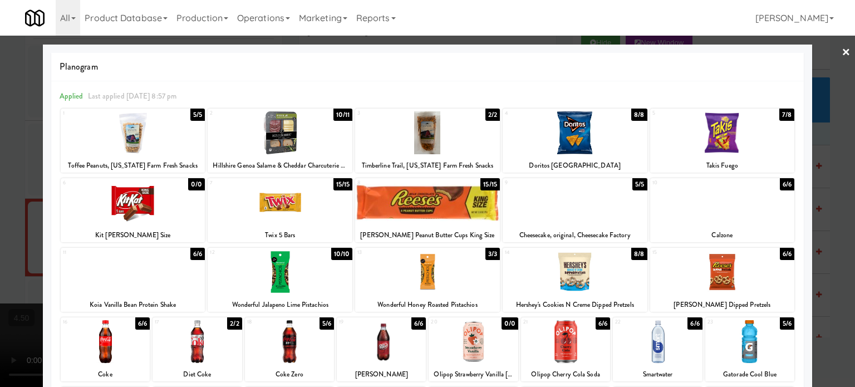
click at [631, 257] on div "8/8" at bounding box center [639, 254] width 16 height 12
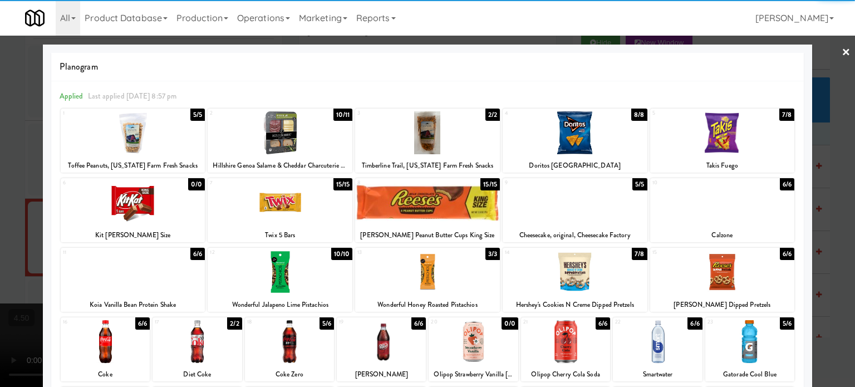
click at [828, 253] on div at bounding box center [427, 193] width 855 height 387
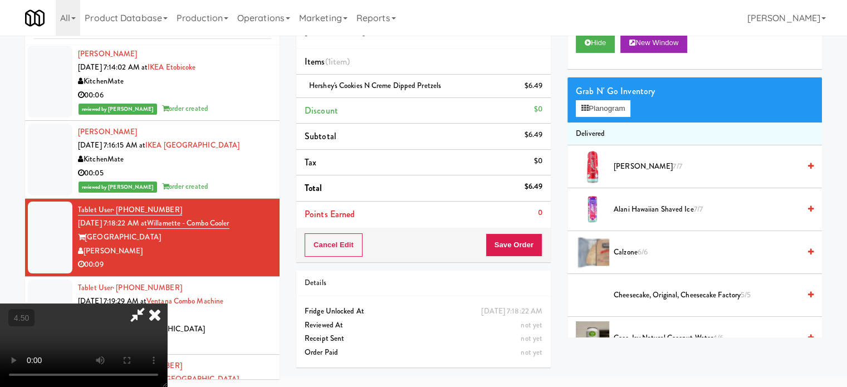
scroll to position [3399, 0]
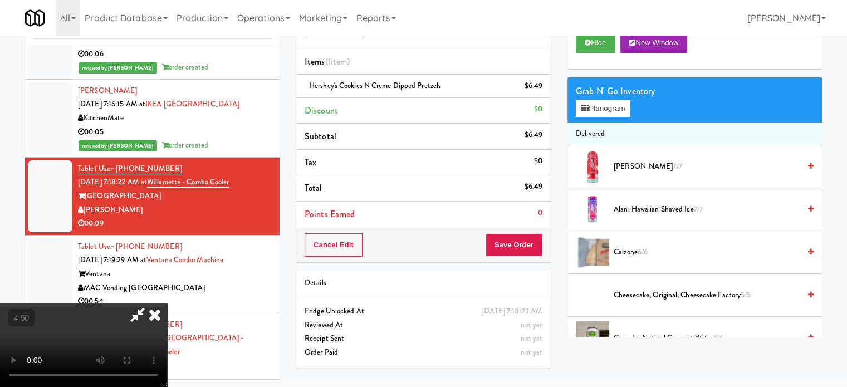
click at [167, 303] on video at bounding box center [83, 344] width 167 height 83
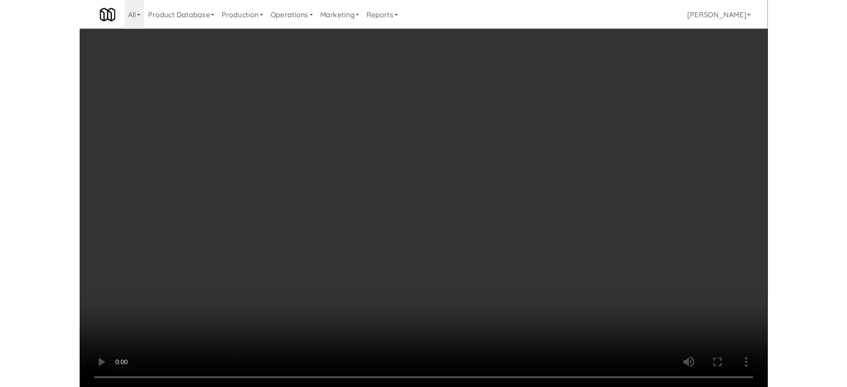
scroll to position [3358, 0]
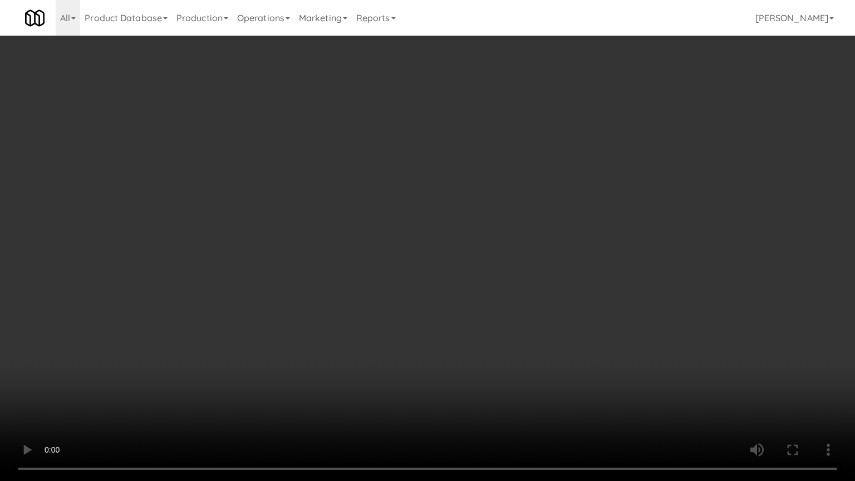
drag, startPoint x: 263, startPoint y: 323, endPoint x: 316, endPoint y: 284, distance: 66.0
click at [263, 323] on video at bounding box center [427, 240] width 855 height 481
click at [369, 237] on video at bounding box center [427, 240] width 855 height 481
click at [400, 236] on video at bounding box center [427, 240] width 855 height 481
click at [407, 235] on video at bounding box center [427, 240] width 855 height 481
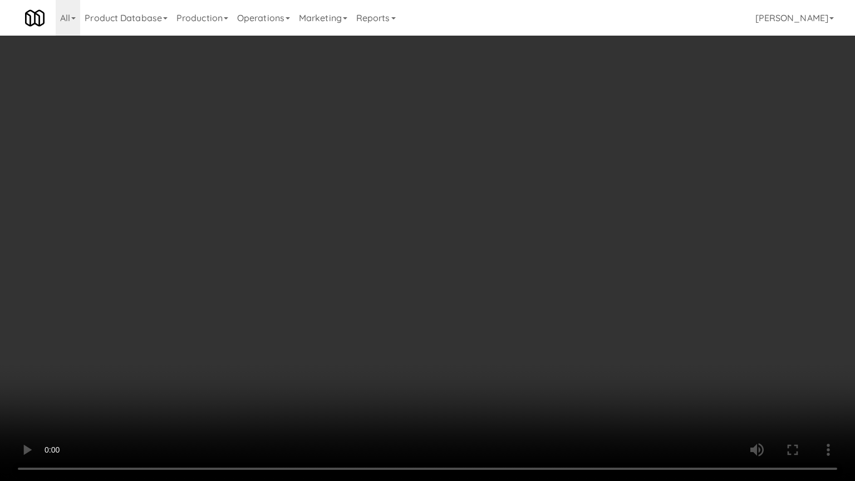
click at [407, 235] on video at bounding box center [427, 240] width 855 height 481
click at [465, 243] on video at bounding box center [427, 240] width 855 height 481
click at [450, 245] on video at bounding box center [427, 240] width 855 height 481
click at [545, 254] on video at bounding box center [427, 240] width 855 height 481
click at [504, 255] on video at bounding box center [427, 240] width 855 height 481
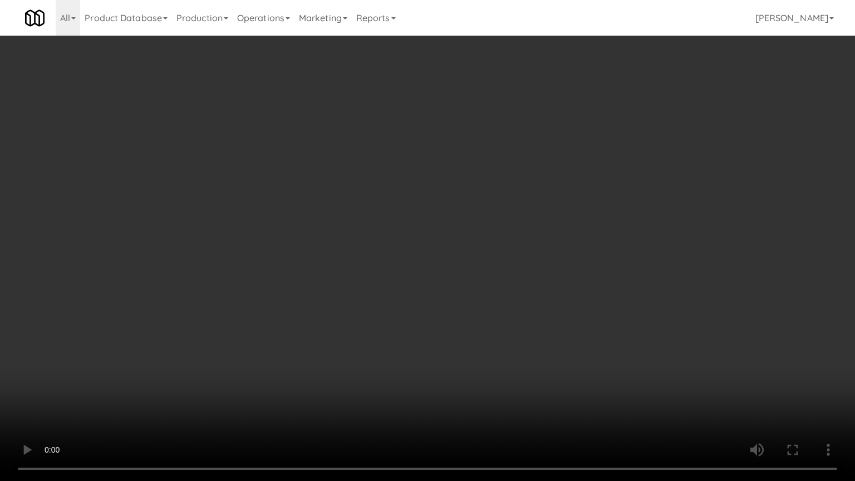
click at [612, 252] on video at bounding box center [427, 240] width 855 height 481
click at [546, 248] on video at bounding box center [427, 240] width 855 height 481
click at [634, 234] on video at bounding box center [427, 240] width 855 height 481
click at [626, 241] on video at bounding box center [427, 240] width 855 height 481
click at [646, 233] on video at bounding box center [427, 240] width 855 height 481
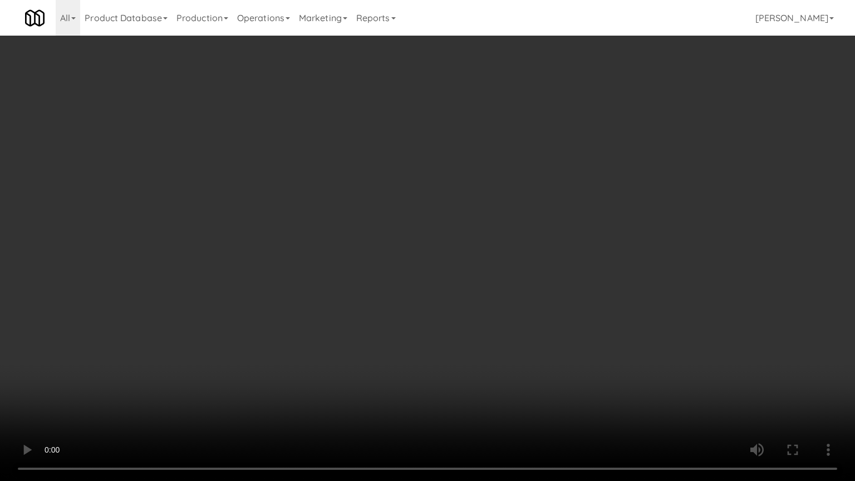
click at [564, 238] on video at bounding box center [427, 240] width 855 height 481
click at [488, 232] on video at bounding box center [427, 240] width 855 height 481
click at [484, 232] on video at bounding box center [427, 240] width 855 height 481
click at [486, 230] on video at bounding box center [427, 240] width 855 height 481
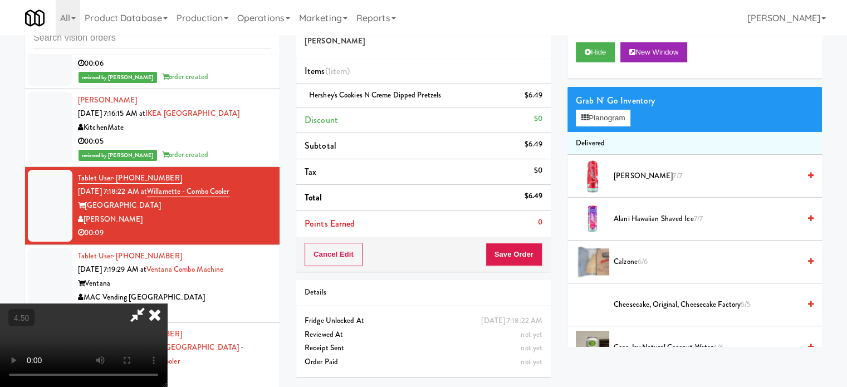
click at [167, 303] on video at bounding box center [83, 344] width 167 height 83
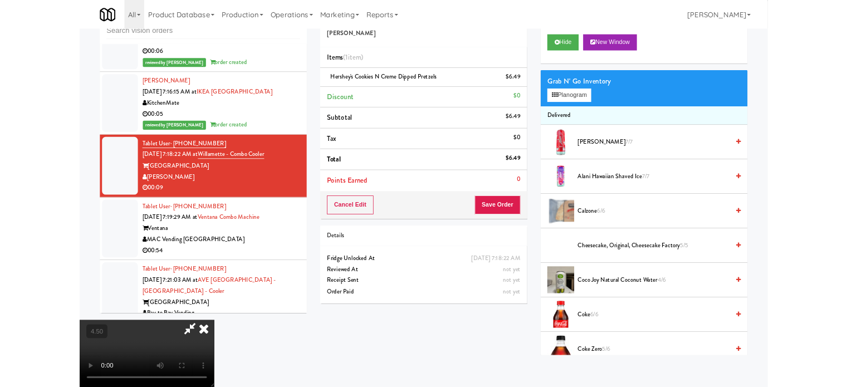
scroll to position [3358, 0]
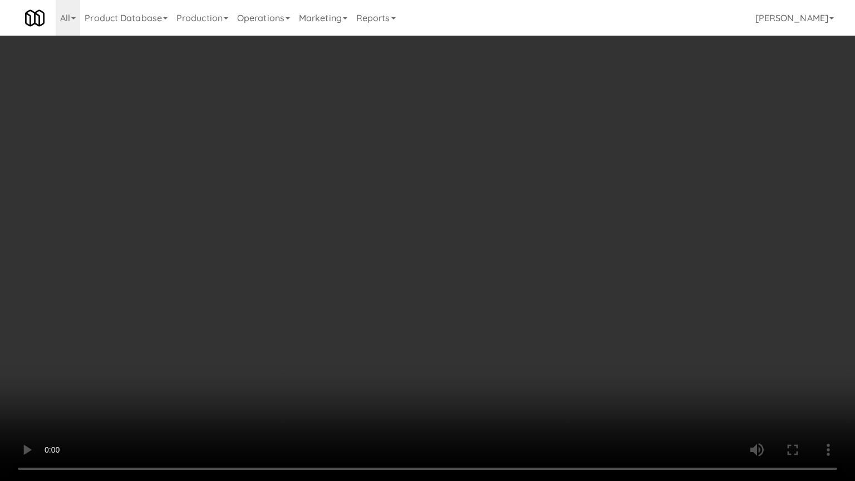
click at [332, 286] on video at bounding box center [427, 240] width 855 height 481
drag, startPoint x: 209, startPoint y: 336, endPoint x: 331, endPoint y: 272, distance: 137.7
click at [219, 332] on video at bounding box center [427, 240] width 855 height 481
click at [440, 241] on video at bounding box center [427, 240] width 855 height 481
click at [442, 238] on video at bounding box center [427, 240] width 855 height 481
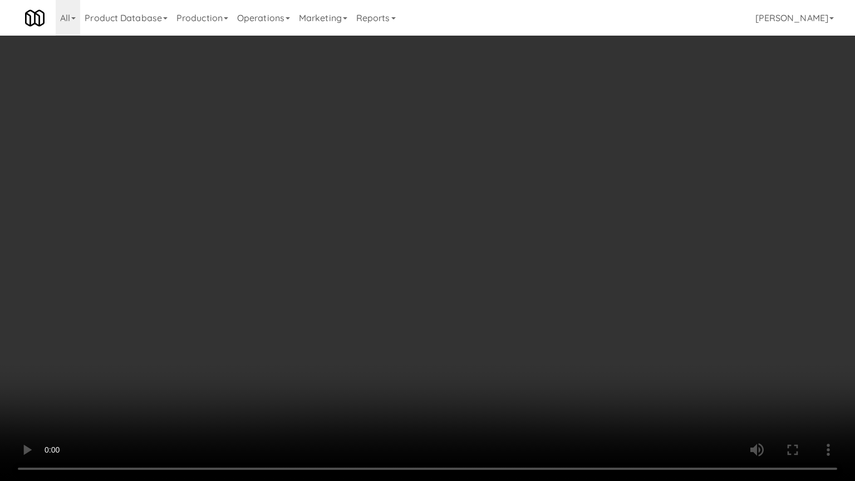
click at [490, 225] on video at bounding box center [427, 240] width 855 height 481
click at [497, 228] on video at bounding box center [427, 240] width 855 height 481
click at [549, 234] on video at bounding box center [427, 240] width 855 height 481
click at [527, 234] on video at bounding box center [427, 240] width 855 height 481
click at [547, 218] on video at bounding box center [427, 240] width 855 height 481
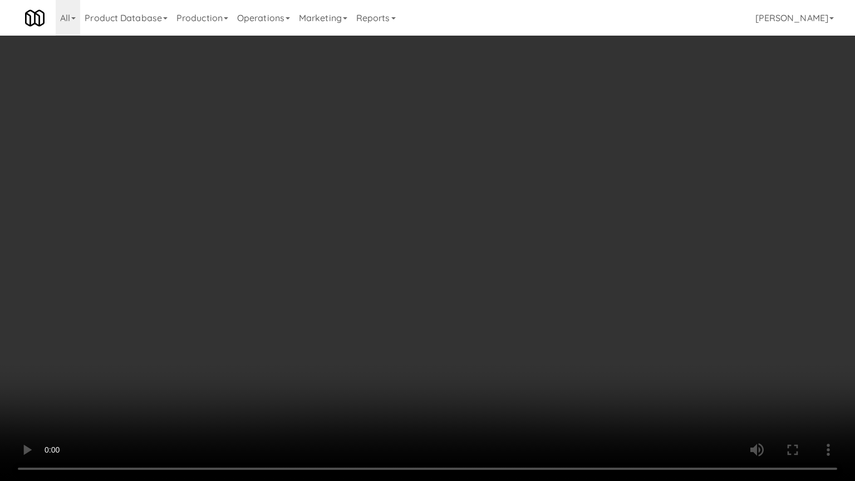
drag, startPoint x: 548, startPoint y: 218, endPoint x: 546, endPoint y: 132, distance: 86.3
click at [548, 218] on video at bounding box center [427, 240] width 855 height 481
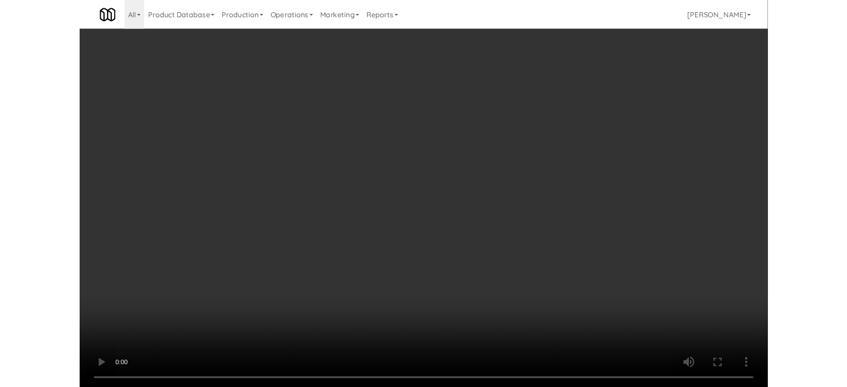
scroll to position [3399, 0]
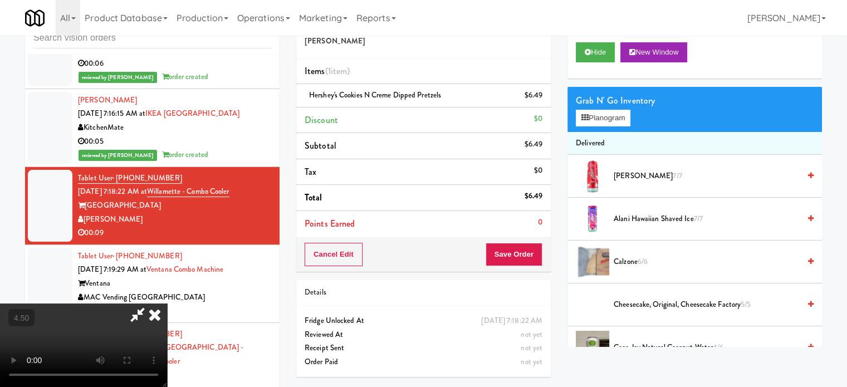
click at [167, 303] on icon at bounding box center [154, 314] width 24 height 22
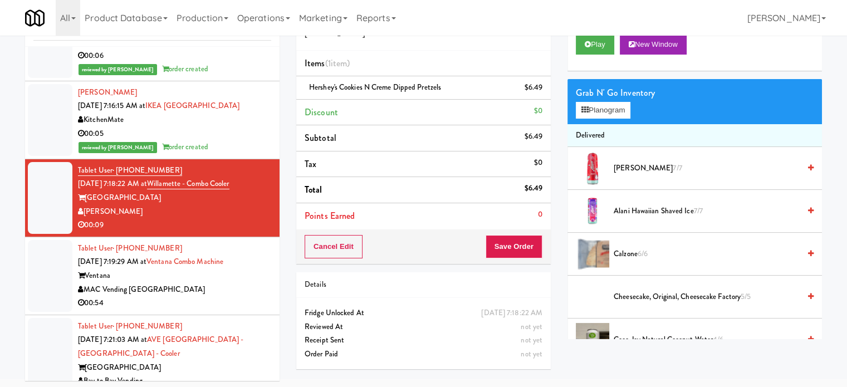
scroll to position [45, 0]
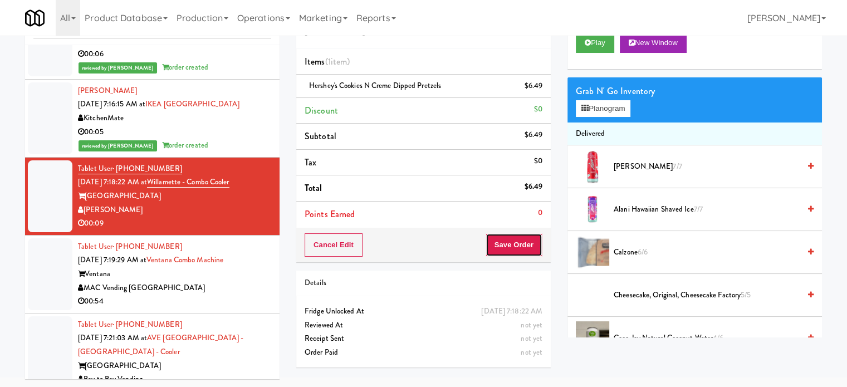
click at [519, 244] on button "Save Order" at bounding box center [513, 244] width 57 height 23
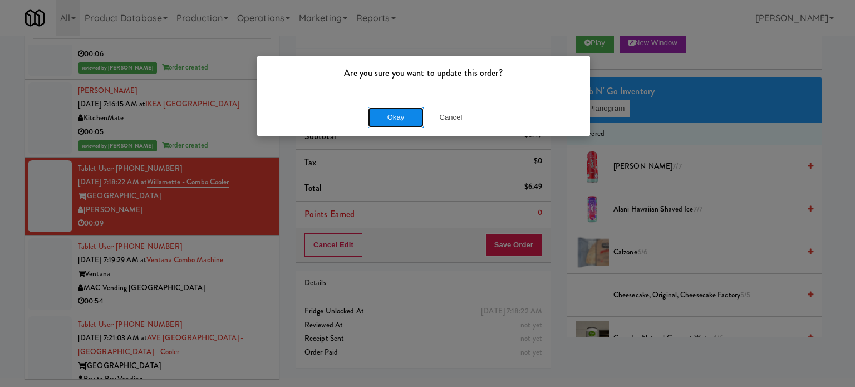
click at [413, 117] on button "Okay" at bounding box center [396, 117] width 56 height 20
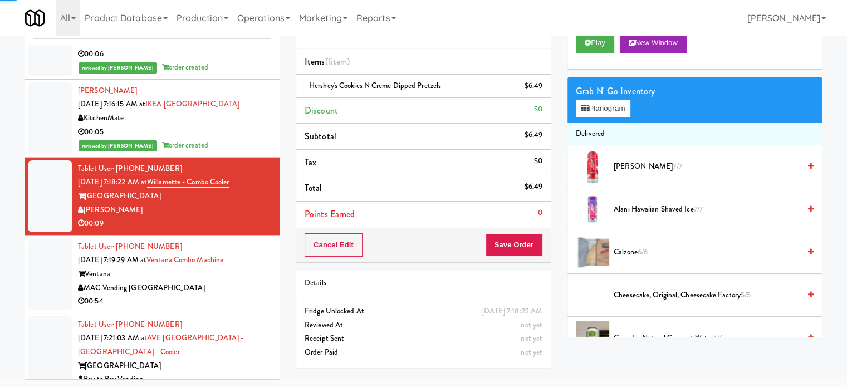
drag, startPoint x: 247, startPoint y: 316, endPoint x: 450, endPoint y: 222, distance: 224.1
click at [254, 281] on div "Ventana" at bounding box center [174, 274] width 193 height 14
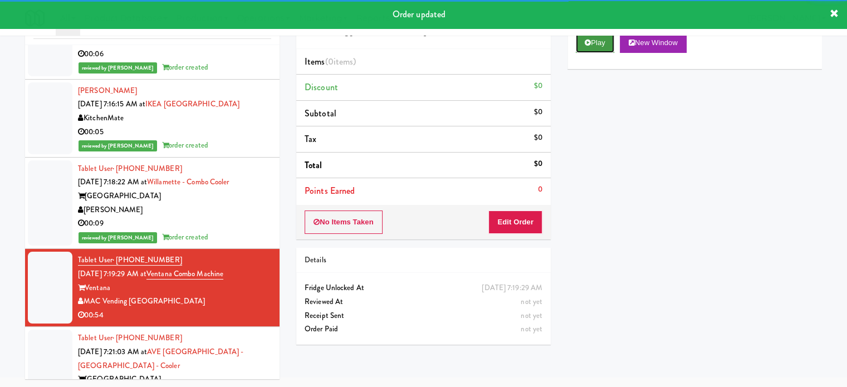
click at [593, 50] on button "Play" at bounding box center [594, 43] width 38 height 20
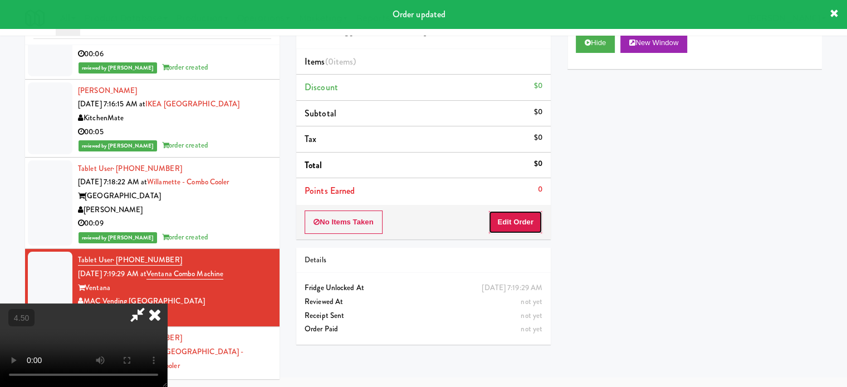
click at [521, 223] on button "Edit Order" at bounding box center [515, 221] width 54 height 23
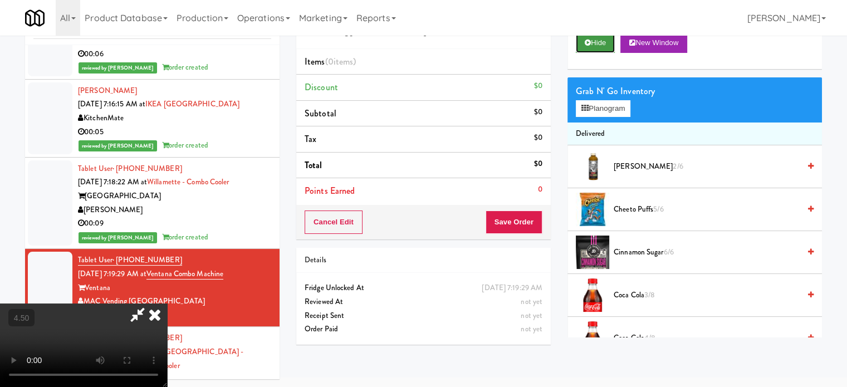
click at [597, 45] on button "Hide" at bounding box center [594, 43] width 39 height 20
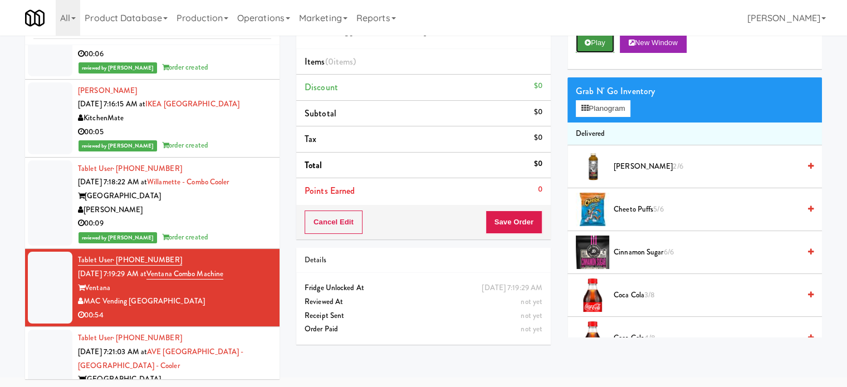
click at [598, 45] on button "Play" at bounding box center [594, 43] width 38 height 20
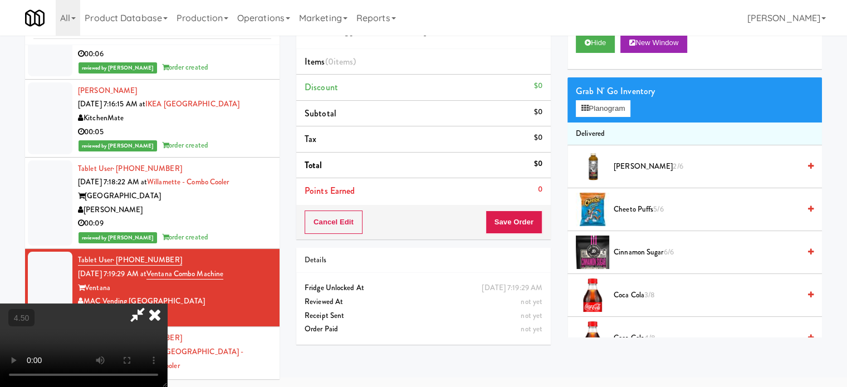
click at [167, 303] on video at bounding box center [83, 344] width 167 height 83
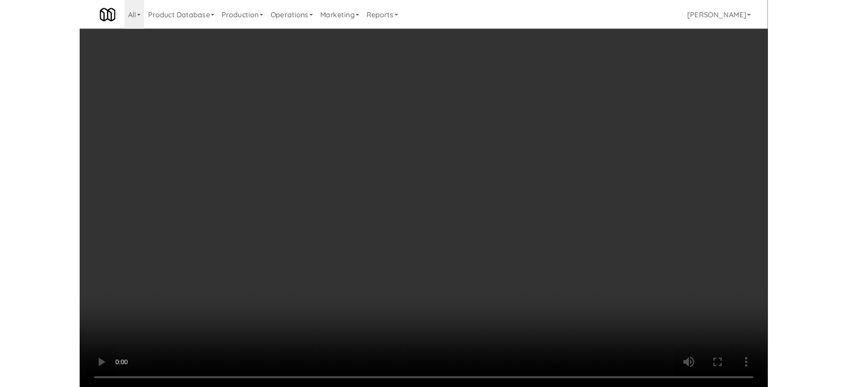
scroll to position [3358, 0]
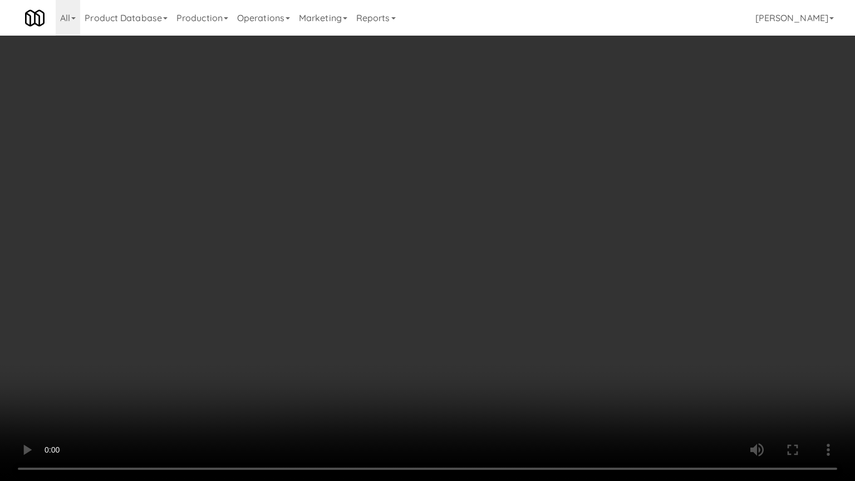
click at [387, 281] on video at bounding box center [427, 240] width 855 height 481
drag, startPoint x: 392, startPoint y: 264, endPoint x: 422, endPoint y: 241, distance: 38.1
click at [394, 263] on video at bounding box center [427, 240] width 855 height 481
click at [424, 233] on video at bounding box center [427, 240] width 855 height 481
click at [347, 278] on video at bounding box center [427, 240] width 855 height 481
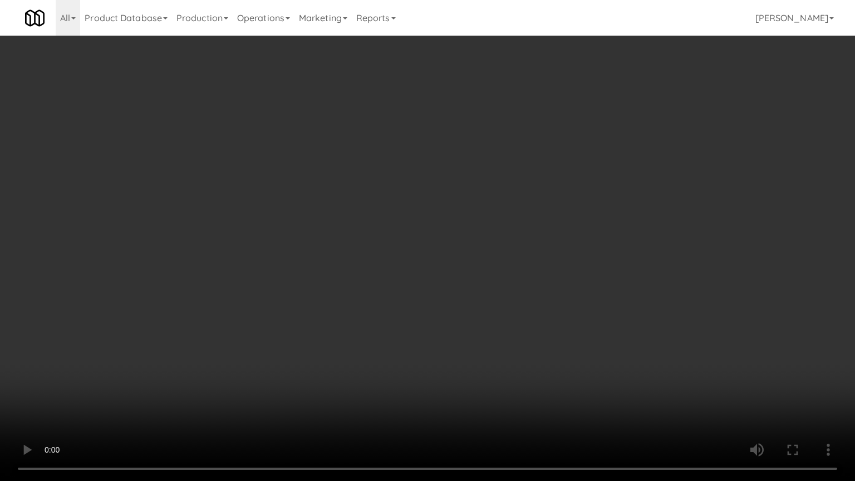
click at [385, 257] on video at bounding box center [427, 240] width 855 height 481
click at [446, 259] on video at bounding box center [427, 240] width 855 height 481
click at [449, 278] on video at bounding box center [427, 240] width 855 height 481
click at [436, 277] on video at bounding box center [427, 240] width 855 height 481
click at [439, 269] on video at bounding box center [427, 240] width 855 height 481
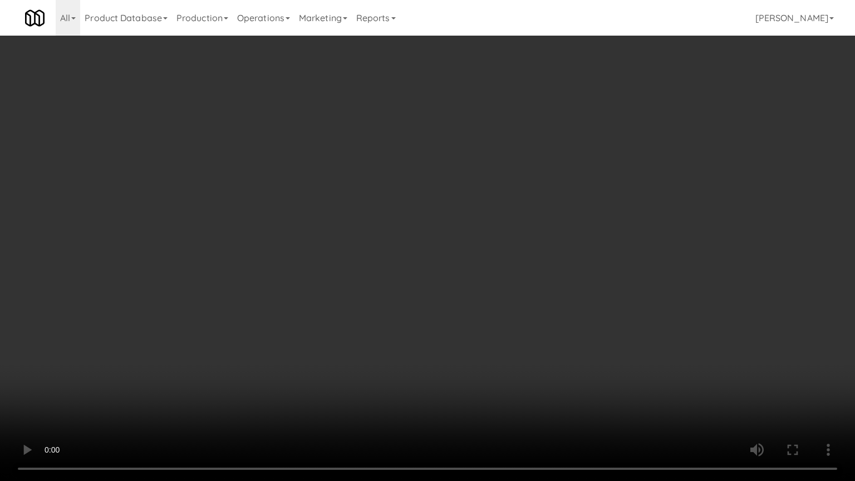
click at [445, 265] on video at bounding box center [427, 240] width 855 height 481
click at [446, 257] on video at bounding box center [427, 240] width 855 height 481
click at [447, 257] on video at bounding box center [427, 240] width 855 height 481
click at [490, 267] on video at bounding box center [427, 240] width 855 height 481
drag, startPoint x: 463, startPoint y: 263, endPoint x: 483, endPoint y: 254, distance: 21.2
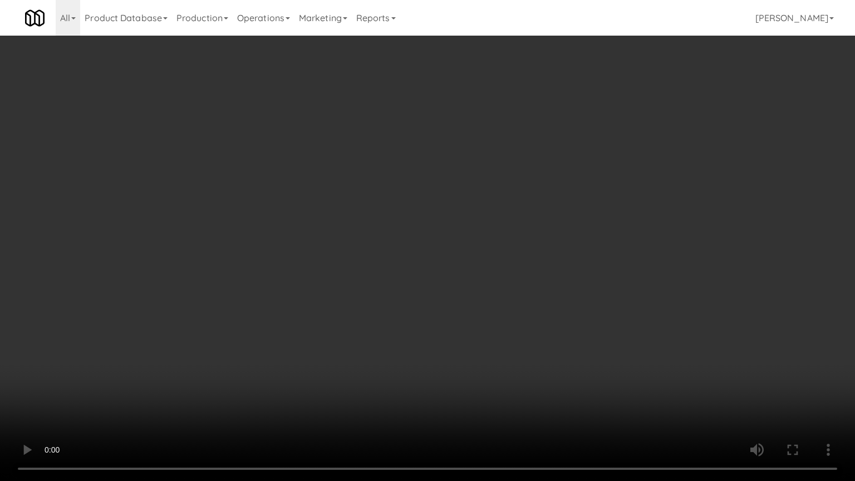
click at [464, 263] on video at bounding box center [427, 240] width 855 height 481
click at [483, 255] on video at bounding box center [427, 240] width 855 height 481
click at [482, 258] on video at bounding box center [427, 240] width 855 height 481
click at [567, 257] on video at bounding box center [427, 240] width 855 height 481
drag, startPoint x: 524, startPoint y: 259, endPoint x: 547, endPoint y: 258, distance: 22.3
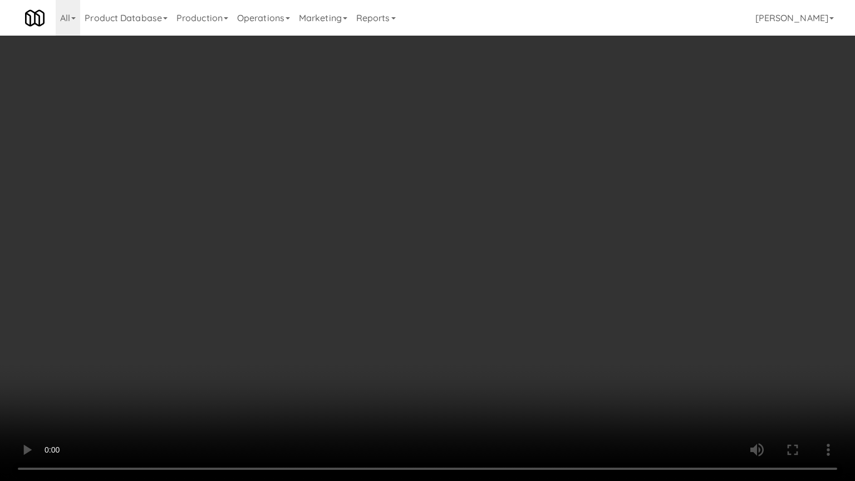
click at [528, 259] on video at bounding box center [427, 240] width 855 height 481
drag, startPoint x: 560, startPoint y: 256, endPoint x: 650, endPoint y: 155, distance: 135.2
click at [561, 256] on video at bounding box center [427, 240] width 855 height 481
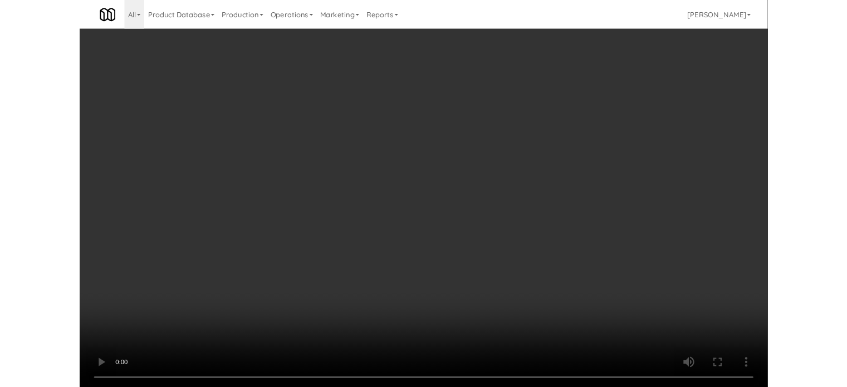
scroll to position [3399, 0]
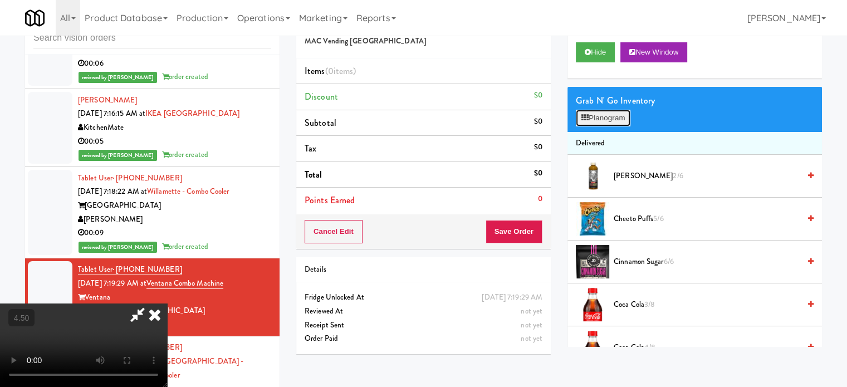
click at [621, 120] on button "Planogram" at bounding box center [602, 118] width 55 height 17
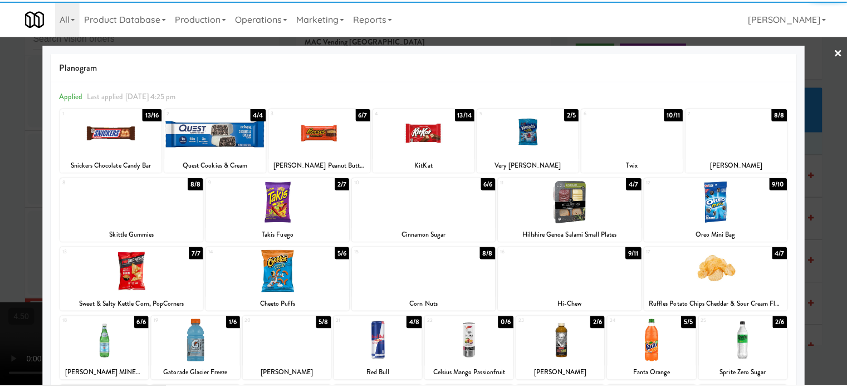
scroll to position [159, 0]
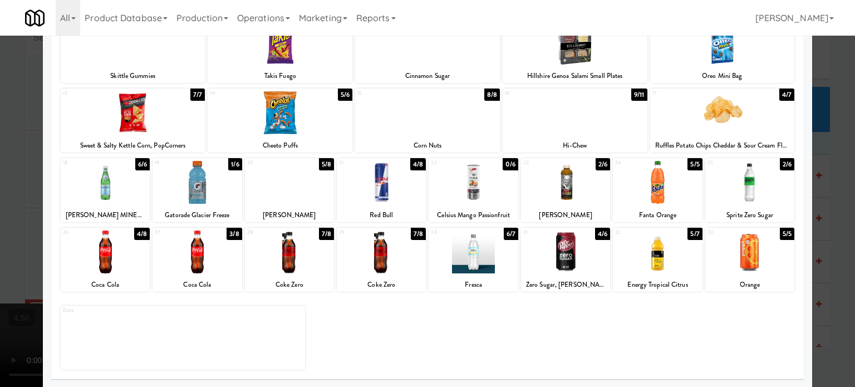
click at [140, 237] on div "4/8" at bounding box center [142, 234] width 16 height 12
drag, startPoint x: 16, startPoint y: 240, endPoint x: 180, endPoint y: 218, distance: 165.6
click at [16, 240] on div at bounding box center [427, 193] width 855 height 387
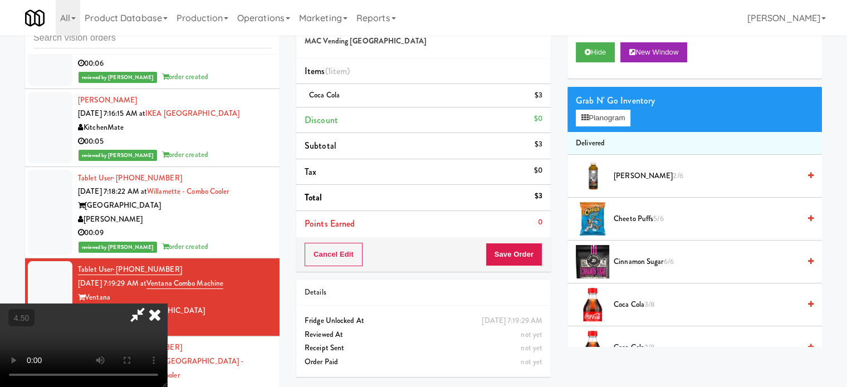
click at [167, 303] on video at bounding box center [83, 344] width 167 height 83
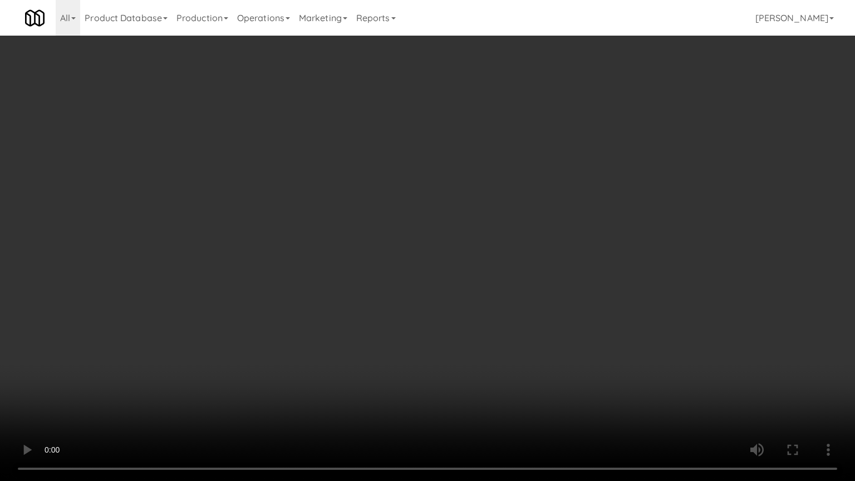
click at [407, 250] on video at bounding box center [427, 240] width 855 height 481
click at [423, 240] on video at bounding box center [427, 240] width 855 height 481
click at [420, 248] on video at bounding box center [427, 240] width 855 height 481
drag, startPoint x: 445, startPoint y: 248, endPoint x: 597, endPoint y: 164, distance: 173.1
click at [449, 248] on video at bounding box center [427, 240] width 855 height 481
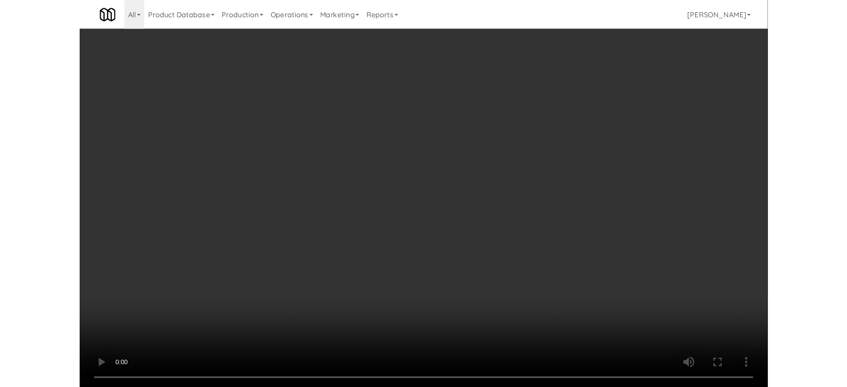
scroll to position [3399, 0]
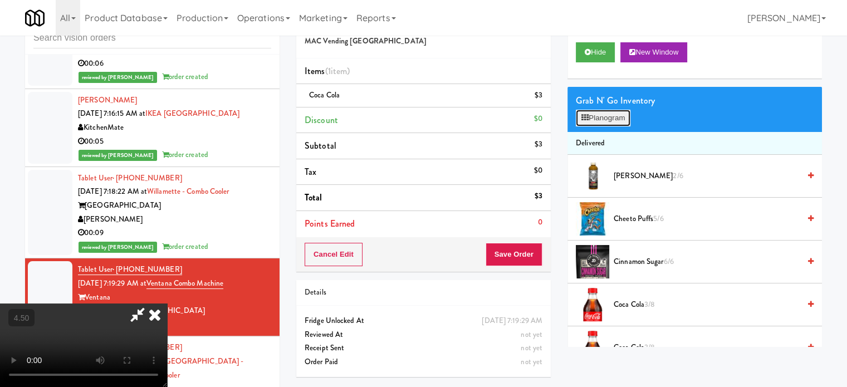
click at [611, 120] on button "Planogram" at bounding box center [602, 118] width 55 height 17
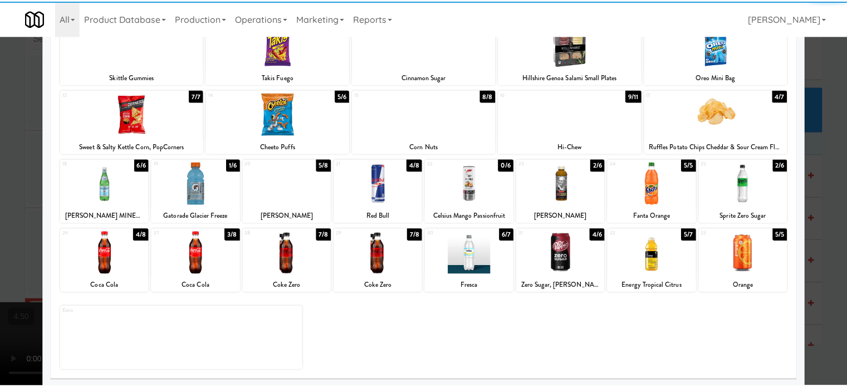
scroll to position [159, 0]
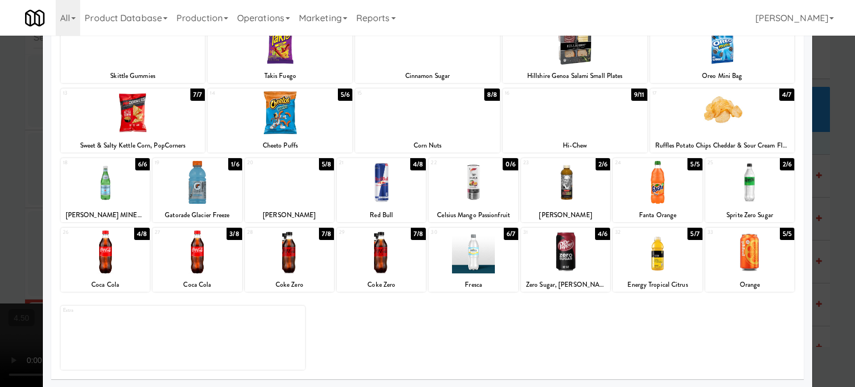
click at [338, 94] on div "5/6" at bounding box center [345, 94] width 14 height 12
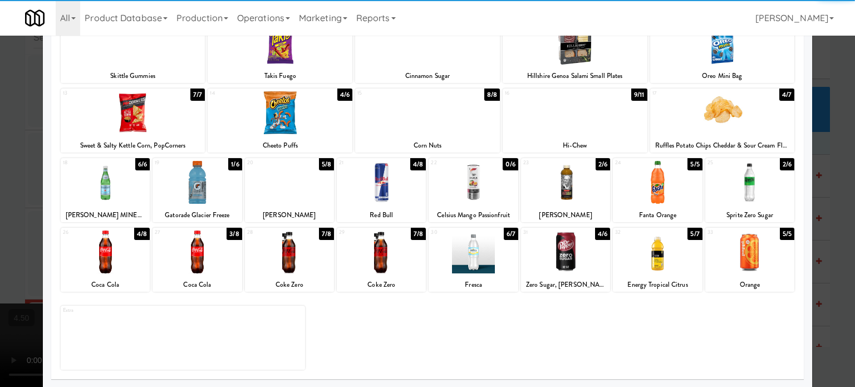
drag, startPoint x: 831, startPoint y: 190, endPoint x: 764, endPoint y: 202, distance: 67.9
click at [831, 190] on div at bounding box center [427, 193] width 855 height 387
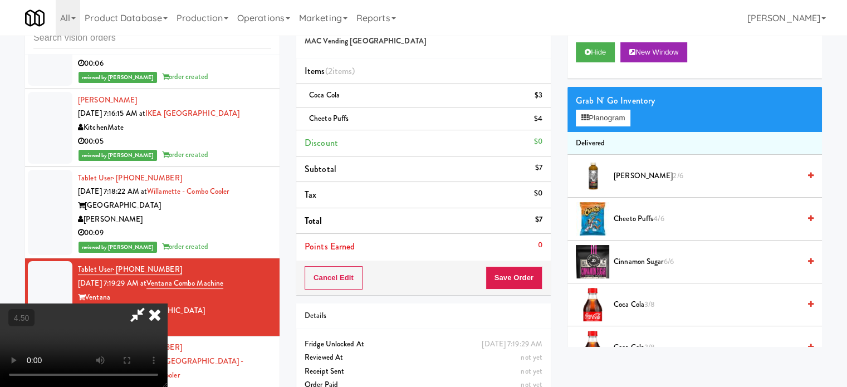
click at [167, 303] on video at bounding box center [83, 344] width 167 height 83
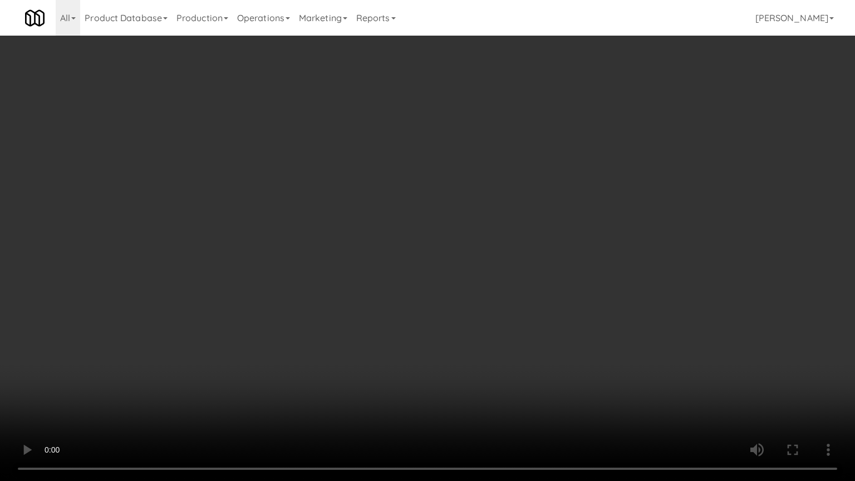
drag, startPoint x: 365, startPoint y: 318, endPoint x: 385, endPoint y: 296, distance: 30.3
click at [365, 317] on video at bounding box center [427, 240] width 855 height 481
click at [432, 269] on video at bounding box center [427, 240] width 855 height 481
click at [356, 383] on video at bounding box center [427, 240] width 855 height 481
click at [403, 320] on video at bounding box center [427, 240] width 855 height 481
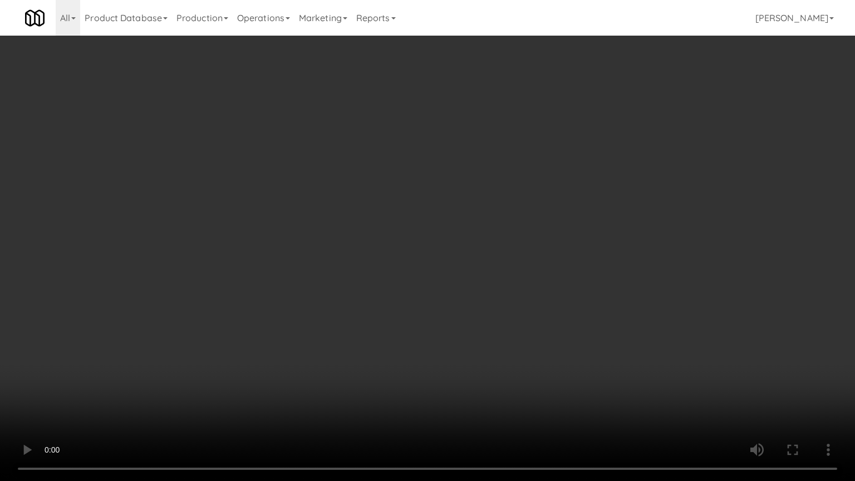
click at [403, 321] on video at bounding box center [427, 240] width 855 height 481
click at [405, 321] on video at bounding box center [427, 240] width 855 height 481
click at [491, 312] on video at bounding box center [427, 240] width 855 height 481
drag, startPoint x: 469, startPoint y: 293, endPoint x: 481, endPoint y: 282, distance: 16.9
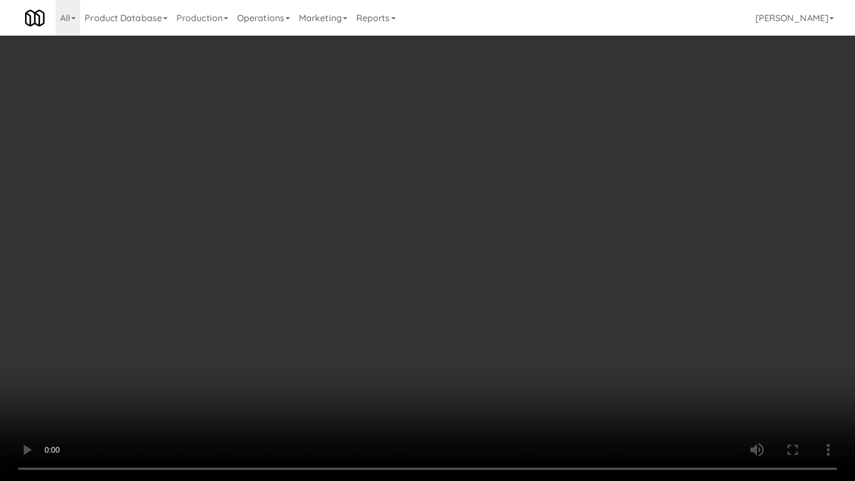
click at [470, 292] on video at bounding box center [427, 240] width 855 height 481
click at [557, 313] on video at bounding box center [427, 240] width 855 height 481
click at [494, 300] on video at bounding box center [427, 240] width 855 height 481
drag, startPoint x: 503, startPoint y: 294, endPoint x: 521, endPoint y: 277, distance: 25.6
click at [521, 277] on video at bounding box center [427, 240] width 855 height 481
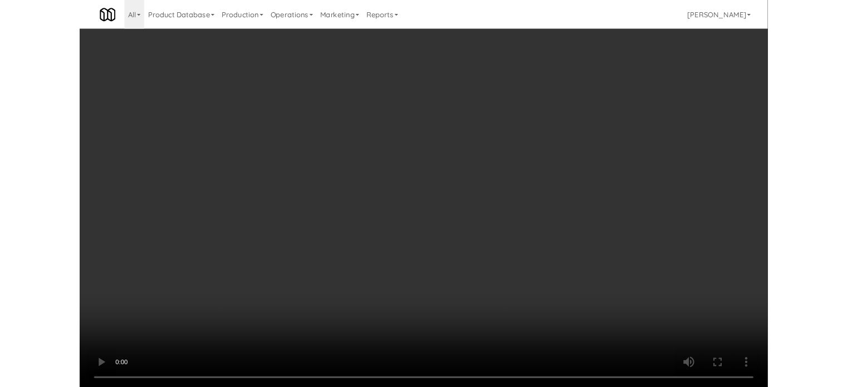
scroll to position [3399, 0]
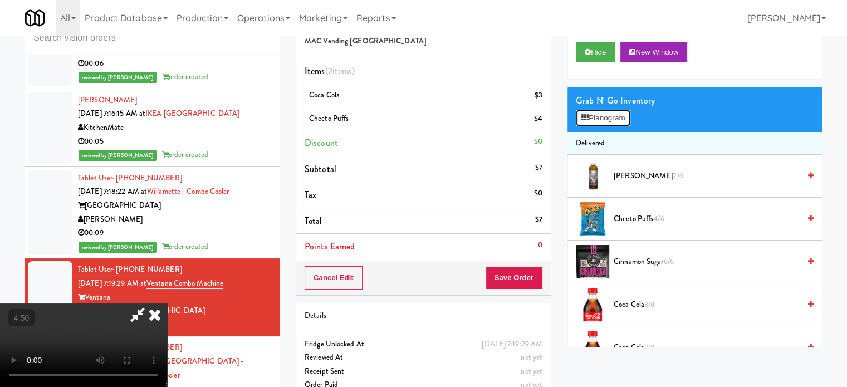
click at [611, 115] on button "Planogram" at bounding box center [602, 118] width 55 height 17
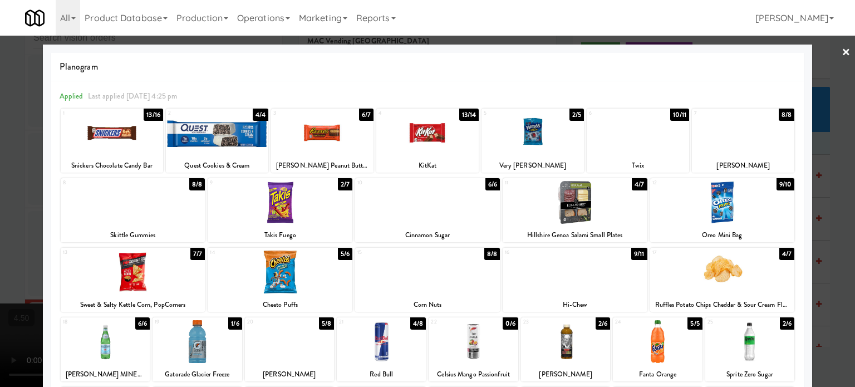
click at [338, 183] on div "2/7" at bounding box center [345, 184] width 14 height 12
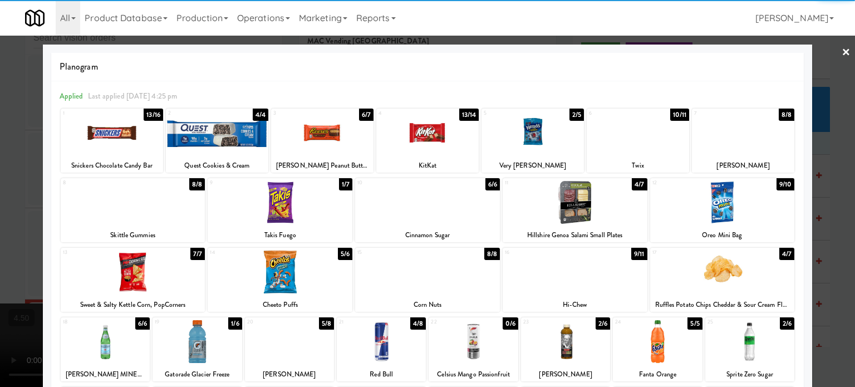
click at [836, 224] on div at bounding box center [427, 193] width 855 height 387
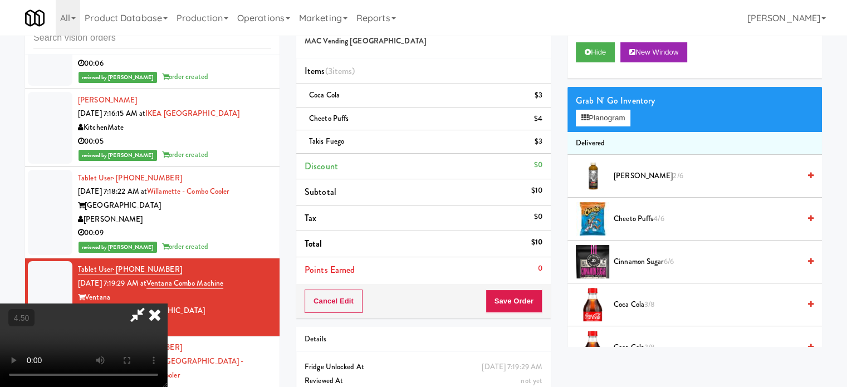
drag, startPoint x: 340, startPoint y: 220, endPoint x: 345, endPoint y: 283, distance: 63.0
click at [167, 303] on video at bounding box center [83, 344] width 167 height 83
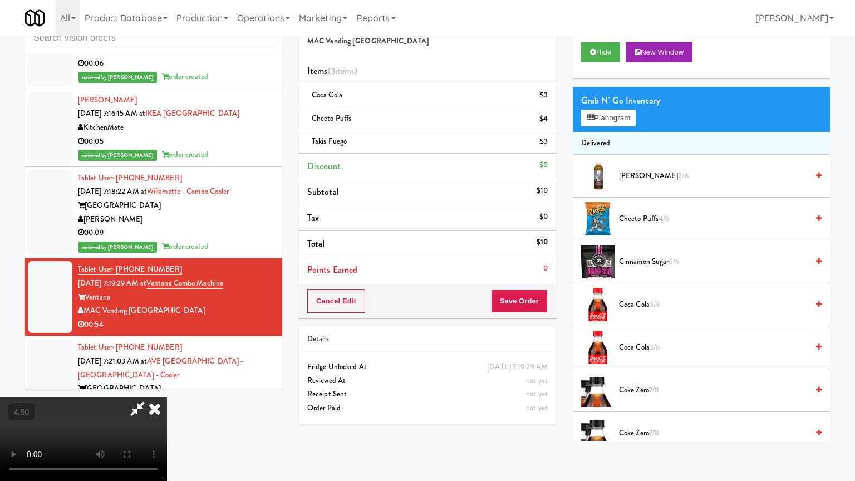
drag, startPoint x: 345, startPoint y: 283, endPoint x: 401, endPoint y: 240, distance: 71.1
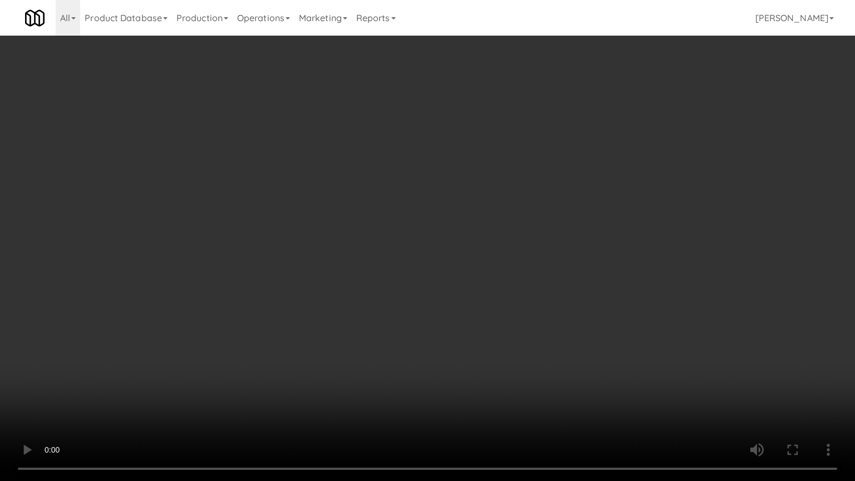
click at [346, 282] on video at bounding box center [427, 240] width 855 height 481
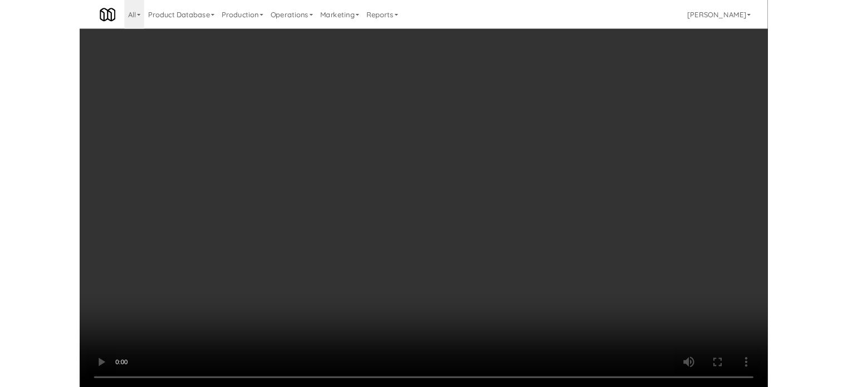
scroll to position [3358, 0]
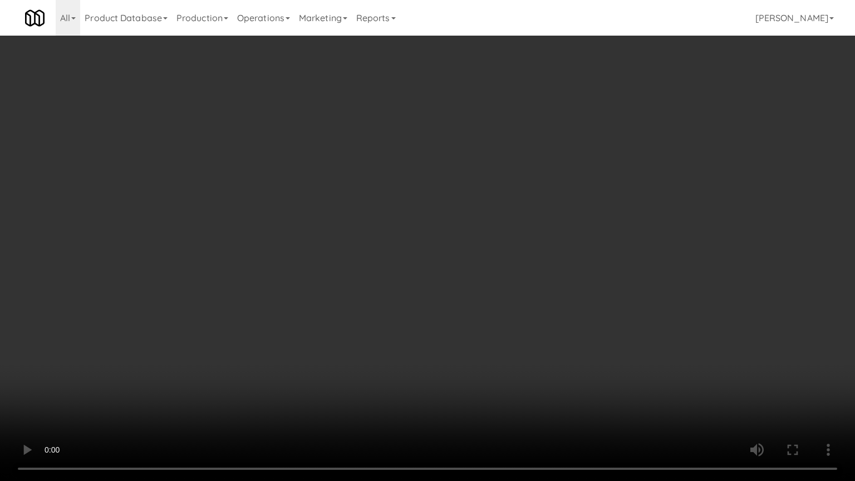
click at [468, 215] on video at bounding box center [427, 240] width 855 height 481
click at [468, 218] on video at bounding box center [427, 240] width 855 height 481
click at [471, 225] on video at bounding box center [427, 240] width 855 height 481
click at [481, 338] on video at bounding box center [427, 240] width 855 height 481
click at [488, 278] on video at bounding box center [427, 240] width 855 height 481
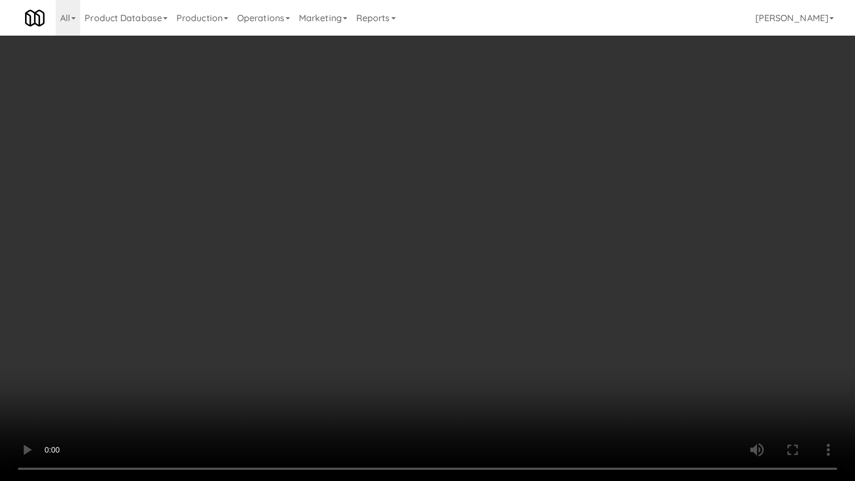
click at [494, 275] on video at bounding box center [427, 240] width 855 height 481
click at [499, 279] on video at bounding box center [427, 240] width 855 height 481
click at [503, 281] on video at bounding box center [427, 240] width 855 height 481
click at [562, 283] on video at bounding box center [427, 240] width 855 height 481
click at [519, 282] on video at bounding box center [427, 240] width 855 height 481
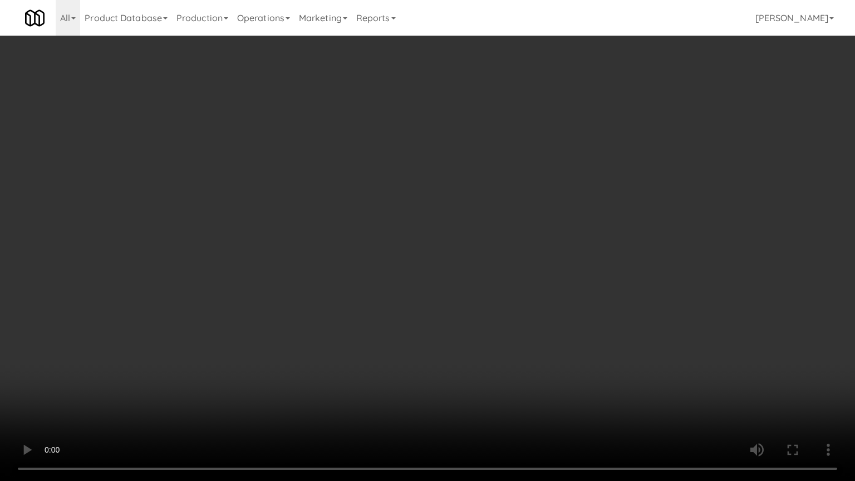
click at [570, 293] on video at bounding box center [427, 240] width 855 height 481
click at [554, 288] on video at bounding box center [427, 240] width 855 height 481
click at [572, 285] on video at bounding box center [427, 240] width 855 height 481
click at [561, 272] on video at bounding box center [427, 240] width 855 height 481
click at [583, 263] on video at bounding box center [427, 240] width 855 height 481
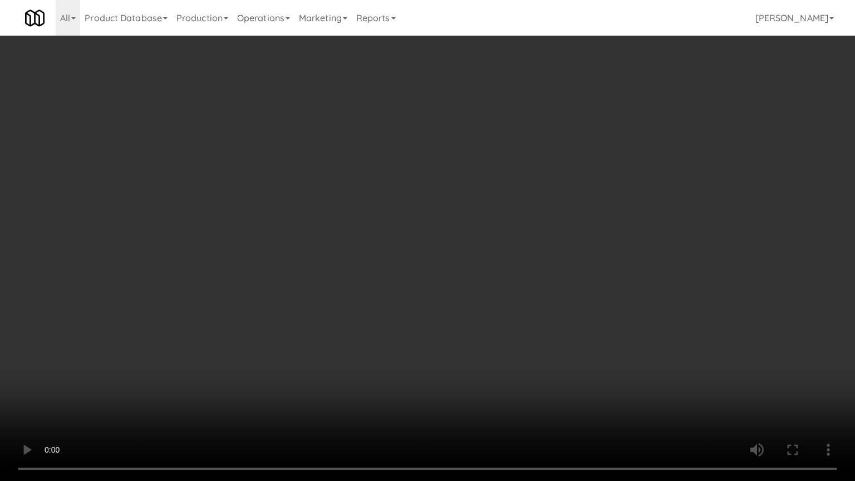
drag, startPoint x: 588, startPoint y: 260, endPoint x: 594, endPoint y: 254, distance: 9.4
click at [588, 260] on video at bounding box center [427, 240] width 855 height 481
click at [597, 254] on video at bounding box center [427, 240] width 855 height 481
click at [597, 250] on video at bounding box center [427, 240] width 855 height 481
click at [589, 244] on video at bounding box center [427, 240] width 855 height 481
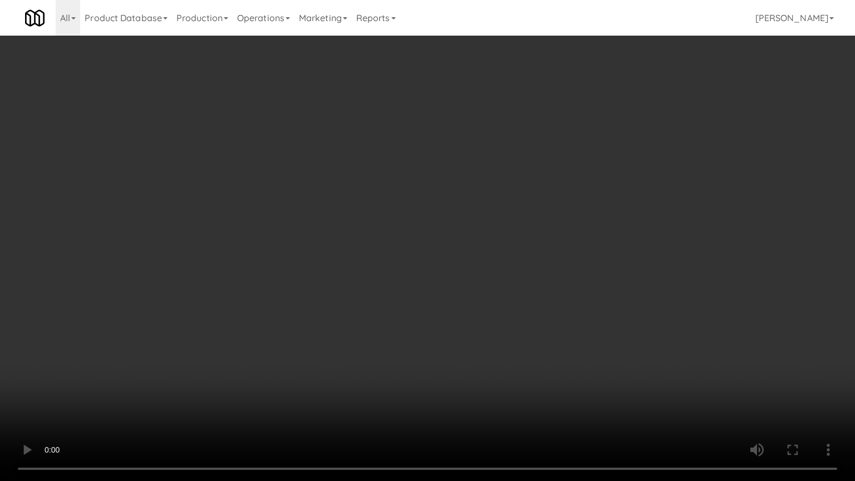
click at [589, 244] on video at bounding box center [427, 240] width 855 height 481
click at [599, 238] on video at bounding box center [427, 240] width 855 height 481
drag, startPoint x: 603, startPoint y: 235, endPoint x: 655, endPoint y: 149, distance: 100.3
click at [605, 234] on video at bounding box center [427, 240] width 855 height 481
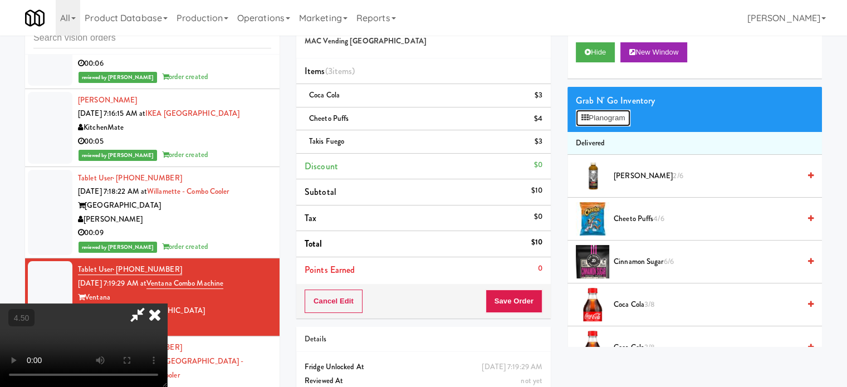
click at [613, 120] on button "Planogram" at bounding box center [602, 118] width 55 height 17
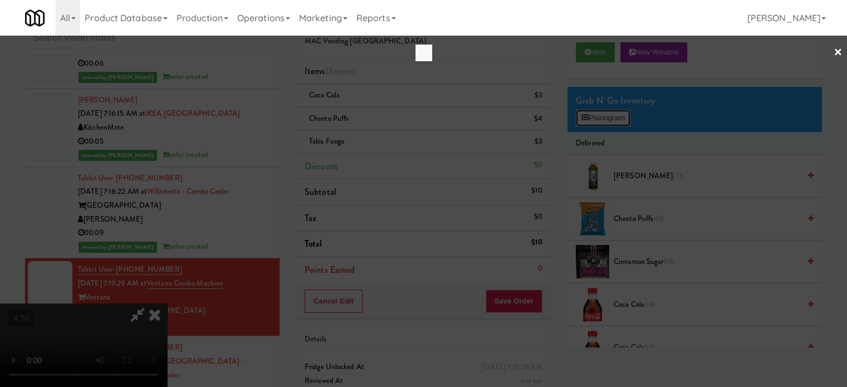
scroll to position [3358, 0]
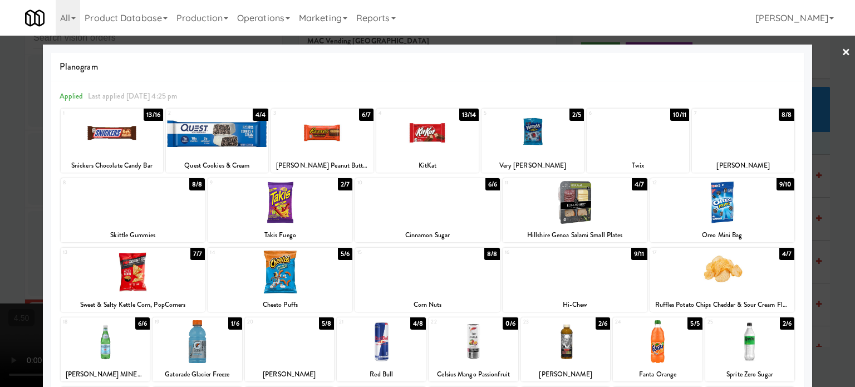
click at [779, 115] on div "8/8" at bounding box center [787, 115] width 16 height 12
click at [825, 160] on div at bounding box center [427, 193] width 855 height 387
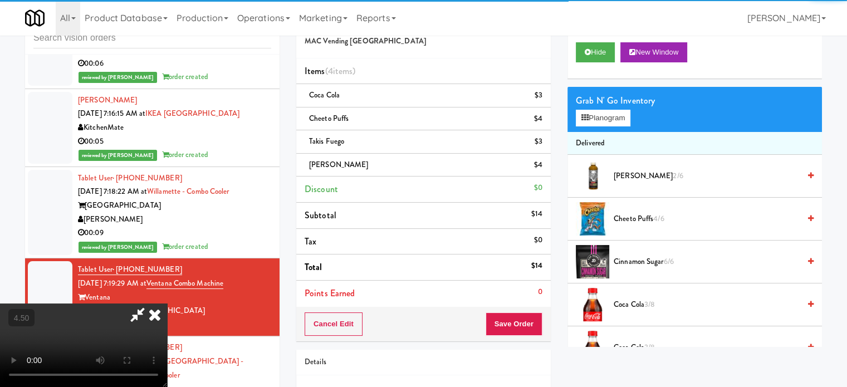
click at [167, 303] on video at bounding box center [83, 344] width 167 height 83
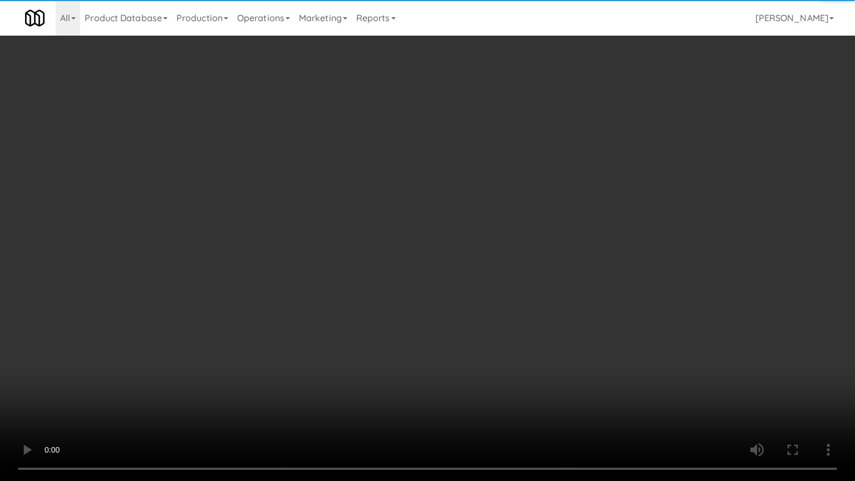
click at [318, 280] on video at bounding box center [427, 240] width 855 height 481
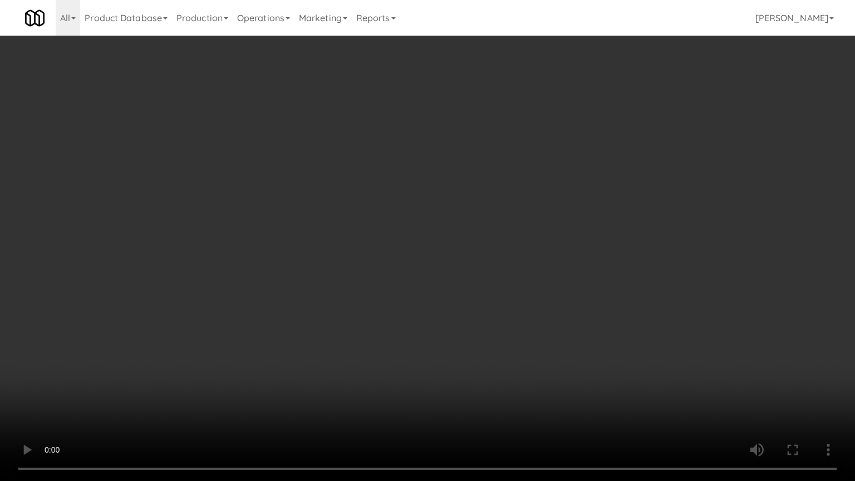
click at [452, 261] on video at bounding box center [427, 240] width 855 height 481
click at [456, 265] on video at bounding box center [427, 240] width 855 height 481
click at [450, 269] on video at bounding box center [427, 240] width 855 height 481
drag, startPoint x: 489, startPoint y: 394, endPoint x: 462, endPoint y: 331, distance: 68.1
click at [489, 386] on video at bounding box center [427, 240] width 855 height 481
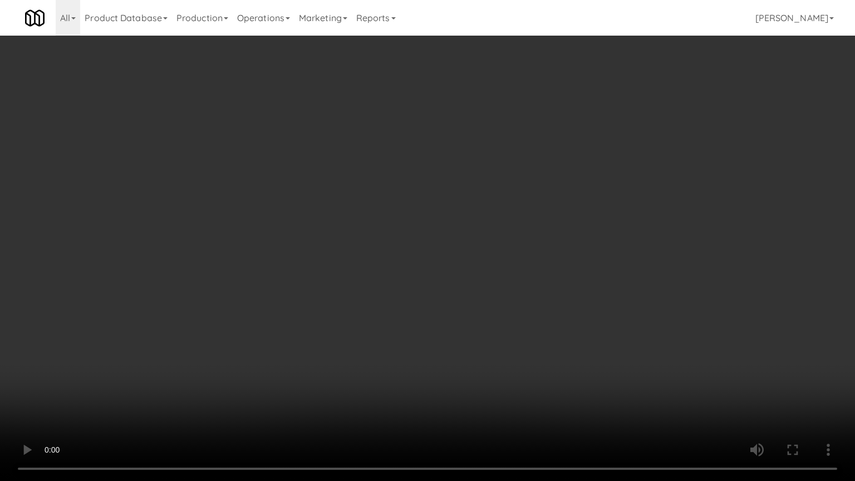
click at [459, 327] on video at bounding box center [427, 240] width 855 height 481
click at [617, 386] on video at bounding box center [427, 240] width 855 height 481
click at [511, 321] on video at bounding box center [427, 240] width 855 height 481
click at [483, 316] on video at bounding box center [427, 240] width 855 height 481
click at [474, 303] on video at bounding box center [427, 240] width 855 height 481
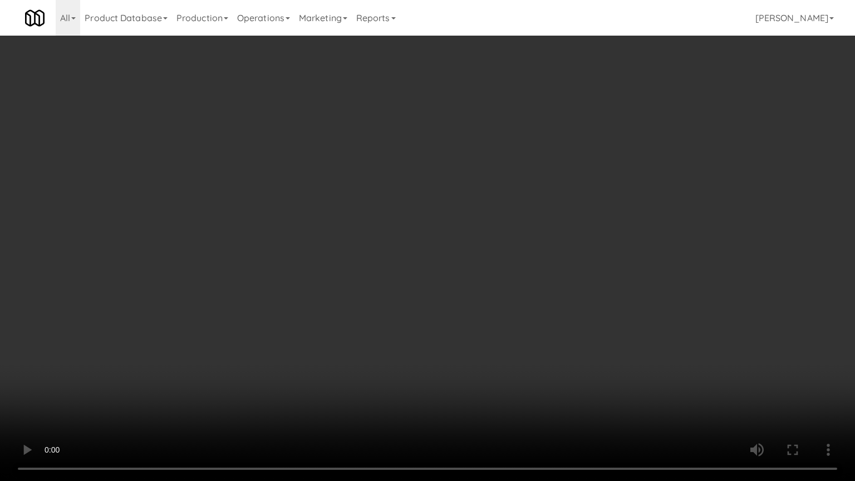
click at [451, 302] on video at bounding box center [427, 240] width 855 height 481
click at [447, 301] on video at bounding box center [427, 240] width 855 height 481
click at [448, 299] on video at bounding box center [427, 240] width 855 height 481
click at [541, 324] on video at bounding box center [427, 240] width 855 height 481
click at [524, 333] on video at bounding box center [427, 240] width 855 height 481
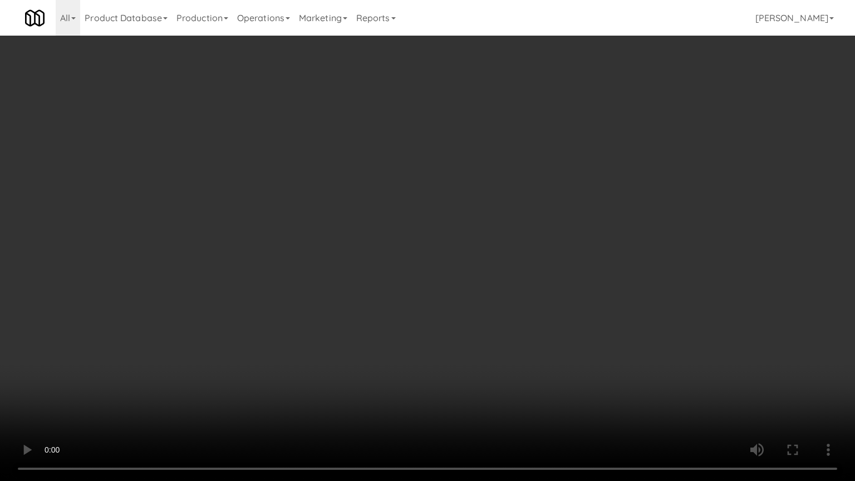
click at [447, 272] on video at bounding box center [427, 240] width 855 height 481
click at [446, 268] on video at bounding box center [427, 240] width 855 height 481
click at [440, 268] on video at bounding box center [427, 240] width 855 height 481
click at [440, 269] on video at bounding box center [427, 240] width 855 height 481
click at [483, 281] on video at bounding box center [427, 240] width 855 height 481
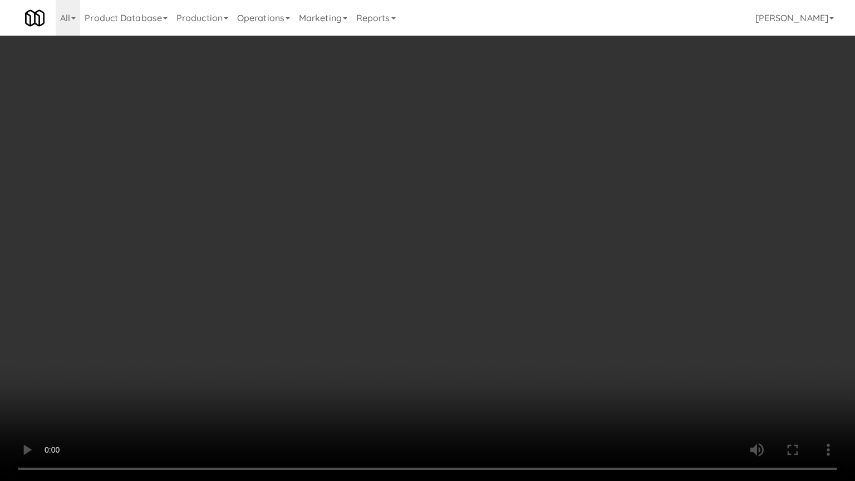
drag, startPoint x: 568, startPoint y: 380, endPoint x: 434, endPoint y: 267, distance: 175.7
click at [568, 378] on video at bounding box center [427, 240] width 855 height 481
click at [420, 252] on video at bounding box center [427, 240] width 855 height 481
click at [414, 249] on video at bounding box center [427, 240] width 855 height 481
click at [412, 247] on video at bounding box center [427, 240] width 855 height 481
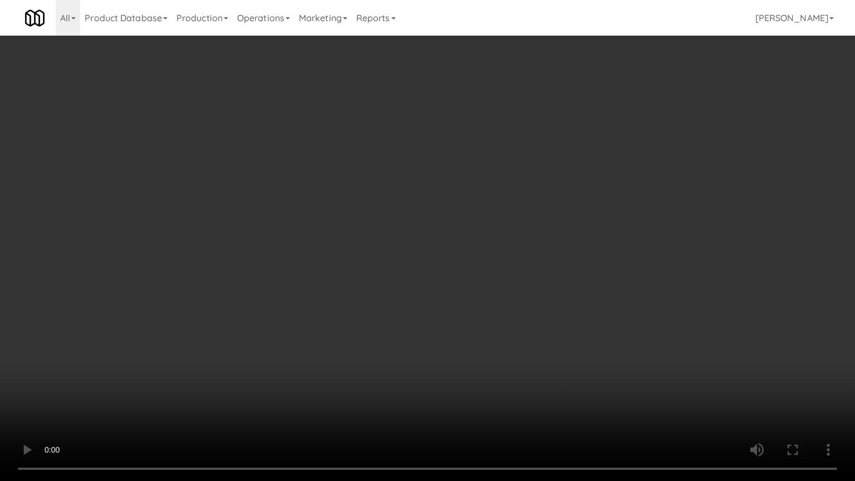
click at [408, 247] on video at bounding box center [427, 240] width 855 height 481
click at [405, 243] on video at bounding box center [427, 240] width 855 height 481
click at [405, 238] on video at bounding box center [427, 240] width 855 height 481
click at [402, 249] on video at bounding box center [427, 240] width 855 height 481
click at [401, 249] on video at bounding box center [427, 240] width 855 height 481
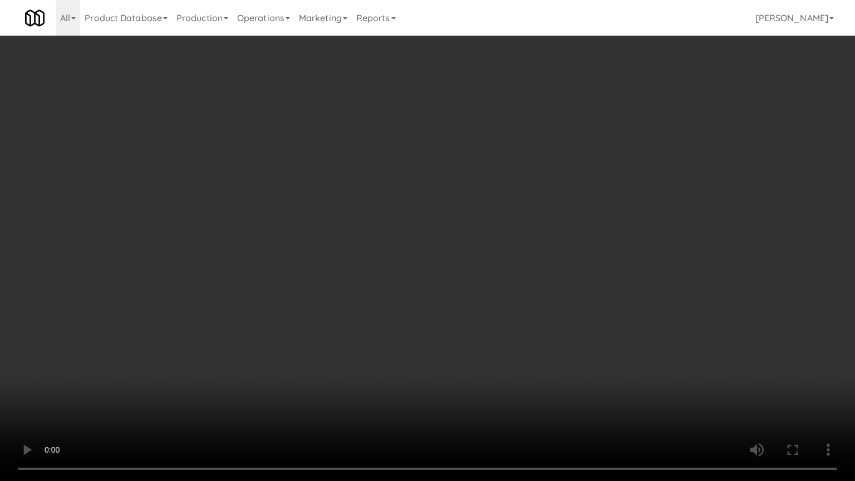
click at [444, 254] on video at bounding box center [427, 240] width 855 height 481
click at [441, 254] on video at bounding box center [427, 240] width 855 height 481
drag, startPoint x: 476, startPoint y: 262, endPoint x: 461, endPoint y: 263, distance: 15.0
click at [476, 263] on video at bounding box center [427, 240] width 855 height 481
drag, startPoint x: 474, startPoint y: 320, endPoint x: 375, endPoint y: 247, distance: 123.3
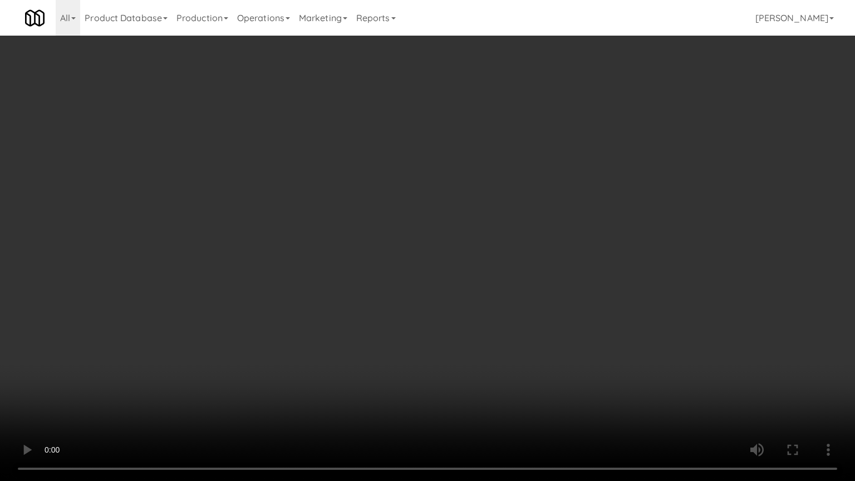
click at [474, 318] on video at bounding box center [427, 240] width 855 height 481
click at [377, 244] on video at bounding box center [427, 240] width 855 height 481
click at [405, 244] on video at bounding box center [427, 240] width 855 height 481
click at [425, 271] on video at bounding box center [427, 240] width 855 height 481
drag, startPoint x: 425, startPoint y: 270, endPoint x: 444, endPoint y: 256, distance: 23.9
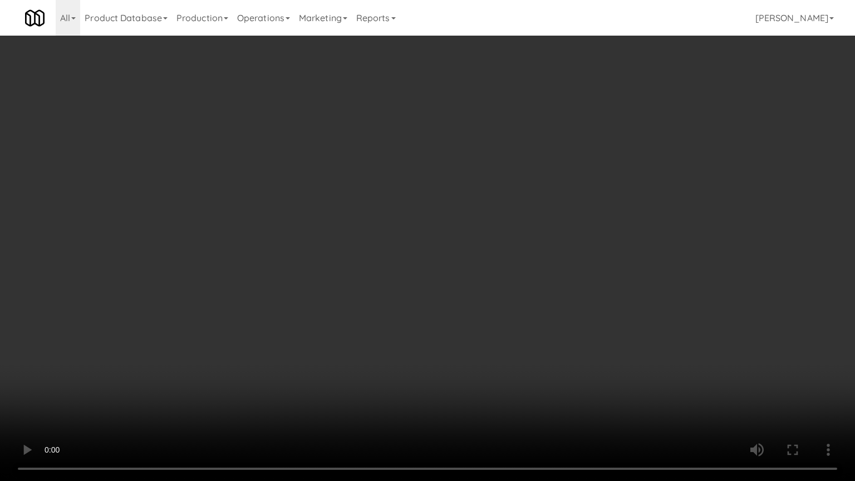
click at [425, 269] on video at bounding box center [427, 240] width 855 height 481
click at [436, 256] on video at bounding box center [427, 240] width 855 height 481
click at [436, 257] on video at bounding box center [427, 240] width 855 height 481
click at [511, 264] on video at bounding box center [427, 240] width 855 height 481
click at [503, 259] on video at bounding box center [427, 240] width 855 height 481
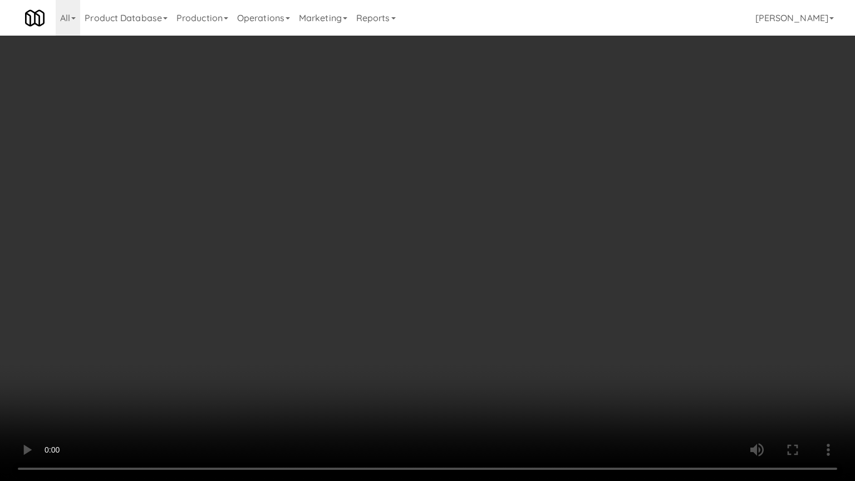
drag, startPoint x: 504, startPoint y: 255, endPoint x: 544, endPoint y: 173, distance: 91.8
click at [505, 255] on video at bounding box center [427, 240] width 855 height 481
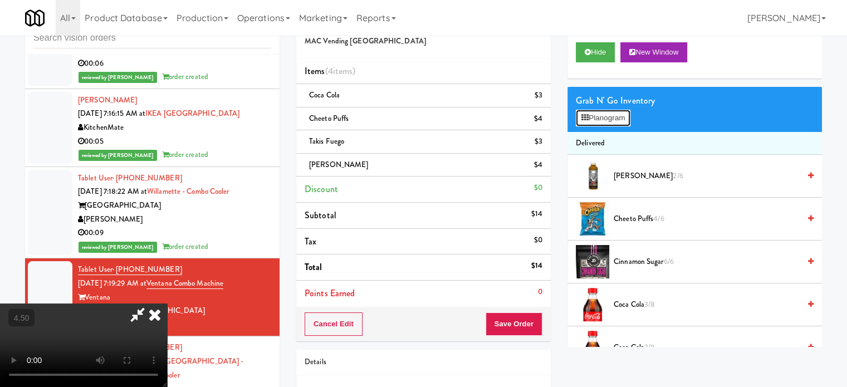
drag, startPoint x: 607, startPoint y: 115, endPoint x: 598, endPoint y: 117, distance: 9.3
click at [608, 115] on button "Planogram" at bounding box center [602, 118] width 55 height 17
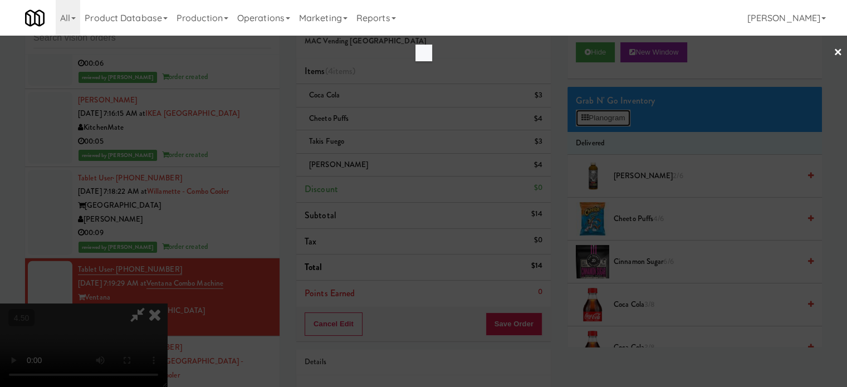
scroll to position [3358, 0]
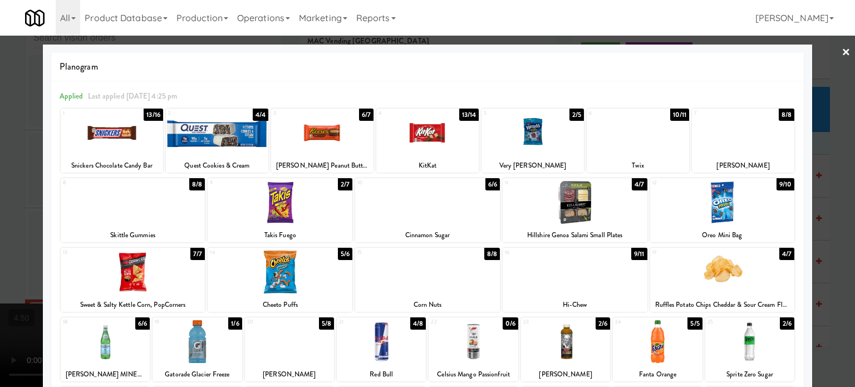
click at [196, 186] on div "8/8" at bounding box center [197, 184] width 16 height 12
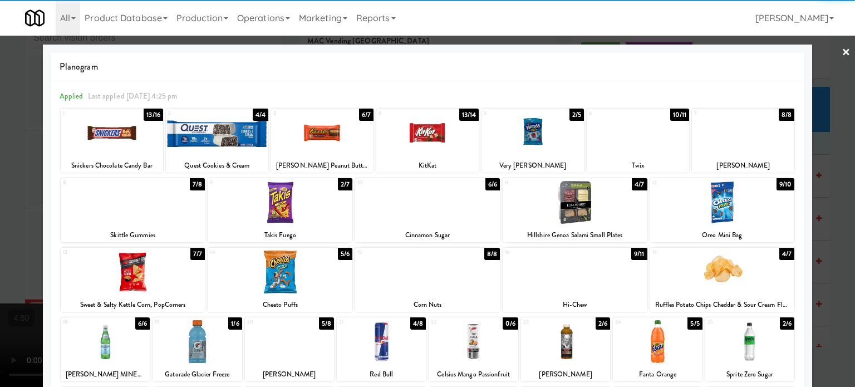
click at [825, 210] on div at bounding box center [427, 193] width 855 height 387
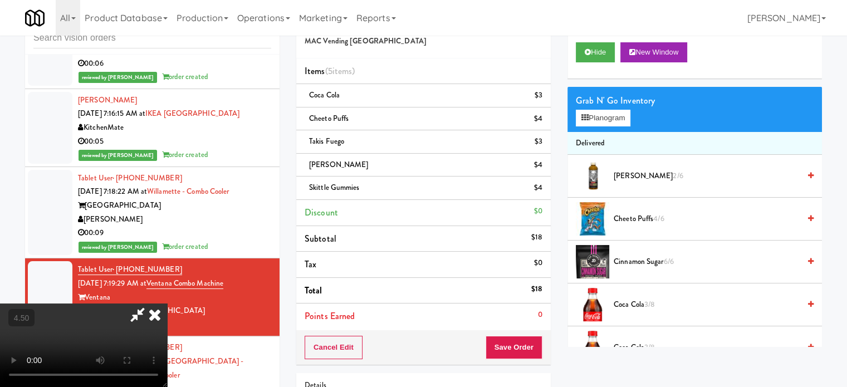
click at [167, 303] on video at bounding box center [83, 344] width 167 height 83
click at [167, 309] on video at bounding box center [83, 344] width 167 height 83
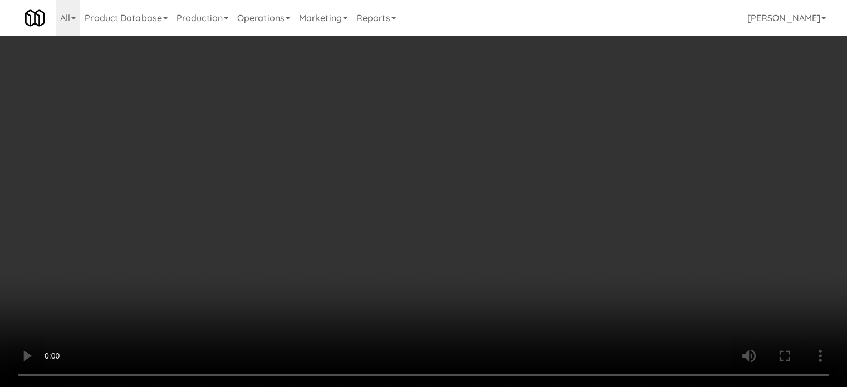
scroll to position [3358, 0]
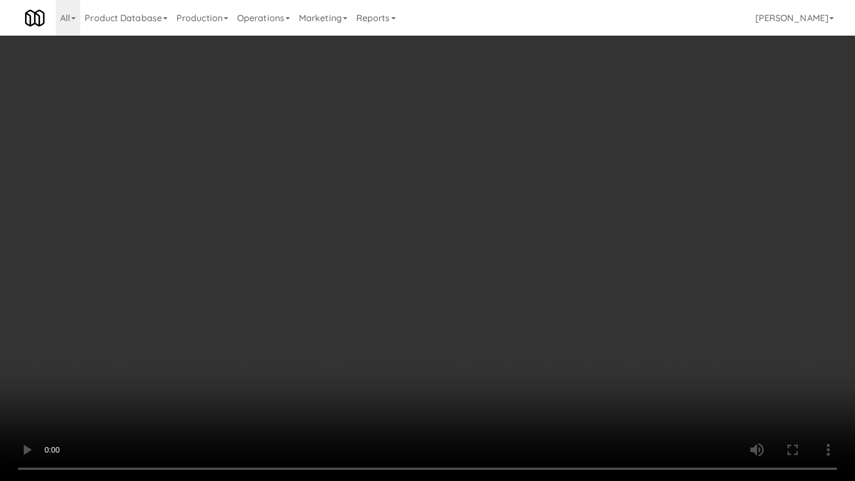
drag, startPoint x: 439, startPoint y: 253, endPoint x: 439, endPoint y: 247, distance: 6.1
click at [439, 252] on video at bounding box center [427, 240] width 855 height 481
click at [439, 247] on video at bounding box center [427, 240] width 855 height 481
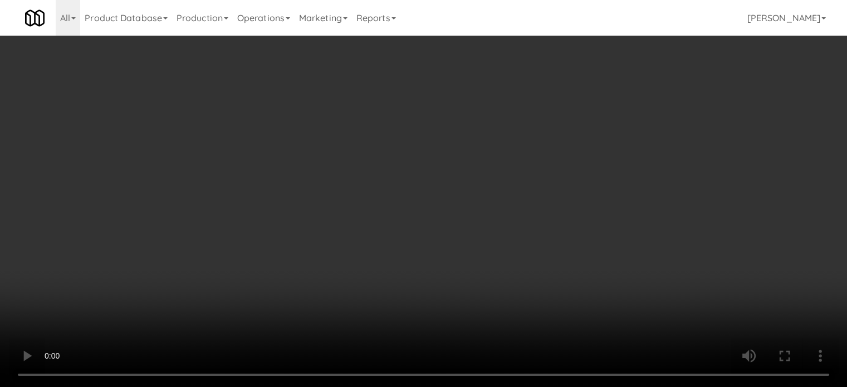
scroll to position [3399, 0]
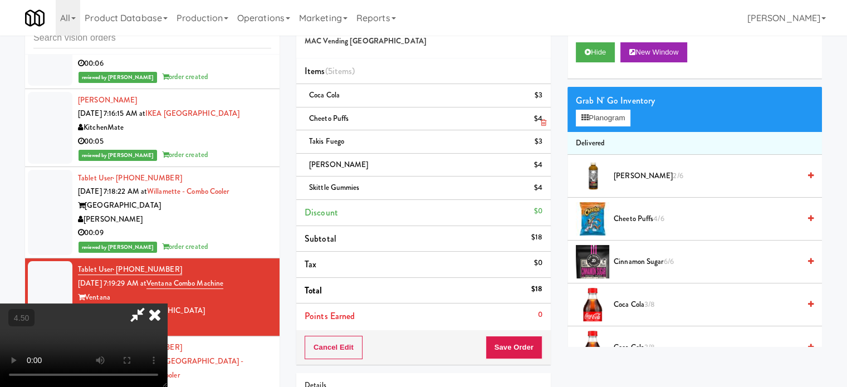
click at [167, 303] on icon at bounding box center [154, 314] width 24 height 22
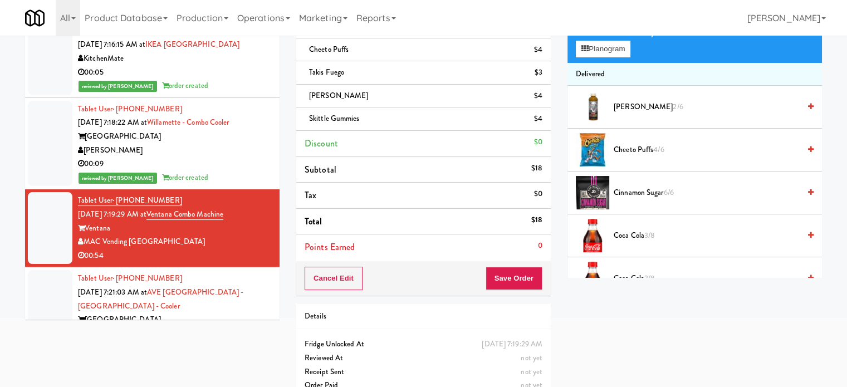
scroll to position [125, 0]
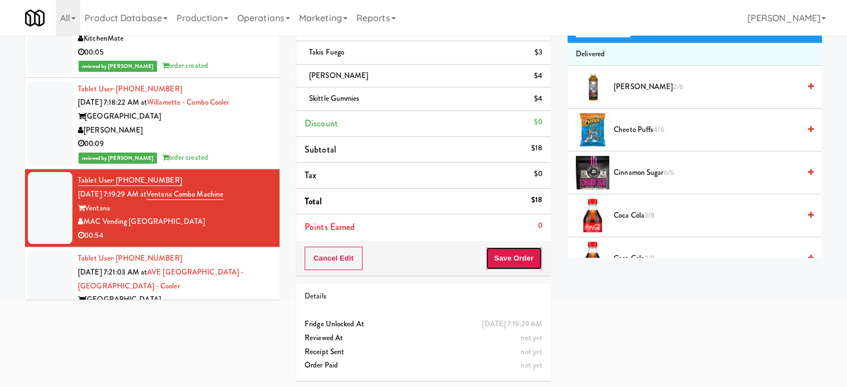
click at [523, 259] on button "Save Order" at bounding box center [513, 258] width 57 height 23
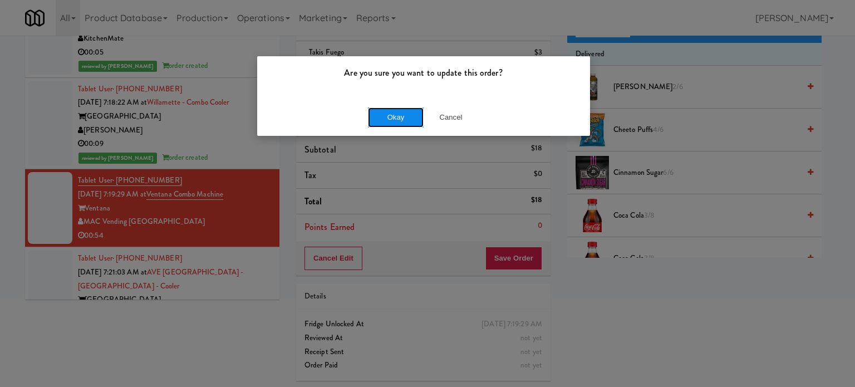
click at [398, 122] on button "Okay" at bounding box center [396, 117] width 56 height 20
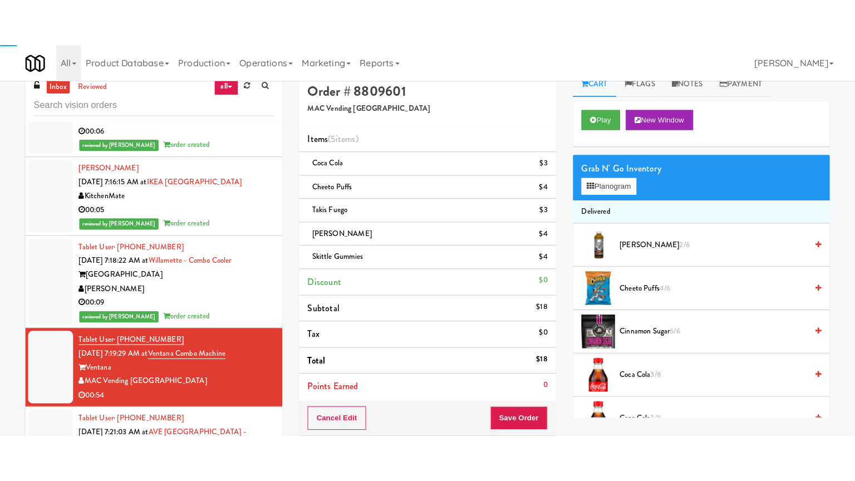
scroll to position [0, 0]
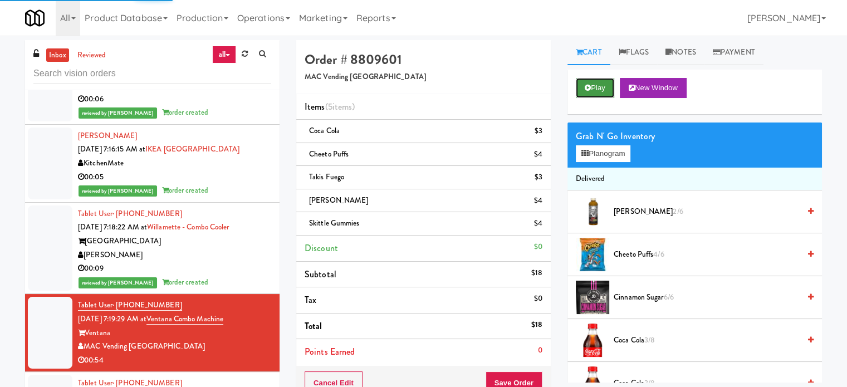
click at [598, 82] on button "Play" at bounding box center [594, 88] width 38 height 20
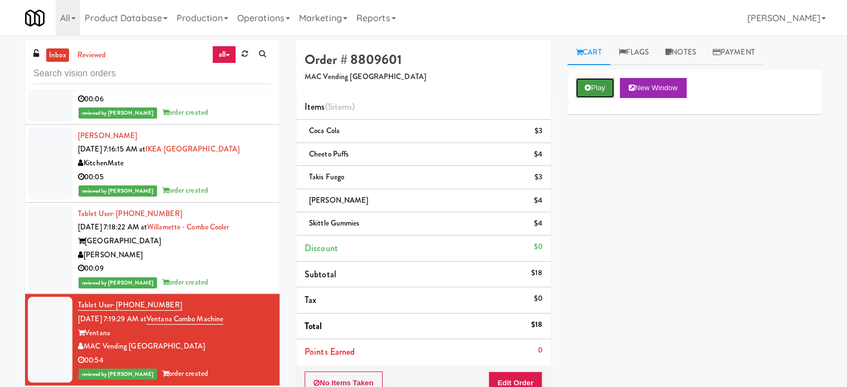
click at [598, 86] on button "Play" at bounding box center [594, 88] width 38 height 20
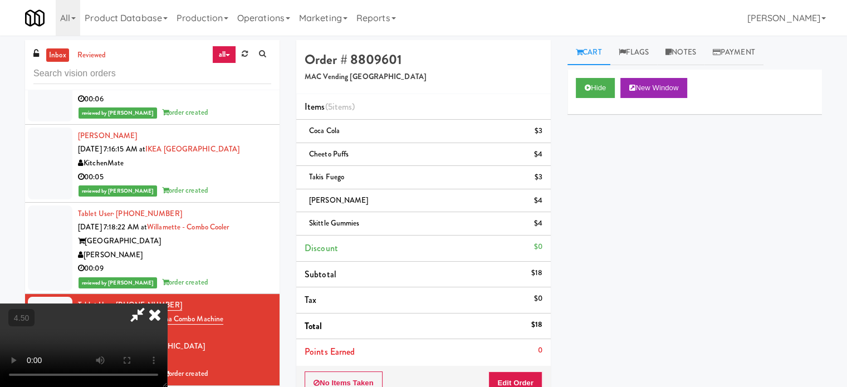
click at [167, 303] on video at bounding box center [83, 344] width 167 height 83
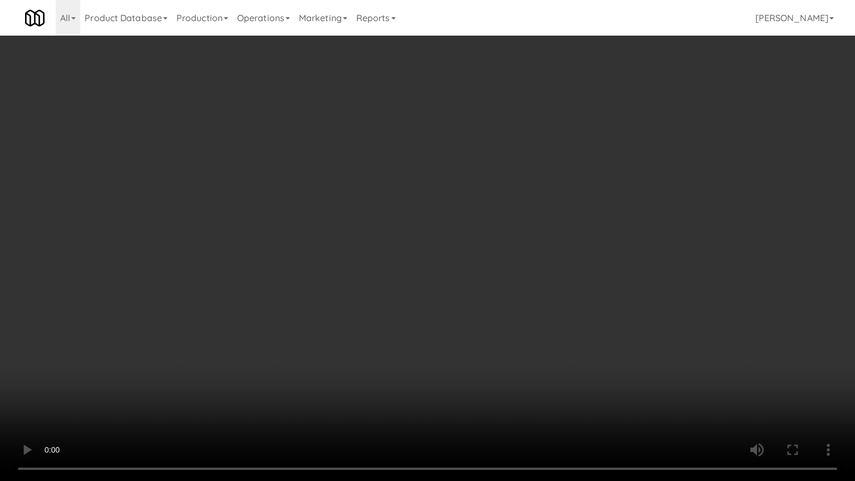
click at [426, 234] on video at bounding box center [427, 240] width 855 height 481
click at [404, 240] on video at bounding box center [427, 240] width 855 height 481
click at [417, 227] on video at bounding box center [427, 240] width 855 height 481
click at [382, 238] on video at bounding box center [427, 240] width 855 height 481
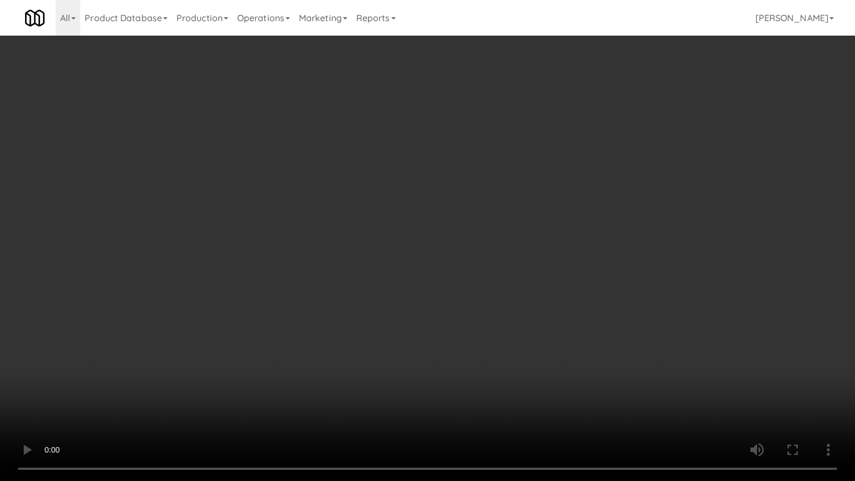
drag, startPoint x: 382, startPoint y: 238, endPoint x: 388, endPoint y: 234, distance: 7.6
click at [383, 239] on video at bounding box center [427, 240] width 855 height 481
click at [387, 236] on video at bounding box center [427, 240] width 855 height 481
click at [385, 243] on video at bounding box center [427, 240] width 855 height 481
click at [392, 232] on video at bounding box center [427, 240] width 855 height 481
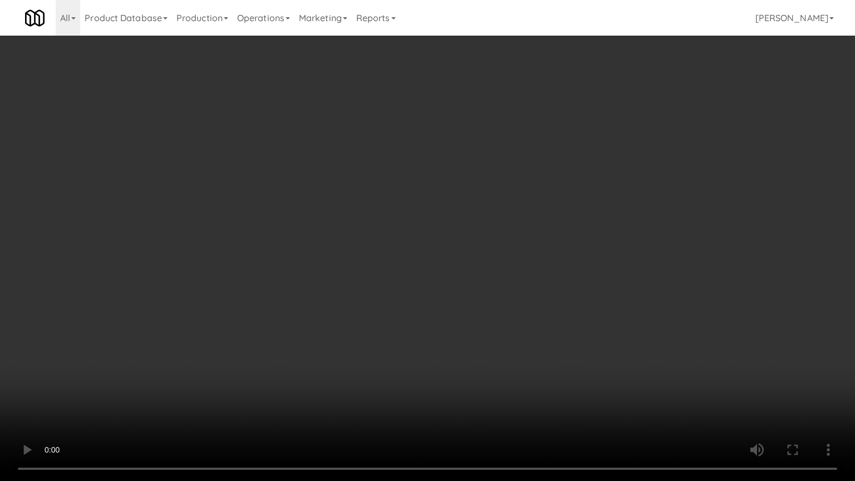
click at [392, 232] on video at bounding box center [427, 240] width 855 height 481
click at [534, 302] on video at bounding box center [427, 240] width 855 height 481
click at [456, 248] on video at bounding box center [427, 240] width 855 height 481
click at [457, 248] on video at bounding box center [427, 240] width 855 height 481
click at [461, 245] on video at bounding box center [427, 240] width 855 height 481
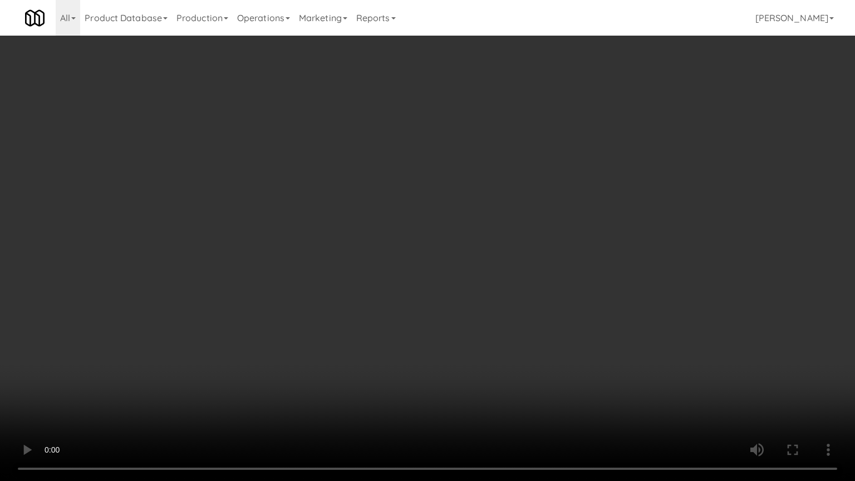
click at [463, 243] on video at bounding box center [427, 240] width 855 height 481
click at [468, 247] on video at bounding box center [427, 240] width 855 height 481
click at [466, 249] on video at bounding box center [427, 240] width 855 height 481
click at [468, 247] on video at bounding box center [427, 240] width 855 height 481
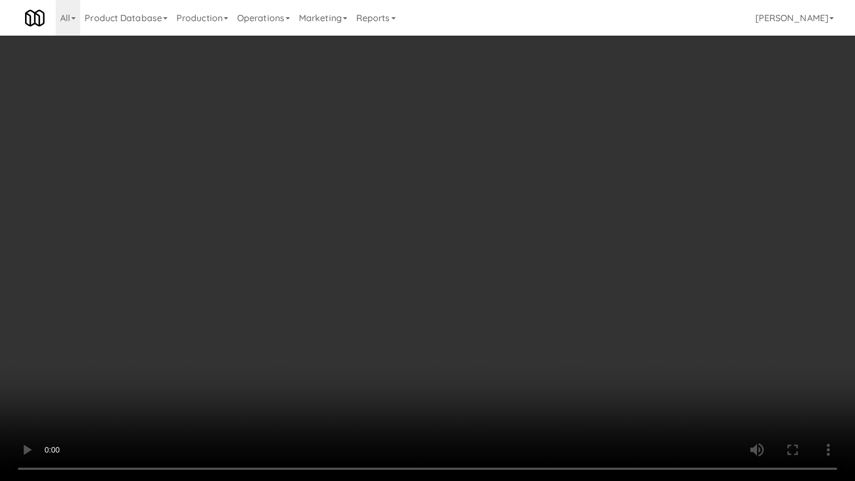
click at [468, 247] on video at bounding box center [427, 240] width 855 height 481
click at [492, 249] on video at bounding box center [427, 240] width 855 height 481
click at [491, 247] on video at bounding box center [427, 240] width 855 height 481
click at [519, 230] on video at bounding box center [427, 240] width 855 height 481
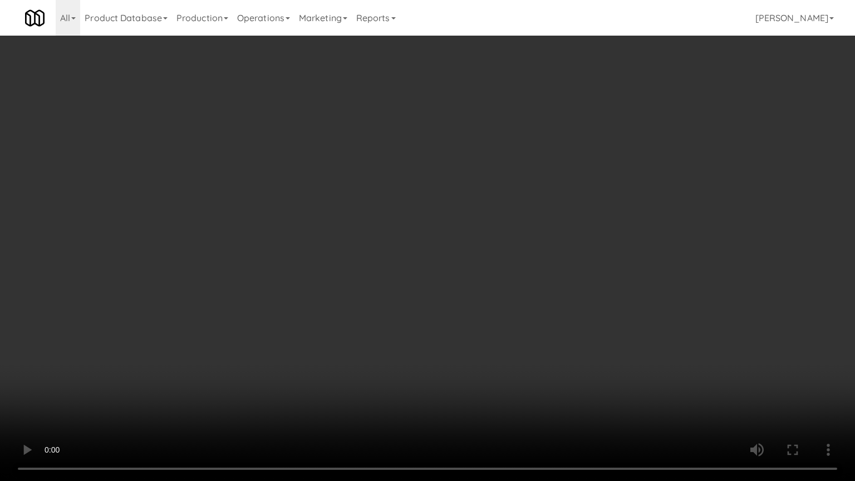
click at [564, 374] on video at bounding box center [427, 240] width 855 height 481
click at [406, 211] on video at bounding box center [427, 240] width 855 height 481
drag, startPoint x: 547, startPoint y: 329, endPoint x: 468, endPoint y: 243, distance: 117.4
click at [547, 328] on video at bounding box center [427, 240] width 855 height 481
click at [466, 243] on video at bounding box center [427, 240] width 855 height 481
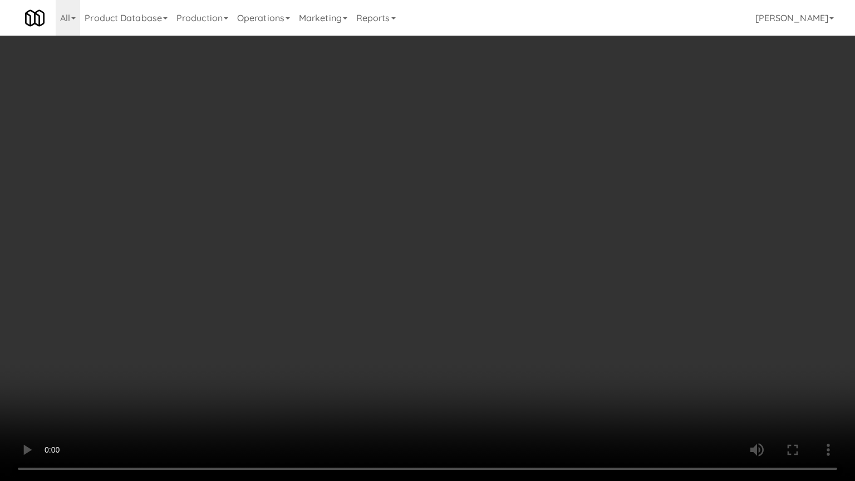
click at [467, 243] on video at bounding box center [427, 240] width 855 height 481
click at [496, 249] on video at bounding box center [427, 240] width 855 height 481
click at [496, 250] on video at bounding box center [427, 240] width 855 height 481
click at [510, 253] on video at bounding box center [427, 240] width 855 height 481
drag, startPoint x: 510, startPoint y: 253, endPoint x: 539, endPoint y: 245, distance: 30.0
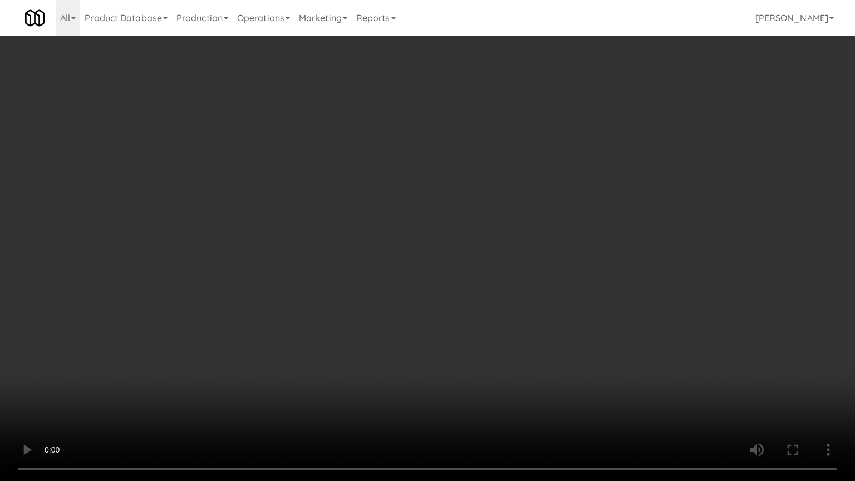
click at [510, 253] on video at bounding box center [427, 240] width 855 height 481
click at [488, 239] on video at bounding box center [427, 240] width 855 height 481
drag, startPoint x: 491, startPoint y: 236, endPoint x: 501, endPoint y: 225, distance: 14.6
click at [492, 235] on video at bounding box center [427, 240] width 855 height 481
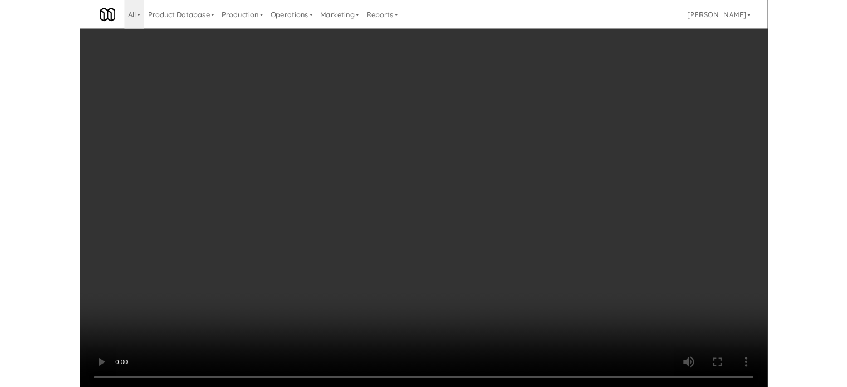
scroll to position [3399, 0]
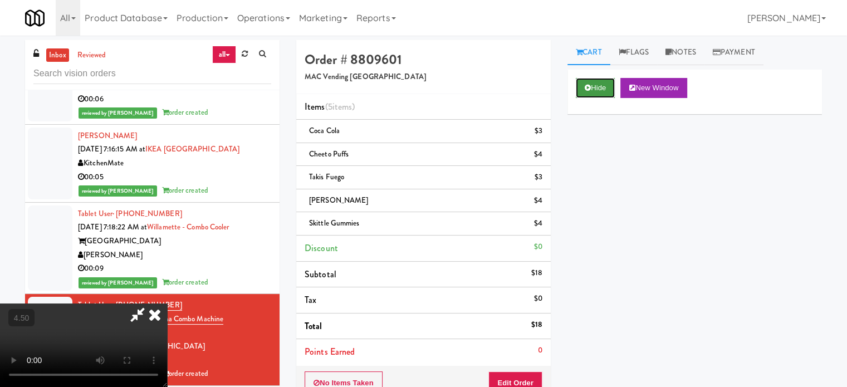
click at [603, 85] on button "Hide" at bounding box center [594, 88] width 39 height 20
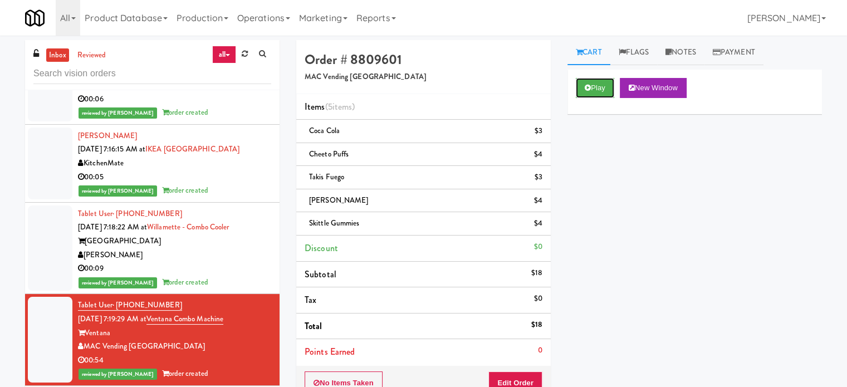
scroll to position [3678, 0]
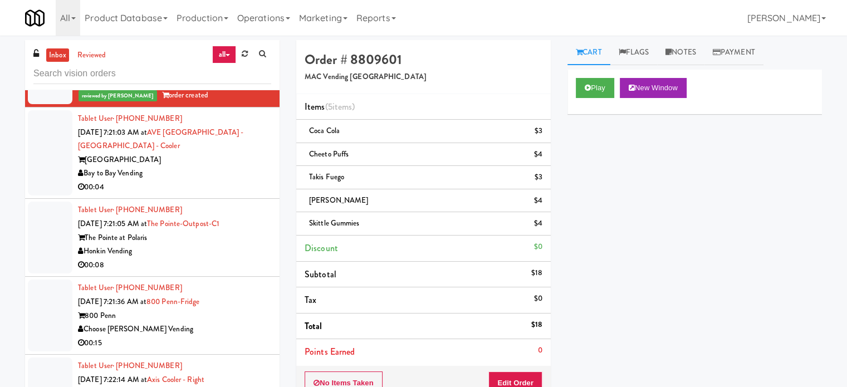
drag, startPoint x: 252, startPoint y: 193, endPoint x: 343, endPoint y: 171, distance: 93.4
click at [253, 167] on div "AVE Tampa Riverwalk" at bounding box center [174, 160] width 193 height 14
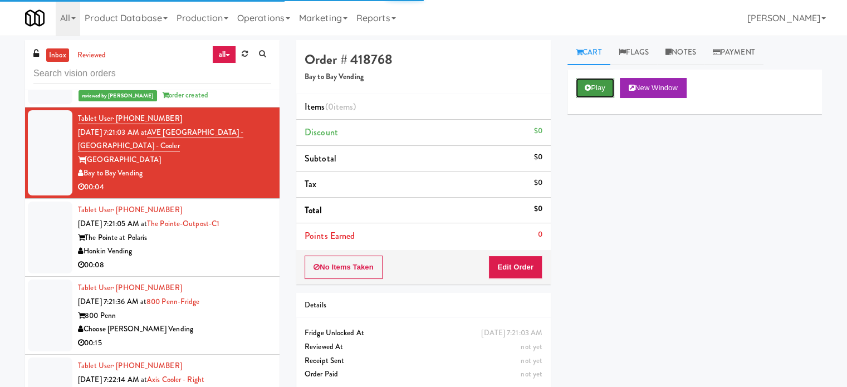
click at [598, 90] on button "Play" at bounding box center [594, 88] width 38 height 20
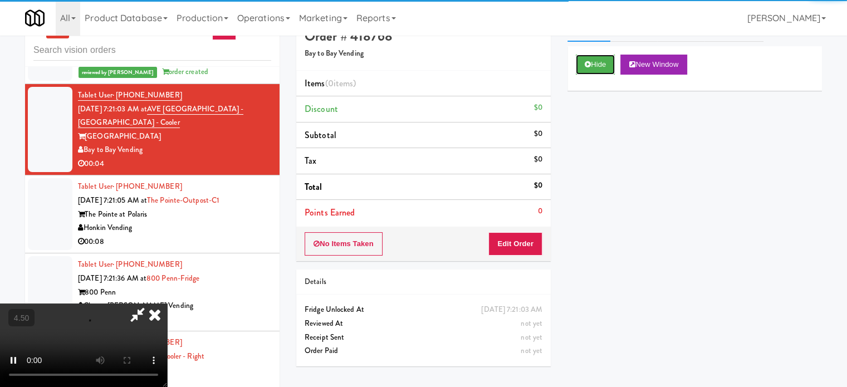
scroll to position [45, 0]
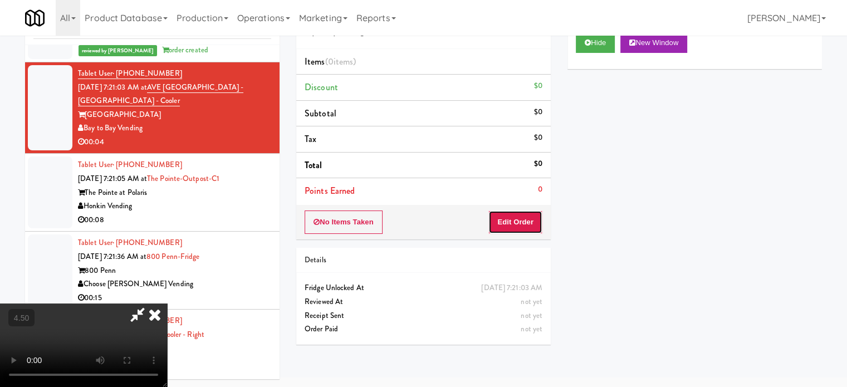
click at [522, 223] on button "Edit Order" at bounding box center [515, 221] width 54 height 23
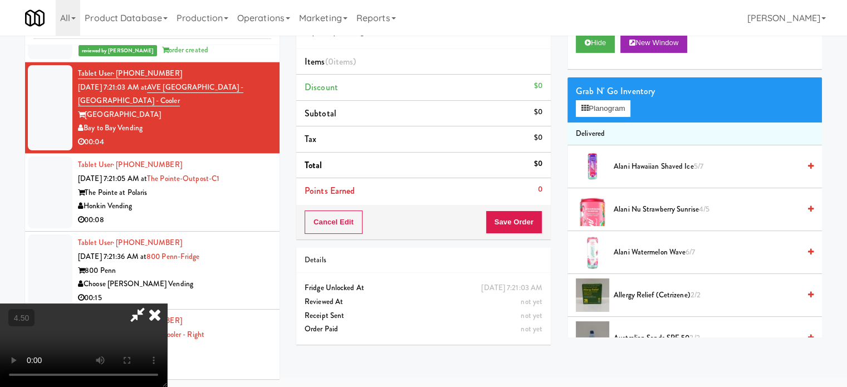
click at [167, 303] on video at bounding box center [83, 344] width 167 height 83
drag, startPoint x: 312, startPoint y: 260, endPoint x: 348, endPoint y: 244, distance: 39.6
click at [167, 303] on video at bounding box center [83, 344] width 167 height 83
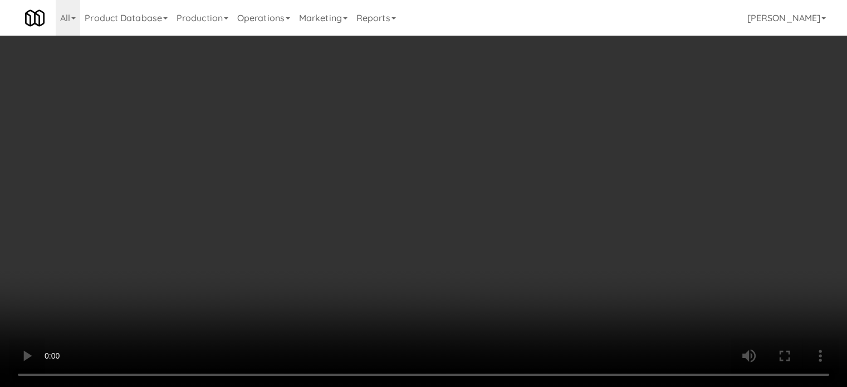
scroll to position [3637, 0]
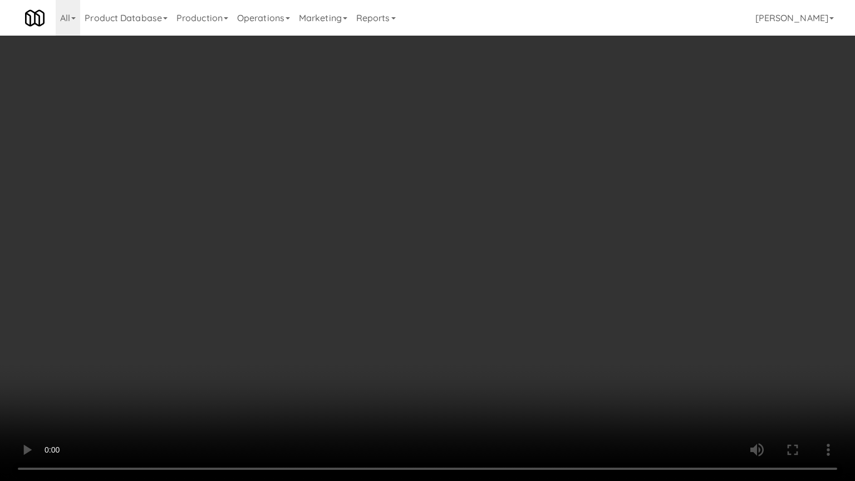
click at [421, 235] on video at bounding box center [427, 240] width 855 height 481
drag, startPoint x: 228, startPoint y: 377, endPoint x: 329, endPoint y: 341, distance: 107.6
click at [236, 377] on video at bounding box center [427, 240] width 855 height 481
click at [372, 292] on video at bounding box center [427, 240] width 855 height 481
click at [377, 260] on video at bounding box center [427, 240] width 855 height 481
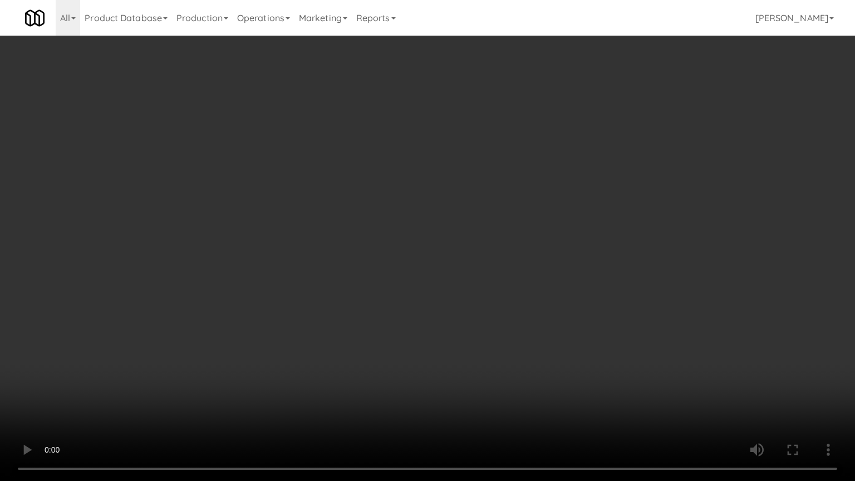
click at [388, 245] on video at bounding box center [427, 240] width 855 height 481
click at [387, 243] on video at bounding box center [427, 240] width 855 height 481
click at [430, 249] on video at bounding box center [427, 240] width 855 height 481
click at [389, 247] on video at bounding box center [427, 240] width 855 height 481
click at [406, 242] on video at bounding box center [427, 240] width 855 height 481
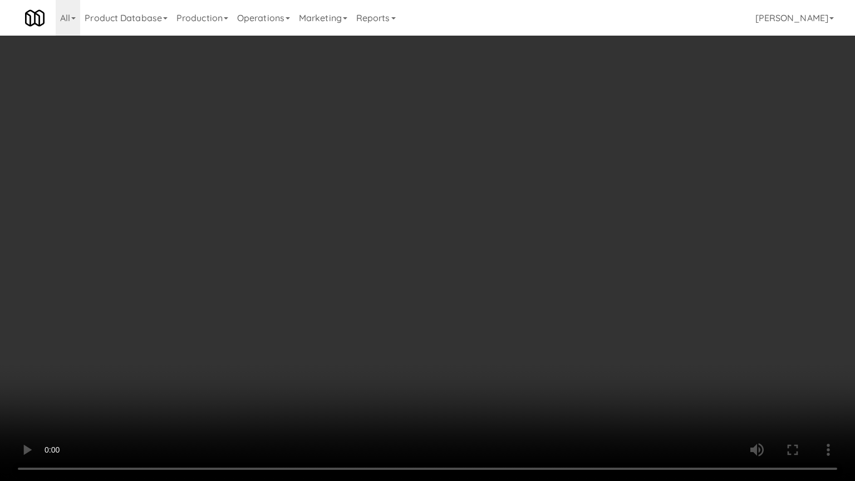
click at [216, 349] on video at bounding box center [427, 240] width 855 height 481
click at [351, 243] on video at bounding box center [427, 240] width 855 height 481
click at [363, 238] on video at bounding box center [427, 240] width 855 height 481
click at [364, 229] on video at bounding box center [427, 240] width 855 height 481
click at [362, 228] on video at bounding box center [427, 240] width 855 height 481
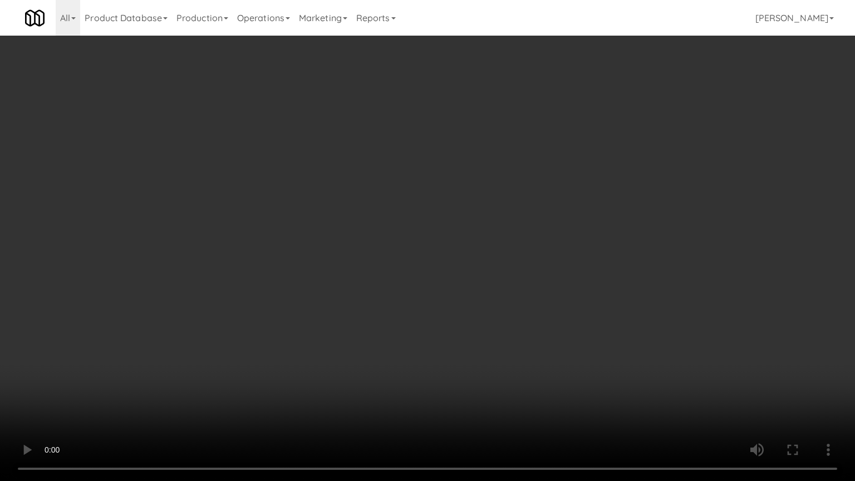
click at [364, 224] on video at bounding box center [427, 240] width 855 height 481
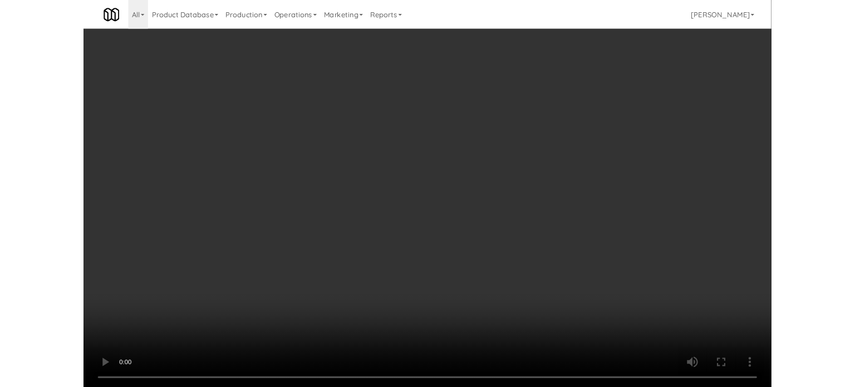
scroll to position [3678, 0]
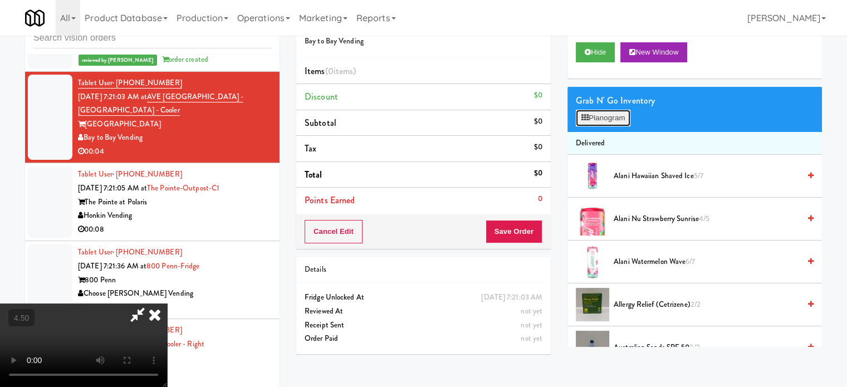
click at [591, 124] on button "Planogram" at bounding box center [602, 118] width 55 height 17
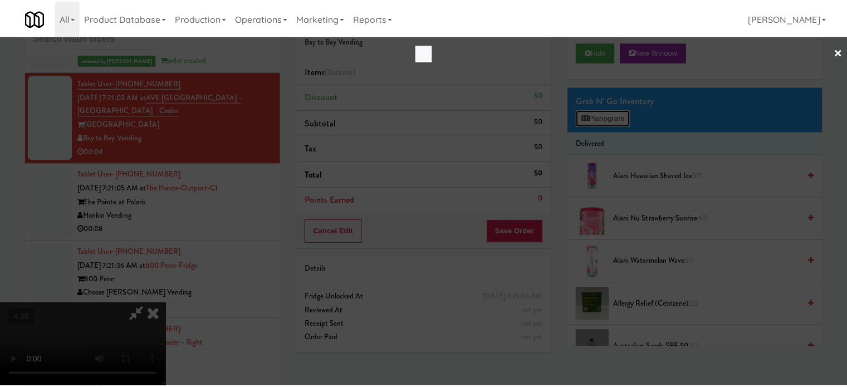
scroll to position [3637, 0]
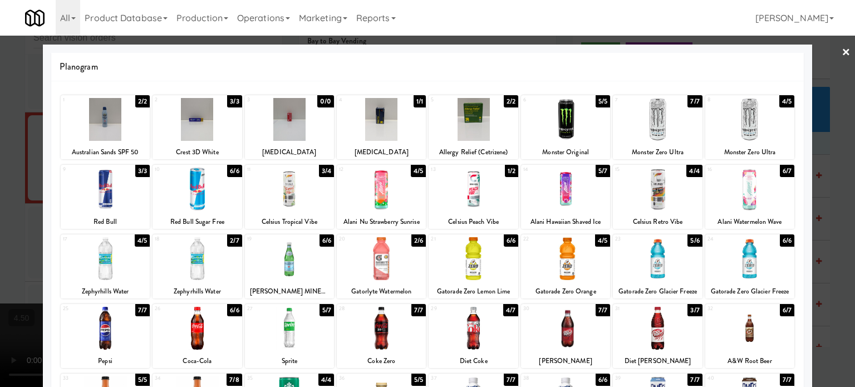
click at [510, 170] on div "1/2" at bounding box center [511, 171] width 13 height 12
drag, startPoint x: 830, startPoint y: 215, endPoint x: 806, endPoint y: 213, distance: 24.5
click at [830, 215] on div at bounding box center [427, 193] width 855 height 387
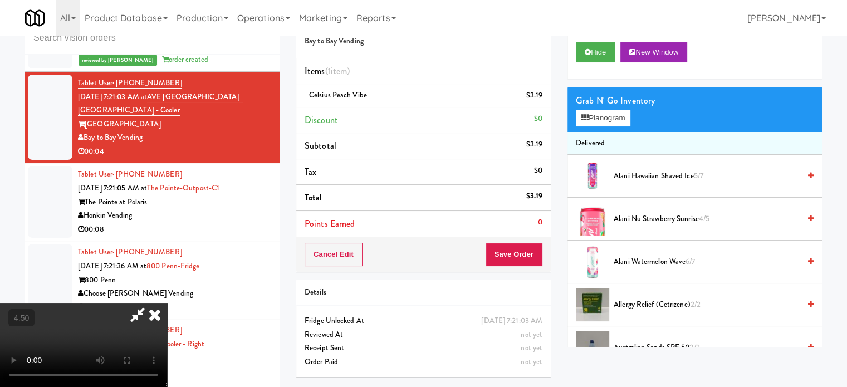
click at [167, 303] on video at bounding box center [83, 344] width 167 height 83
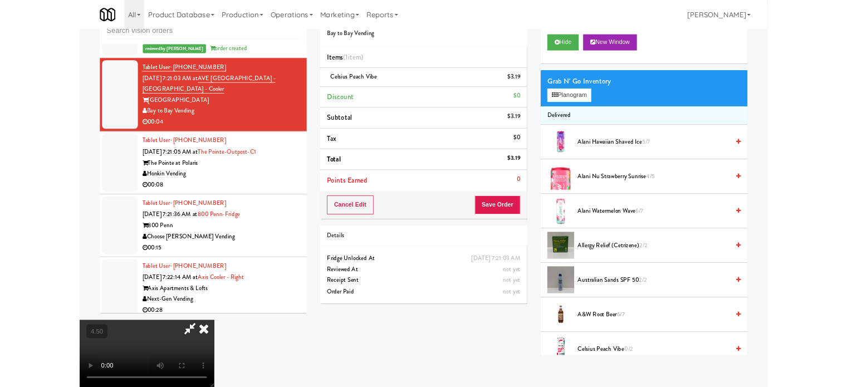
scroll to position [3637, 0]
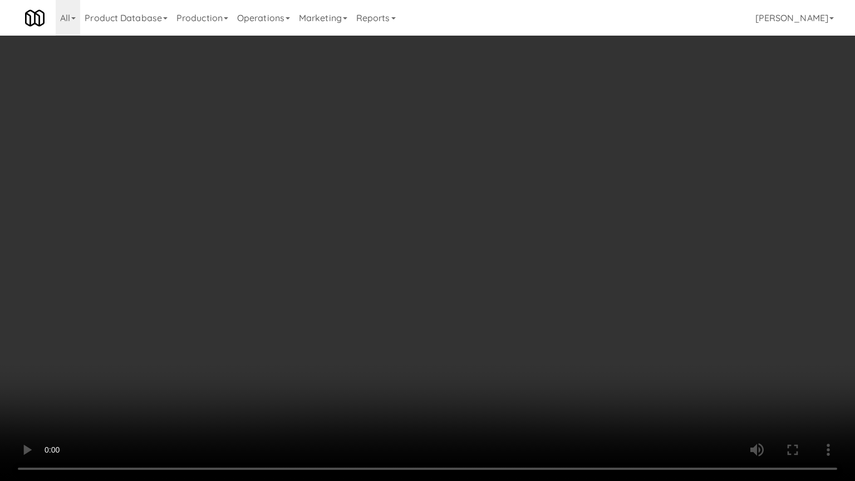
drag, startPoint x: 429, startPoint y: 186, endPoint x: 436, endPoint y: 178, distance: 11.4
click at [429, 186] on video at bounding box center [427, 240] width 855 height 481
drag, startPoint x: 431, startPoint y: 194, endPoint x: 441, endPoint y: 195, distance: 10.6
click at [432, 194] on video at bounding box center [427, 240] width 855 height 481
click at [442, 195] on video at bounding box center [427, 240] width 855 height 481
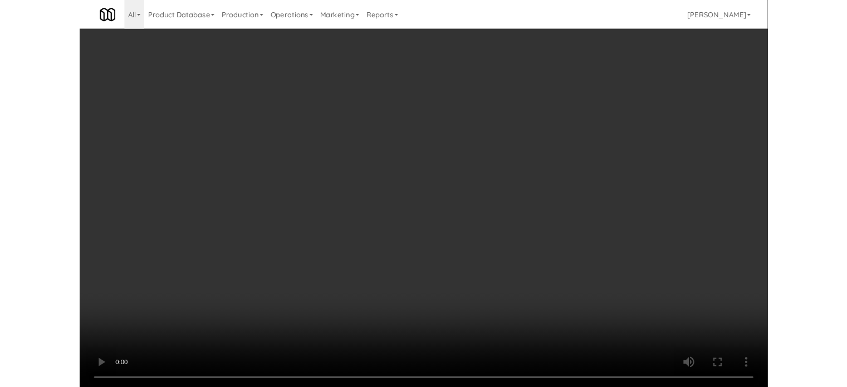
scroll to position [3678, 0]
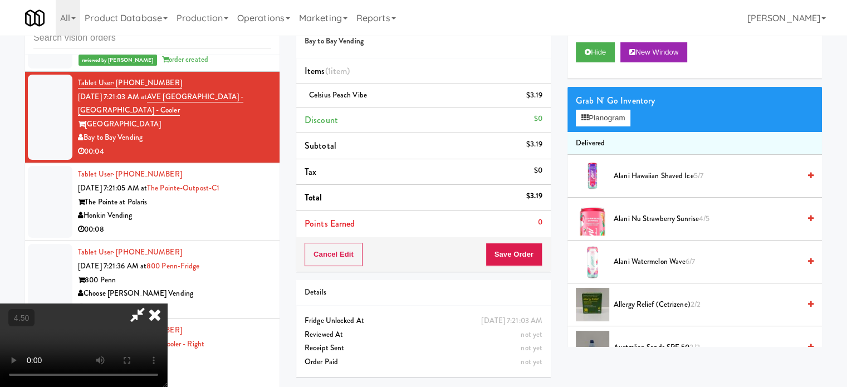
click at [167, 303] on icon at bounding box center [154, 314] width 24 height 22
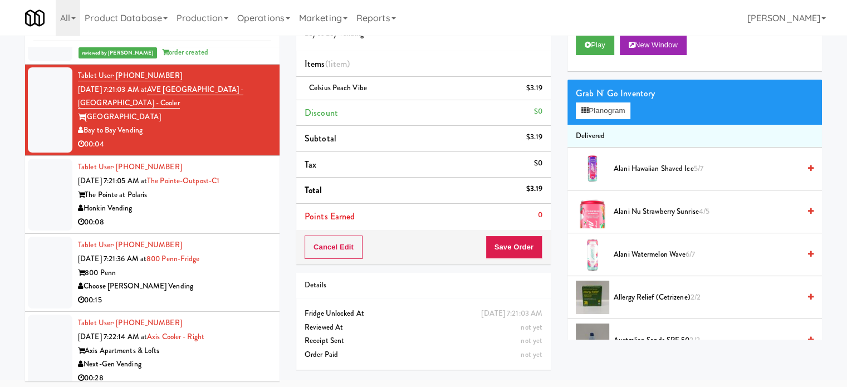
scroll to position [45, 0]
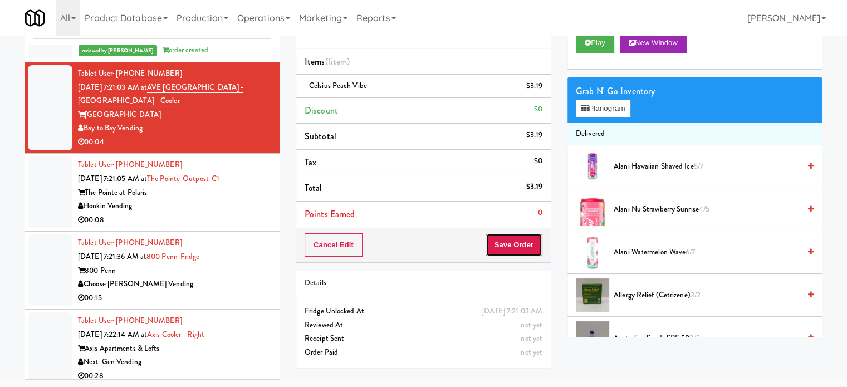
click at [516, 243] on button "Save Order" at bounding box center [513, 244] width 57 height 23
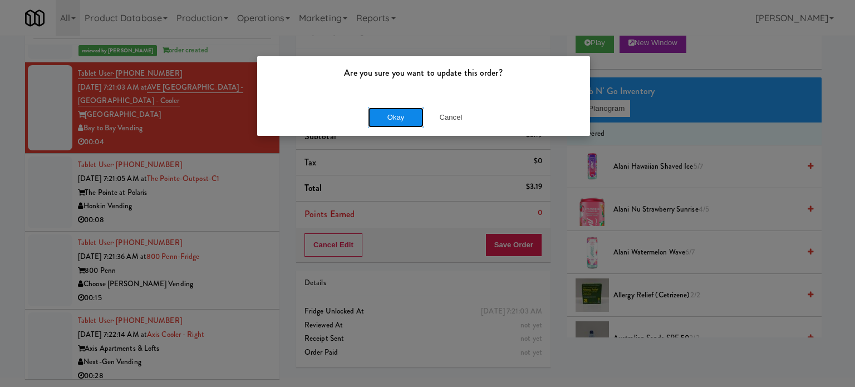
click at [392, 120] on button "Okay" at bounding box center [396, 117] width 56 height 20
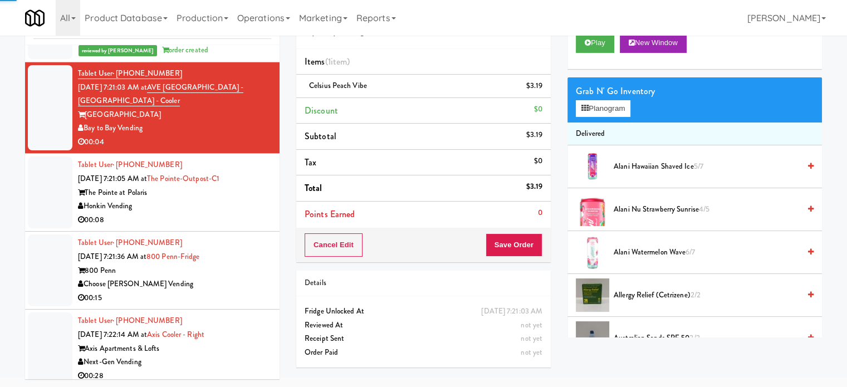
click at [254, 213] on div "Honkin Vending" at bounding box center [174, 206] width 193 height 14
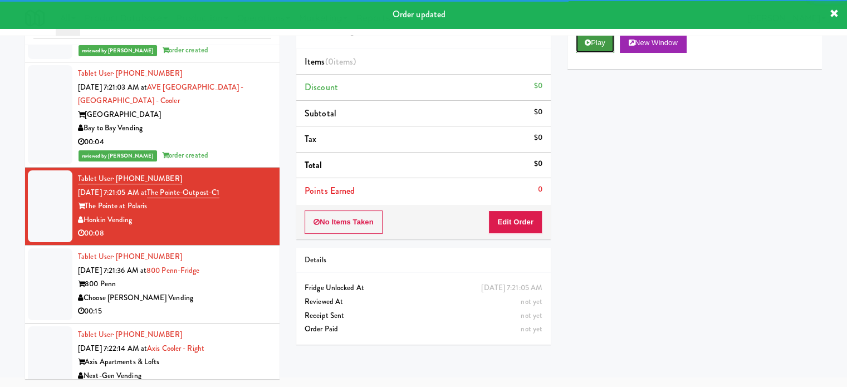
click at [602, 44] on button "Play" at bounding box center [594, 43] width 38 height 20
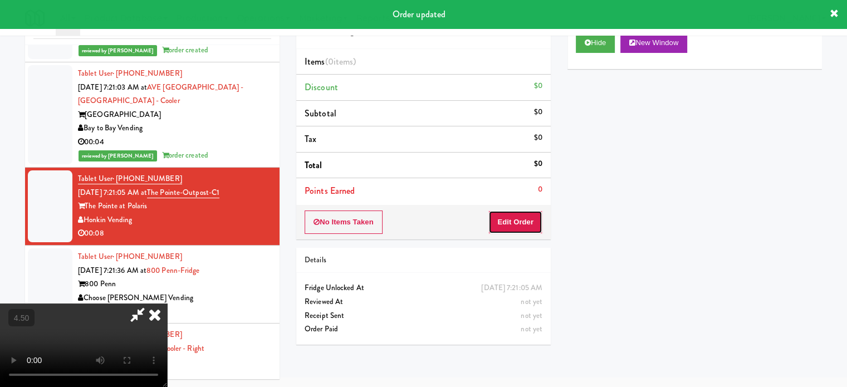
click at [506, 212] on button "Edit Order" at bounding box center [515, 221] width 54 height 23
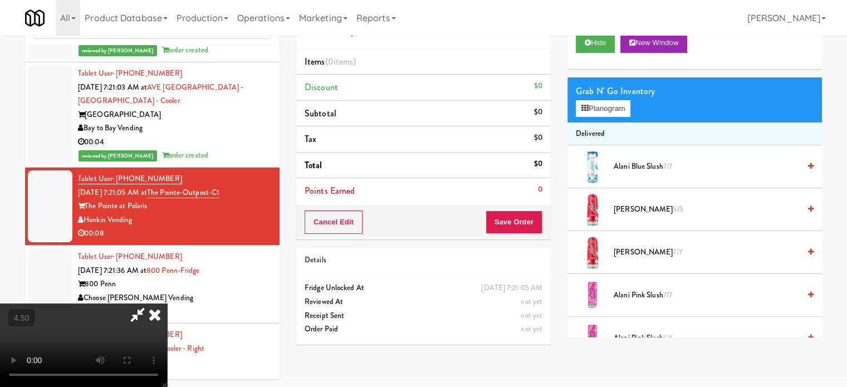
drag, startPoint x: 240, startPoint y: 171, endPoint x: 249, endPoint y: 167, distance: 9.5
click at [167, 303] on video at bounding box center [83, 344] width 167 height 83
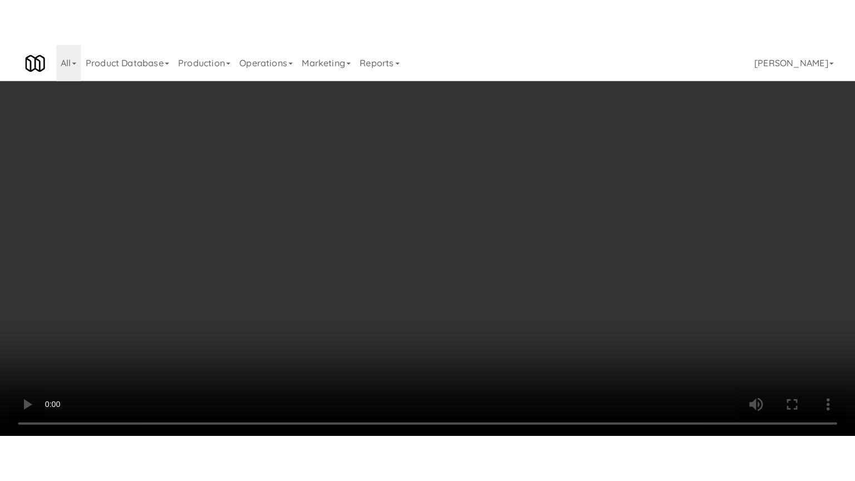
scroll to position [3637, 0]
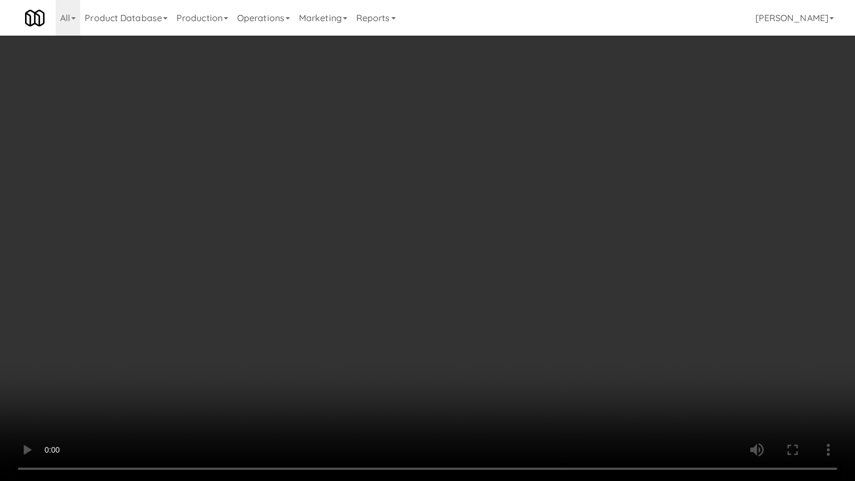
click at [330, 232] on video at bounding box center [427, 240] width 855 height 481
click at [361, 258] on video at bounding box center [427, 240] width 855 height 481
click at [363, 254] on video at bounding box center [427, 240] width 855 height 481
click at [539, 219] on video at bounding box center [427, 240] width 855 height 481
click at [401, 240] on video at bounding box center [427, 240] width 855 height 481
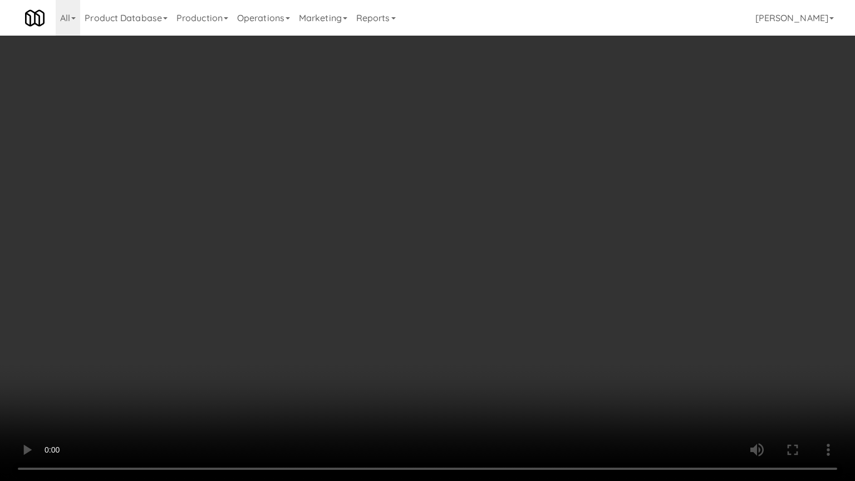
click at [538, 214] on video at bounding box center [427, 240] width 855 height 481
drag, startPoint x: 326, startPoint y: 225, endPoint x: 332, endPoint y: 222, distance: 7.0
click at [327, 225] on video at bounding box center [427, 240] width 855 height 481
drag, startPoint x: 332, startPoint y: 222, endPoint x: 564, endPoint y: 152, distance: 242.7
click at [333, 223] on video at bounding box center [427, 240] width 855 height 481
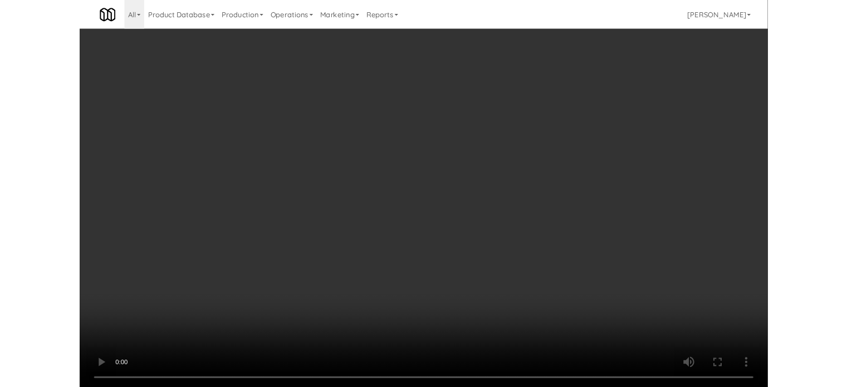
scroll to position [45, 0]
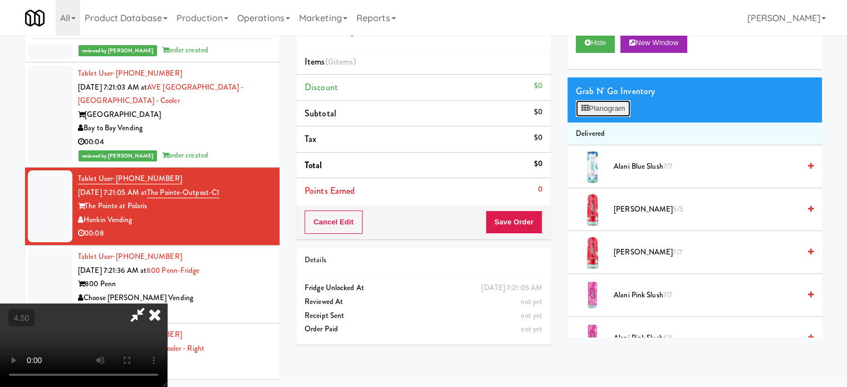
click at [599, 113] on button "Planogram" at bounding box center [602, 108] width 55 height 17
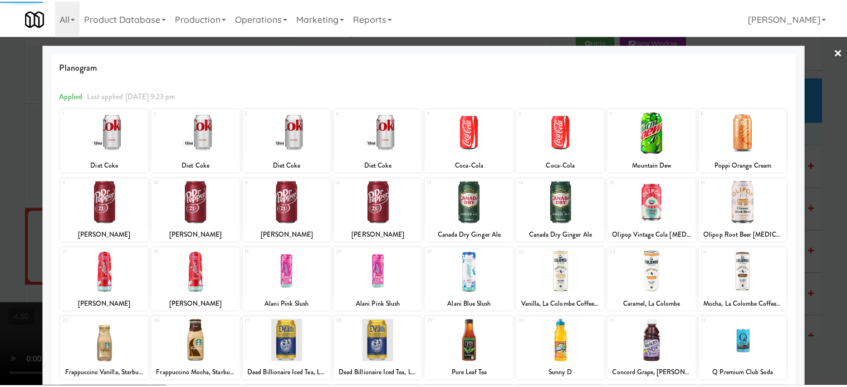
scroll to position [159, 0]
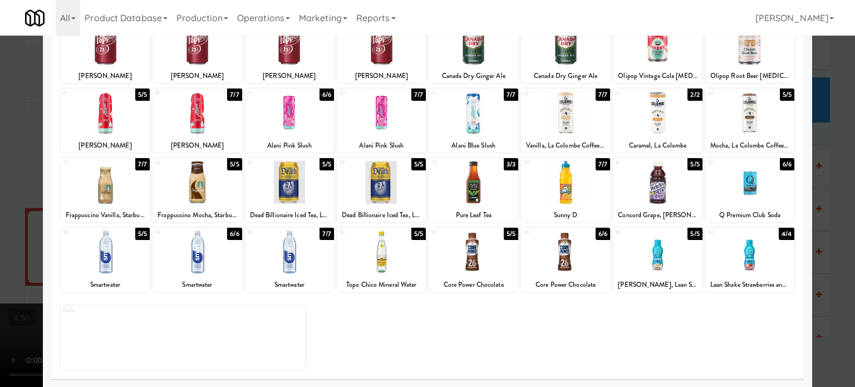
click at [234, 164] on div "5/5" at bounding box center [234, 164] width 14 height 12
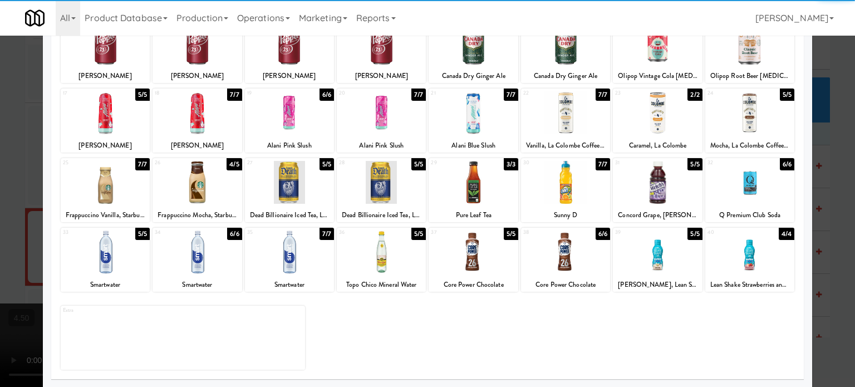
click at [38, 239] on div at bounding box center [427, 193] width 855 height 387
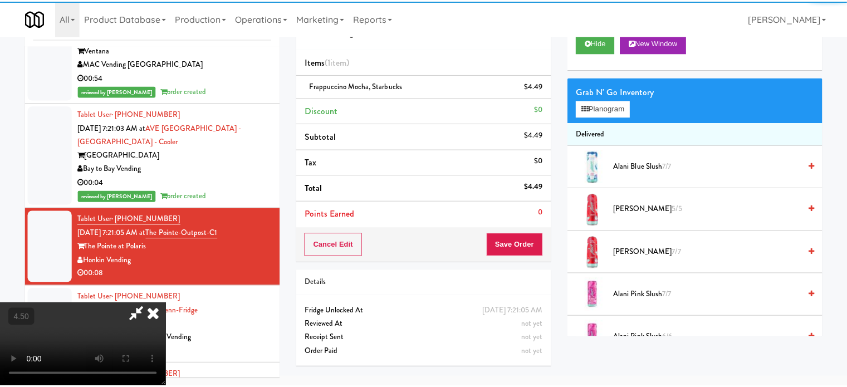
scroll to position [3678, 0]
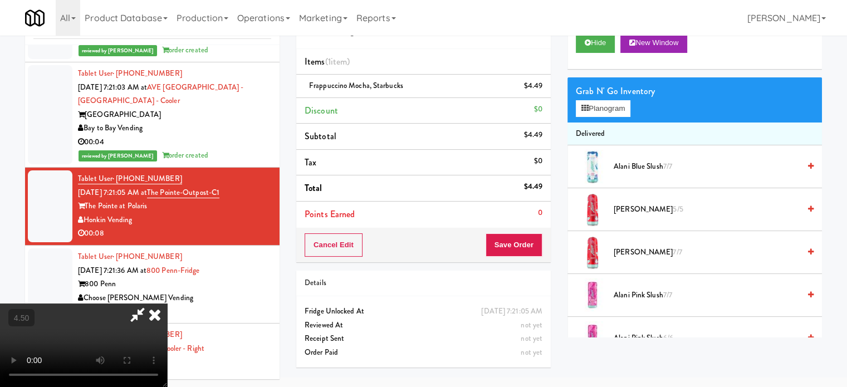
click at [123, 303] on video at bounding box center [83, 344] width 167 height 83
drag, startPoint x: 160, startPoint y: 235, endPoint x: 183, endPoint y: 289, distance: 58.6
click at [160, 303] on video at bounding box center [83, 344] width 167 height 83
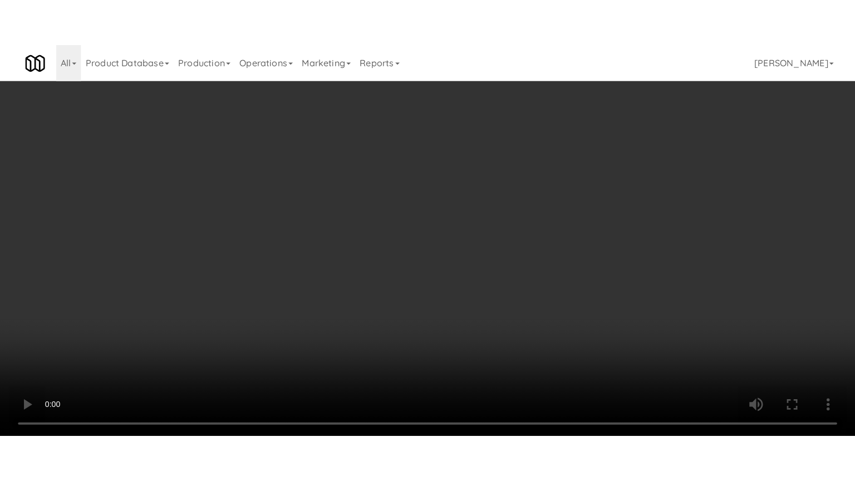
scroll to position [3637, 0]
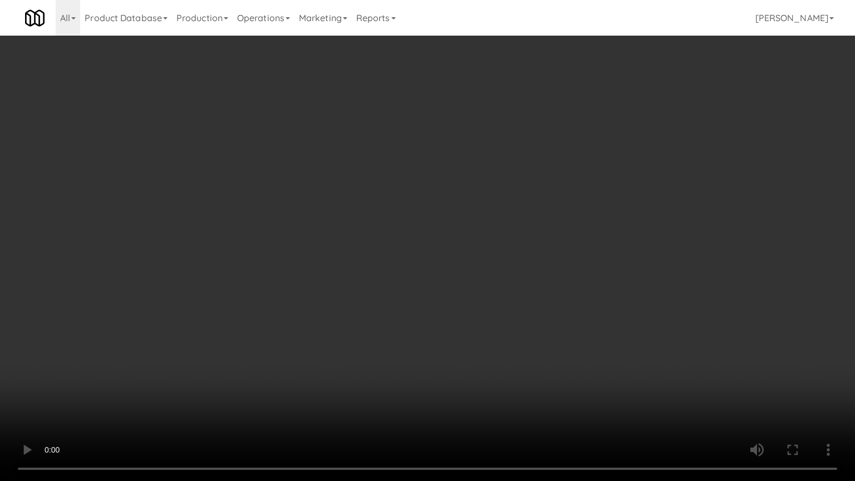
click at [322, 253] on video at bounding box center [427, 240] width 855 height 481
click at [400, 220] on video at bounding box center [427, 240] width 855 height 481
click at [412, 227] on video at bounding box center [427, 240] width 855 height 481
click at [478, 234] on video at bounding box center [427, 240] width 855 height 481
click at [461, 233] on video at bounding box center [427, 240] width 855 height 481
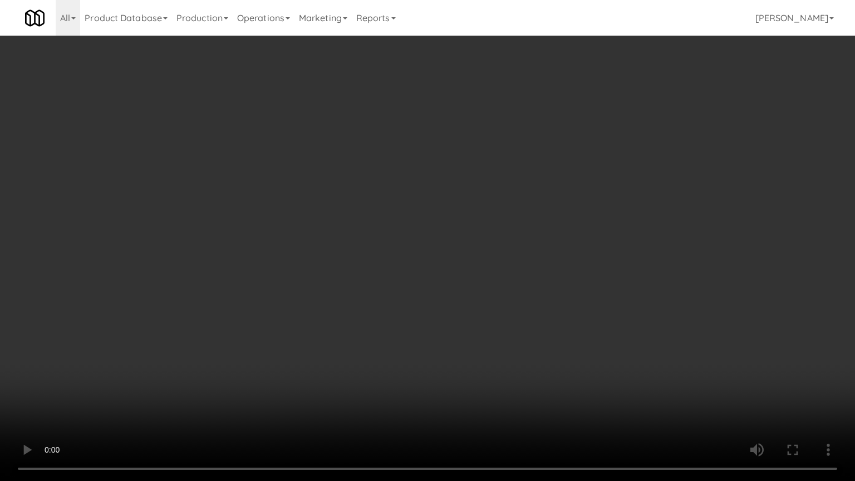
click at [462, 230] on video at bounding box center [427, 240] width 855 height 481
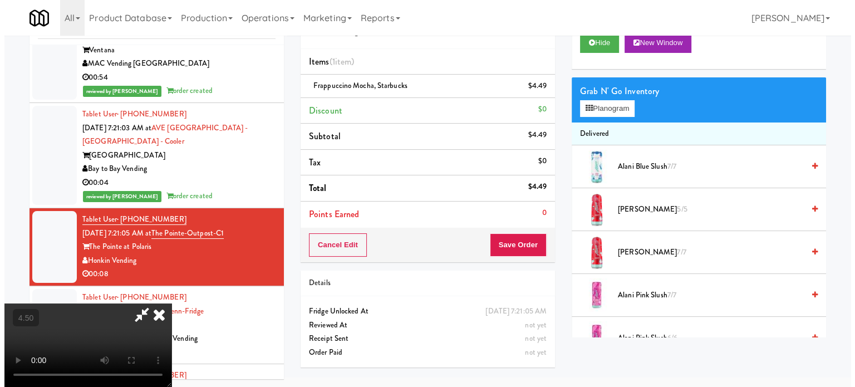
scroll to position [3678, 0]
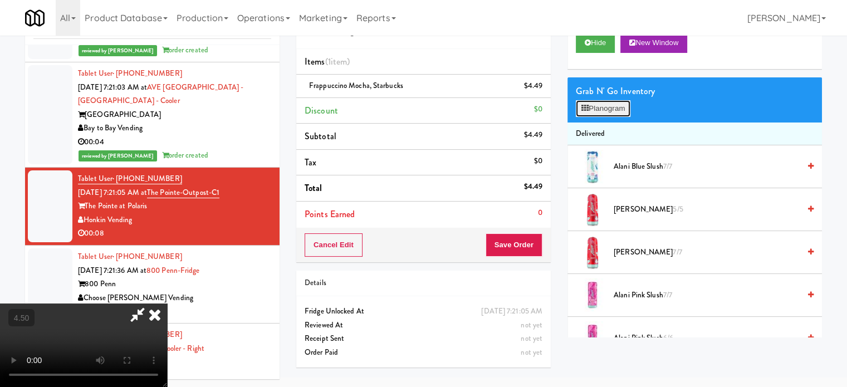
click at [608, 112] on button "Planogram" at bounding box center [602, 108] width 55 height 17
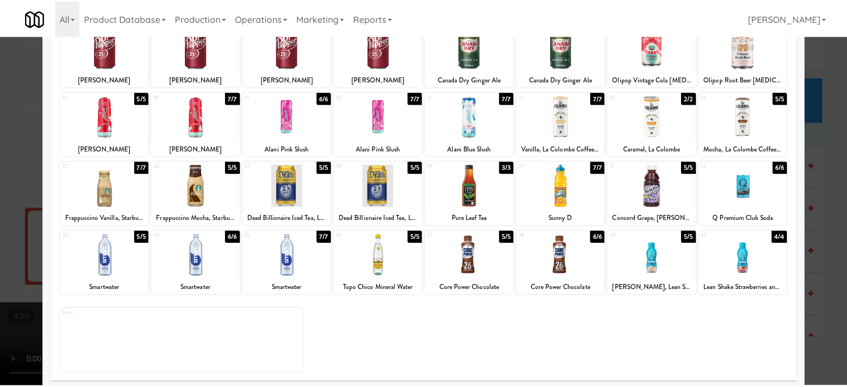
scroll to position [159, 0]
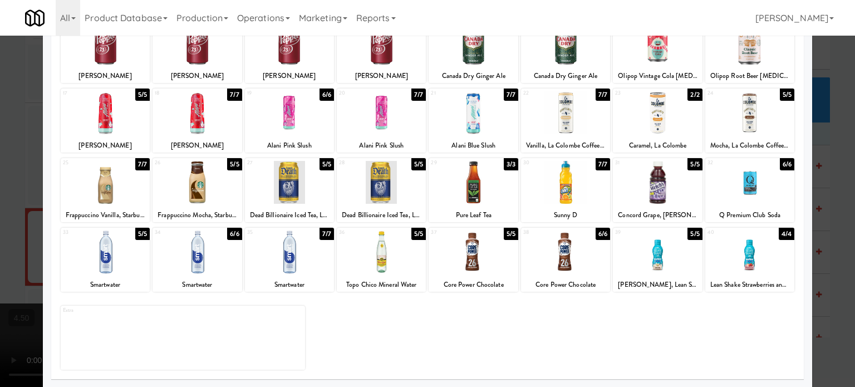
click at [234, 166] on div "5/5" at bounding box center [234, 164] width 14 height 12
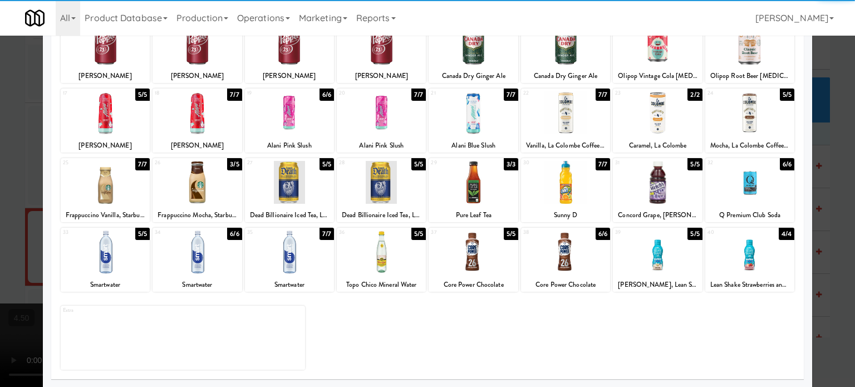
click at [22, 218] on div at bounding box center [427, 193] width 855 height 387
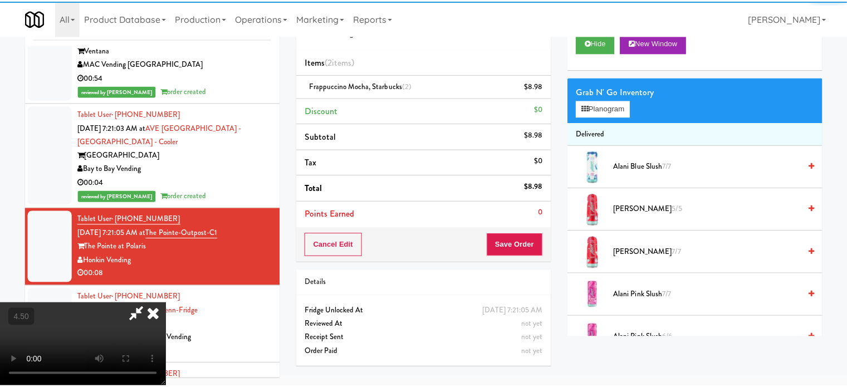
scroll to position [3678, 0]
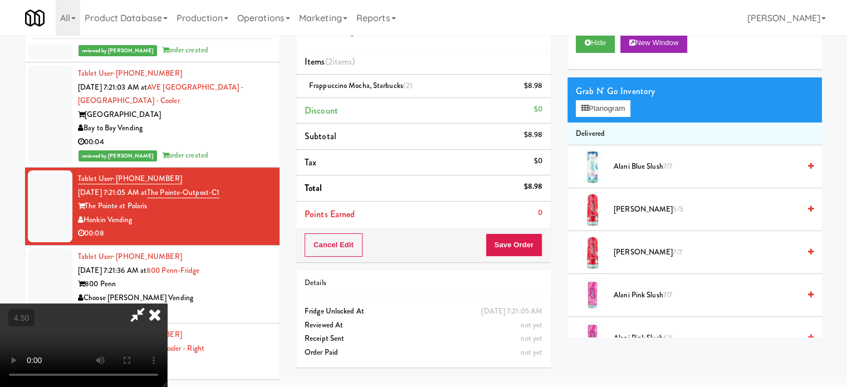
click at [167, 303] on video at bounding box center [83, 344] width 167 height 83
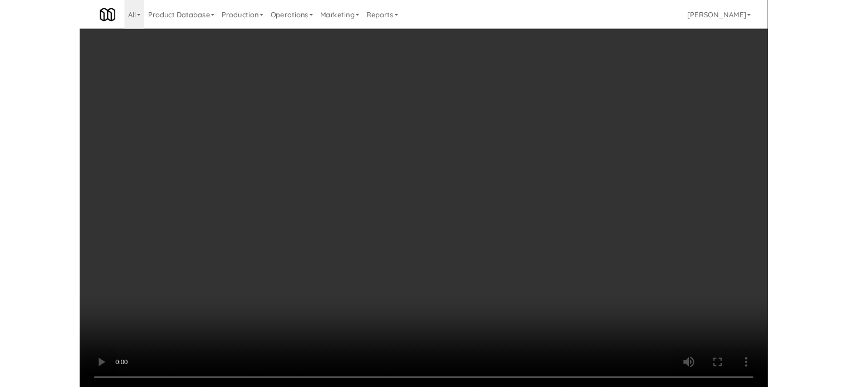
scroll to position [3637, 0]
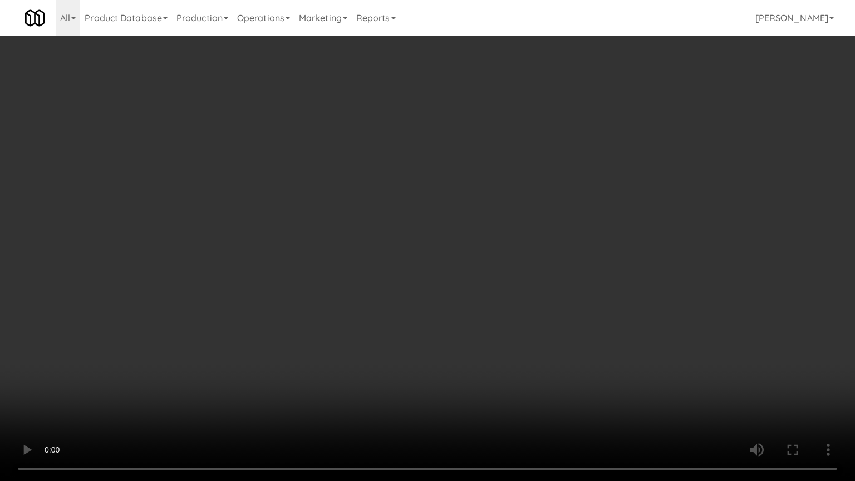
click at [322, 278] on video at bounding box center [427, 240] width 855 height 481
drag, startPoint x: 327, startPoint y: 272, endPoint x: 391, endPoint y: 273, distance: 63.5
click at [327, 272] on video at bounding box center [427, 240] width 855 height 481
drag, startPoint x: 388, startPoint y: 276, endPoint x: 394, endPoint y: 268, distance: 10.4
click at [388, 276] on video at bounding box center [427, 240] width 855 height 481
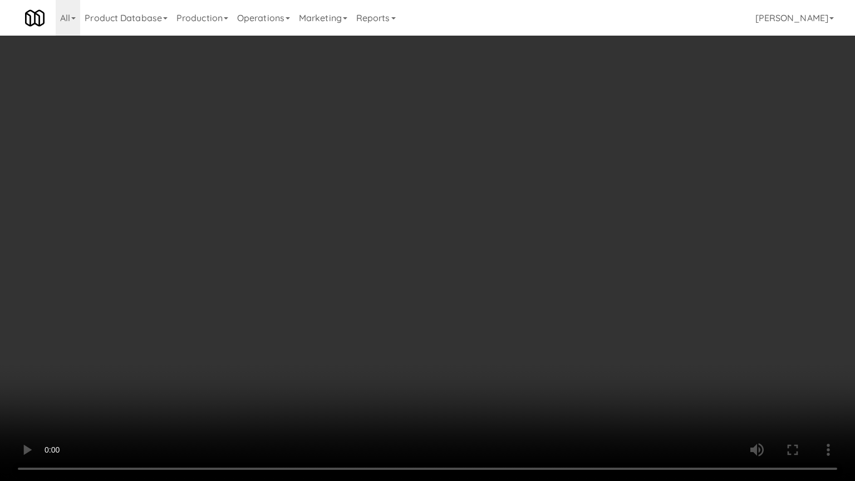
click at [410, 297] on video at bounding box center [427, 240] width 855 height 481
drag, startPoint x: 398, startPoint y: 262, endPoint x: 405, endPoint y: 260, distance: 6.9
click at [399, 262] on video at bounding box center [427, 240] width 855 height 481
click at [410, 258] on video at bounding box center [427, 240] width 855 height 481
click at [405, 262] on video at bounding box center [427, 240] width 855 height 481
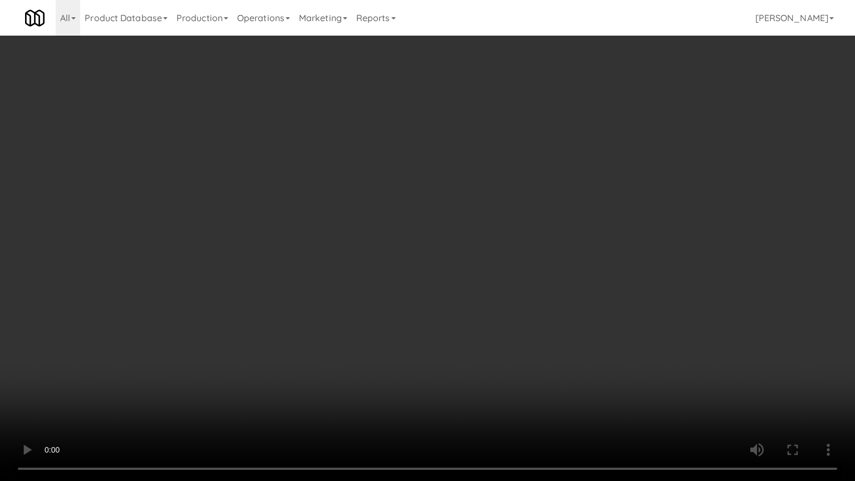
click at [417, 258] on video at bounding box center [427, 240] width 855 height 481
click at [506, 262] on video at bounding box center [427, 240] width 855 height 481
click at [433, 258] on video at bounding box center [427, 240] width 855 height 481
click at [559, 229] on video at bounding box center [427, 240] width 855 height 481
click at [580, 243] on video at bounding box center [427, 240] width 855 height 481
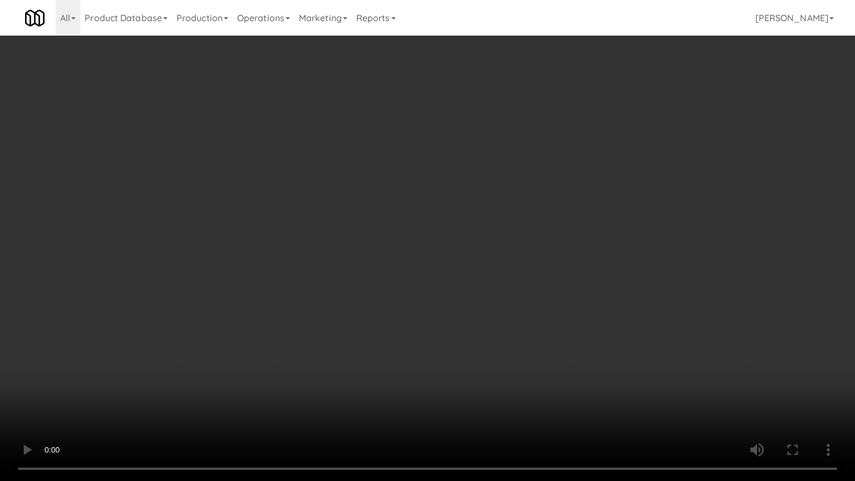
click at [380, 238] on video at bounding box center [427, 240] width 855 height 481
click at [382, 237] on video at bounding box center [427, 240] width 855 height 481
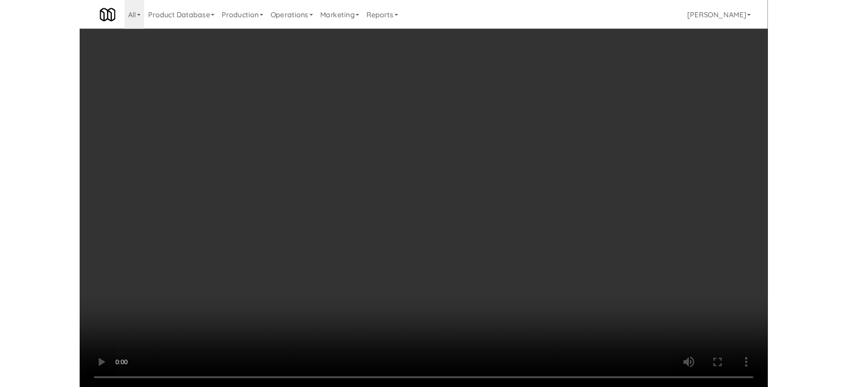
scroll to position [3678, 0]
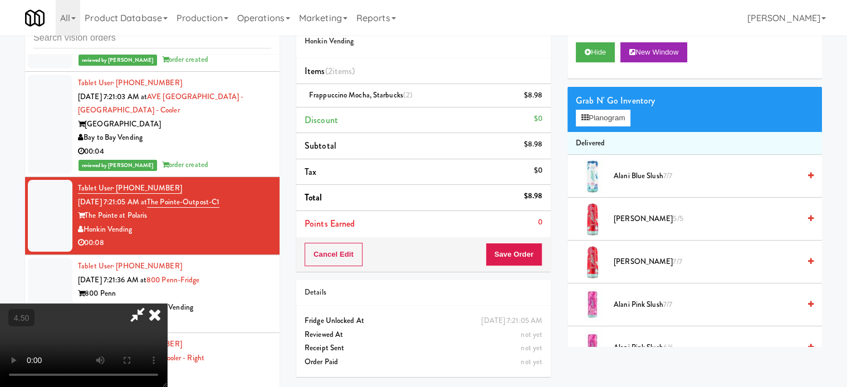
click at [167, 303] on icon at bounding box center [154, 314] width 24 height 22
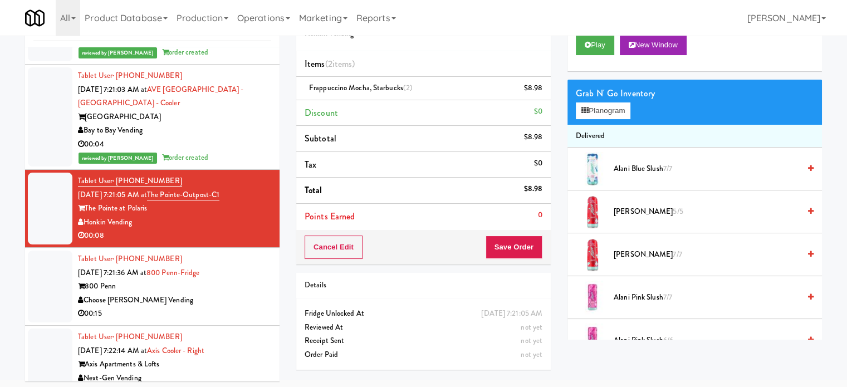
scroll to position [45, 0]
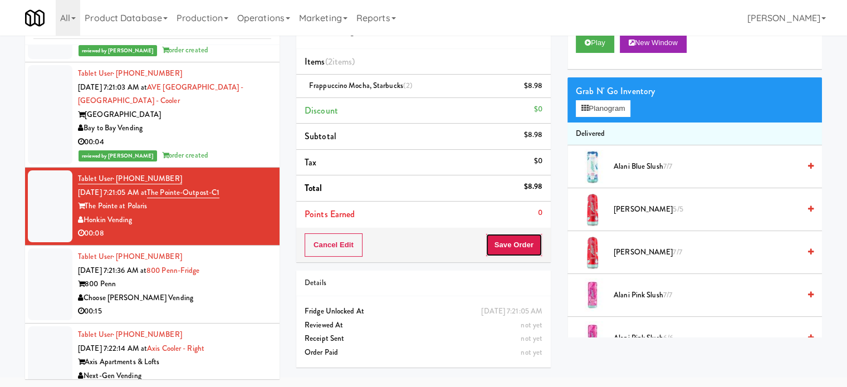
click at [526, 239] on button "Save Order" at bounding box center [513, 244] width 57 height 23
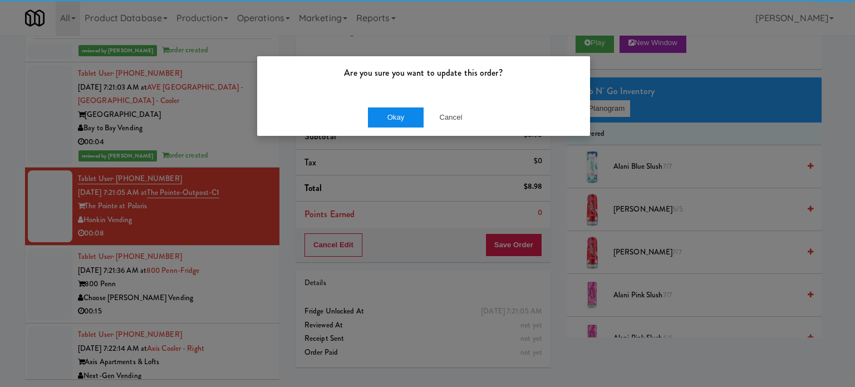
click at [409, 106] on div "Okay Cancel" at bounding box center [423, 117] width 333 height 37
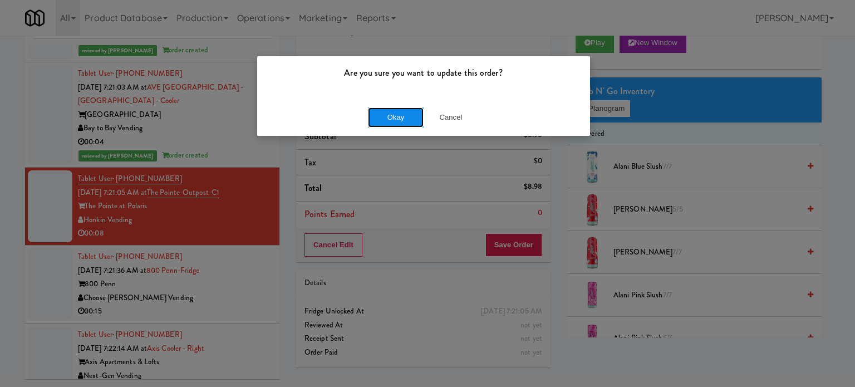
click at [407, 115] on button "Okay" at bounding box center [396, 117] width 56 height 20
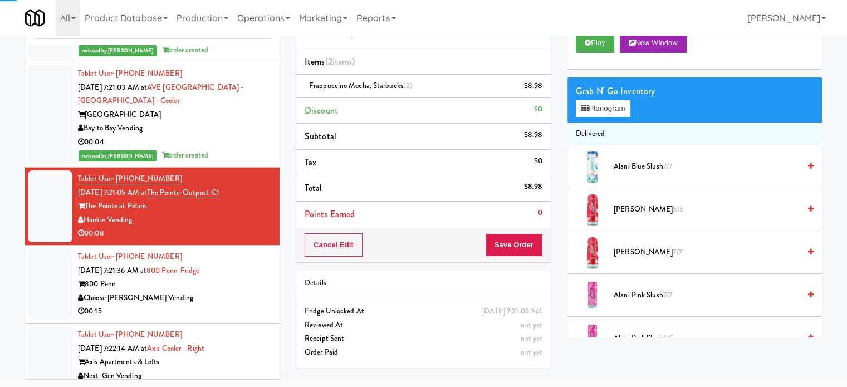
drag, startPoint x: 223, startPoint y: 347, endPoint x: 239, endPoint y: 336, distance: 19.6
click
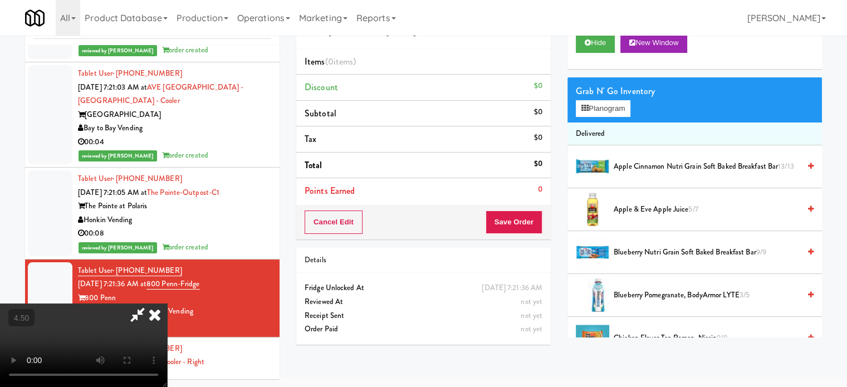
drag, startPoint x: 391, startPoint y: 229, endPoint x: 396, endPoint y: 229, distance: 5.6
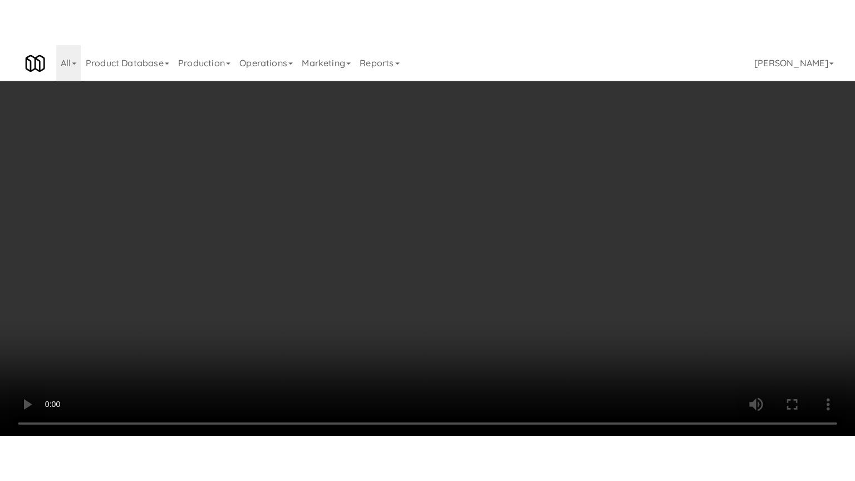
scroll to position [3637, 0]
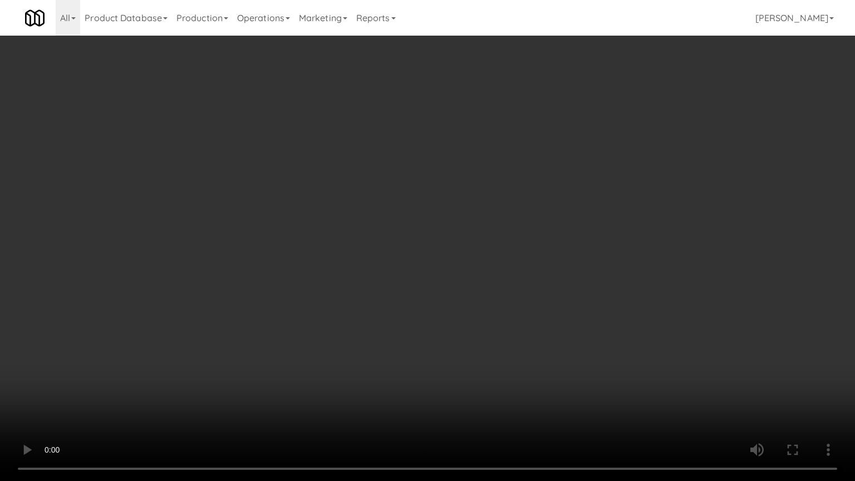
drag, startPoint x: 410, startPoint y: 222, endPoint x: 418, endPoint y: 218, distance: 9.0
drag, startPoint x: 558, startPoint y: 230, endPoint x: 570, endPoint y: 227, distance: 13.2
drag, startPoint x: 445, startPoint y: 195, endPoint x: 612, endPoint y: 84, distance: 200.7
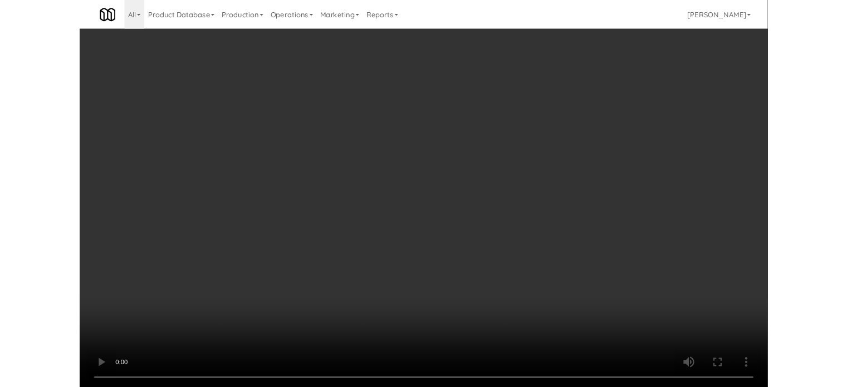
scroll to position [45, 0]
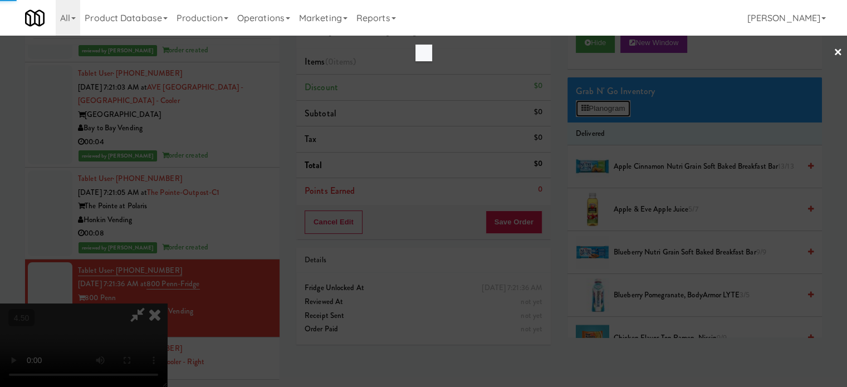
scroll to position [3637, 0]
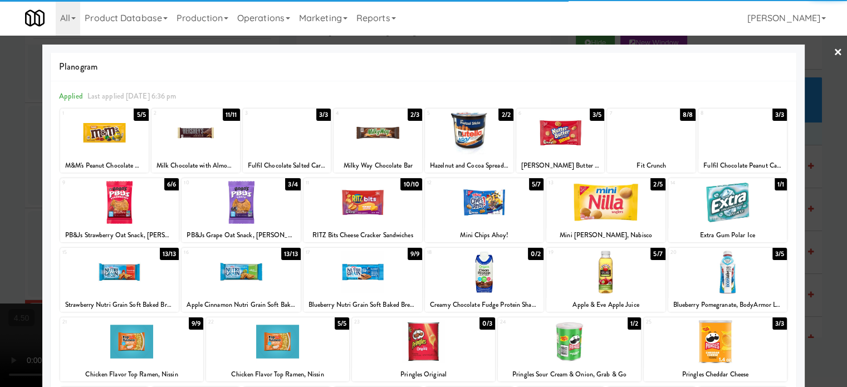
scroll to position [3678, 0]
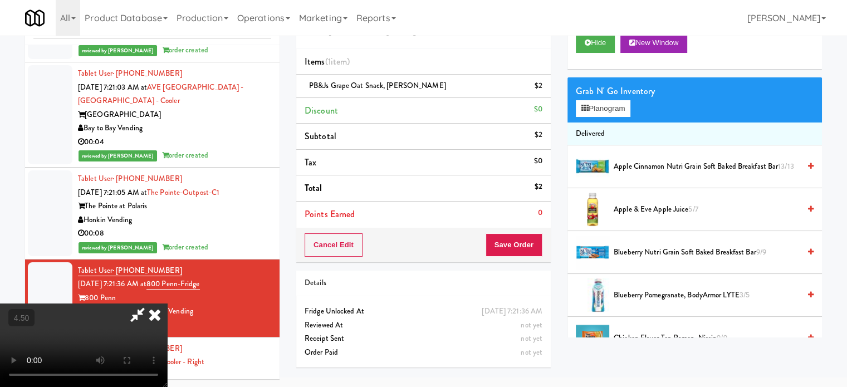
drag, startPoint x: 170, startPoint y: 168, endPoint x: 272, endPoint y: 209, distance: 109.7
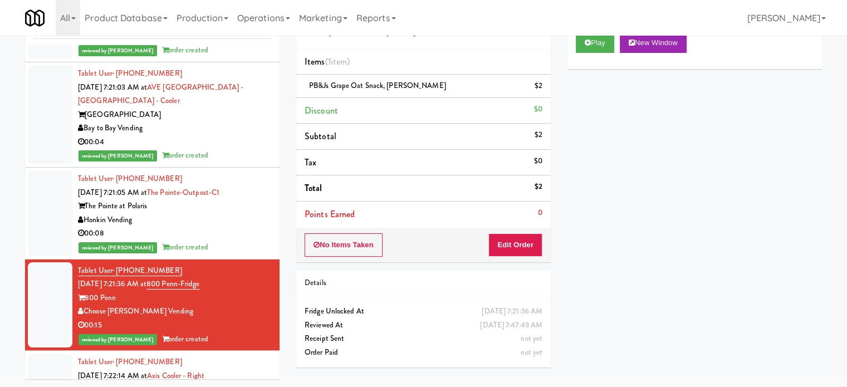
scroll to position [3859, 0]
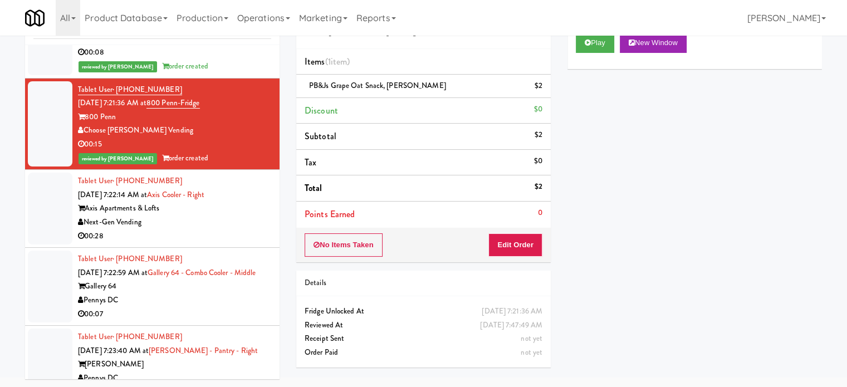
drag, startPoint x: 169, startPoint y: 278, endPoint x: 210, endPoint y: 278, distance: 41.2
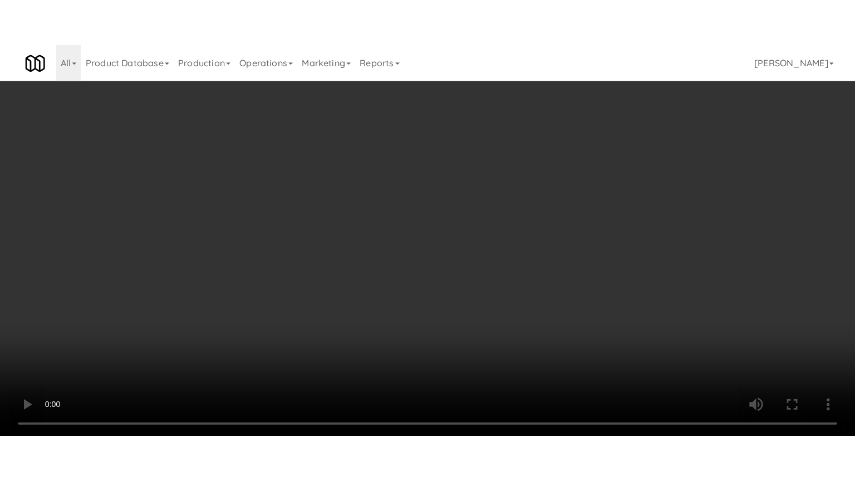
scroll to position [3817, 0]
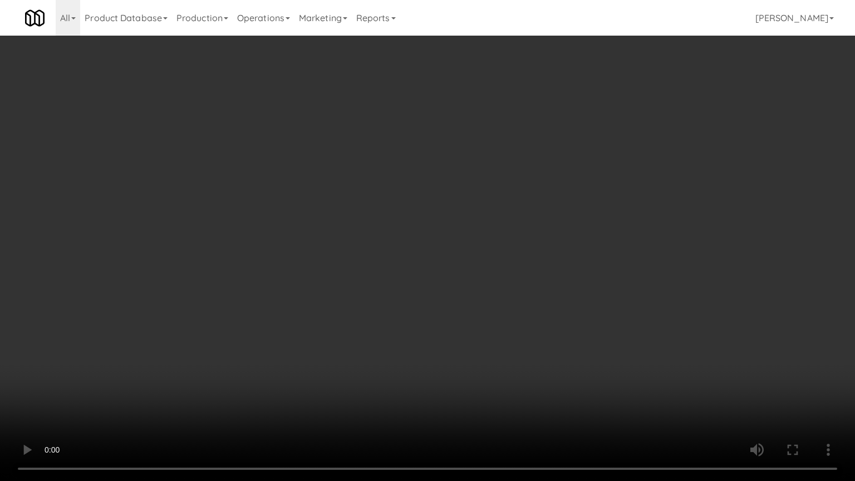
drag, startPoint x: 406, startPoint y: 231, endPoint x: 417, endPoint y: 233, distance: 11.4
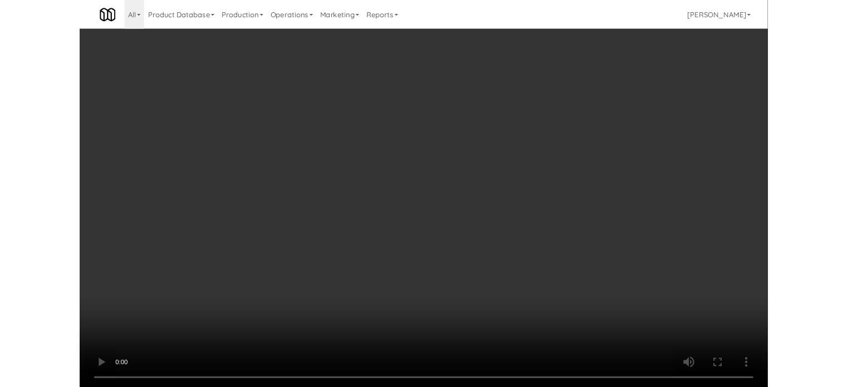
scroll to position [45, 0]
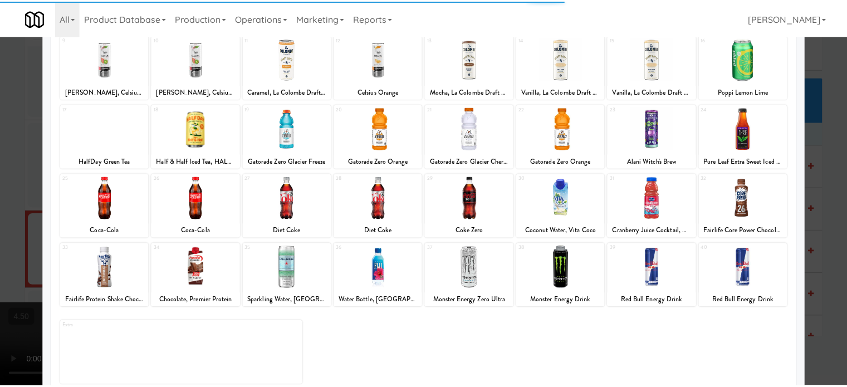
scroll to position [159, 0]
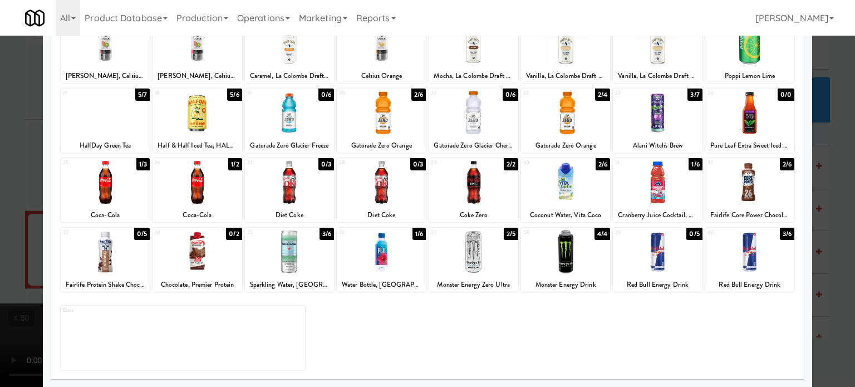
drag, startPoint x: 406, startPoint y: 91, endPoint x: 422, endPoint y: 89, distance: 16.2
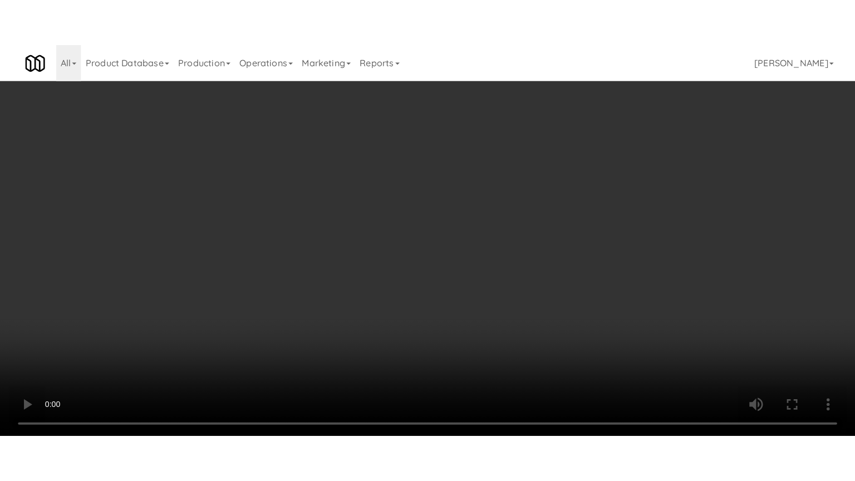
scroll to position [3817, 0]
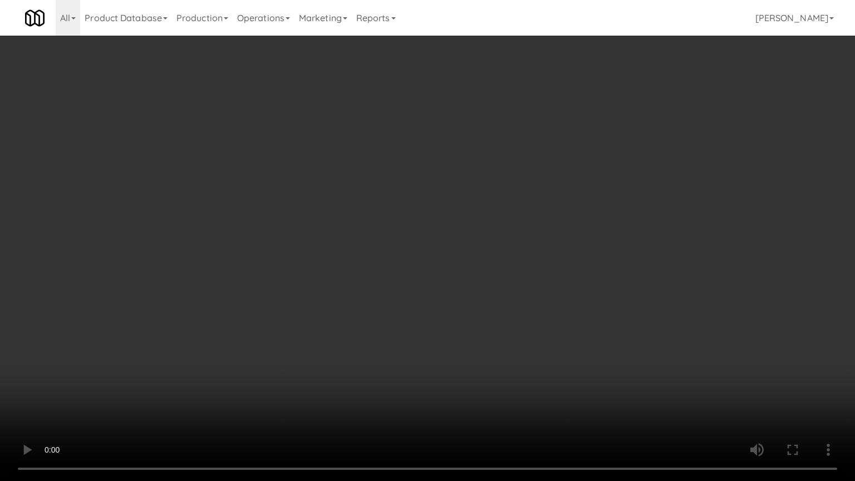
drag, startPoint x: 319, startPoint y: 236, endPoint x: 448, endPoint y: 126, distance: 169.4
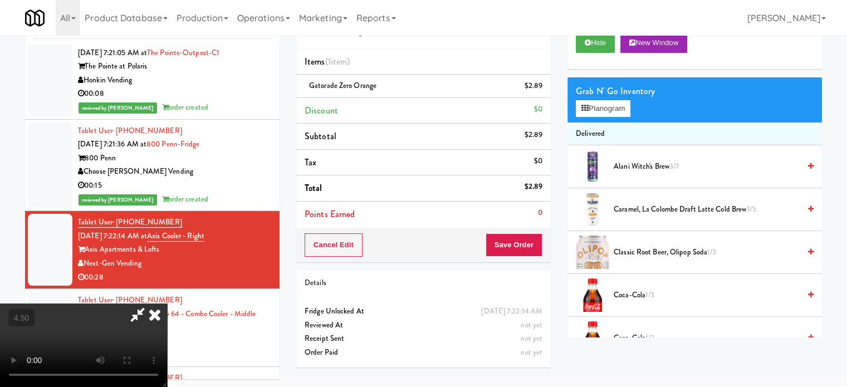
scroll to position [3859, 0]
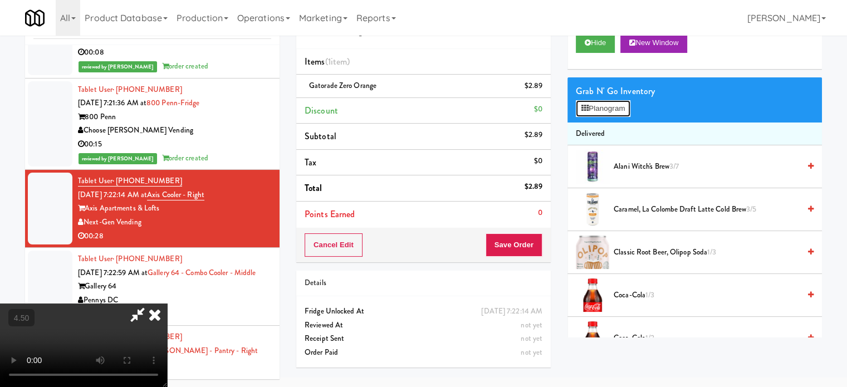
drag, startPoint x: 594, startPoint y: 106, endPoint x: 591, endPoint y: 111, distance: 6.5
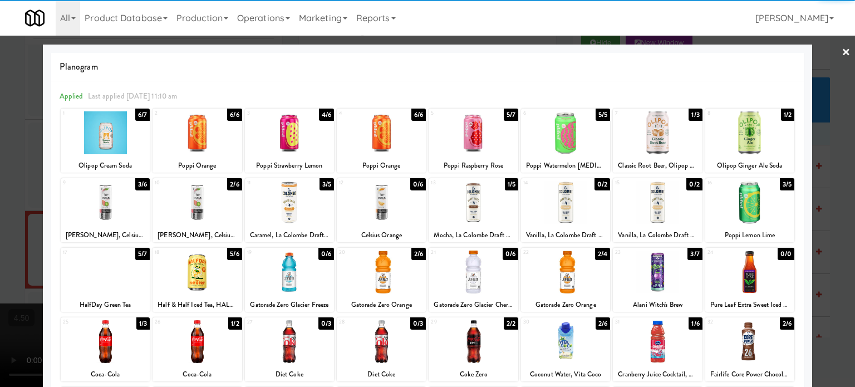
drag, startPoint x: 324, startPoint y: 184, endPoint x: 337, endPoint y: 184, distance: 12.8
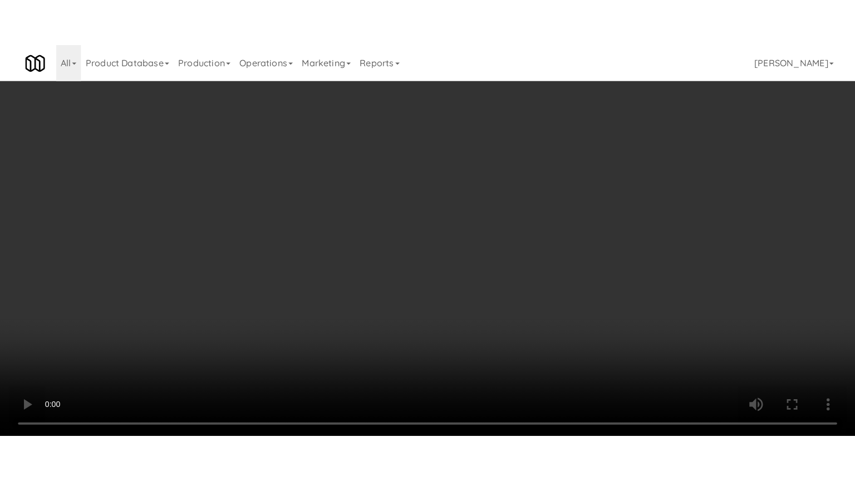
scroll to position [3817, 0]
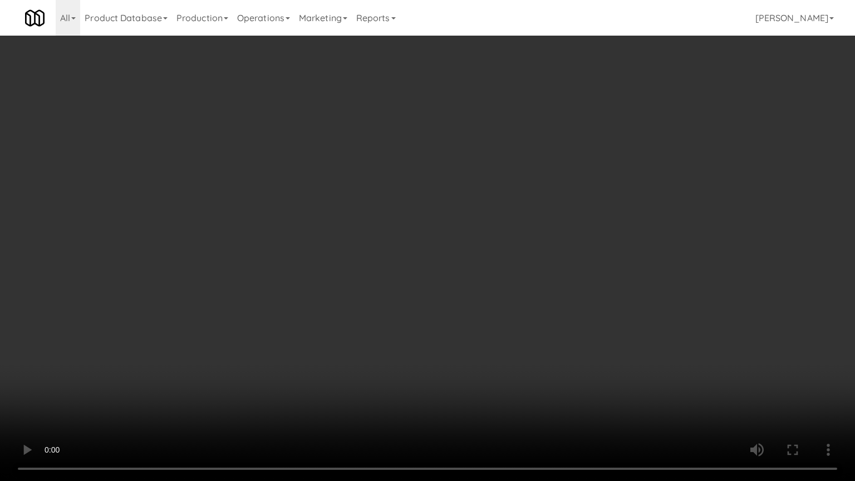
drag, startPoint x: 436, startPoint y: 254, endPoint x: 456, endPoint y: 95, distance: 159.9
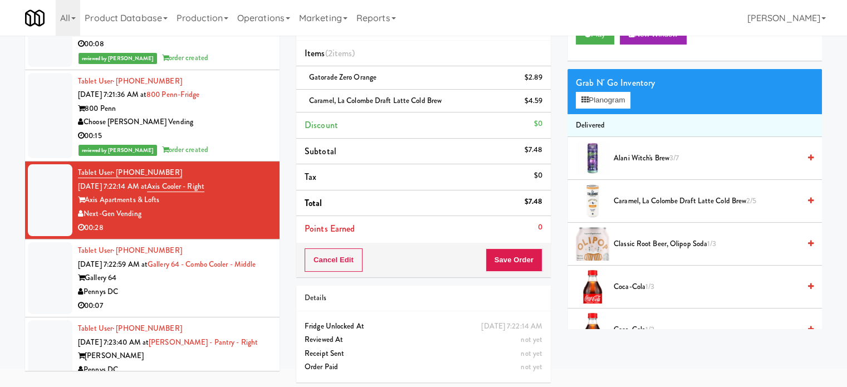
scroll to position [56, 0]
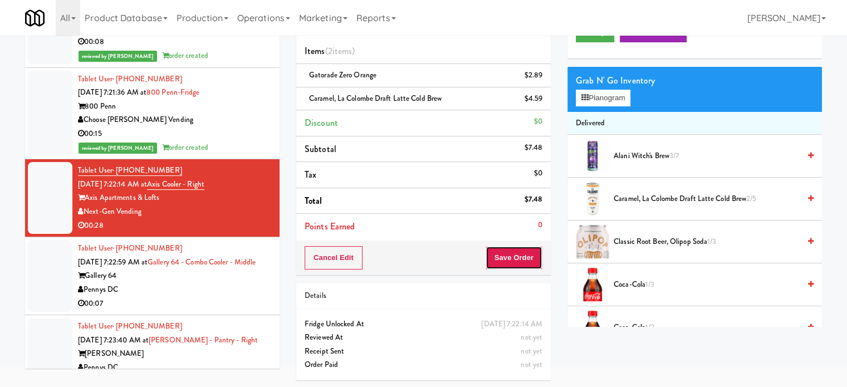
drag, startPoint x: 503, startPoint y: 260, endPoint x: 483, endPoint y: 239, distance: 28.8
drag, startPoint x: 247, startPoint y: 328, endPoint x: 259, endPoint y: 322, distance: 13.7
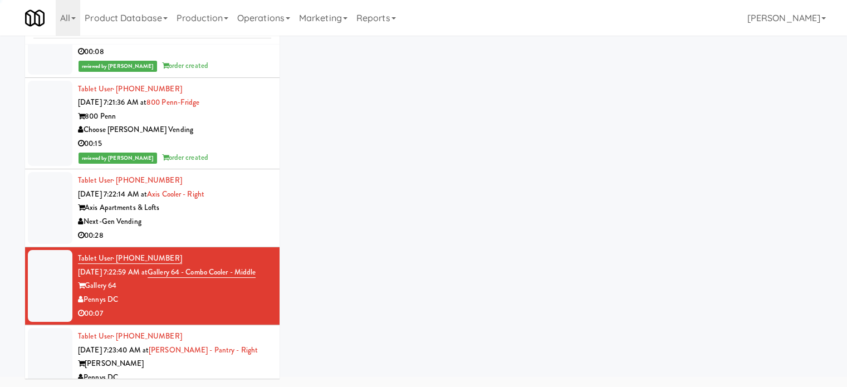
scroll to position [45, 0]
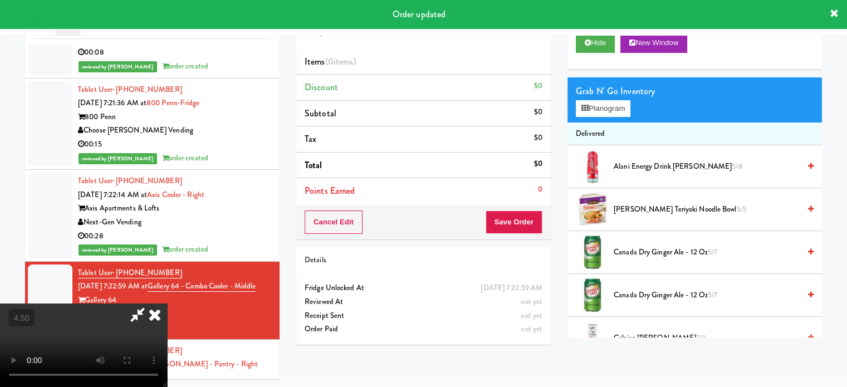
drag, startPoint x: 362, startPoint y: 264, endPoint x: 353, endPoint y: 253, distance: 13.9
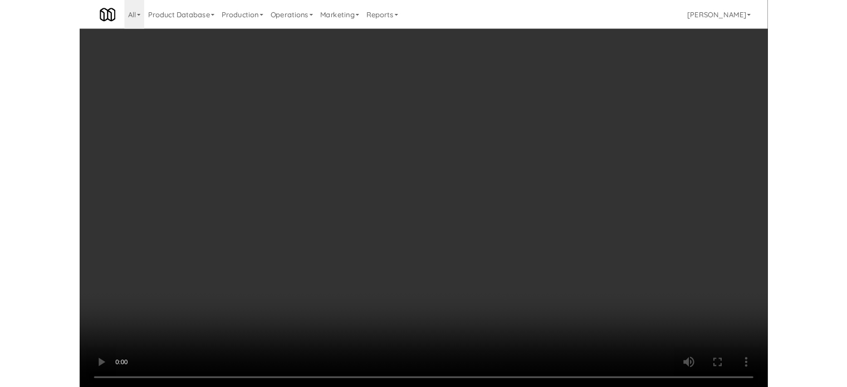
scroll to position [3817, 0]
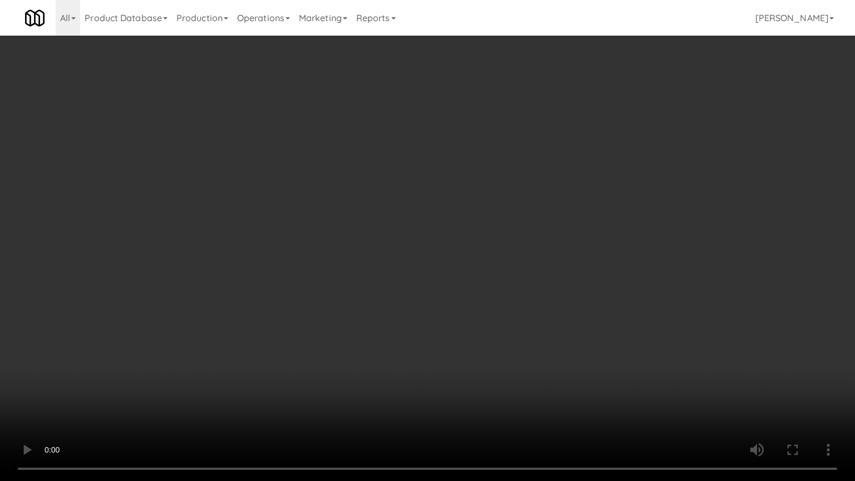
drag, startPoint x: 141, startPoint y: 370, endPoint x: 154, endPoint y: 363, distance: 14.2
drag, startPoint x: 343, startPoint y: 229, endPoint x: 381, endPoint y: 232, distance: 37.9
drag, startPoint x: 420, startPoint y: 247, endPoint x: 429, endPoint y: 243, distance: 9.2
drag, startPoint x: 367, startPoint y: 265, endPoint x: 420, endPoint y: 273, distance: 53.5
drag, startPoint x: 426, startPoint y: 282, endPoint x: 445, endPoint y: 265, distance: 25.2
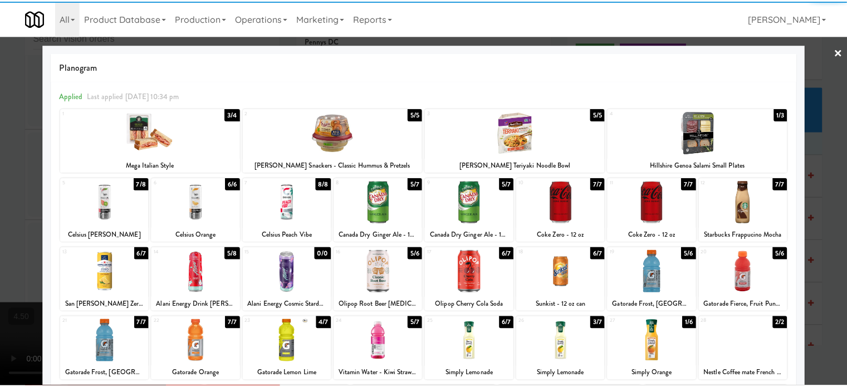
scroll to position [159, 0]
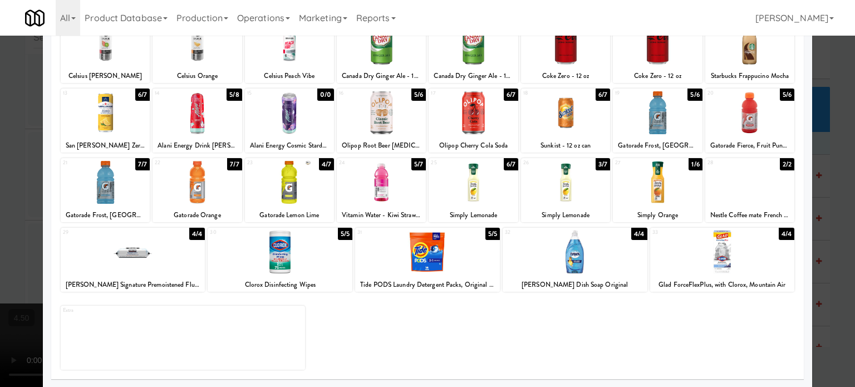
drag, startPoint x: 690, startPoint y: 161, endPoint x: 636, endPoint y: 173, distance: 54.7
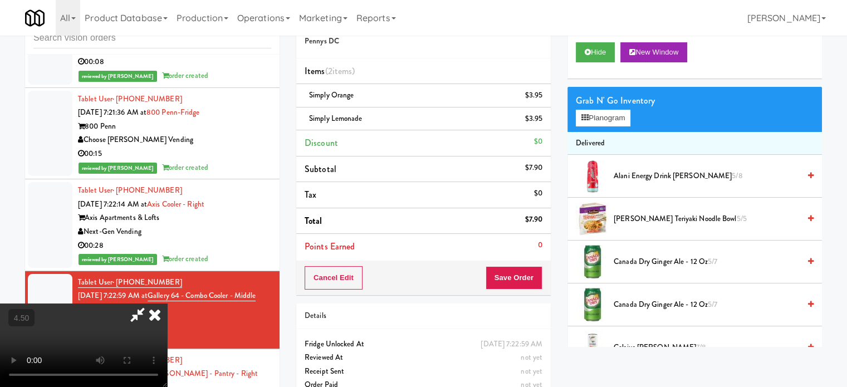
scroll to position [3817, 0]
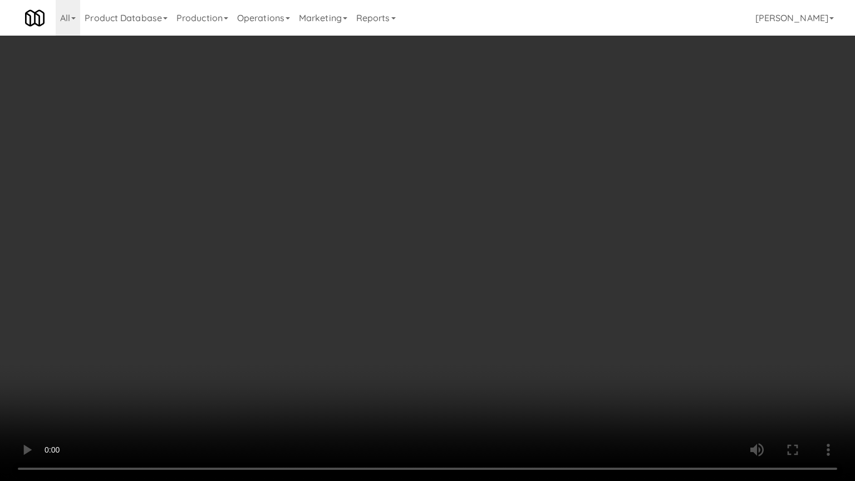
drag, startPoint x: 478, startPoint y: 211, endPoint x: 534, endPoint y: 111, distance: 115.4
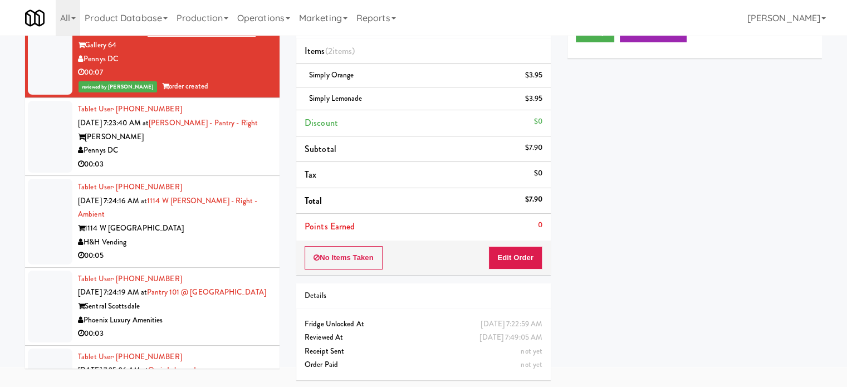
scroll to position [4158, 0]
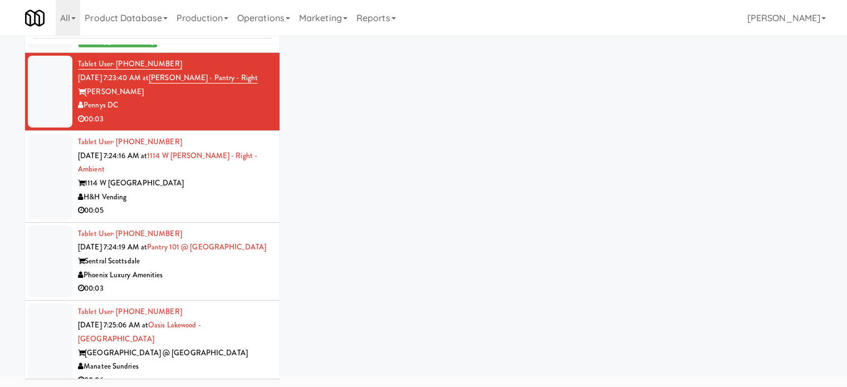
scroll to position [45, 0]
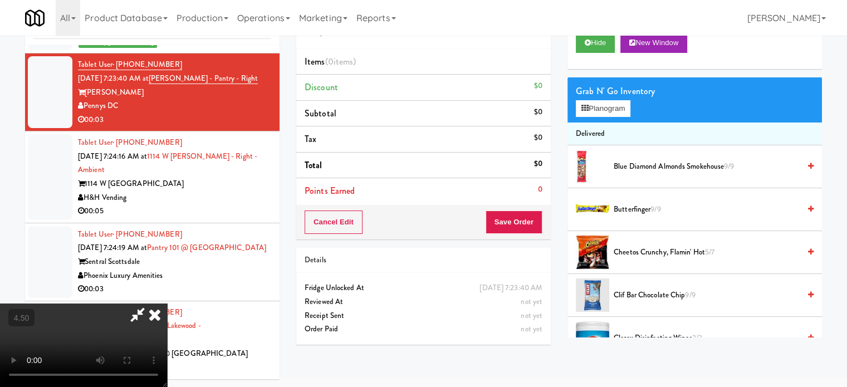
drag, startPoint x: 331, startPoint y: 239, endPoint x: 343, endPoint y: 225, distance: 19.3
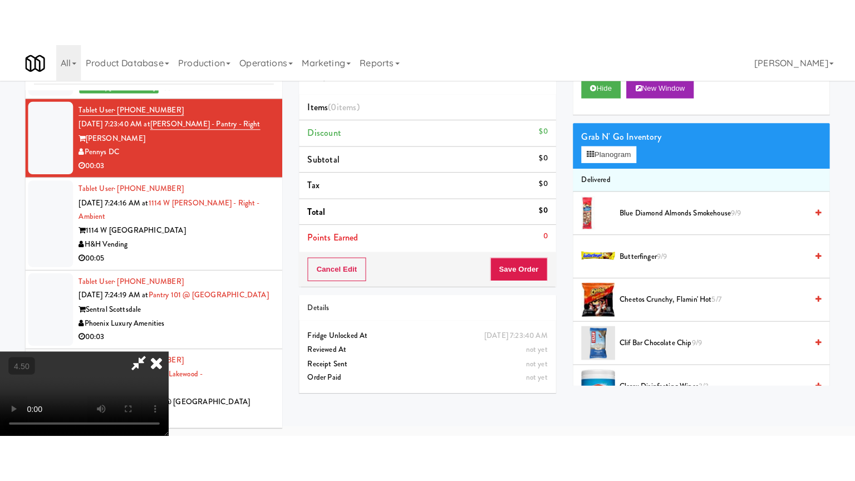
scroll to position [36, 0]
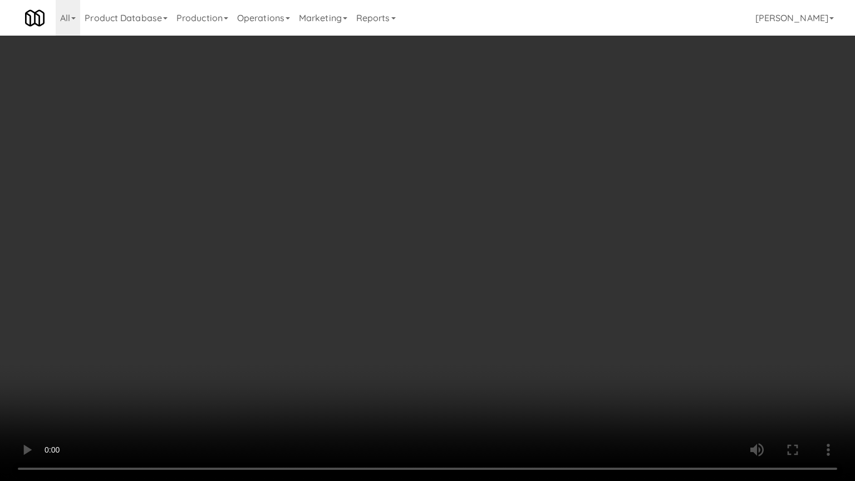
drag, startPoint x: 204, startPoint y: 363, endPoint x: 282, endPoint y: 303, distance: 98.4
drag, startPoint x: 388, startPoint y: 291, endPoint x: 442, endPoint y: 281, distance: 54.8
drag, startPoint x: 410, startPoint y: 288, endPoint x: 416, endPoint y: 284, distance: 7.3
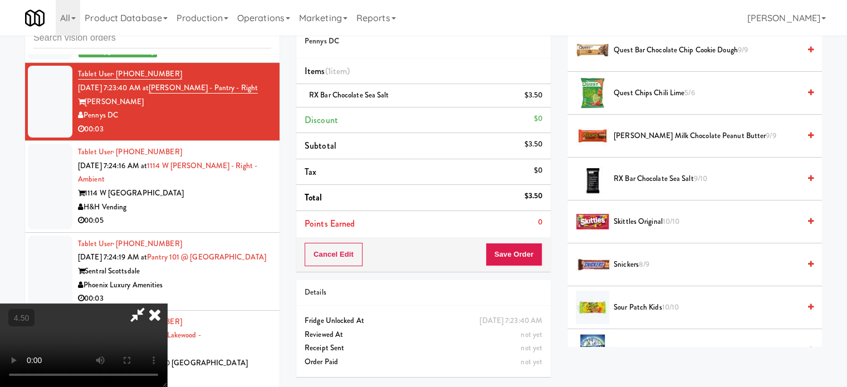
scroll to position [4117, 0]
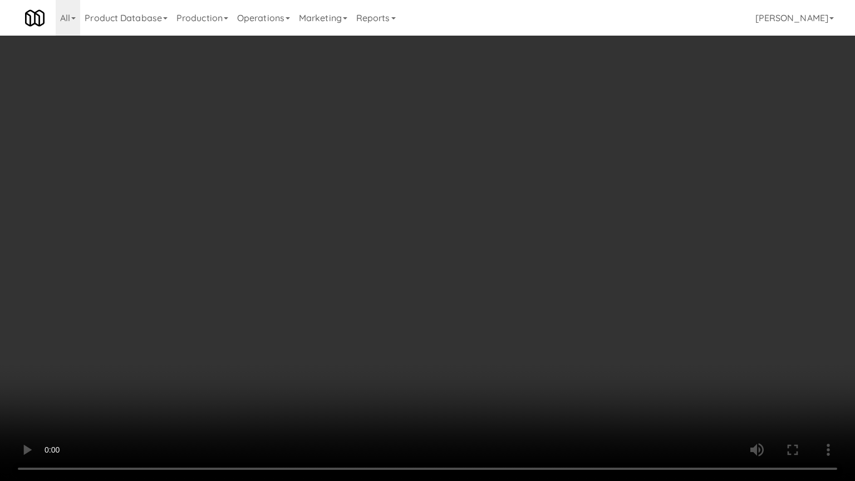
drag, startPoint x: 250, startPoint y: 345, endPoint x: 265, endPoint y: 336, distance: 17.5
drag, startPoint x: 485, startPoint y: 269, endPoint x: 515, endPoint y: 264, distance: 30.4
drag, startPoint x: 543, startPoint y: 268, endPoint x: 562, endPoint y: 257, distance: 22.0
drag, startPoint x: 300, startPoint y: 353, endPoint x: 343, endPoint y: 303, distance: 66.7
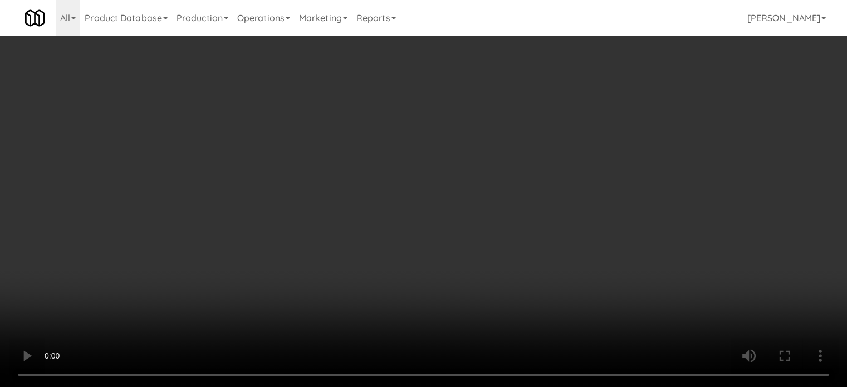
scroll to position [4158, 0]
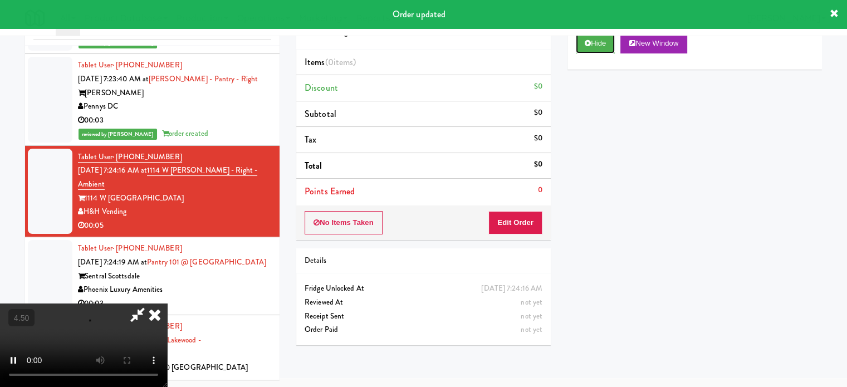
scroll to position [45, 0]
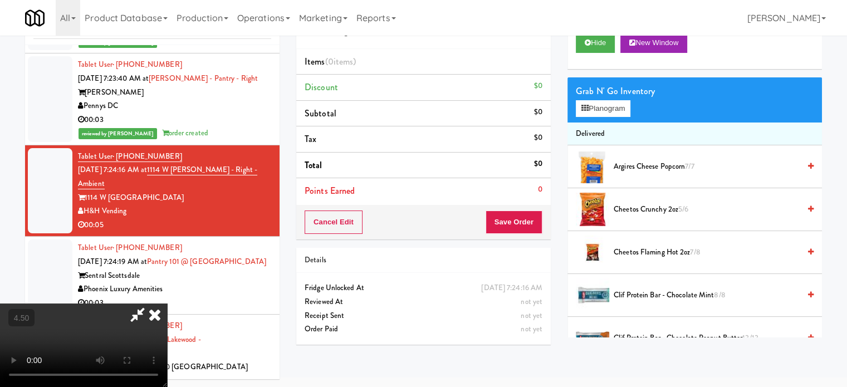
drag, startPoint x: 324, startPoint y: 282, endPoint x: 327, endPoint y: 264, distance: 17.6
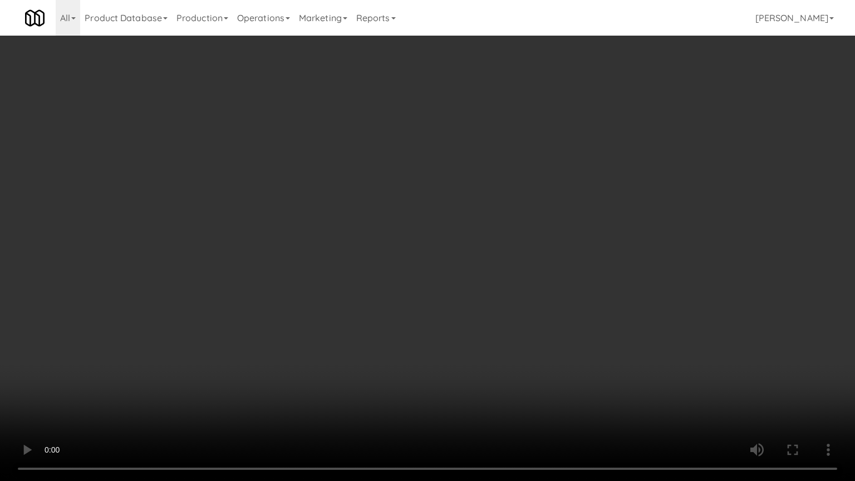
scroll to position [4117, 0]
drag, startPoint x: 390, startPoint y: 203, endPoint x: 414, endPoint y: 151, distance: 57.0
drag, startPoint x: 221, startPoint y: 296, endPoint x: 245, endPoint y: 244, distance: 57.3
drag, startPoint x: 471, startPoint y: 211, endPoint x: 478, endPoint y: 209, distance: 7.0
drag, startPoint x: 478, startPoint y: 209, endPoint x: 606, endPoint y: 88, distance: 176.4
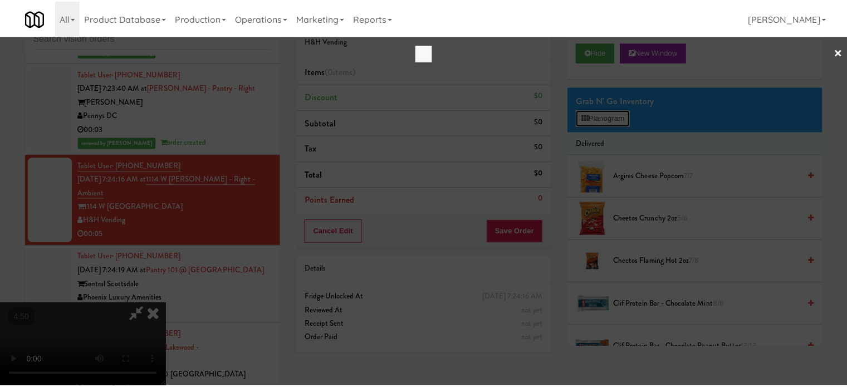
scroll to position [4117, 0]
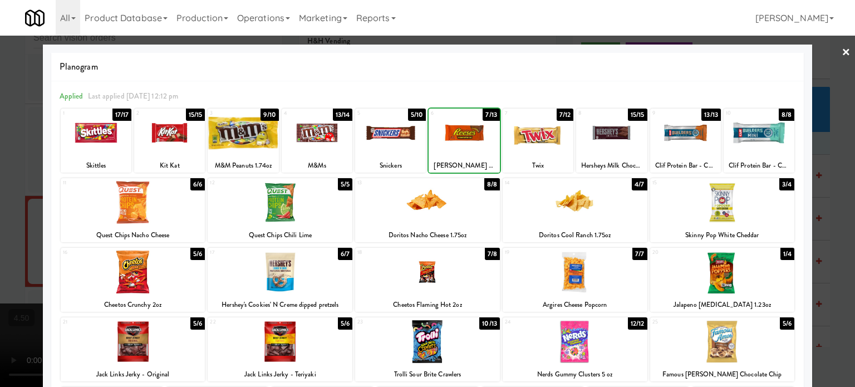
drag, startPoint x: 481, startPoint y: 116, endPoint x: 790, endPoint y: 165, distance: 312.7
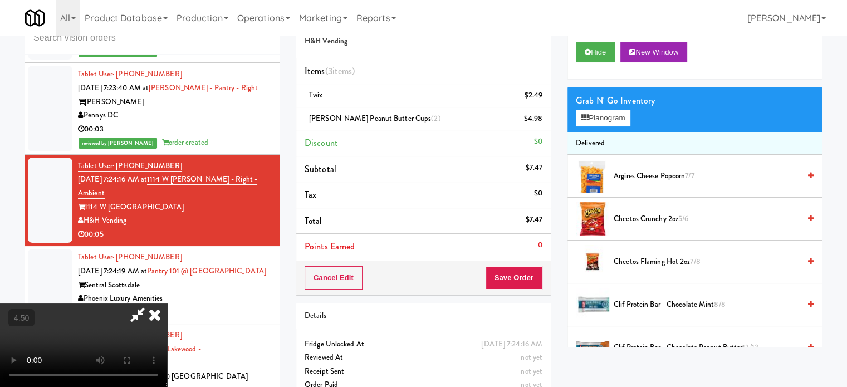
scroll to position [4117, 0]
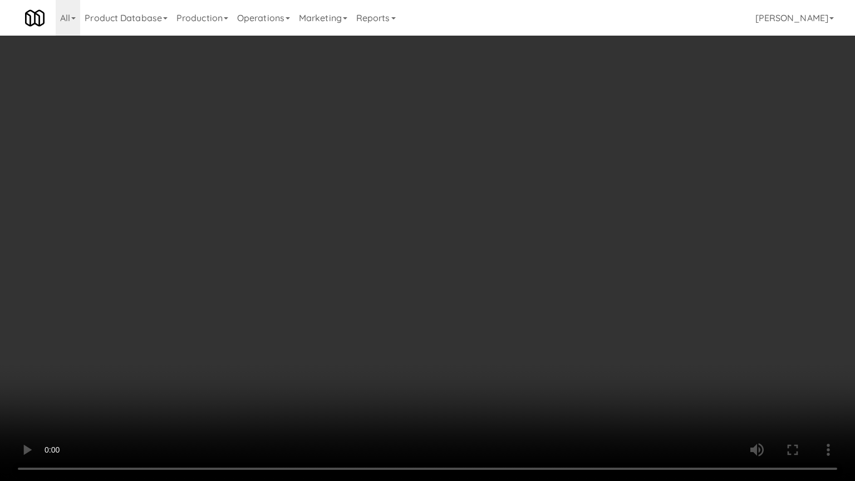
drag, startPoint x: 479, startPoint y: 186, endPoint x: 485, endPoint y: 93, distance: 93.7
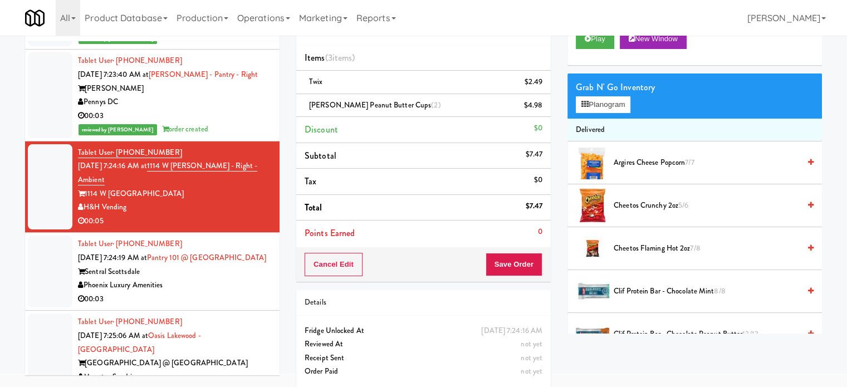
scroll to position [56, 0]
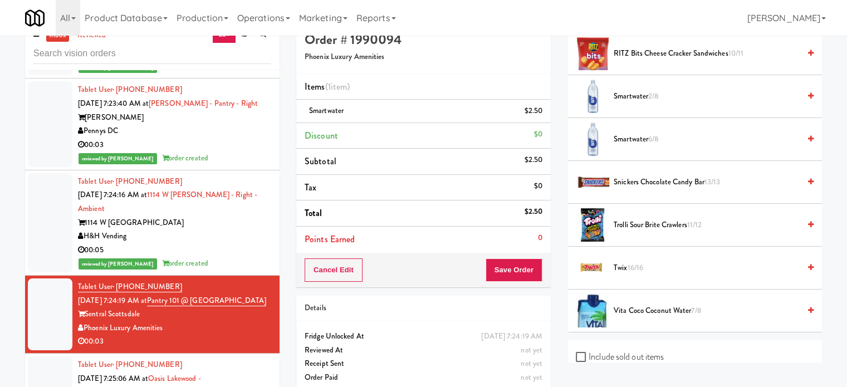
scroll to position [45, 0]
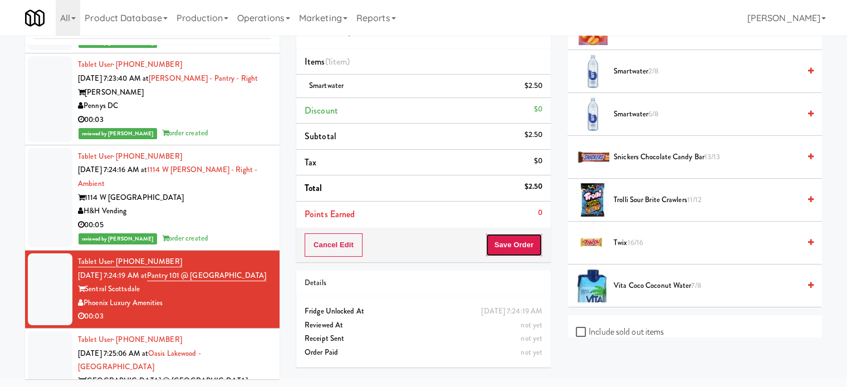
drag, startPoint x: 519, startPoint y: 243, endPoint x: 507, endPoint y: 229, distance: 18.5
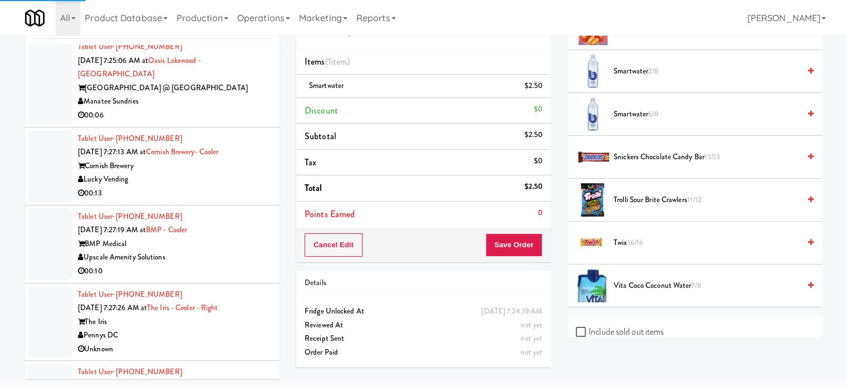
scroll to position [104, 0]
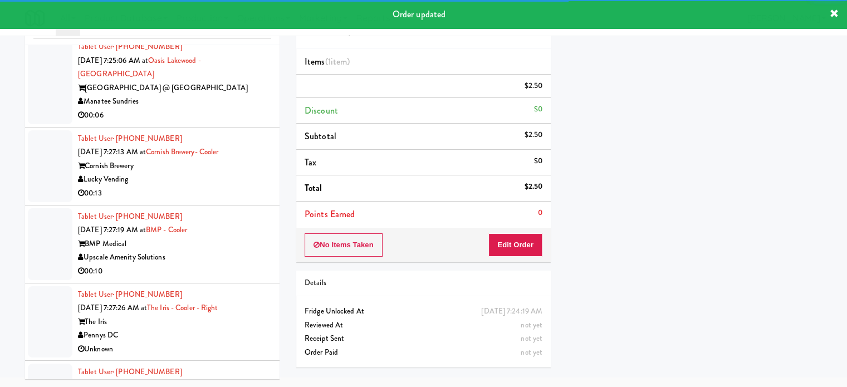
drag, startPoint x: 242, startPoint y: 164, endPoint x: 344, endPoint y: 164, distance: 101.8
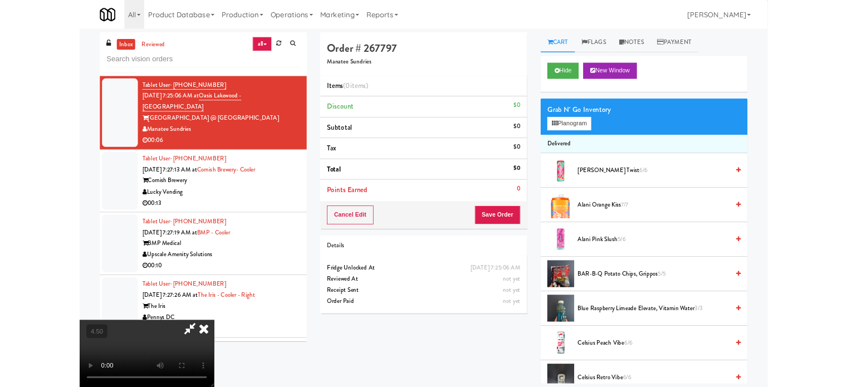
scroll to position [4396, 0]
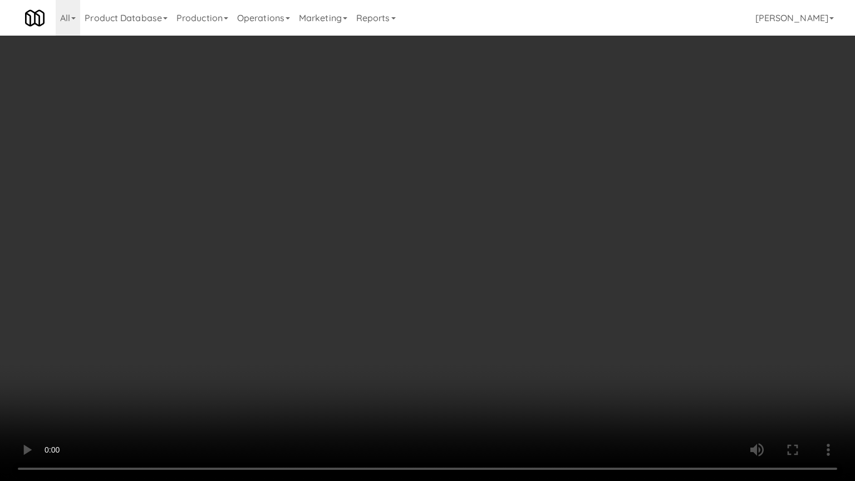
drag, startPoint x: 445, startPoint y: 227, endPoint x: 564, endPoint y: 151, distance: 141.4
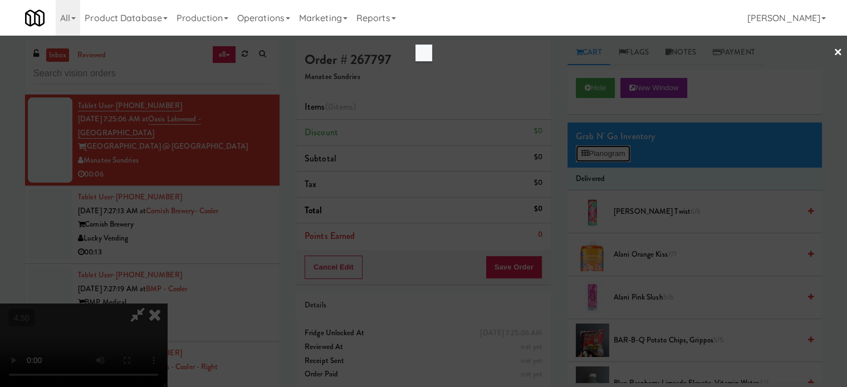
scroll to position [4396, 0]
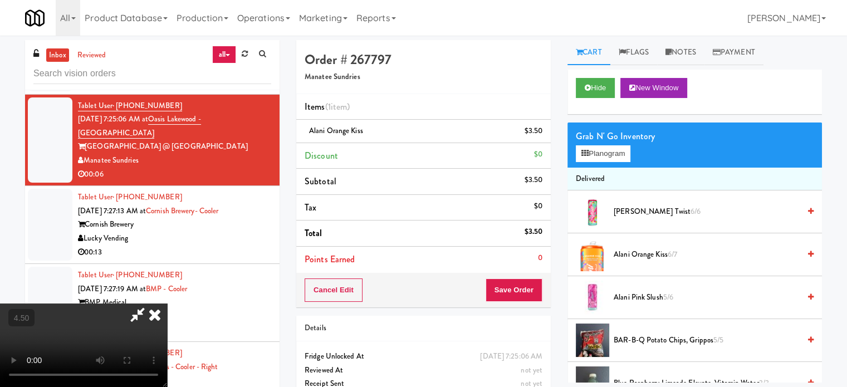
drag, startPoint x: 109, startPoint y: 255, endPoint x: 149, endPoint y: 242, distance: 42.8
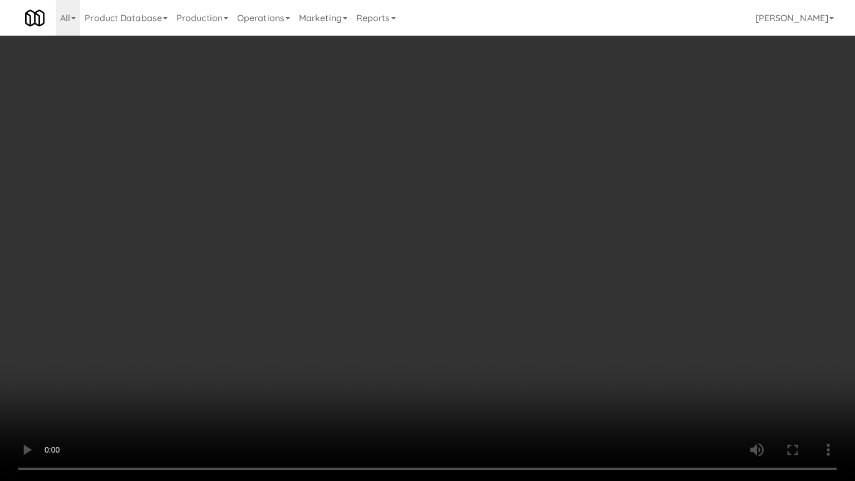
drag, startPoint x: 455, startPoint y: 238, endPoint x: 443, endPoint y: 158, distance: 81.1
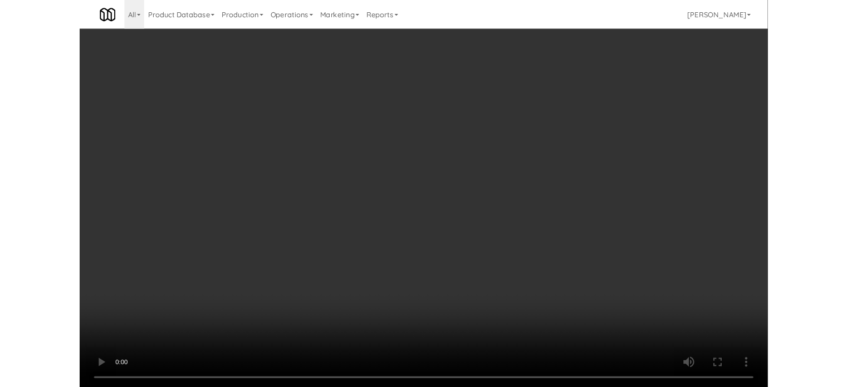
scroll to position [4451, 0]
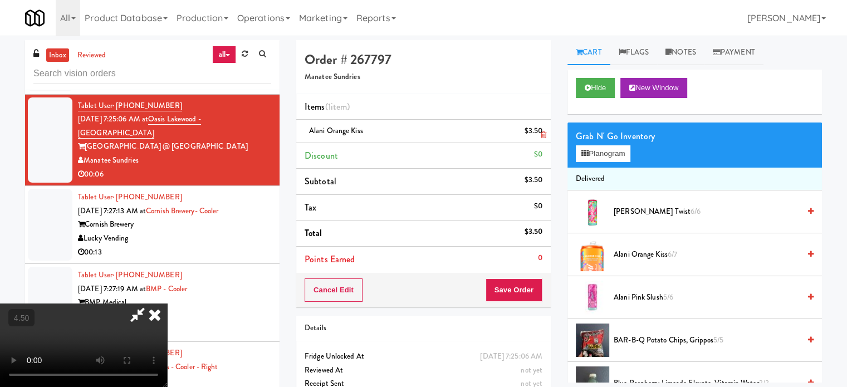
drag, startPoint x: 500, startPoint y: 115, endPoint x: 499, endPoint y: 134, distance: 19.5
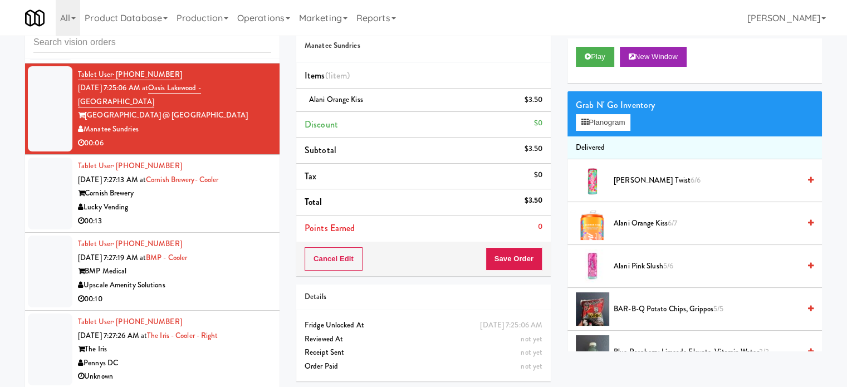
scroll to position [45, 0]
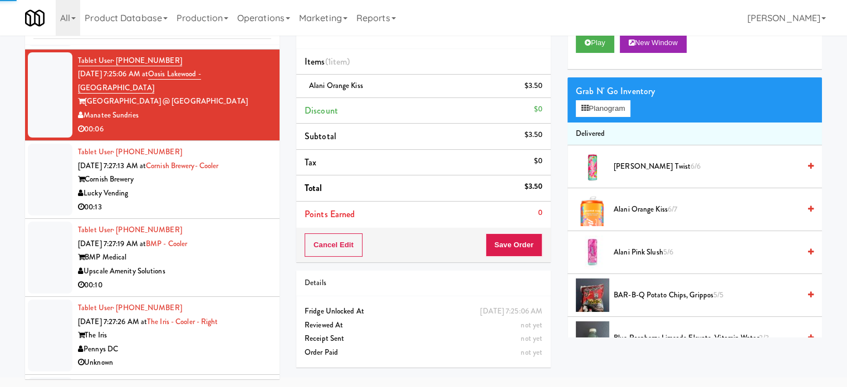
drag, startPoint x: 238, startPoint y: 251, endPoint x: 407, endPoint y: 189, distance: 179.8
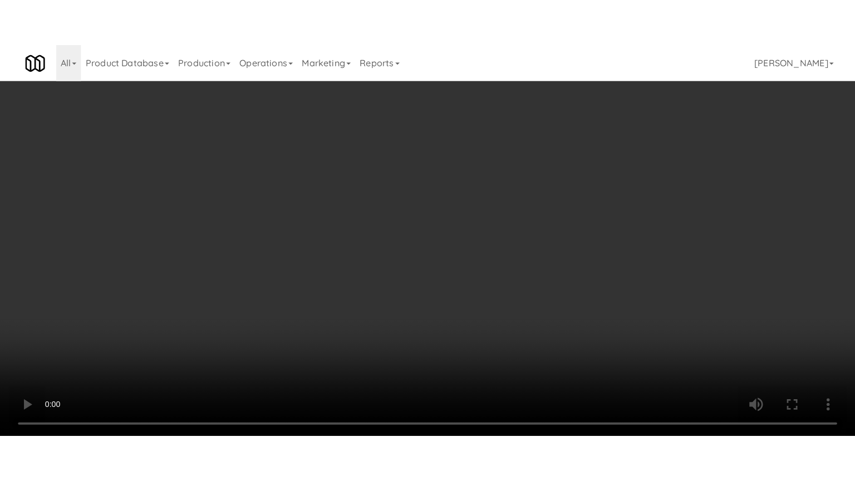
scroll to position [4396, 0]
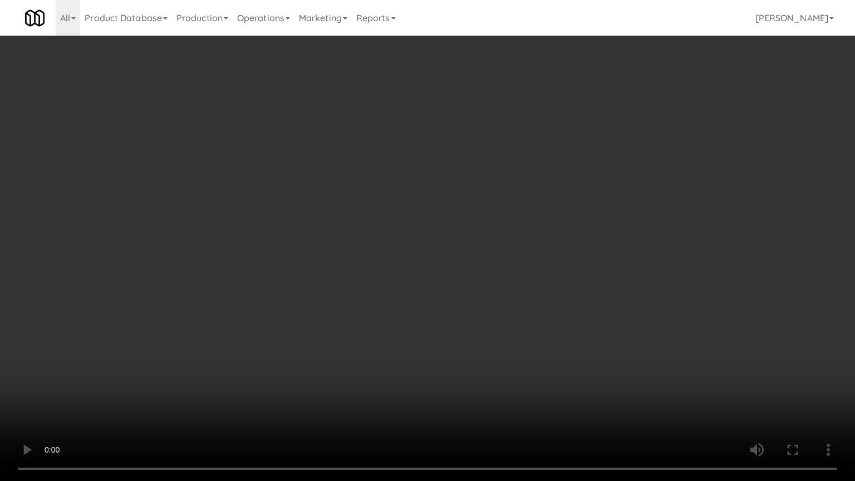
drag, startPoint x: 478, startPoint y: 255, endPoint x: 486, endPoint y: 250, distance: 9.5
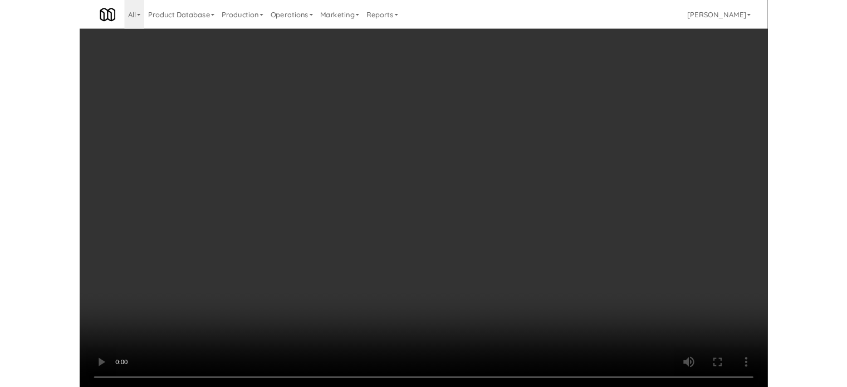
scroll to position [45, 0]
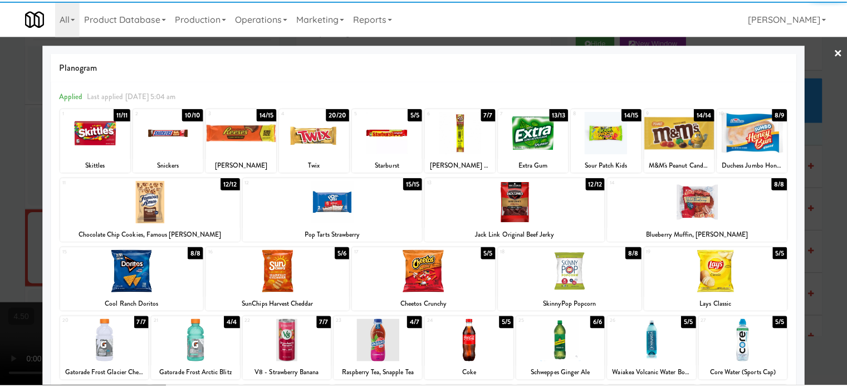
scroll to position [159, 0]
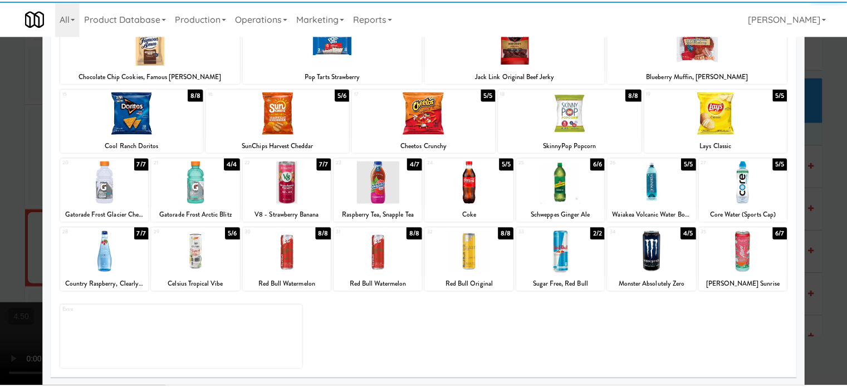
scroll to position [4451, 0]
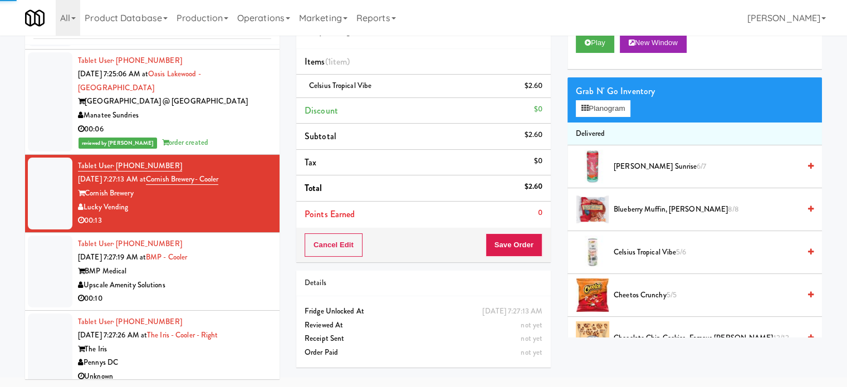
drag, startPoint x: 229, startPoint y: 342, endPoint x: 432, endPoint y: 271, distance: 214.7
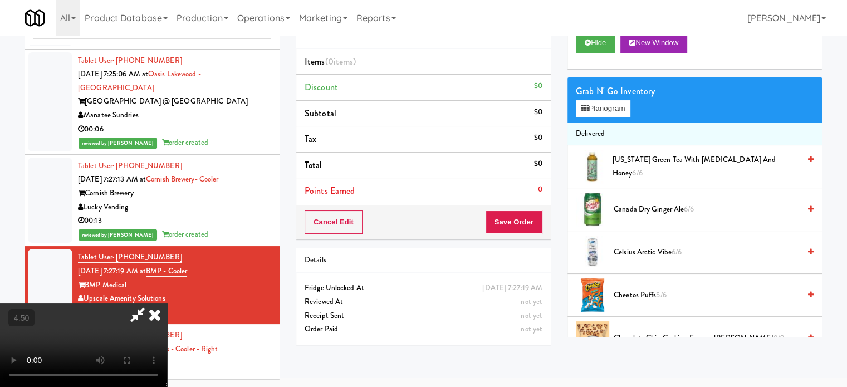
drag, startPoint x: 292, startPoint y: 262, endPoint x: 292, endPoint y: 246, distance: 16.1
drag, startPoint x: 324, startPoint y: 241, endPoint x: 331, endPoint y: 242, distance: 7.3
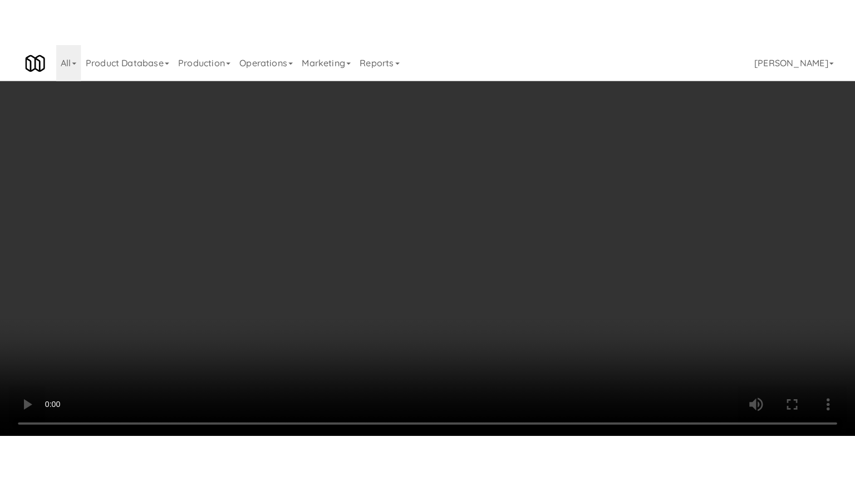
scroll to position [4396, 0]
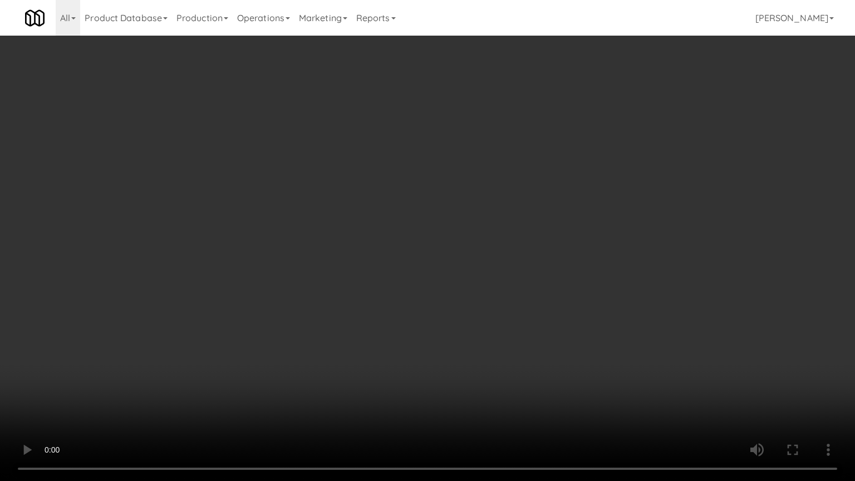
drag, startPoint x: 474, startPoint y: 287, endPoint x: 492, endPoint y: 280, distance: 19.7
drag, startPoint x: 378, startPoint y: 247, endPoint x: 495, endPoint y: 249, distance: 116.9
drag, startPoint x: 444, startPoint y: 237, endPoint x: 489, endPoint y: 236, distance: 45.1
drag, startPoint x: 545, startPoint y: 243, endPoint x: 551, endPoint y: 244, distance: 5.7
drag, startPoint x: 498, startPoint y: 216, endPoint x: 524, endPoint y: 215, distance: 26.7
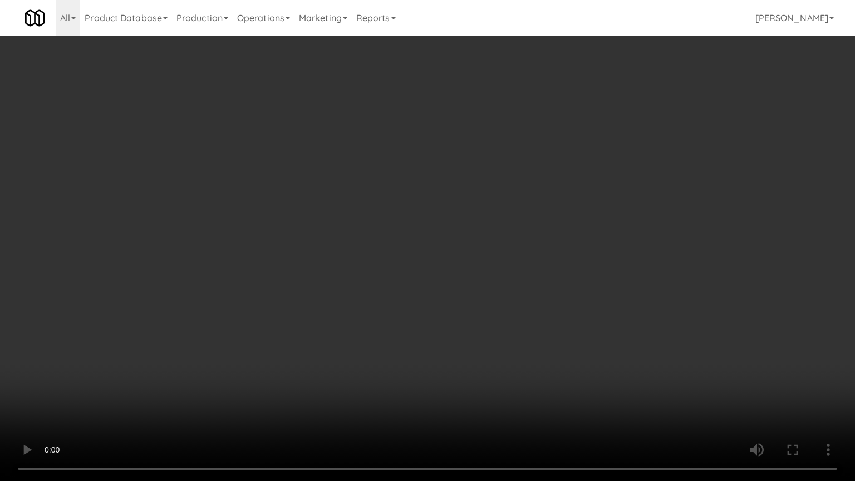
drag, startPoint x: 590, startPoint y: 221, endPoint x: 512, endPoint y: 221, distance: 77.9
drag, startPoint x: 503, startPoint y: 258, endPoint x: 511, endPoint y: 257, distance: 8.4
drag, startPoint x: 548, startPoint y: 238, endPoint x: 552, endPoint y: 234, distance: 5.9
drag, startPoint x: 474, startPoint y: 267, endPoint x: 587, endPoint y: 238, distance: 116.1
drag, startPoint x: 423, startPoint y: 271, endPoint x: 501, endPoint y: 259, distance: 78.8
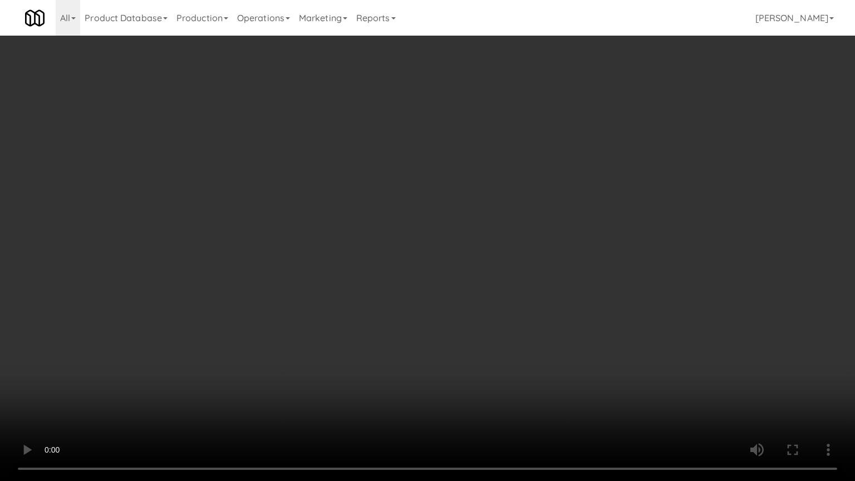
drag, startPoint x: 421, startPoint y: 210, endPoint x: 454, endPoint y: 193, distance: 37.8
drag, startPoint x: 454, startPoint y: 193, endPoint x: 611, endPoint y: 86, distance: 189.6
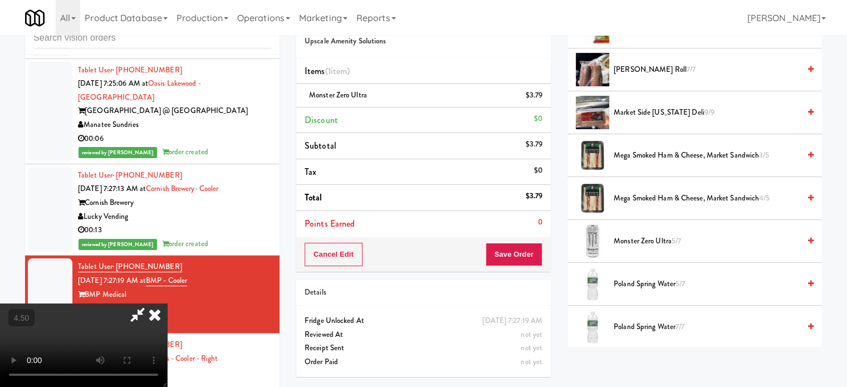
drag, startPoint x: 296, startPoint y: 284, endPoint x: 282, endPoint y: 242, distance: 44.0
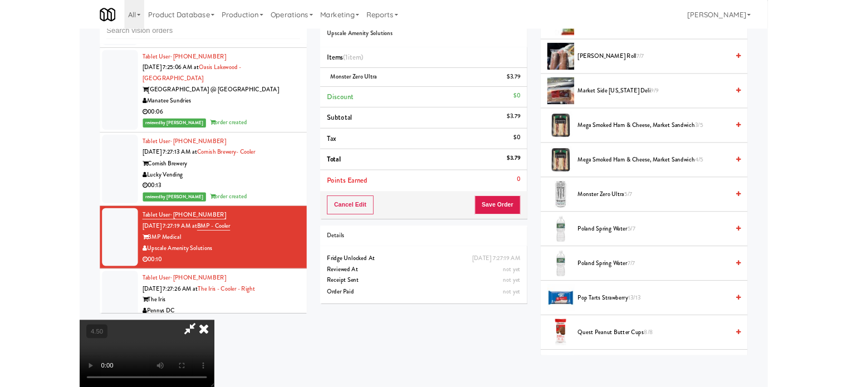
scroll to position [4396, 0]
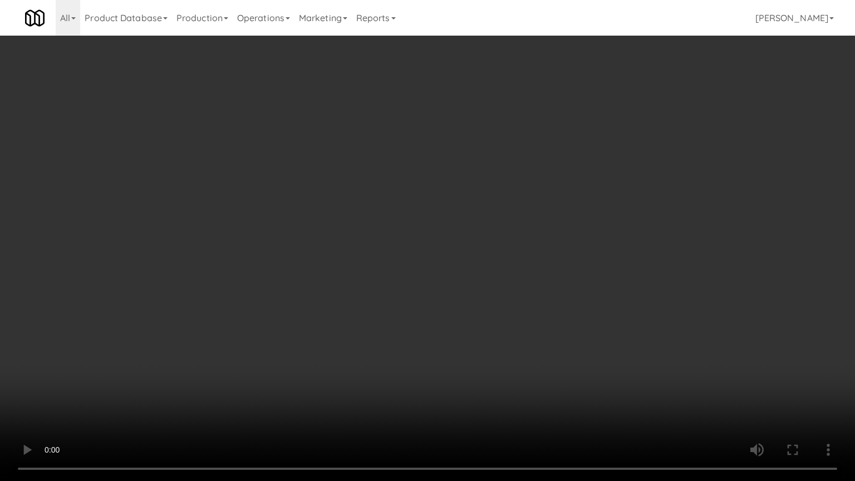
drag, startPoint x: 481, startPoint y: 244, endPoint x: 512, endPoint y: 233, distance: 33.1
drag, startPoint x: 437, startPoint y: 191, endPoint x: 460, endPoint y: 179, distance: 26.2
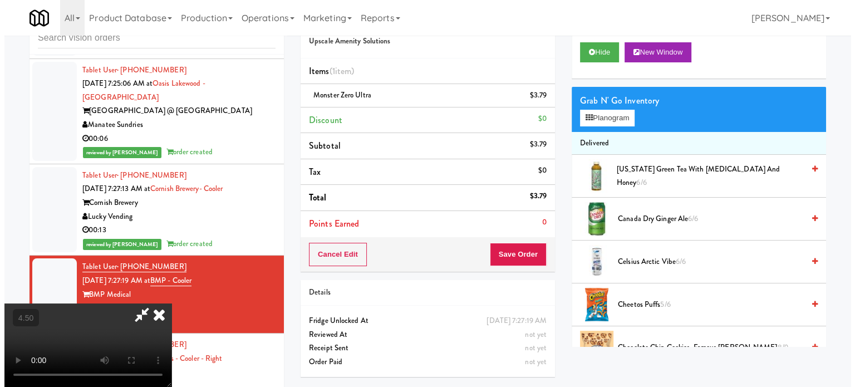
scroll to position [0, 0]
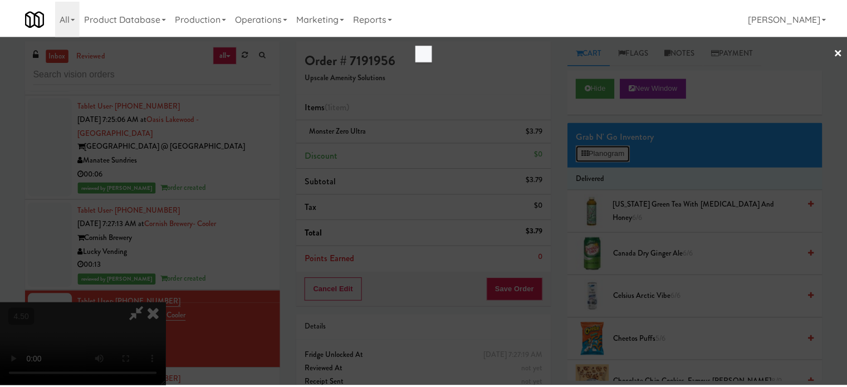
scroll to position [4396, 0]
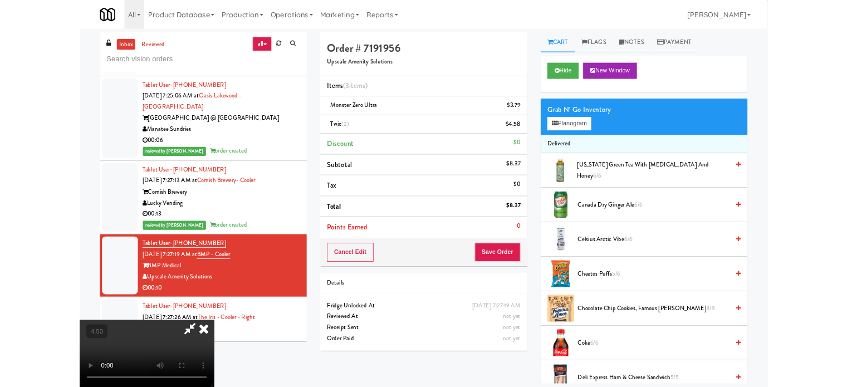
scroll to position [4396, 0]
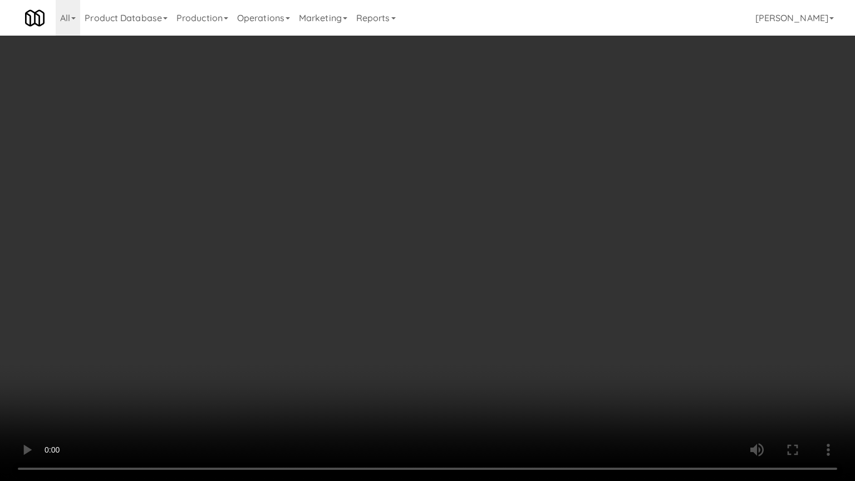
drag, startPoint x: 396, startPoint y: 393, endPoint x: 399, endPoint y: 387, distance: 6.2
drag, startPoint x: 438, startPoint y: 266, endPoint x: 661, endPoint y: 132, distance: 259.9
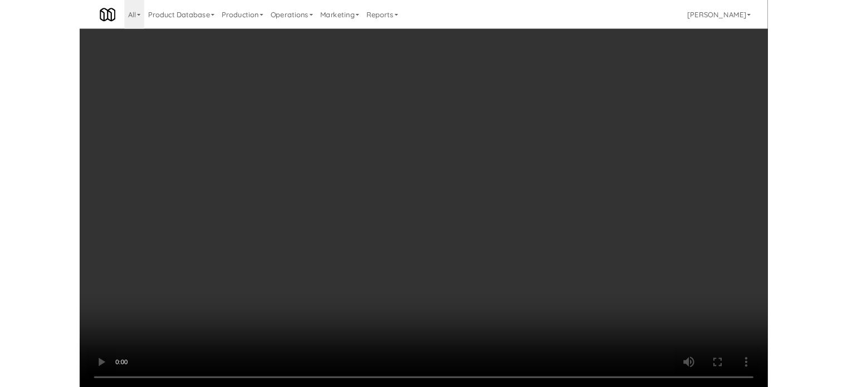
scroll to position [4451, 0]
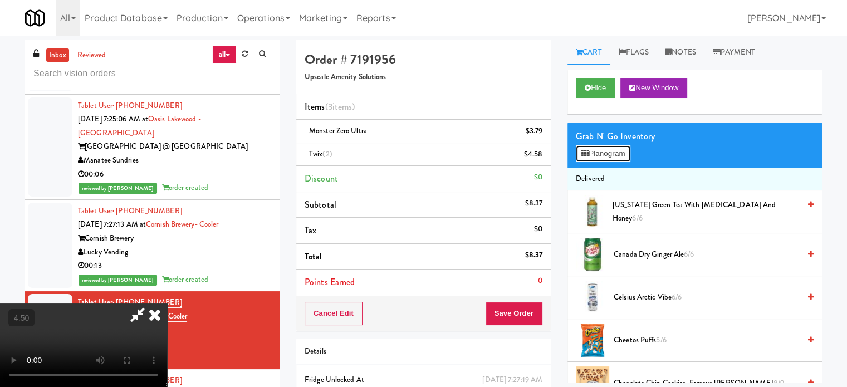
scroll to position [4396, 0]
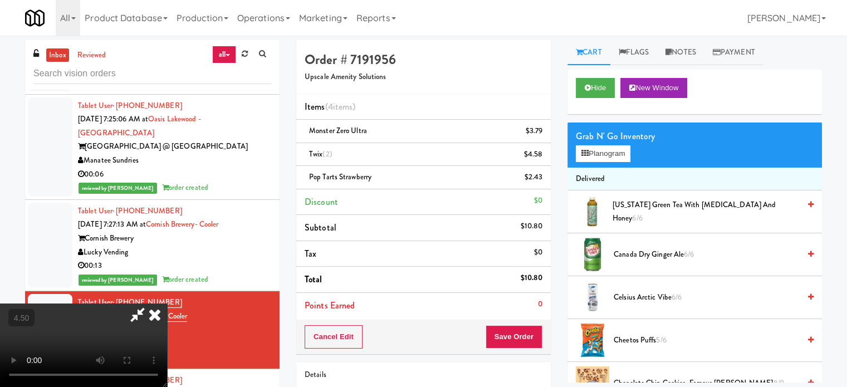
scroll to position [4396, 0]
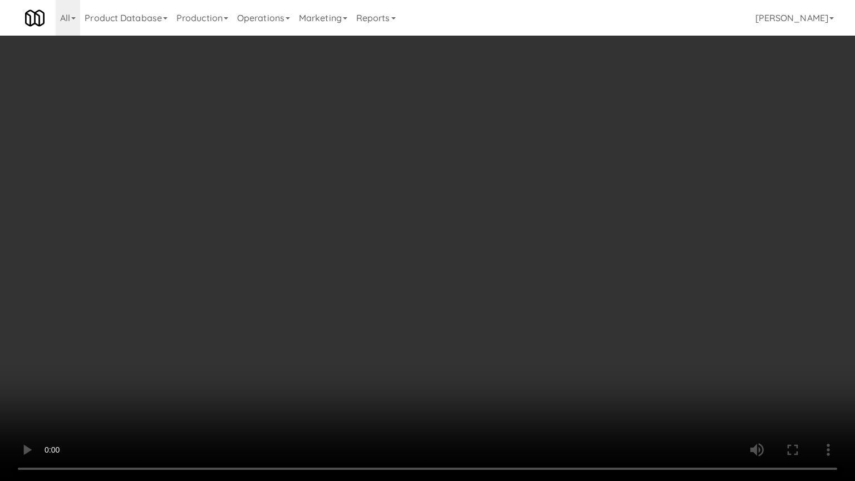
drag, startPoint x: 367, startPoint y: 278, endPoint x: 381, endPoint y: 265, distance: 18.9
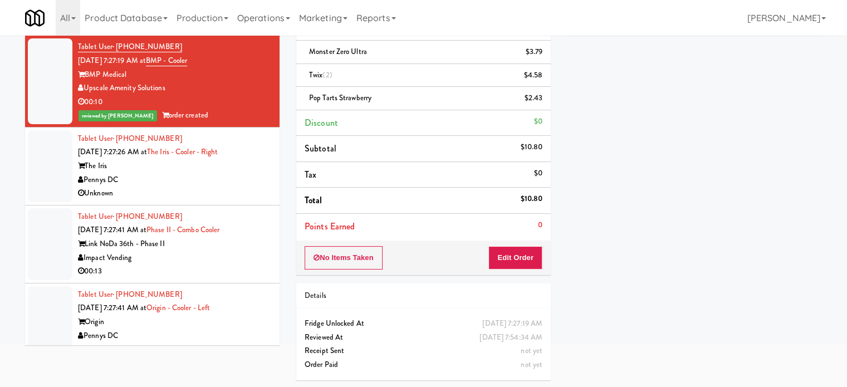
scroll to position [4635, 0]
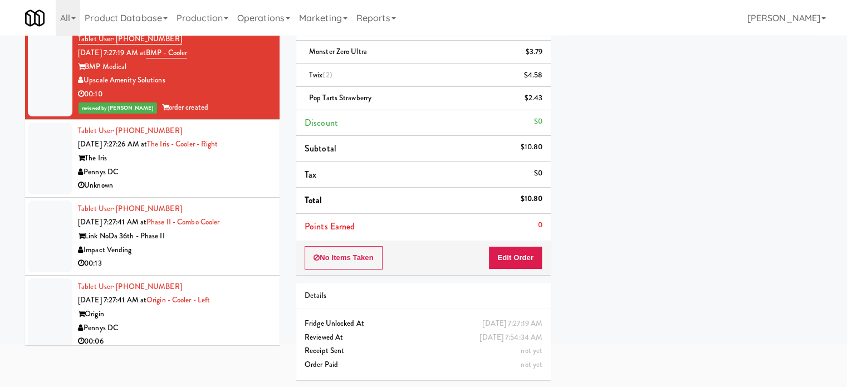
drag, startPoint x: 206, startPoint y: 227, endPoint x: 407, endPoint y: 219, distance: 201.1
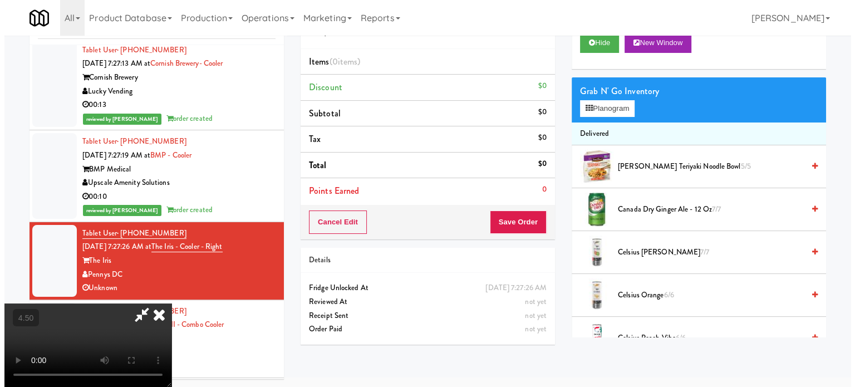
scroll to position [4635, 0]
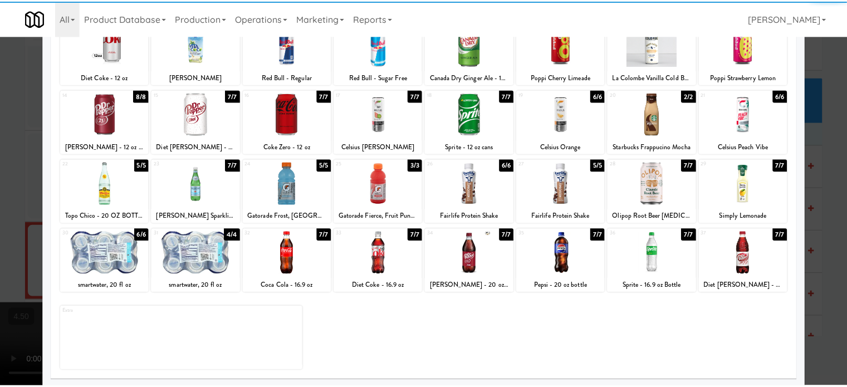
scroll to position [159, 0]
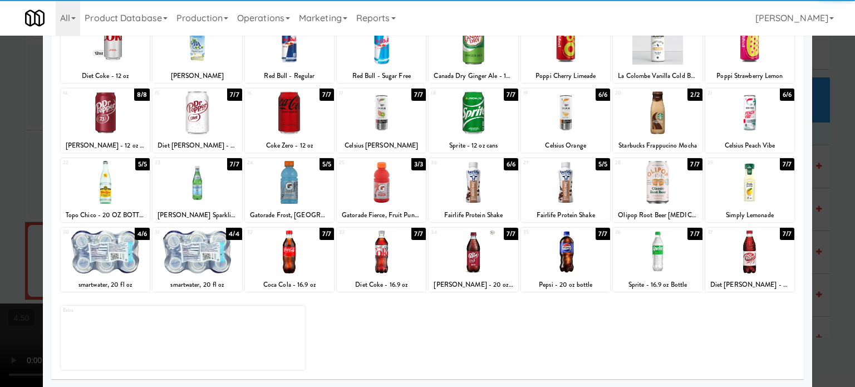
drag, startPoint x: 22, startPoint y: 306, endPoint x: 60, endPoint y: 287, distance: 42.1
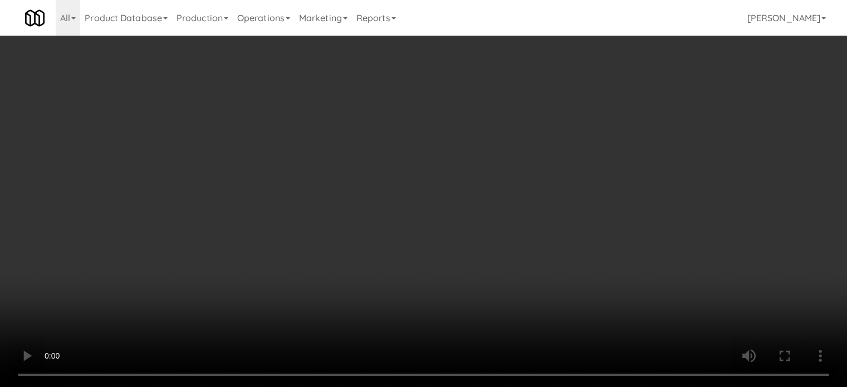
scroll to position [4566, 0]
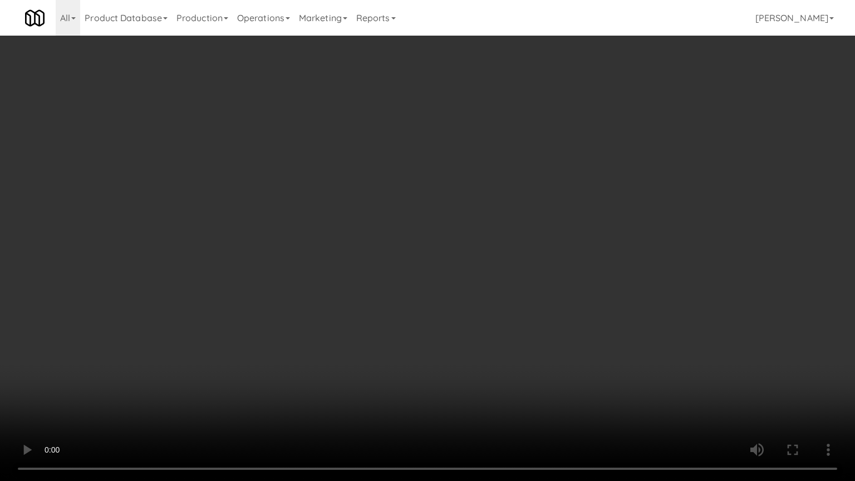
drag, startPoint x: 180, startPoint y: 321, endPoint x: 229, endPoint y: 258, distance: 79.7
drag, startPoint x: 368, startPoint y: 298, endPoint x: 382, endPoint y: 298, distance: 13.9
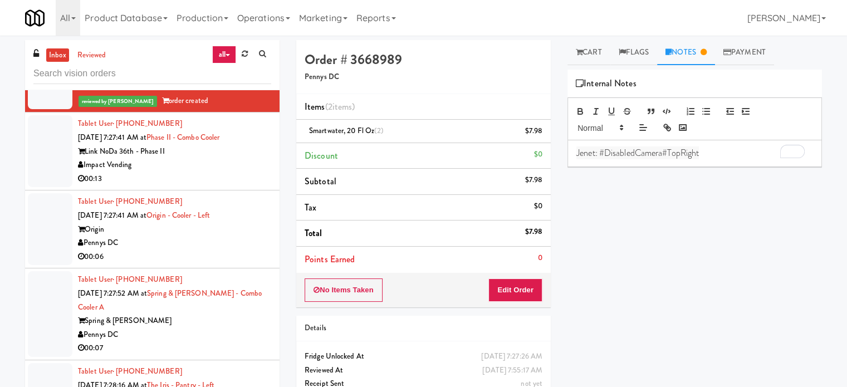
scroll to position [4820, 0]
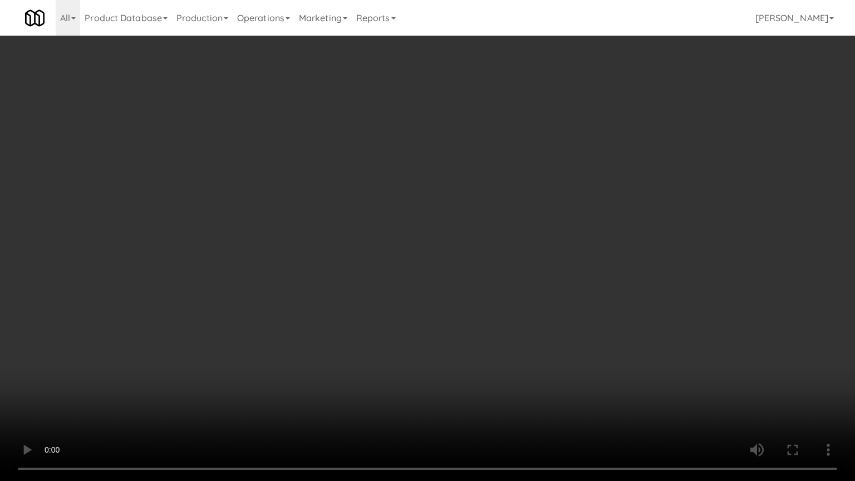
scroll to position [4752, 0]
drag, startPoint x: 386, startPoint y: 268, endPoint x: 417, endPoint y: 254, distance: 34.6
drag, startPoint x: 362, startPoint y: 278, endPoint x: 372, endPoint y: 273, distance: 11.0
drag, startPoint x: 372, startPoint y: 273, endPoint x: 380, endPoint y: 270, distance: 8.3
drag, startPoint x: 527, startPoint y: 308, endPoint x: 582, endPoint y: 284, distance: 59.6
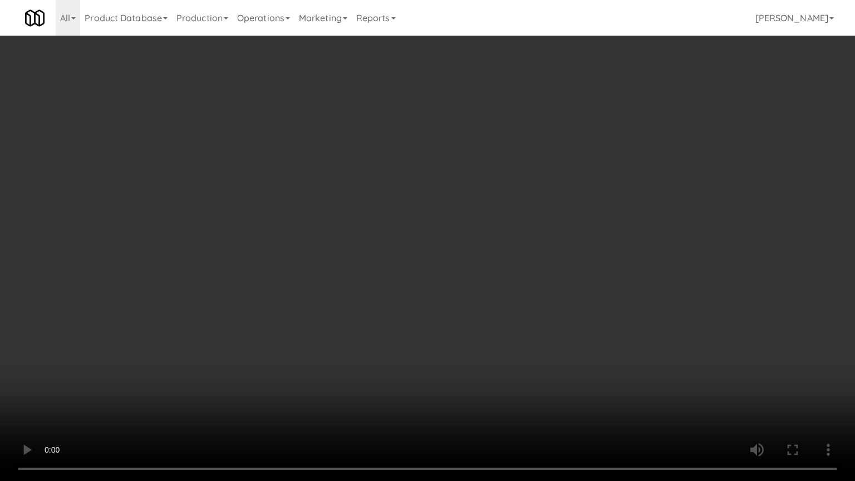
drag, startPoint x: 582, startPoint y: 284, endPoint x: 587, endPoint y: 281, distance: 6.5
drag, startPoint x: 220, startPoint y: 341, endPoint x: 284, endPoint y: 298, distance: 76.6
drag, startPoint x: 358, startPoint y: 250, endPoint x: 396, endPoint y: 234, distance: 41.4
drag, startPoint x: 396, startPoint y: 234, endPoint x: 434, endPoint y: 93, distance: 145.9
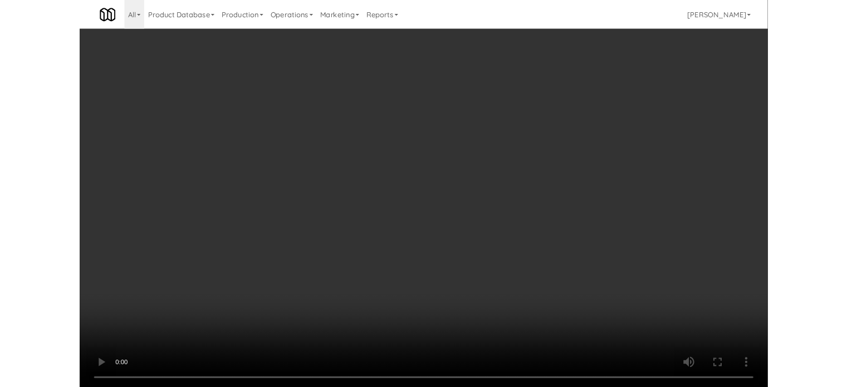
scroll to position [4820, 0]
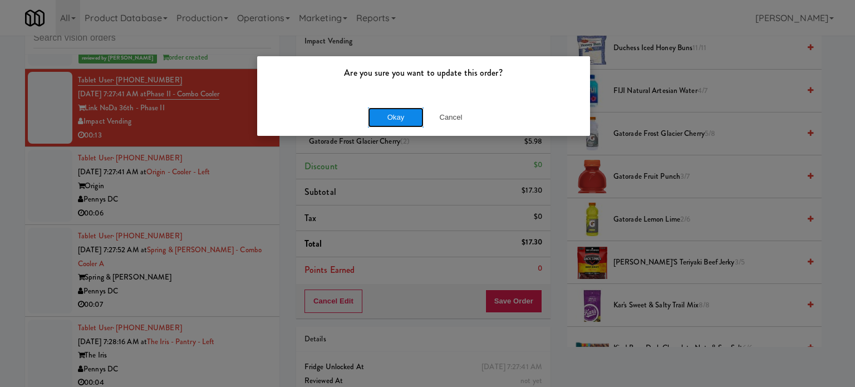
drag, startPoint x: 397, startPoint y: 108, endPoint x: 377, endPoint y: 151, distance: 47.1
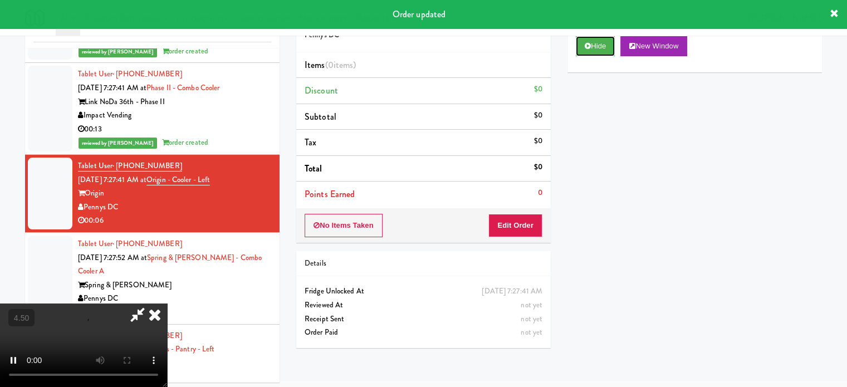
scroll to position [45, 0]
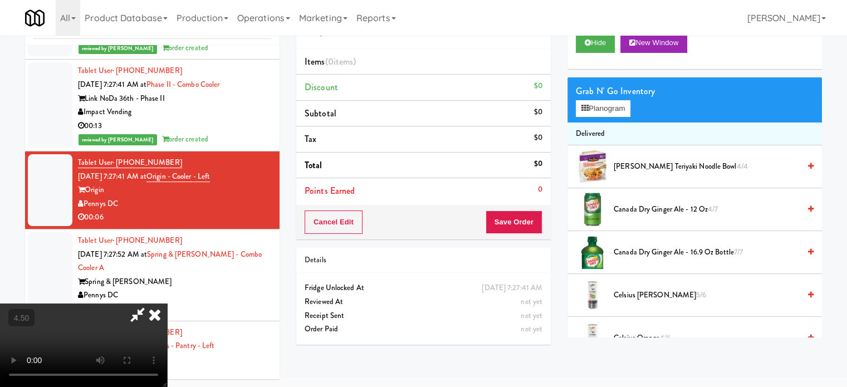
drag, startPoint x: 378, startPoint y: 272, endPoint x: 382, endPoint y: 256, distance: 16.1
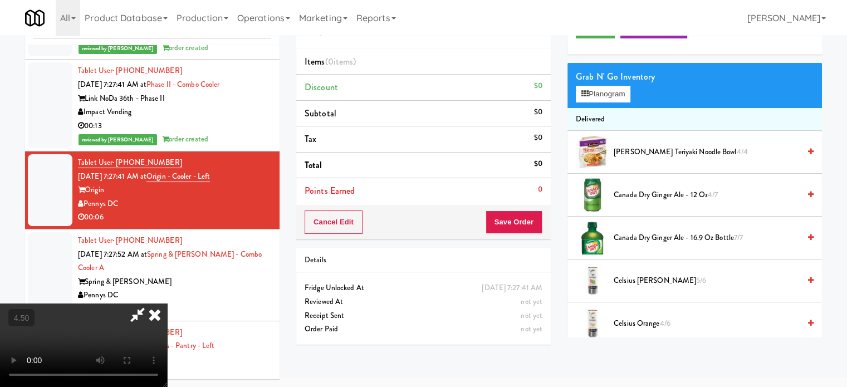
scroll to position [0, 0]
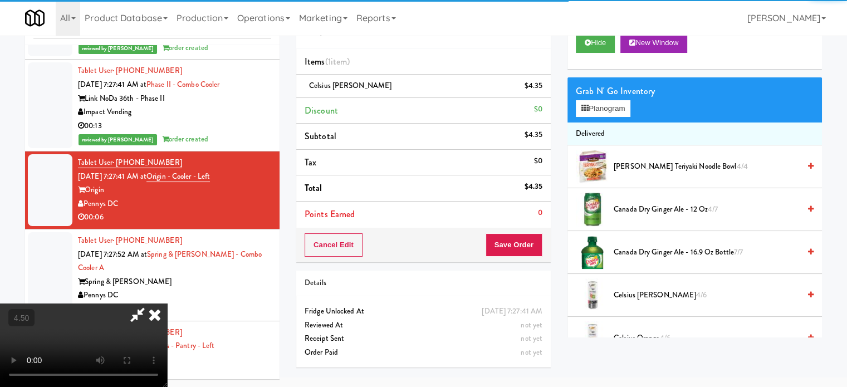
drag, startPoint x: 396, startPoint y: 278, endPoint x: 385, endPoint y: 267, distance: 15.8
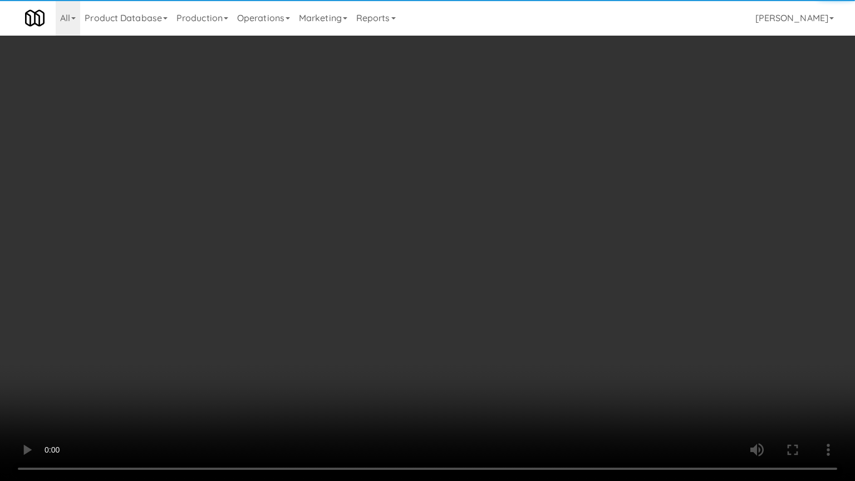
scroll to position [4752, 0]
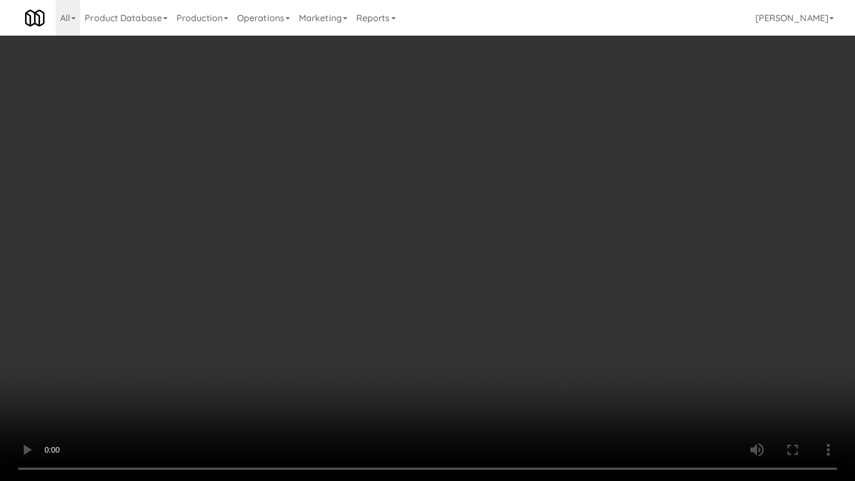
drag, startPoint x: 400, startPoint y: 287, endPoint x: 450, endPoint y: 134, distance: 161.2
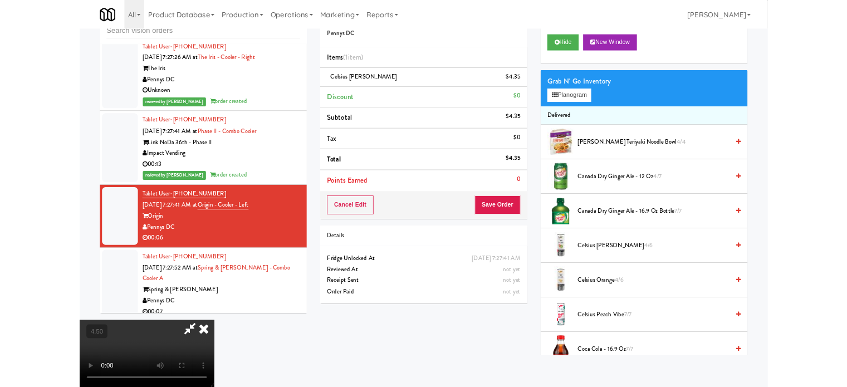
scroll to position [4820, 0]
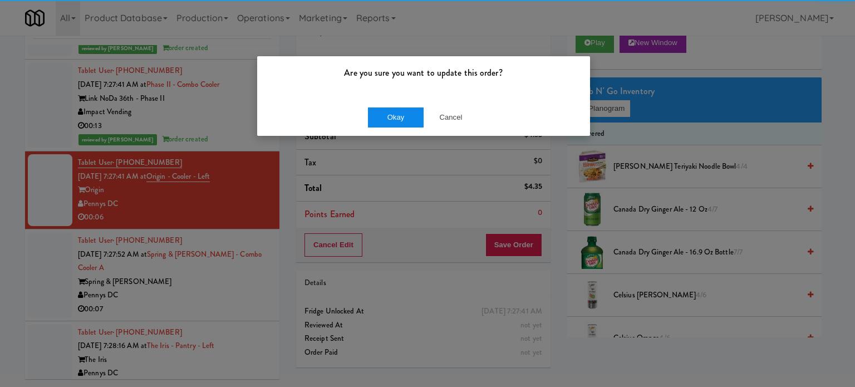
drag, startPoint x: 387, startPoint y: 102, endPoint x: 388, endPoint y: 118, distance: 16.2
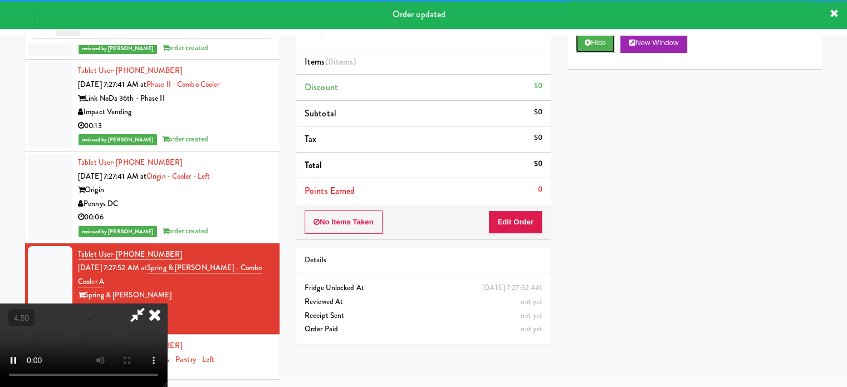
scroll to position [16, 0]
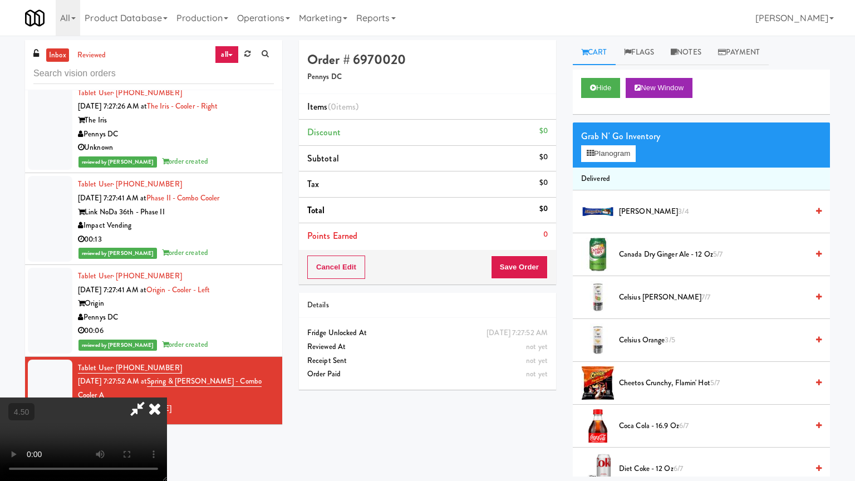
drag, startPoint x: 352, startPoint y: 211, endPoint x: 356, endPoint y: 218, distance: 8.2
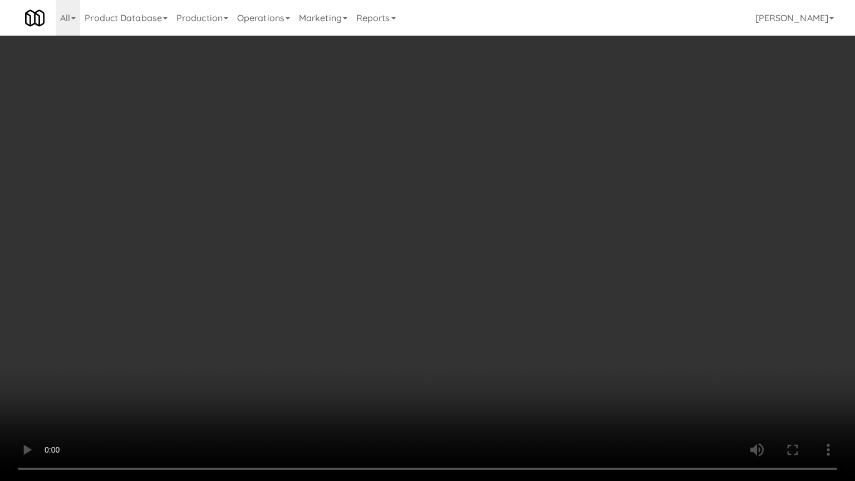
drag, startPoint x: 389, startPoint y: 255, endPoint x: 555, endPoint y: 135, distance: 205.3
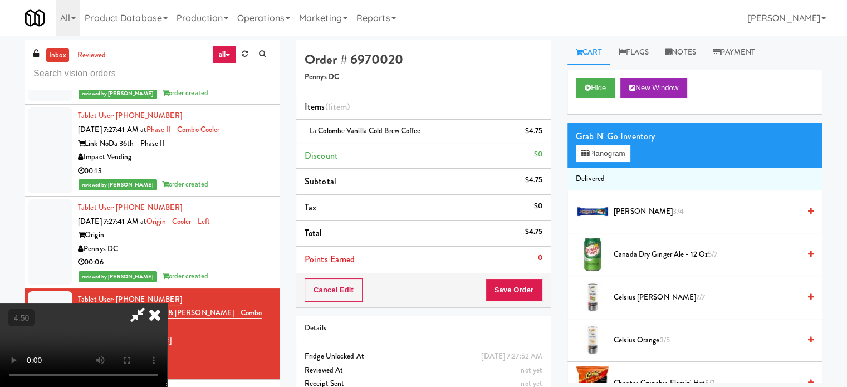
drag, startPoint x: 78, startPoint y: 238, endPoint x: 88, endPoint y: 238, distance: 10.0
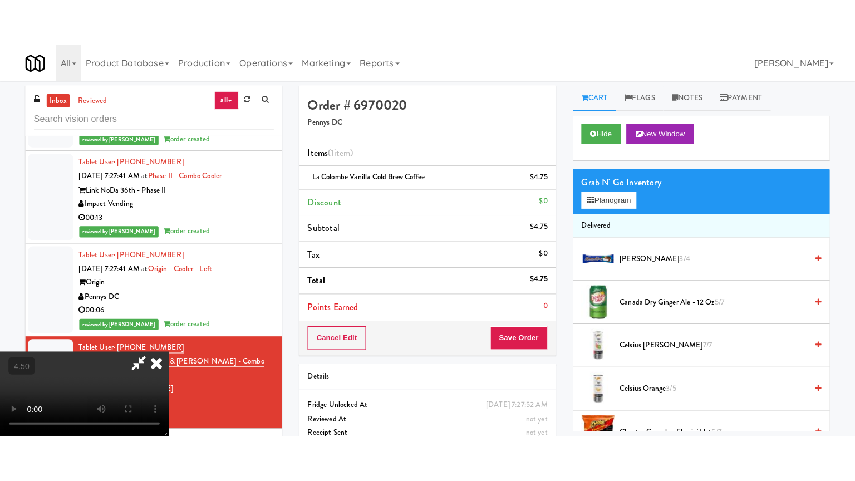
scroll to position [278, 0]
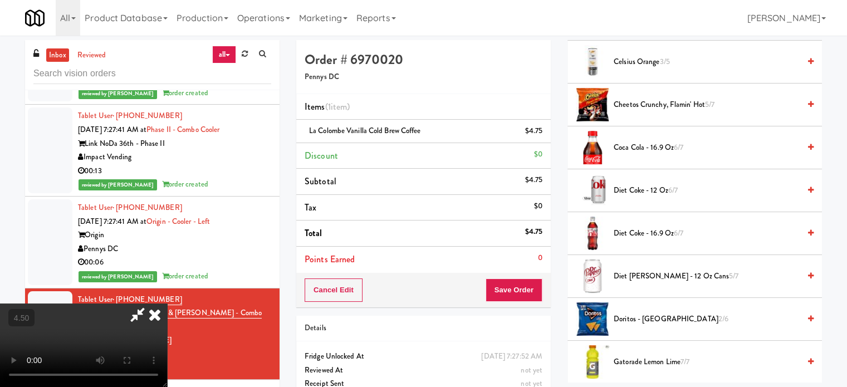
drag, startPoint x: 648, startPoint y: 231, endPoint x: 592, endPoint y: 233, distance: 56.2
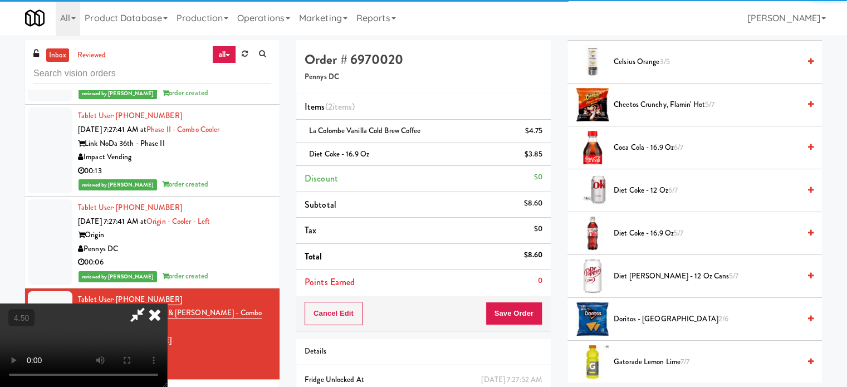
scroll to position [4752, 0]
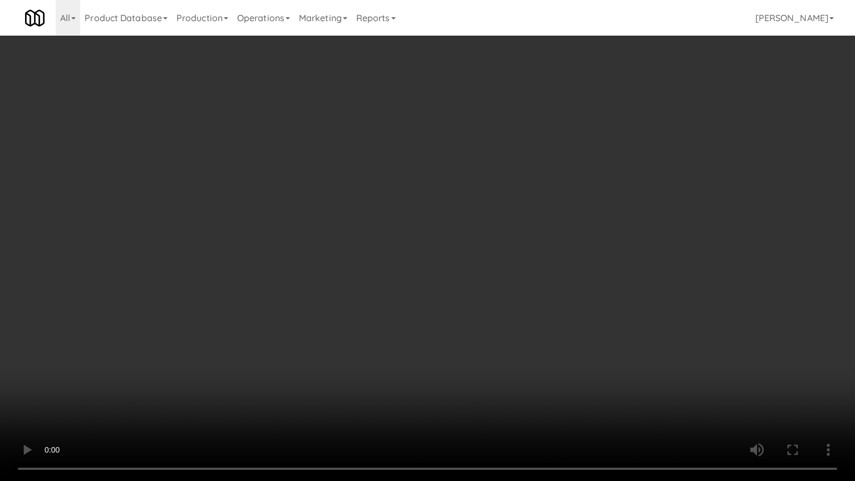
drag, startPoint x: 483, startPoint y: 209, endPoint x: 490, endPoint y: 207, distance: 7.0
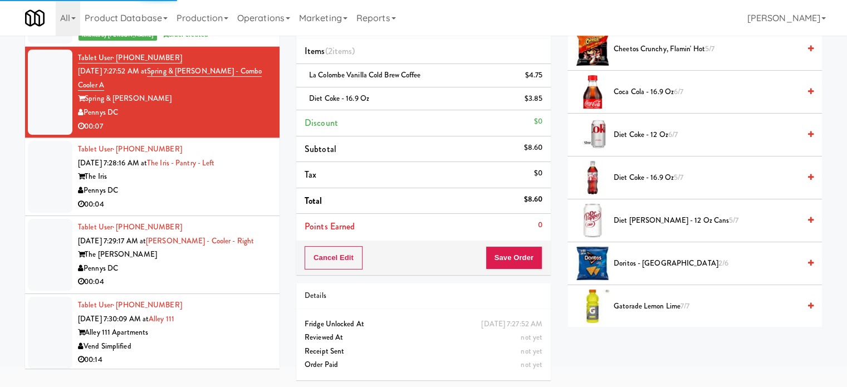
scroll to position [104, 0]
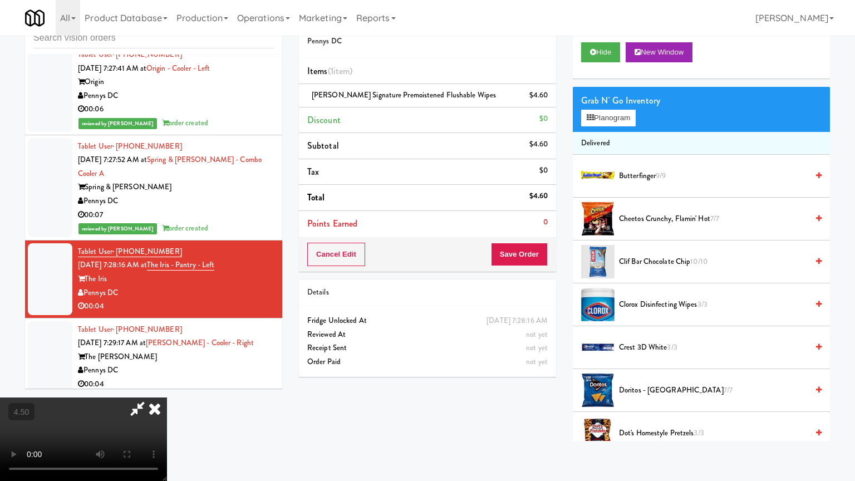
drag, startPoint x: 457, startPoint y: 269, endPoint x: 462, endPoint y: 264, distance: 6.7
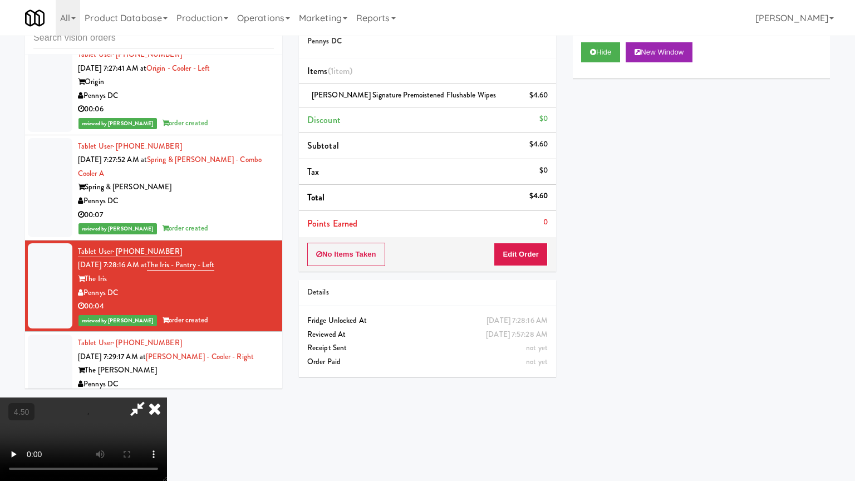
drag, startPoint x: 512, startPoint y: 222, endPoint x: 557, endPoint y: 112, distance: 118.3
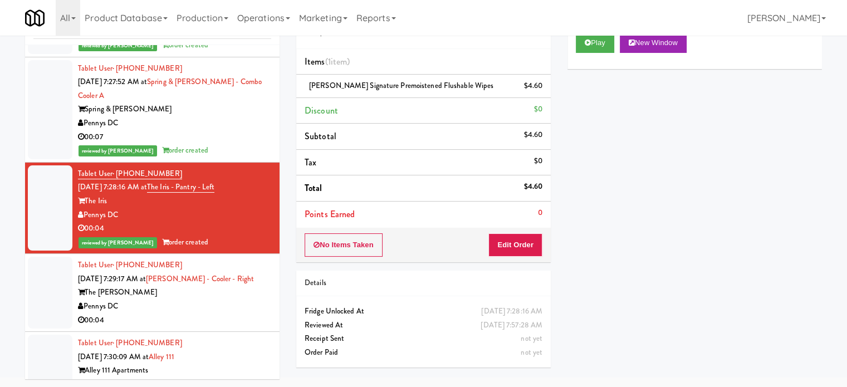
drag, startPoint x: 232, startPoint y: 351, endPoint x: 265, endPoint y: 290, distance: 69.7
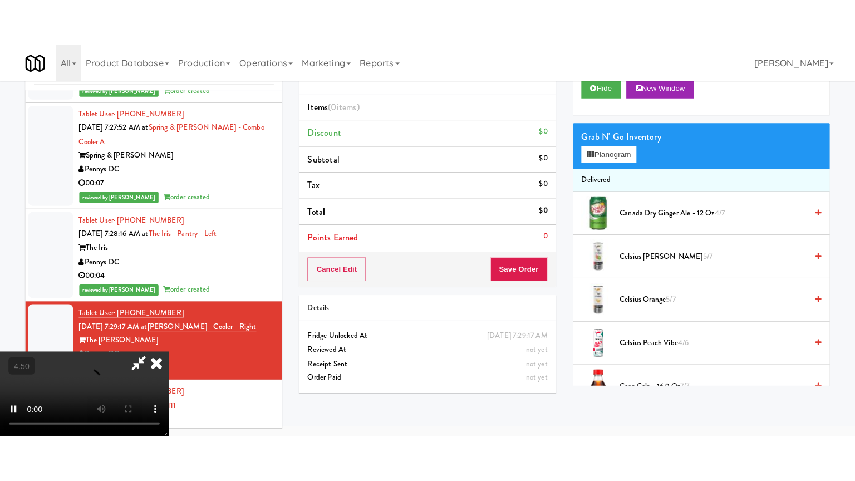
scroll to position [36, 0]
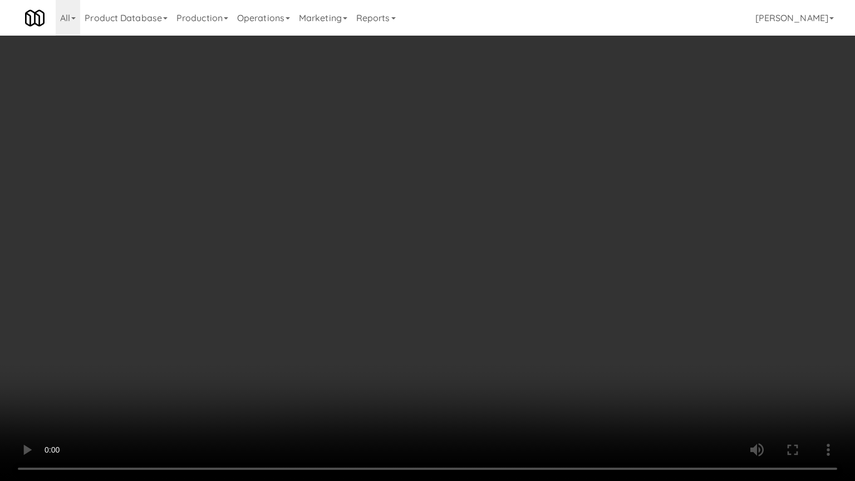
drag, startPoint x: 312, startPoint y: 302, endPoint x: 329, endPoint y: 286, distance: 23.2
drag, startPoint x: 257, startPoint y: 338, endPoint x: 375, endPoint y: 237, distance: 155.1
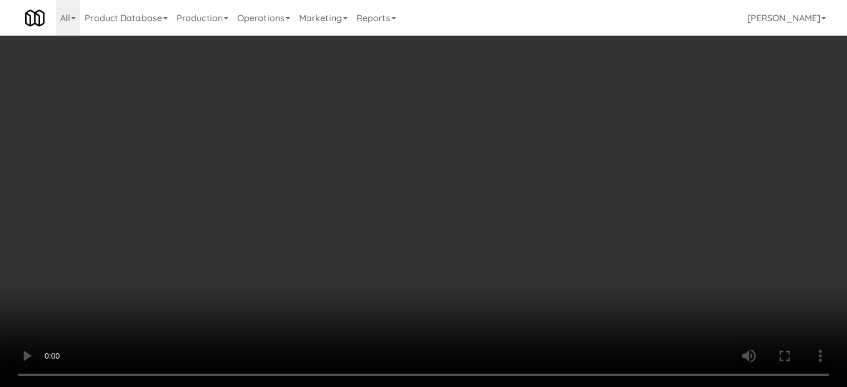
drag, startPoint x: 384, startPoint y: 178, endPoint x: 396, endPoint y: 166, distance: 16.9
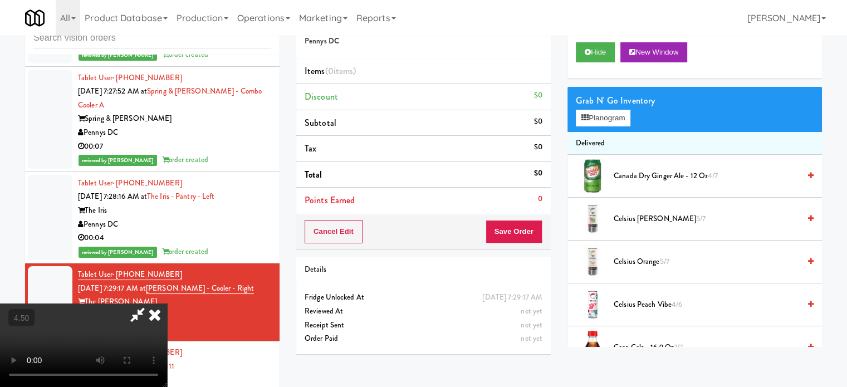
drag, startPoint x: 342, startPoint y: 212, endPoint x: 345, endPoint y: 204, distance: 8.3
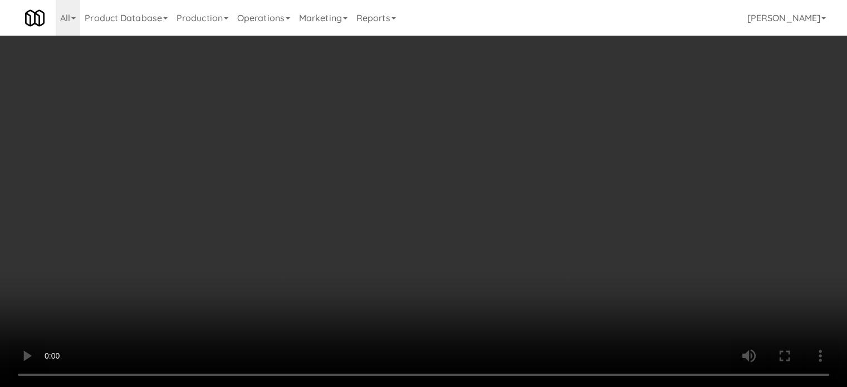
drag, startPoint x: 343, startPoint y: 204, endPoint x: 347, endPoint y: 200, distance: 6.3
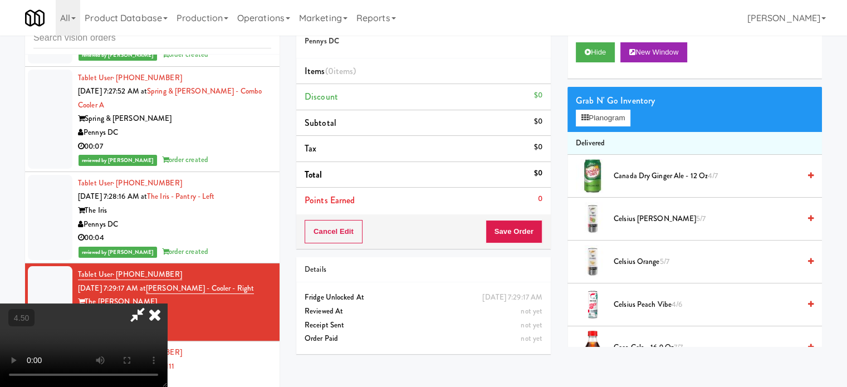
drag, startPoint x: 347, startPoint y: 200, endPoint x: 360, endPoint y: 244, distance: 46.3
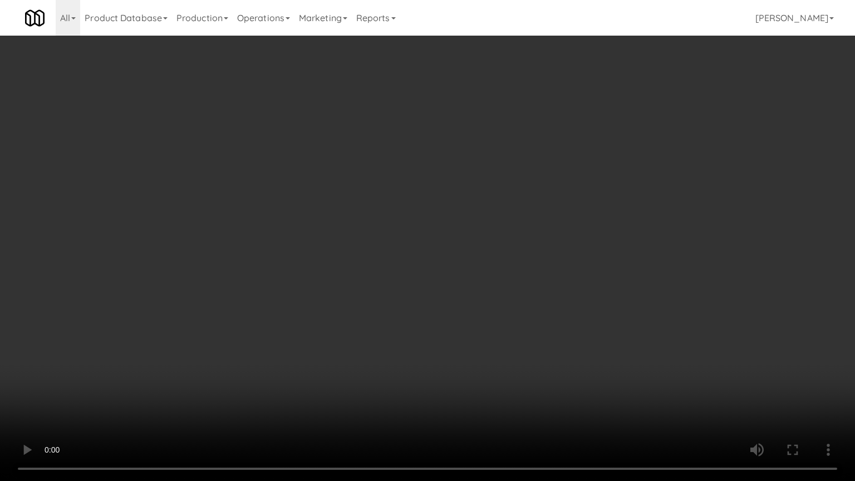
drag, startPoint x: 432, startPoint y: 211, endPoint x: 632, endPoint y: 102, distance: 227.9
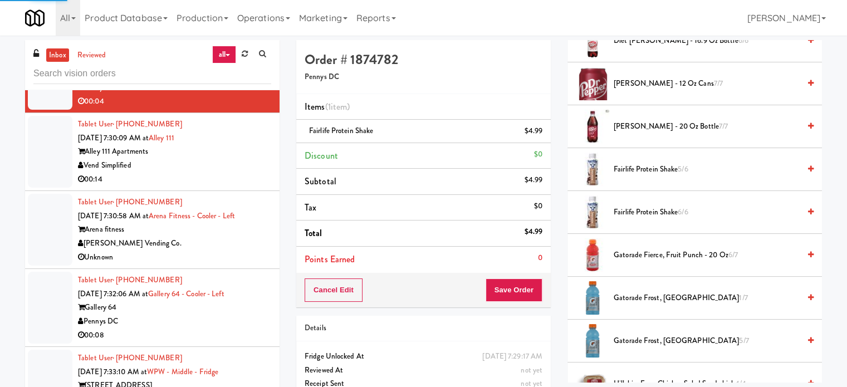
scroll to position [104, 0]
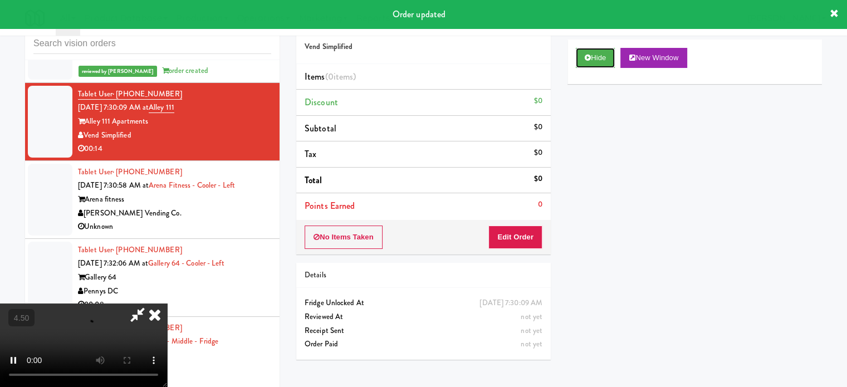
scroll to position [45, 0]
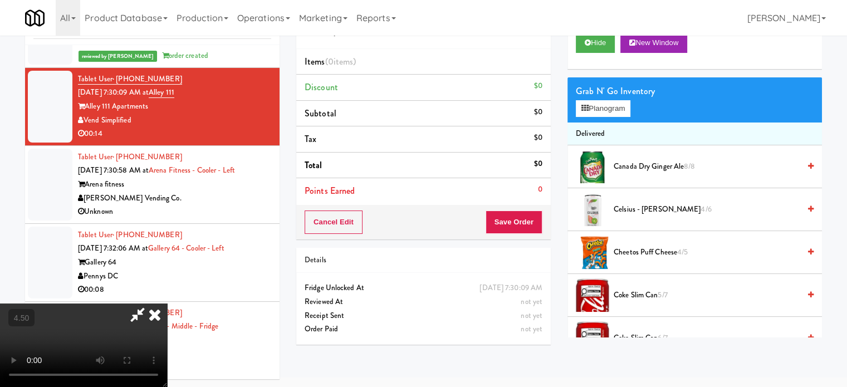
drag, startPoint x: 337, startPoint y: 275, endPoint x: 339, endPoint y: 268, distance: 7.6
drag, startPoint x: 339, startPoint y: 268, endPoint x: 393, endPoint y: 230, distance: 66.3
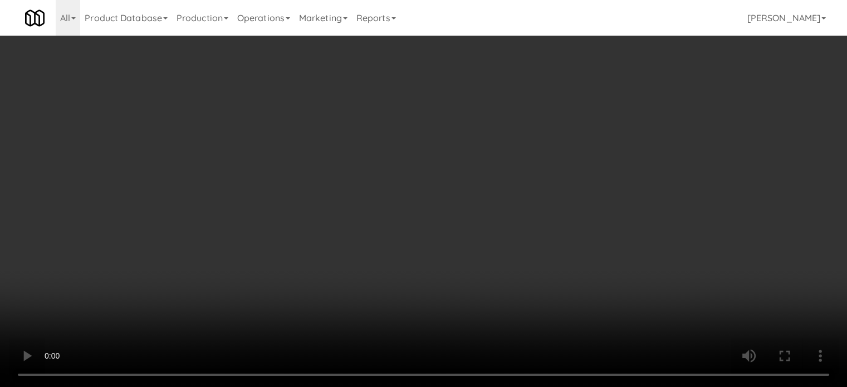
scroll to position [5216, 0]
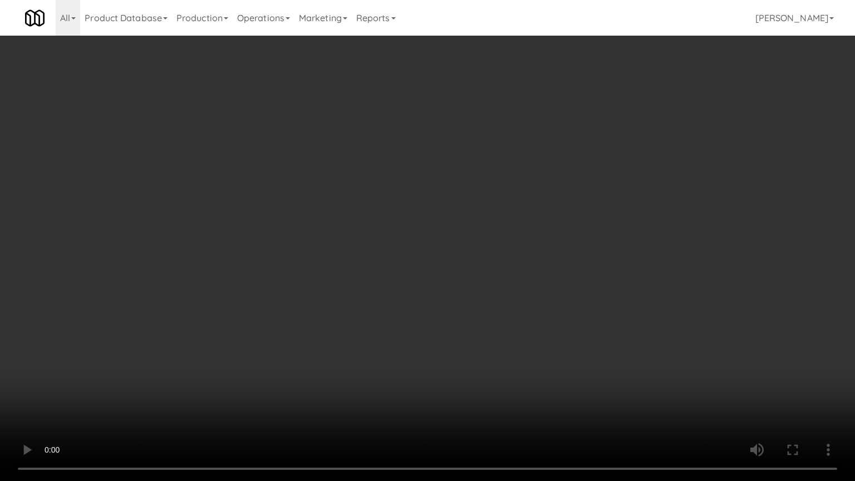
drag, startPoint x: 234, startPoint y: 213, endPoint x: 249, endPoint y: 214, distance: 15.1
drag, startPoint x: 437, startPoint y: 212, endPoint x: 514, endPoint y: 123, distance: 118.0
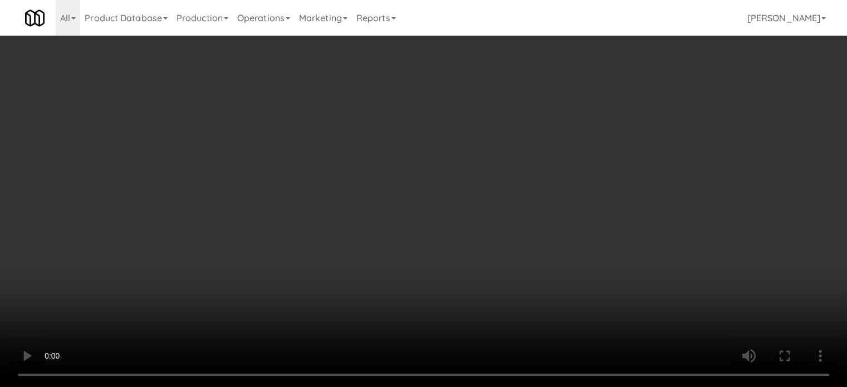
scroll to position [5284, 0]
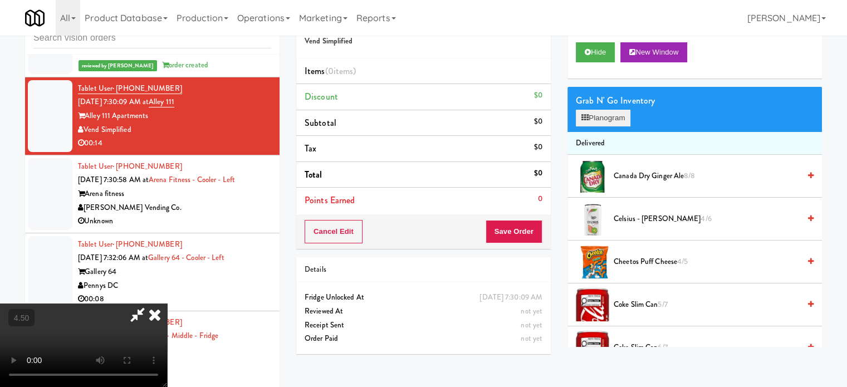
drag, startPoint x: 618, startPoint y: 104, endPoint x: 619, endPoint y: 110, distance: 6.1
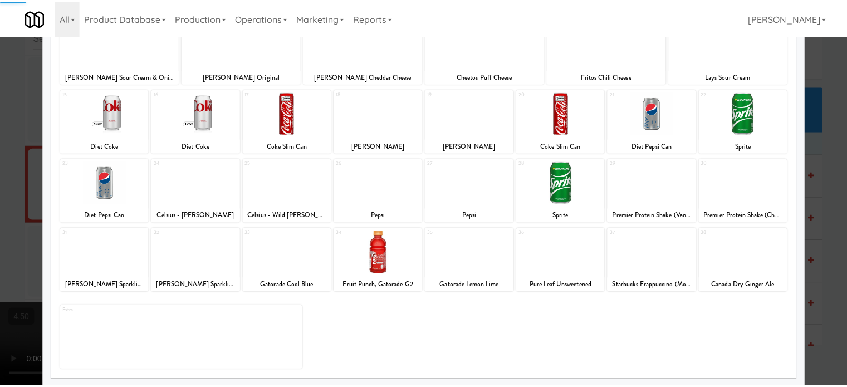
scroll to position [159, 0]
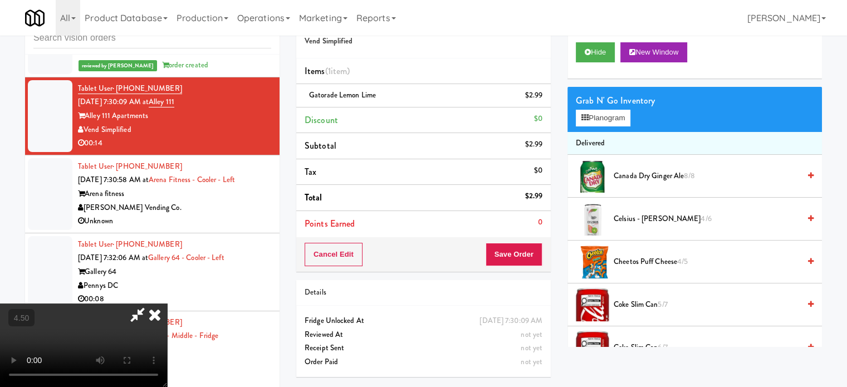
drag, startPoint x: 296, startPoint y: 294, endPoint x: 300, endPoint y: 288, distance: 7.3
drag, startPoint x: 300, startPoint y: 288, endPoint x: 314, endPoint y: 342, distance: 56.3
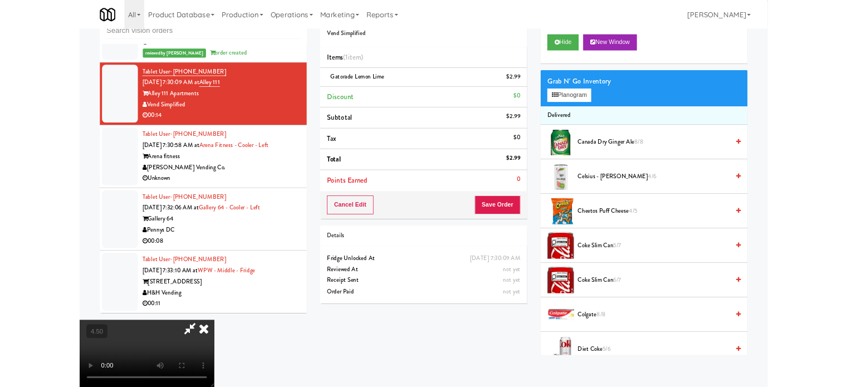
scroll to position [5216, 0]
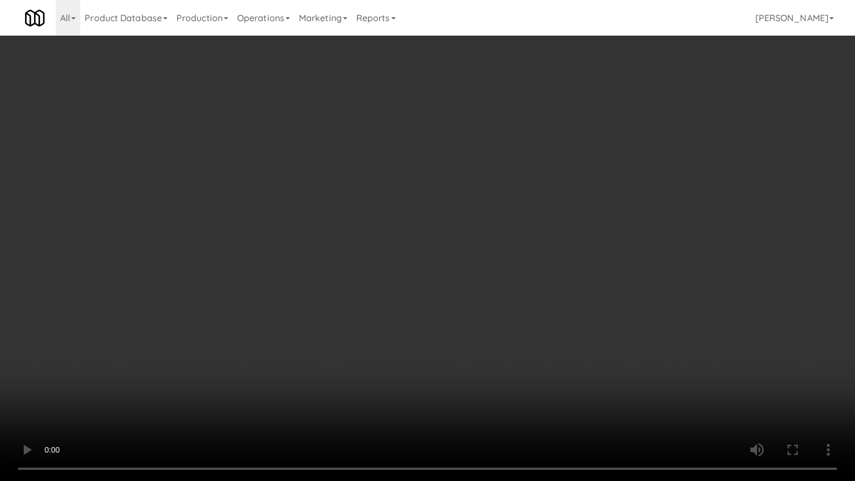
drag, startPoint x: 262, startPoint y: 309, endPoint x: 376, endPoint y: 173, distance: 177.8
drag, startPoint x: 354, startPoint y: 257, endPoint x: 358, endPoint y: 249, distance: 9.0
drag, startPoint x: 460, startPoint y: 206, endPoint x: 491, endPoint y: 115, distance: 95.7
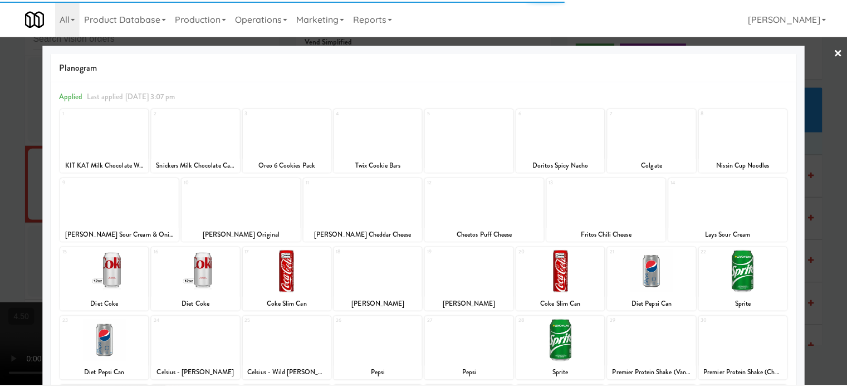
scroll to position [159, 0]
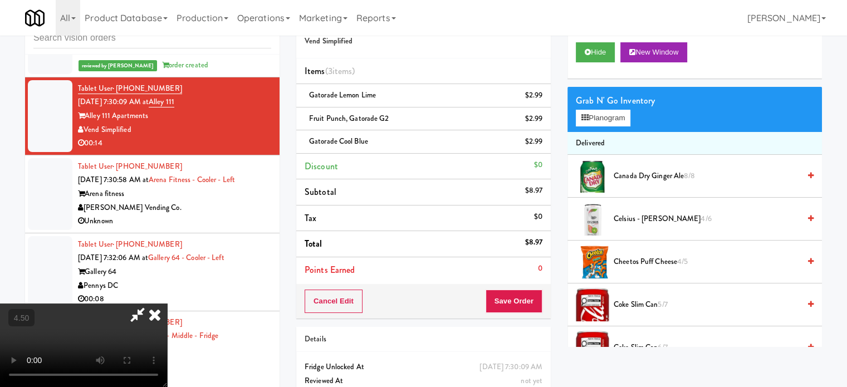
scroll to position [5216, 0]
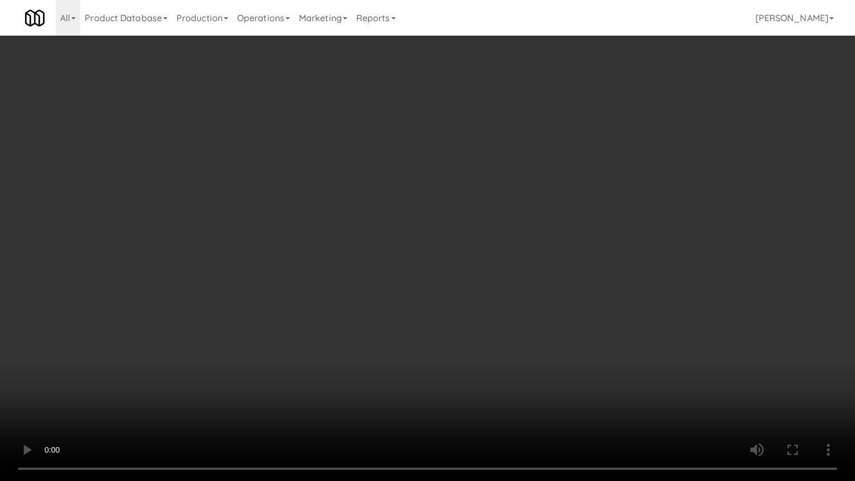
drag, startPoint x: 439, startPoint y: 206, endPoint x: 456, endPoint y: 96, distance: 111.6
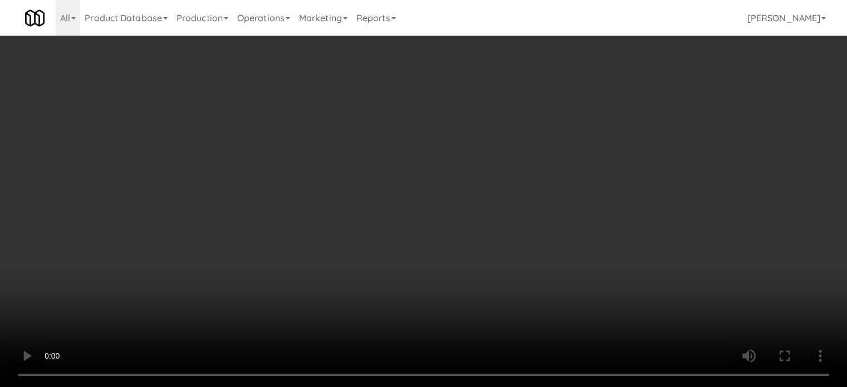
scroll to position [5284, 0]
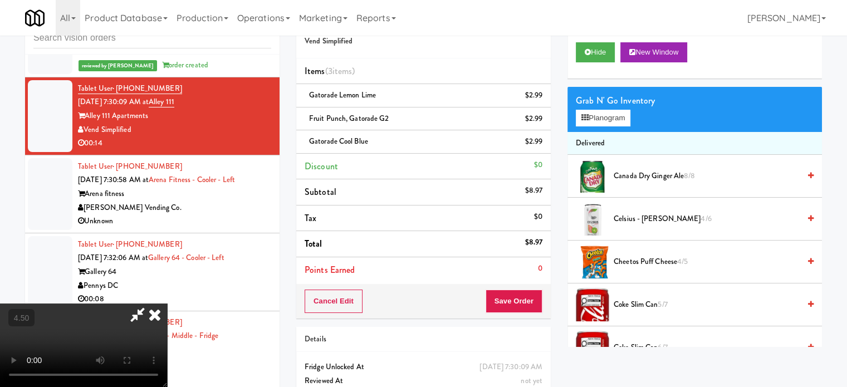
drag, startPoint x: 488, startPoint y: 51, endPoint x: 488, endPoint y: 58, distance: 7.3
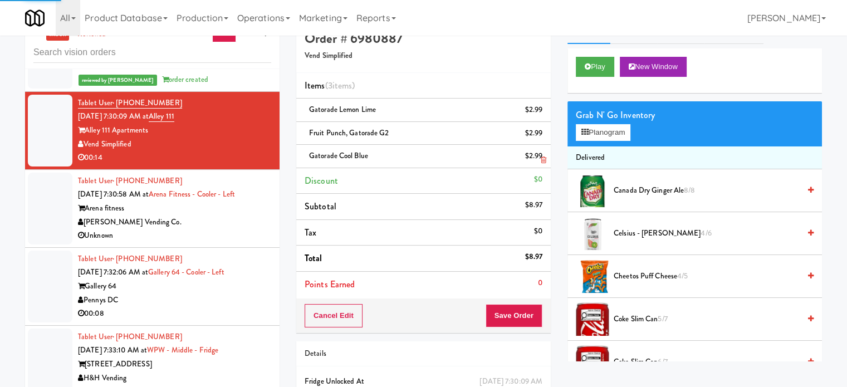
scroll to position [0, 0]
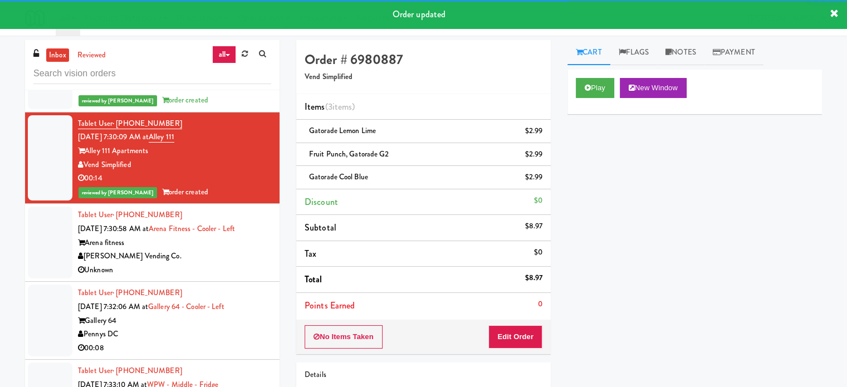
drag, startPoint x: 233, startPoint y: 308, endPoint x: 258, endPoint y: 288, distance: 32.5
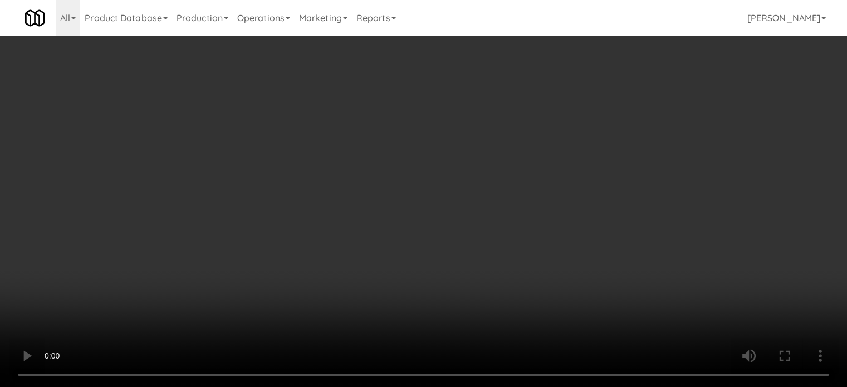
scroll to position [5216, 0]
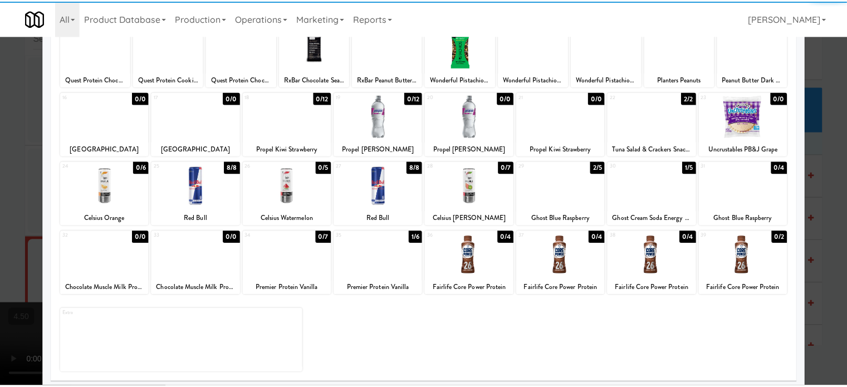
scroll to position [159, 0]
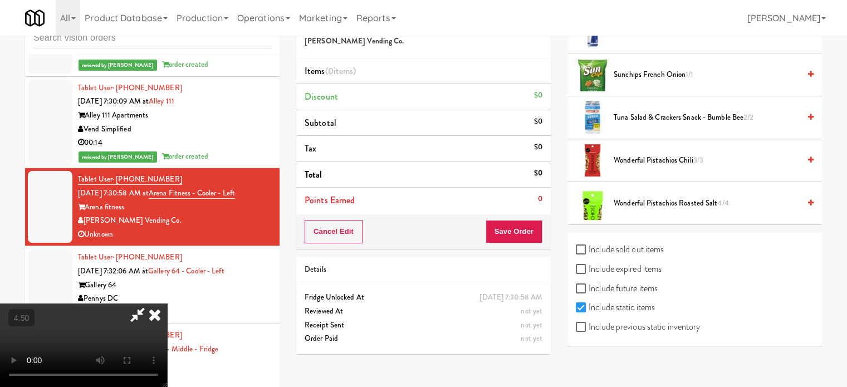
scroll to position [449, 0]
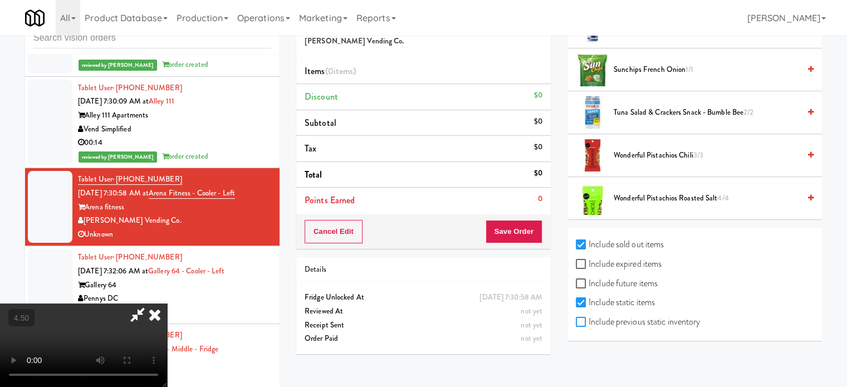
checkbox input "true"
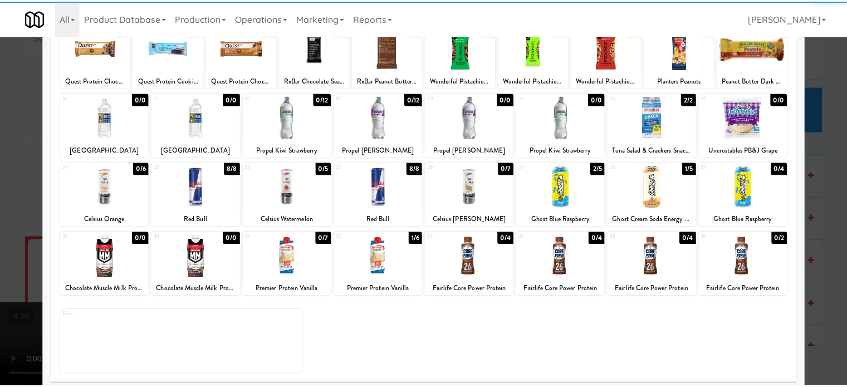
scroll to position [159, 0]
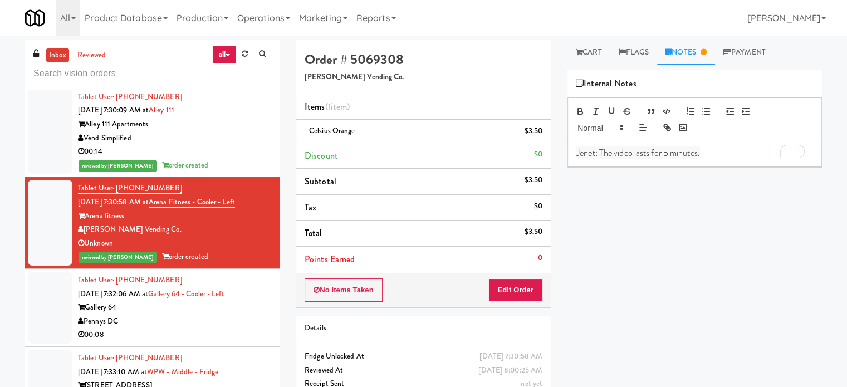
scroll to position [5361, 0]
drag, startPoint x: 224, startPoint y: 328, endPoint x: 229, endPoint y: 325, distance: 6.2
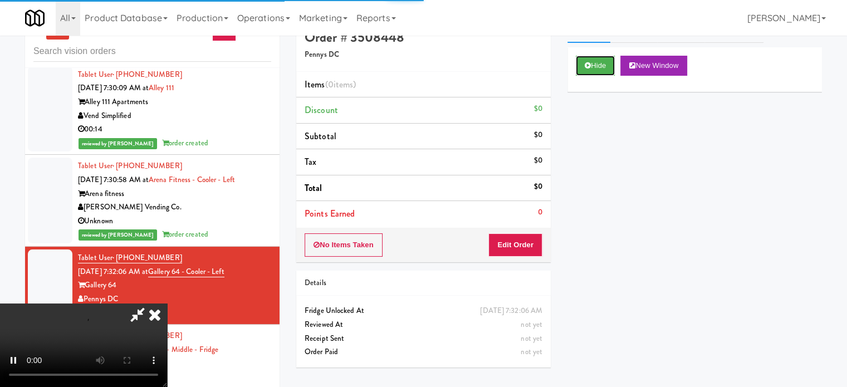
scroll to position [45, 0]
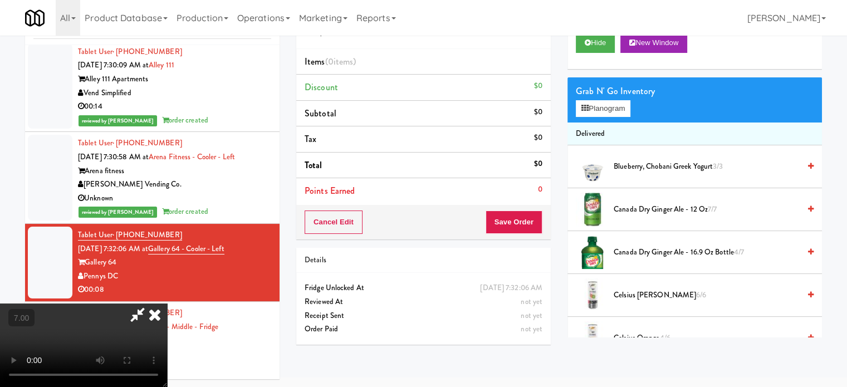
drag, startPoint x: 312, startPoint y: 241, endPoint x: 312, endPoint y: 218, distance: 23.4
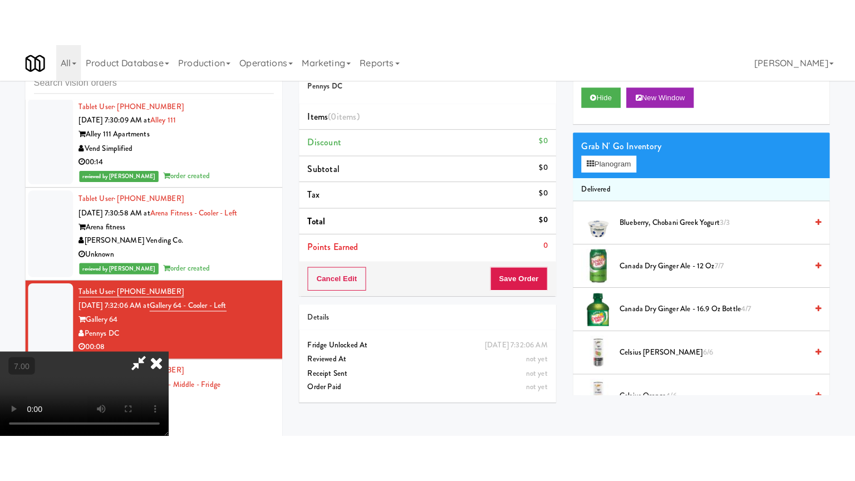
scroll to position [278, 0]
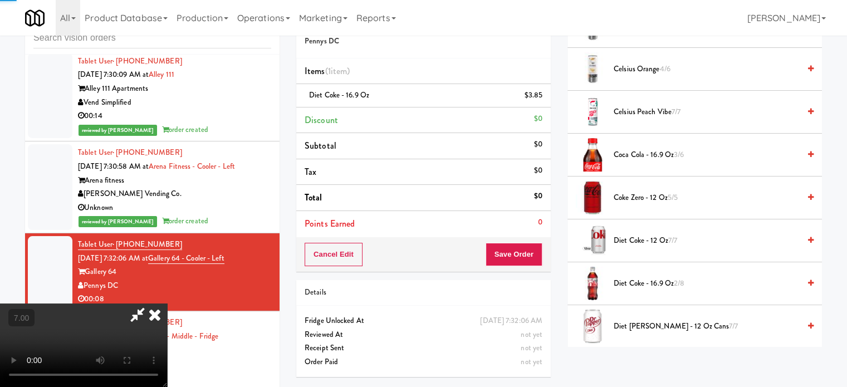
drag, startPoint x: 204, startPoint y: 272, endPoint x: 208, endPoint y: 265, distance: 8.0
drag, startPoint x: 208, startPoint y: 265, endPoint x: 217, endPoint y: 319, distance: 54.8
drag, startPoint x: 217, startPoint y: 319, endPoint x: 270, endPoint y: 278, distance: 66.7
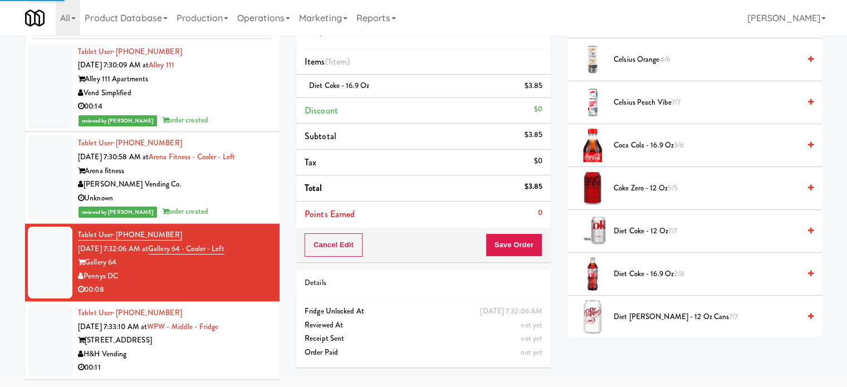
scroll to position [104, 0]
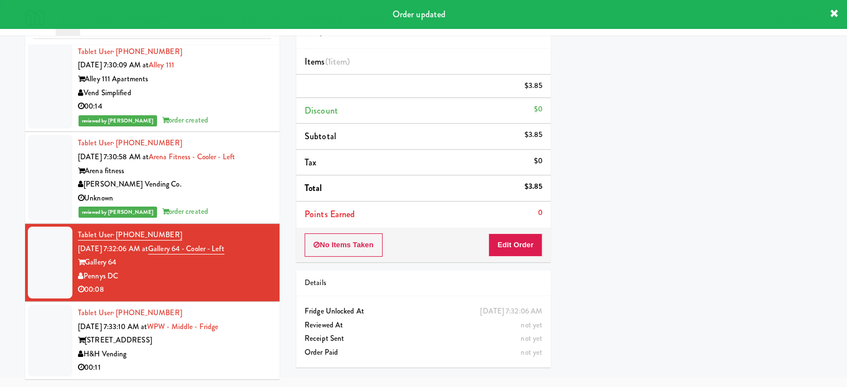
drag, startPoint x: 241, startPoint y: 346, endPoint x: 279, endPoint y: 290, distance: 67.6
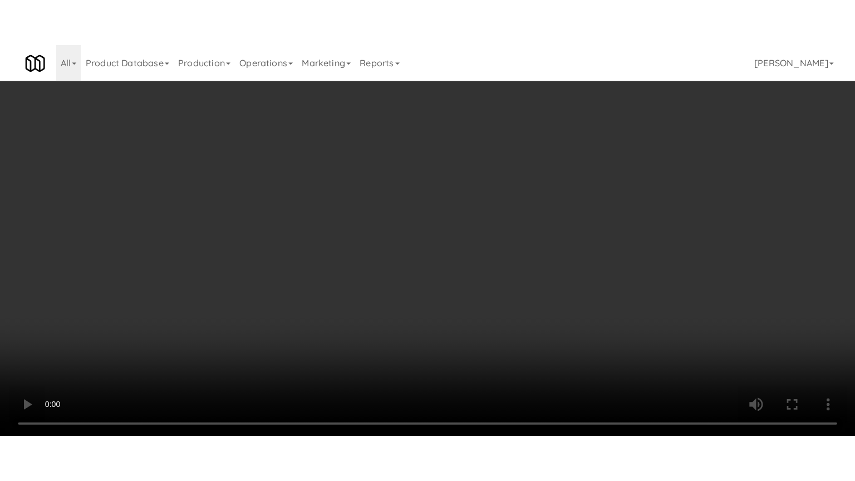
scroll to position [5307, 0]
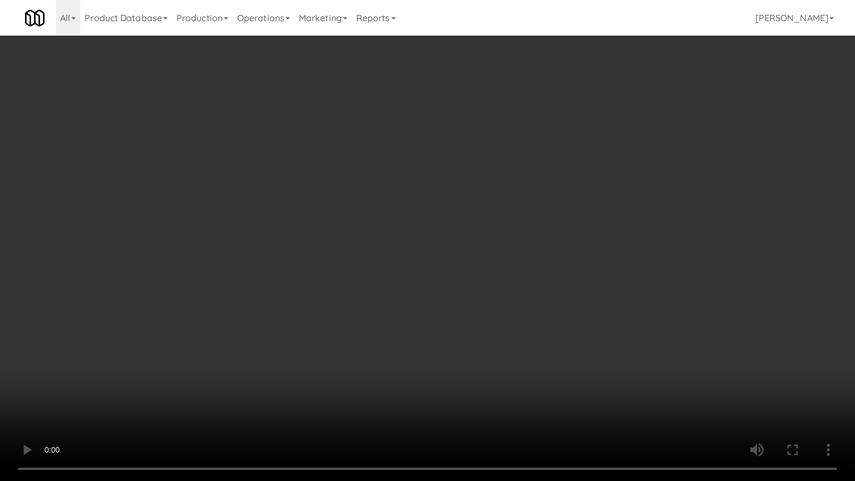
drag, startPoint x: 497, startPoint y: 281, endPoint x: 534, endPoint y: 272, distance: 38.3
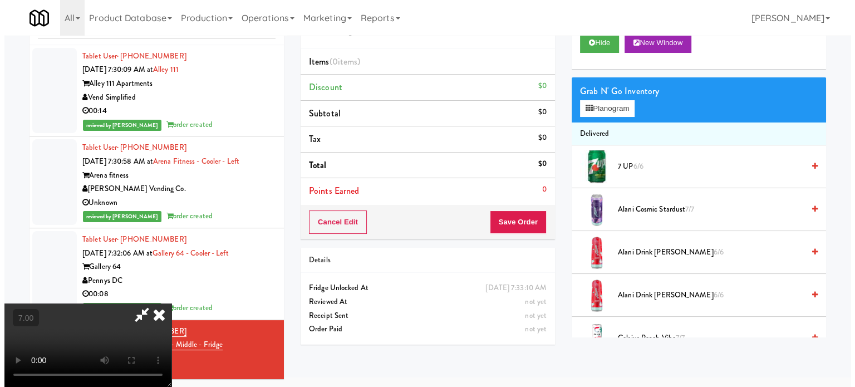
scroll to position [5375, 0]
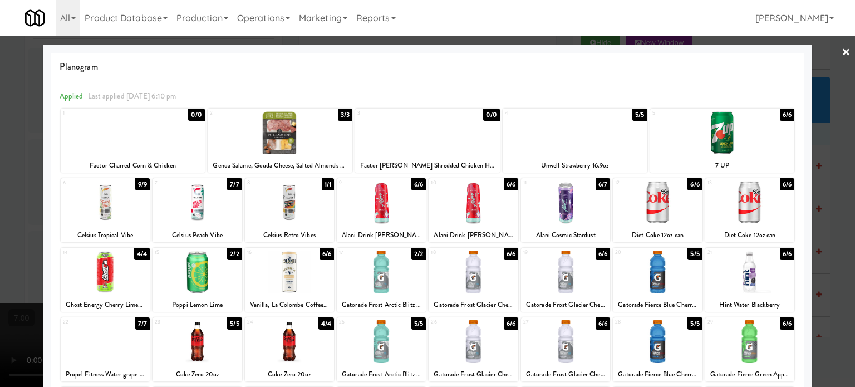
drag, startPoint x: 827, startPoint y: 250, endPoint x: 734, endPoint y: 234, distance: 94.3
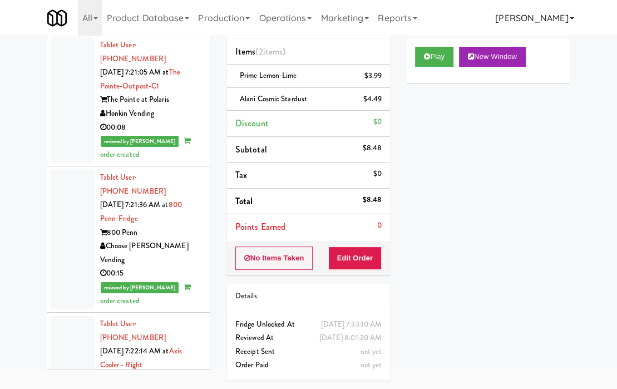
scroll to position [6690, 0]
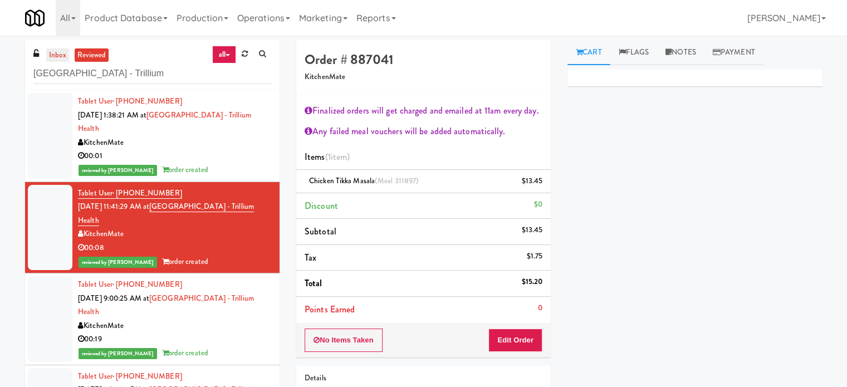
click at [59, 50] on link "inbox" at bounding box center [57, 55] width 23 height 14
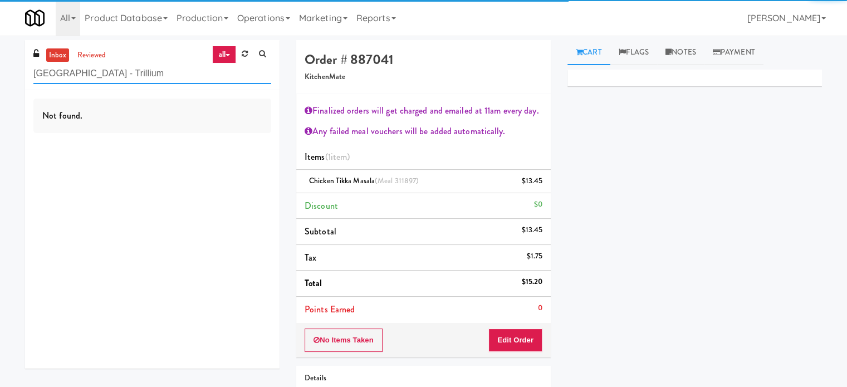
click at [151, 68] on input "[GEOGRAPHIC_DATA] - Trillium" at bounding box center [152, 73] width 238 height 21
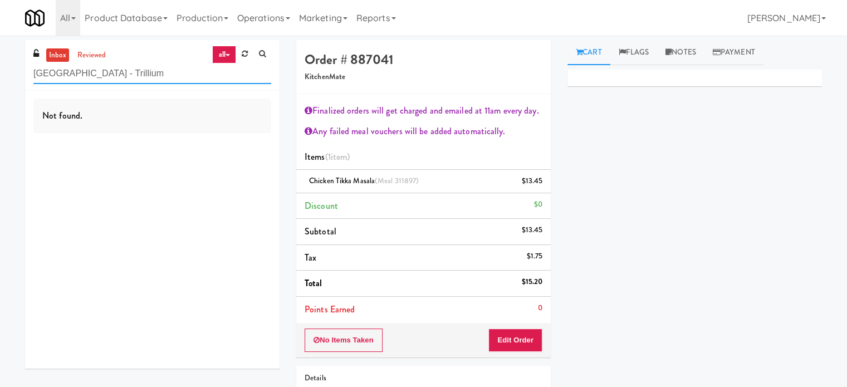
click at [151, 67] on input "[GEOGRAPHIC_DATA] - Trillium" at bounding box center [152, 73] width 238 height 21
click at [152, 67] on input "[GEOGRAPHIC_DATA] - Trillium" at bounding box center [152, 73] width 238 height 21
paste input "Earth Rangers"
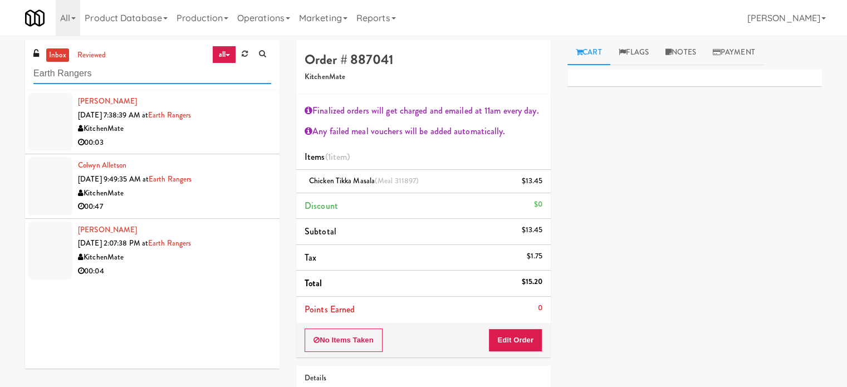
type input "Earth Rangers"
click at [214, 151] on li "[PERSON_NAME] [DATE] 7:38:39 AM at Earth Rangers KitchenMate 00:03" at bounding box center [152, 122] width 254 height 64
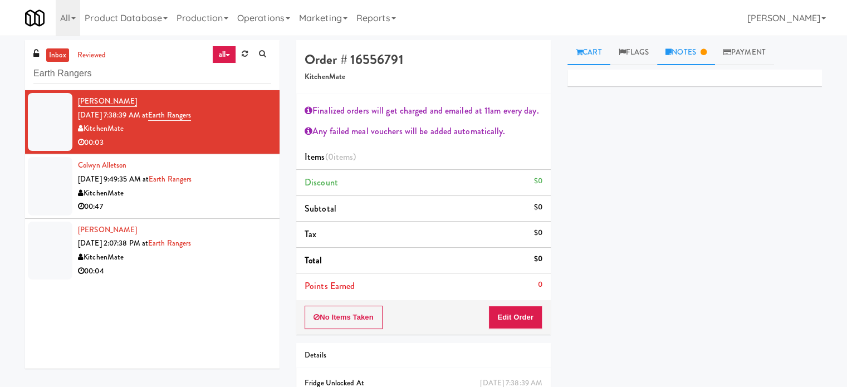
click at [700, 53] on link "Notes" at bounding box center [686, 52] width 58 height 25
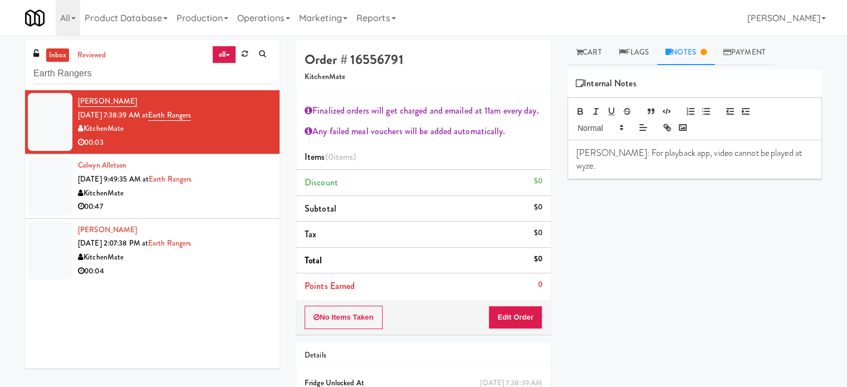
click at [248, 185] on div "Colwyn Alletson [DATE] 9:49:35 AM at Earth Rangers KitchenMate 00:47" at bounding box center [174, 186] width 193 height 55
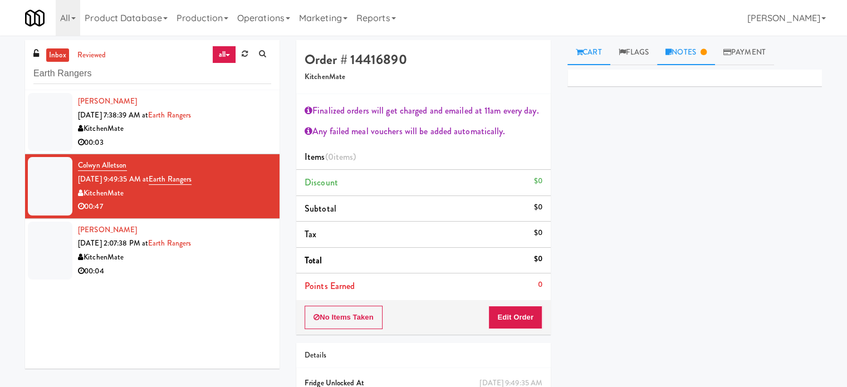
click at [701, 55] on link "Notes" at bounding box center [686, 52] width 58 height 25
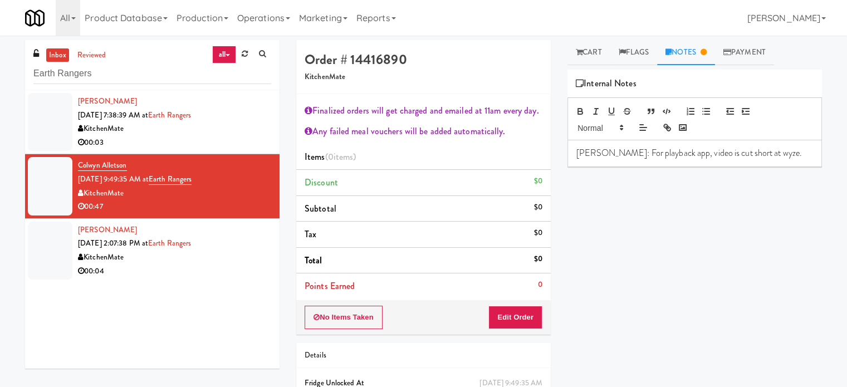
click at [88, 61] on link "reviewed" at bounding box center [92, 55] width 35 height 14
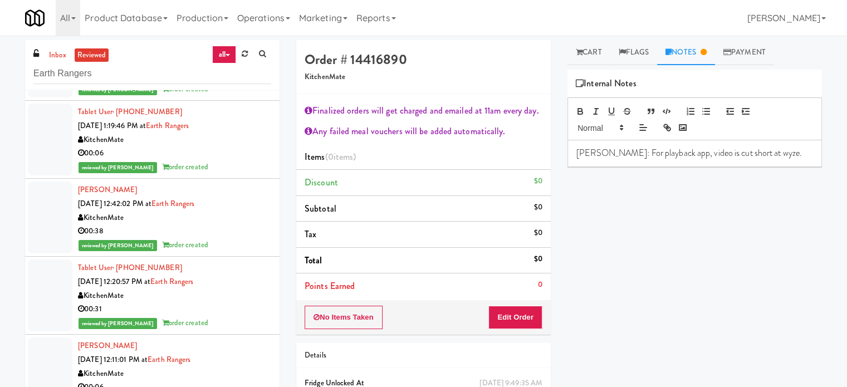
scroll to position [2779, 0]
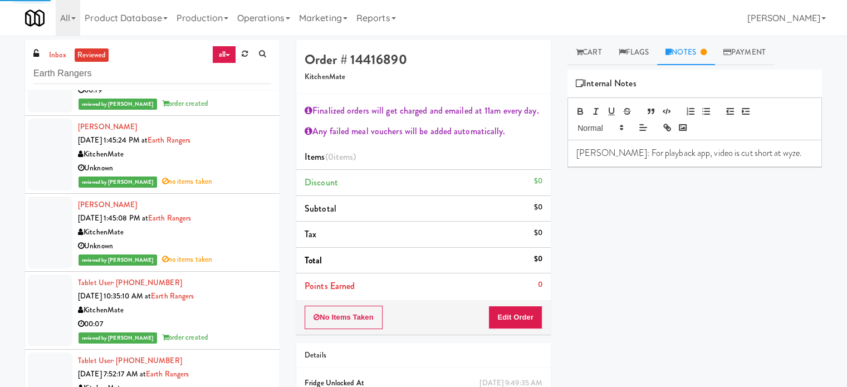
click at [247, 240] on div "Unknown" at bounding box center [174, 246] width 193 height 14
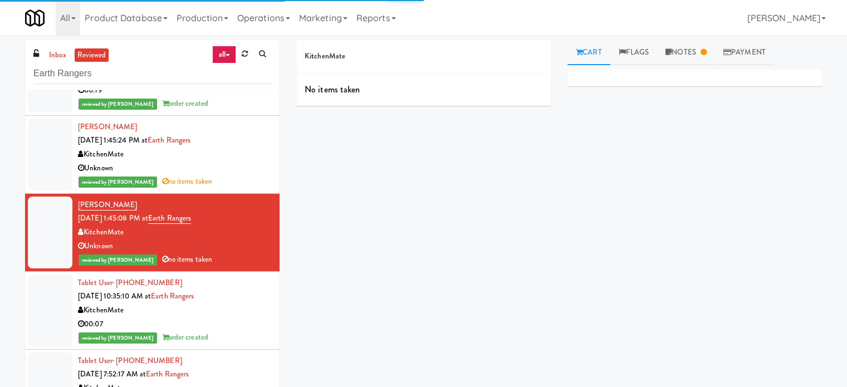
click at [247, 97] on div "reviewed by Jenet R order created" at bounding box center [174, 104] width 193 height 14
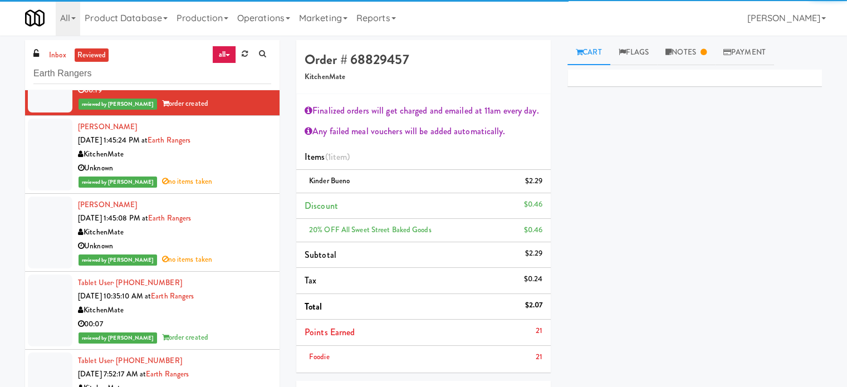
drag, startPoint x: 693, startPoint y: 55, endPoint x: 695, endPoint y: 68, distance: 13.4
click at [693, 59] on link "Notes" at bounding box center [686, 52] width 58 height 25
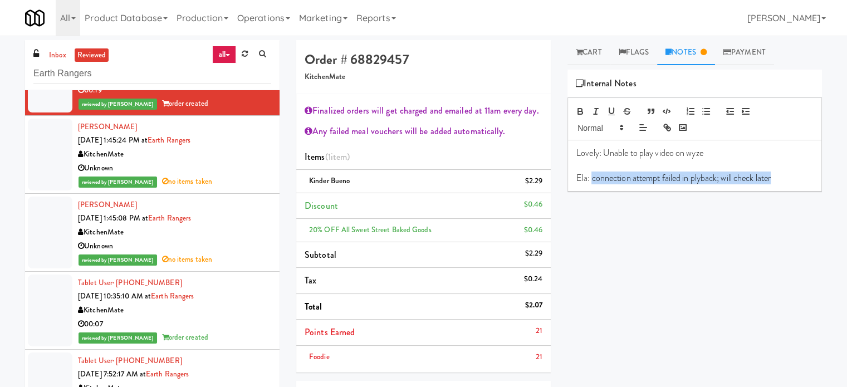
drag, startPoint x: 780, startPoint y: 178, endPoint x: 591, endPoint y: 191, distance: 189.1
click at [591, 191] on div "Primary Flag Clear Flag if unable to determine what was taken or order not proc…" at bounding box center [694, 278] width 254 height 417
copy p "connection attempt failed in plyback; will check later"
click at [57, 53] on link "inbox" at bounding box center [57, 55] width 23 height 14
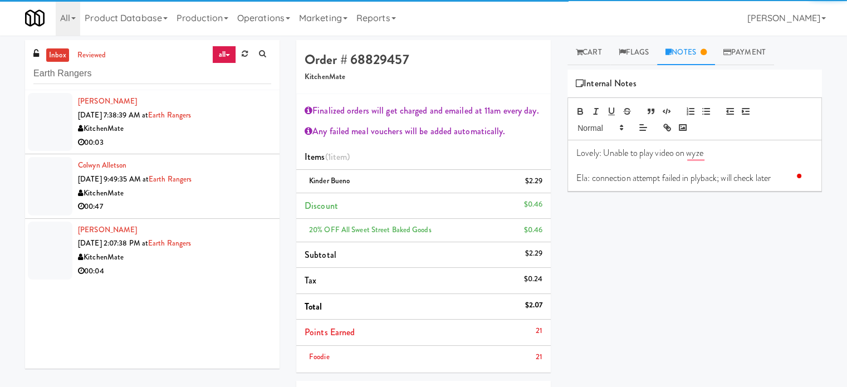
click at [211, 146] on div "00:03" at bounding box center [174, 143] width 193 height 14
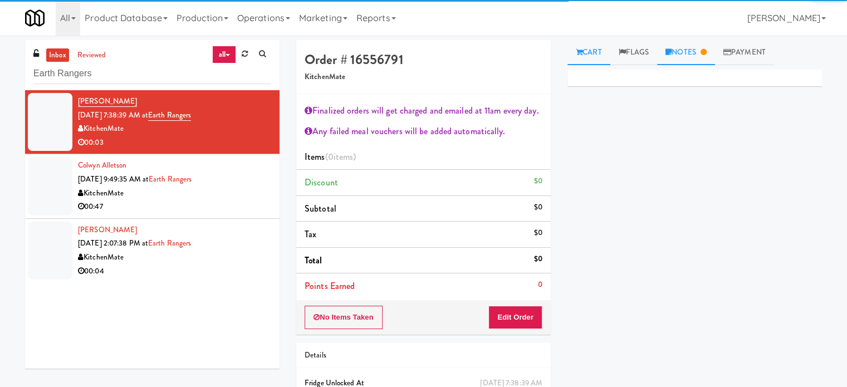
click at [696, 53] on link "Notes" at bounding box center [686, 52] width 58 height 25
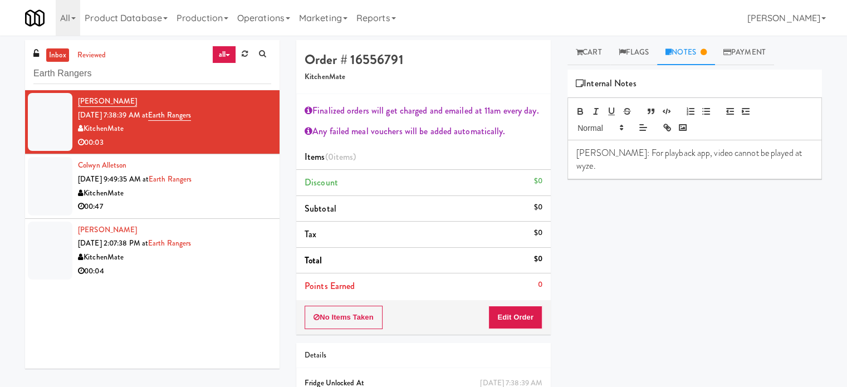
click at [777, 156] on p "[PERSON_NAME]: For playback app, video cannot be played at wyze." at bounding box center [694, 159] width 237 height 25
drag, startPoint x: 670, startPoint y: 178, endPoint x: 642, endPoint y: 177, distance: 27.8
click at [642, 184] on p "Jenet: connection attempt failed in plyback; will check later" at bounding box center [694, 190] width 237 height 12
click at [677, 184] on p "Jenet: connection failed in plyback; will check later" at bounding box center [694, 190] width 237 height 12
click at [704, 184] on p "Jenet: connection failed in playback; will check later" at bounding box center [694, 190] width 237 height 12
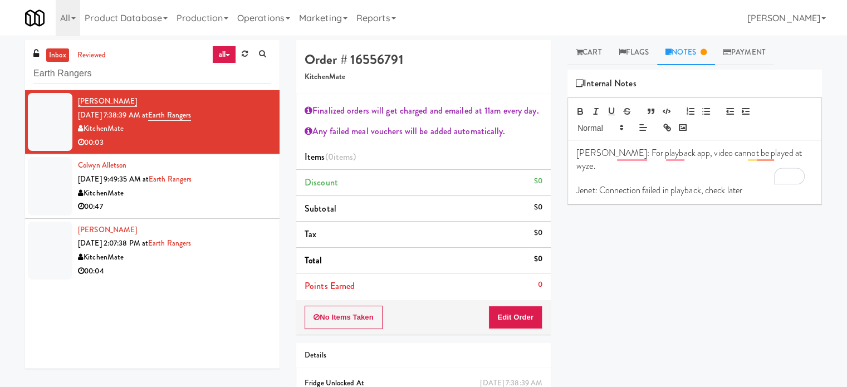
click at [648, 184] on p "Jenet: Connection failed in playback, check later" at bounding box center [694, 190] width 237 height 12
copy p "Jenet: Connection failed in playback, check later"
drag, startPoint x: 205, startPoint y: 199, endPoint x: 271, endPoint y: 193, distance: 66.0
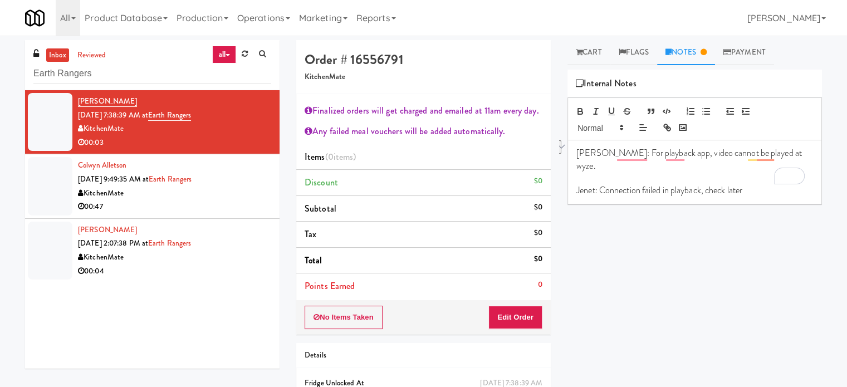
click at [206, 200] on div "00:47" at bounding box center [174, 207] width 193 height 14
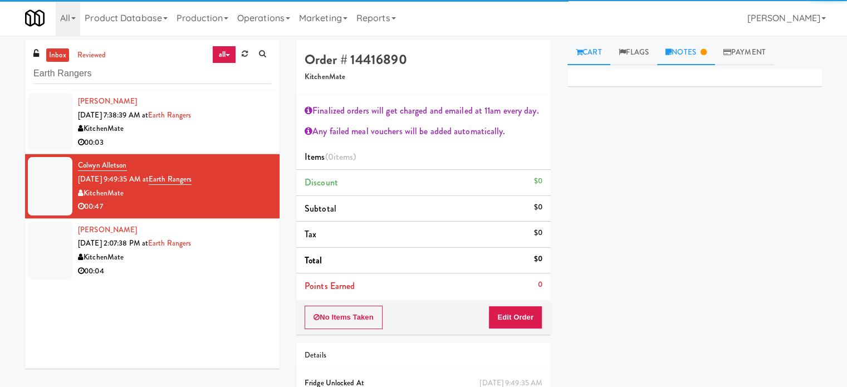
drag, startPoint x: 690, startPoint y: 53, endPoint x: 688, endPoint y: 60, distance: 6.2
click at [688, 56] on link "Notes" at bounding box center [686, 52] width 58 height 25
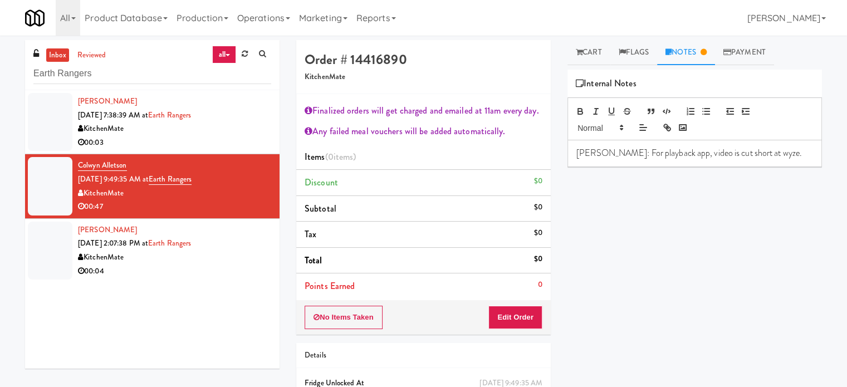
click at [768, 157] on p "[PERSON_NAME]: For playback app, video is cut short at wyze." at bounding box center [694, 153] width 237 height 12
click at [208, 263] on div "KitchenMate" at bounding box center [174, 257] width 193 height 14
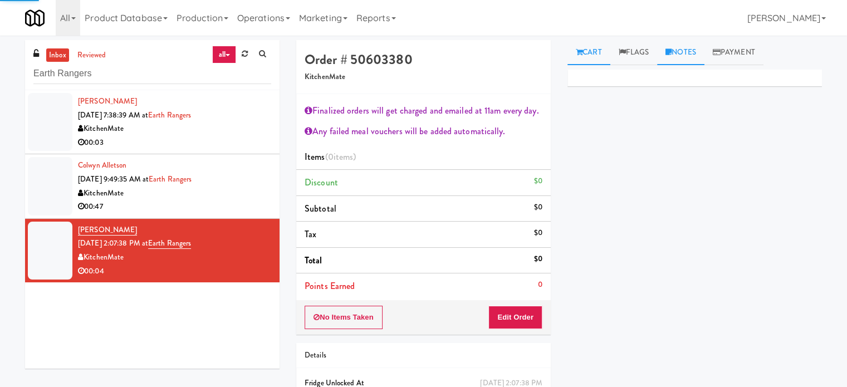
click at [683, 49] on link "Notes" at bounding box center [680, 52] width 47 height 25
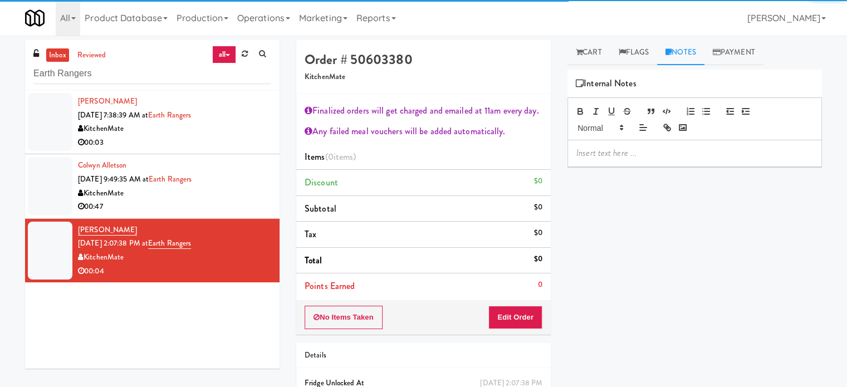
click at [628, 155] on p at bounding box center [694, 153] width 237 height 12
